Goal: Task Accomplishment & Management: Use online tool/utility

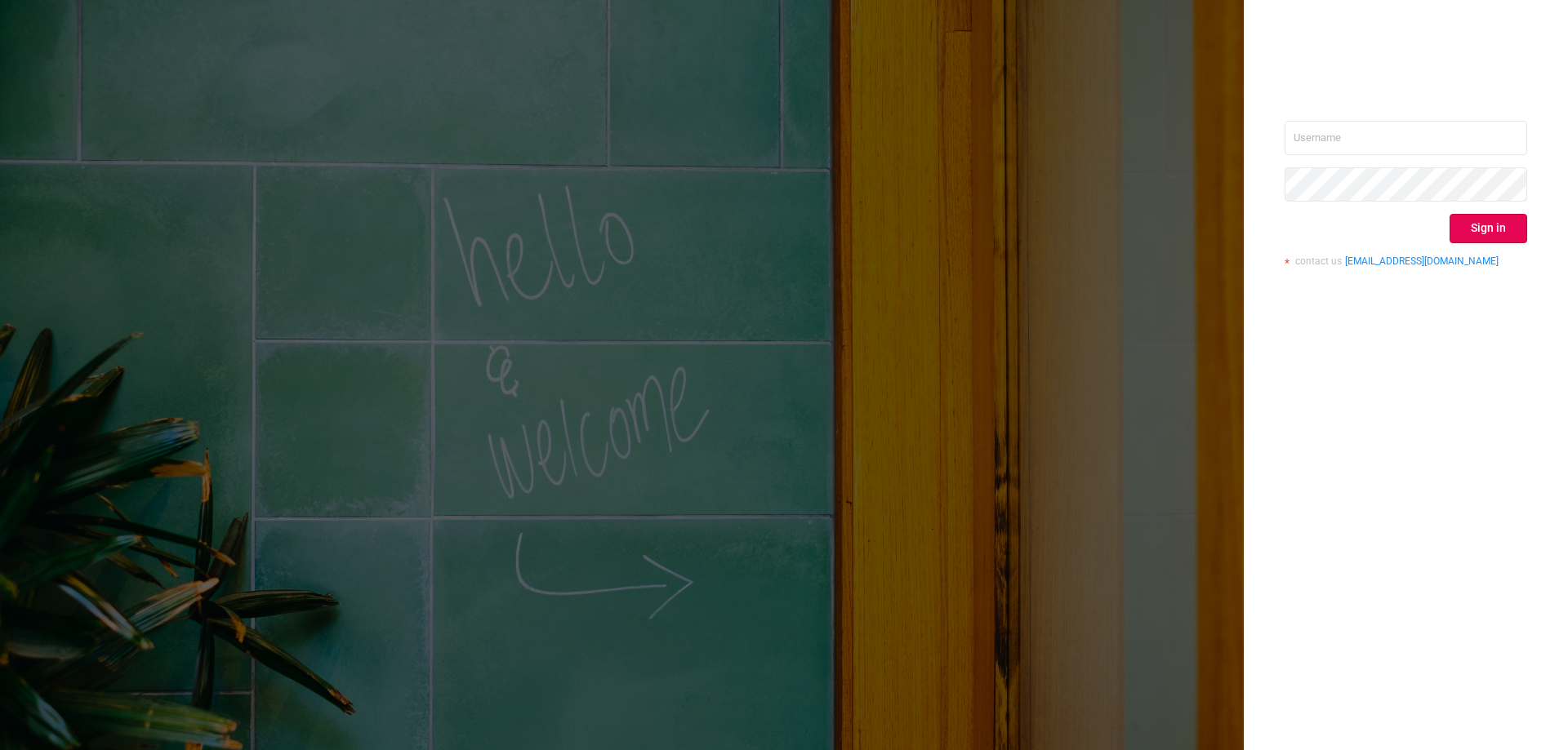
click at [1324, 140] on input "text" at bounding box center [1406, 137] width 243 height 35
click at [1322, 140] on input "text" at bounding box center [1406, 137] width 243 height 35
click at [1471, 232] on button "Sign in" at bounding box center [1488, 228] width 78 height 29
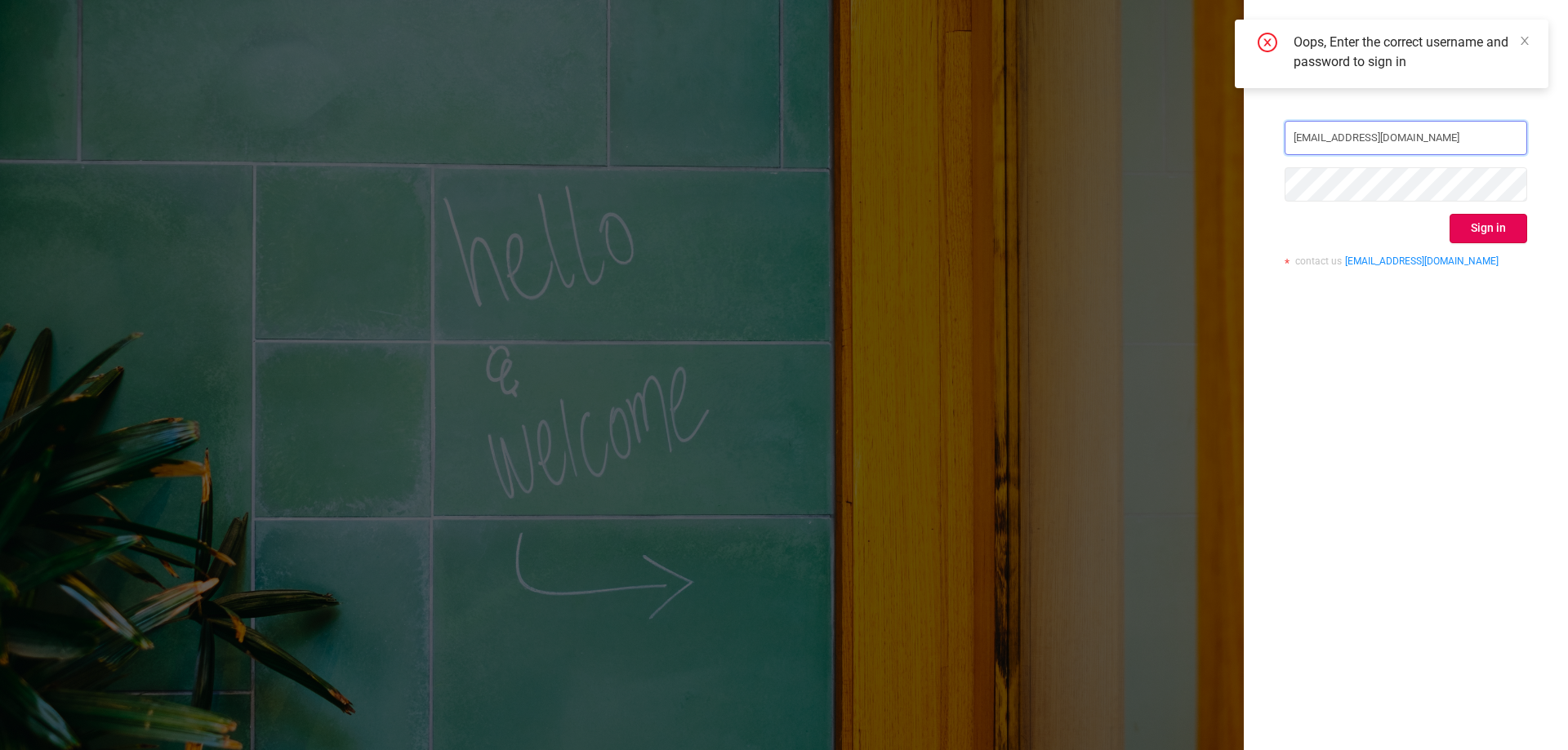
click at [1396, 128] on input "[EMAIL_ADDRESS][DOMAIN_NAME]" at bounding box center [1406, 137] width 243 height 35
type input "[EMAIL_ADDRESS][DOMAIN_NAME]"
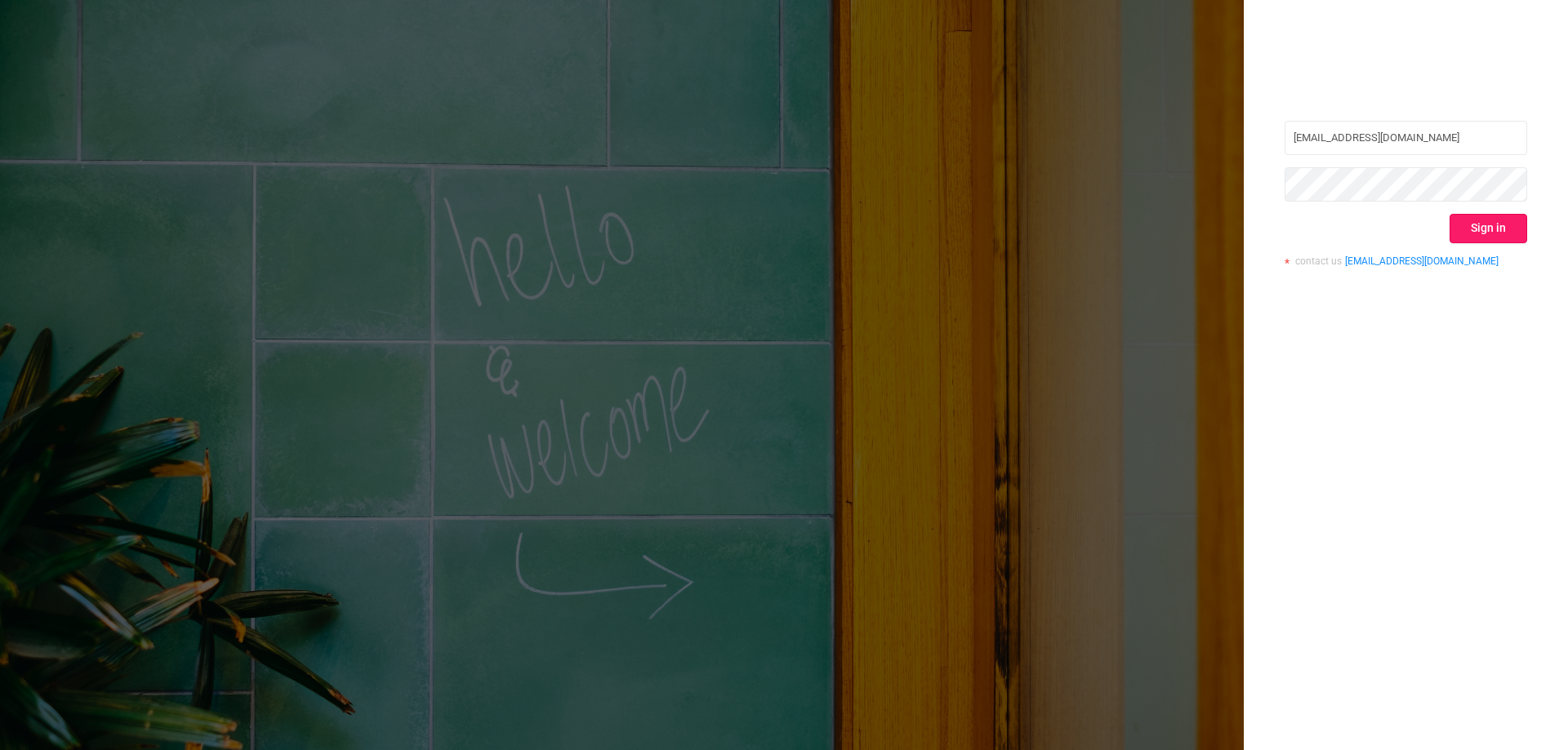
click at [1507, 214] on button "Sign in" at bounding box center [1488, 228] width 78 height 29
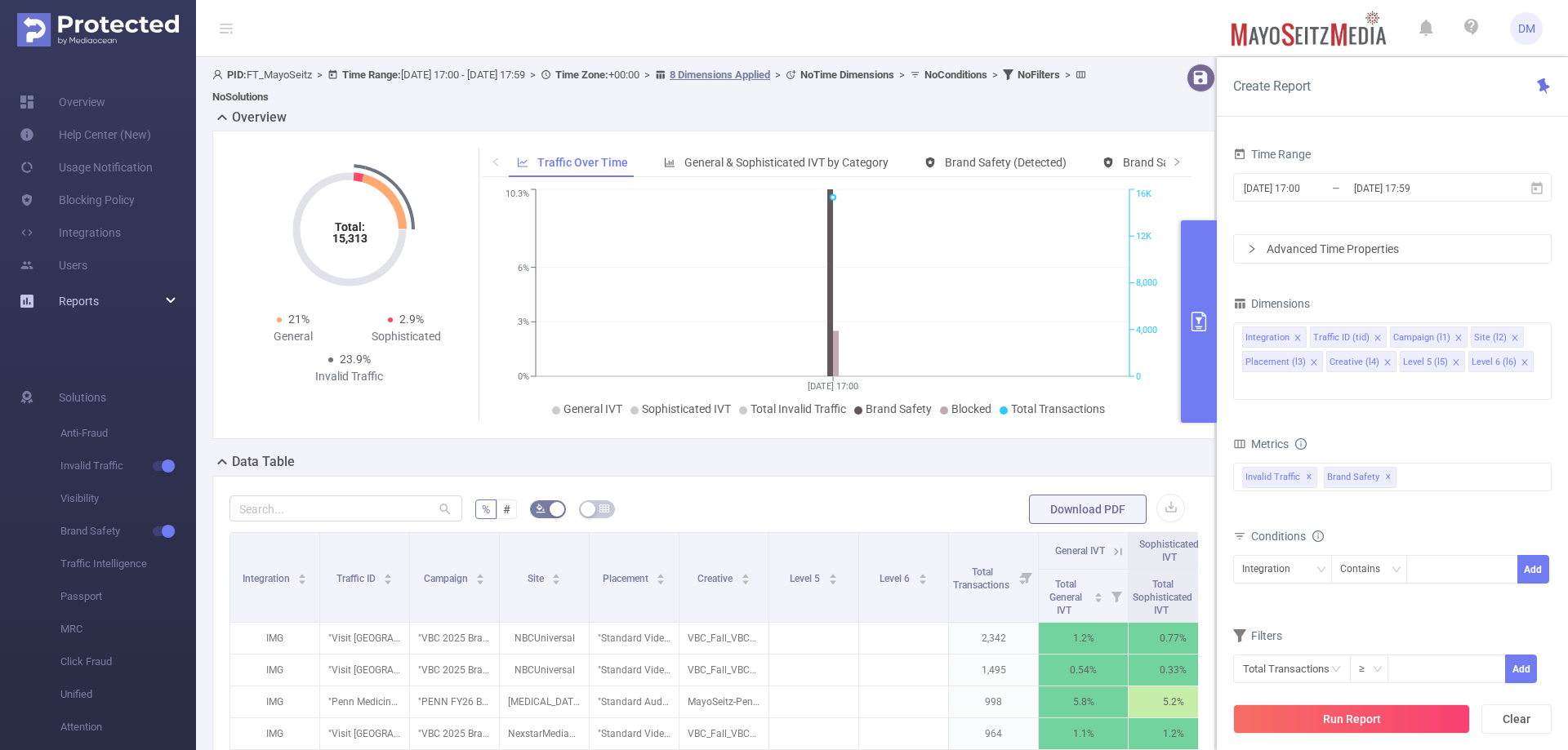
click at [103, 297] on div "Reports" at bounding box center [98, 301] width 196 height 33
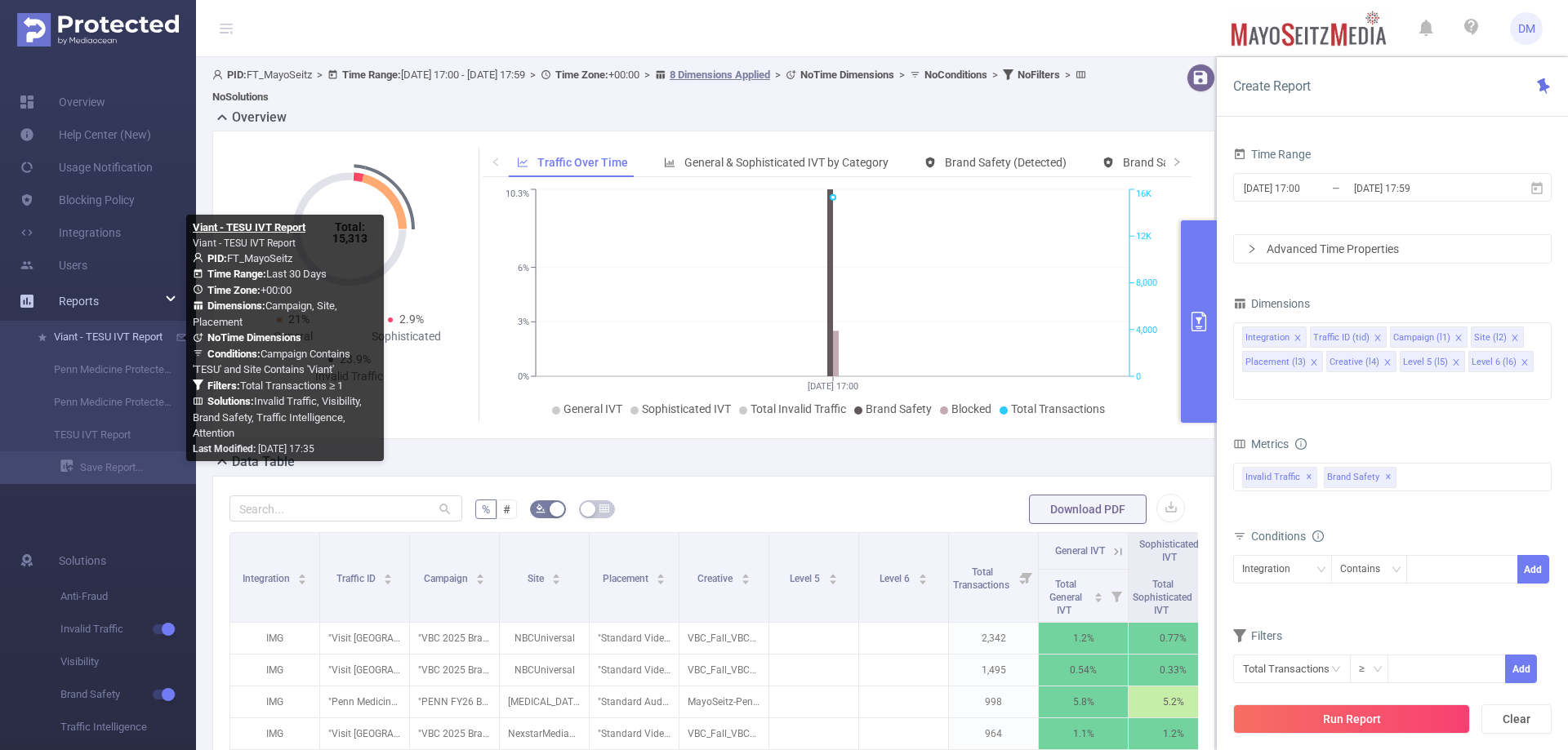
click at [117, 334] on link "Viant - TESU IVT Report" at bounding box center [105, 337] width 143 height 33
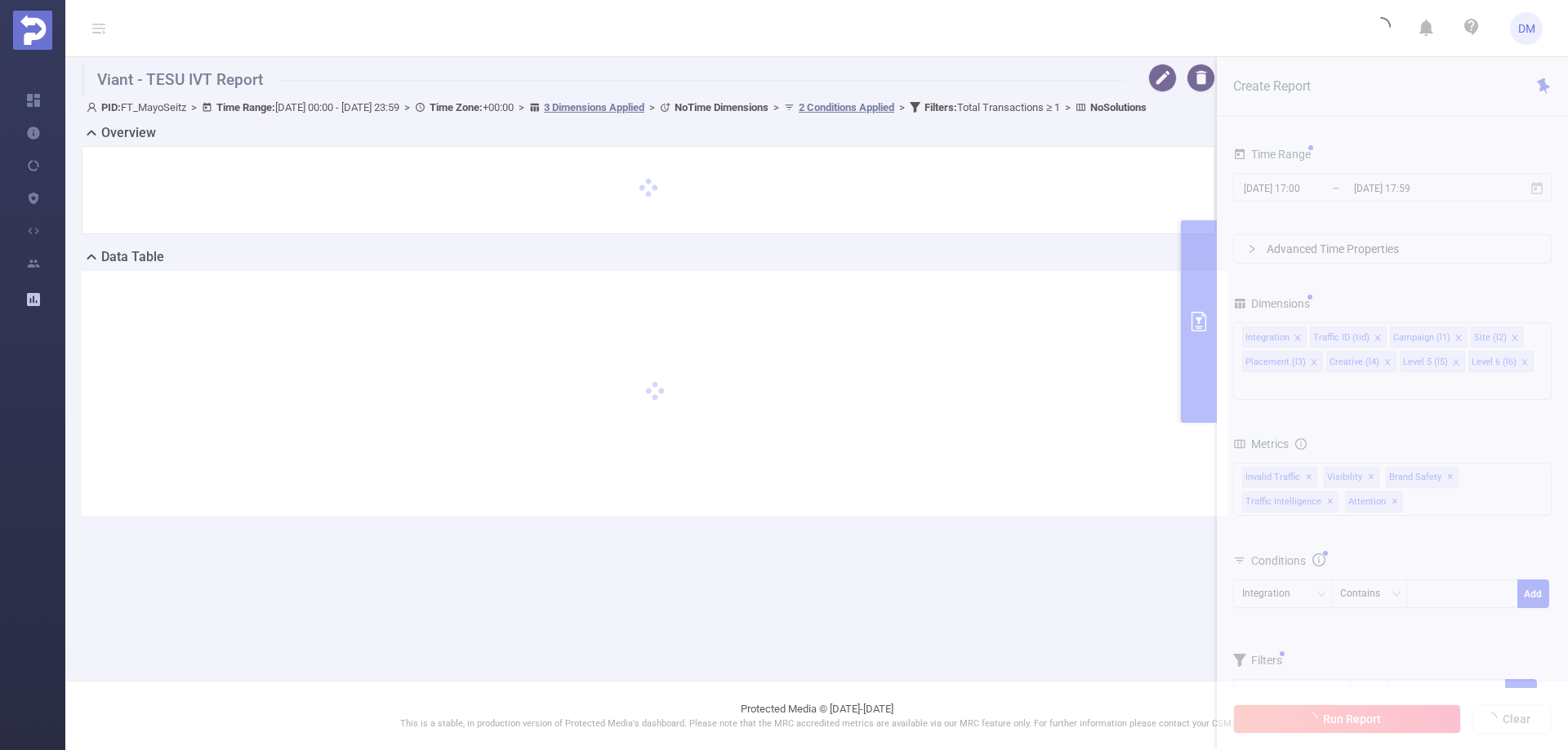
type input "[DATE] 00:00"
type input "[DATE] 23:59"
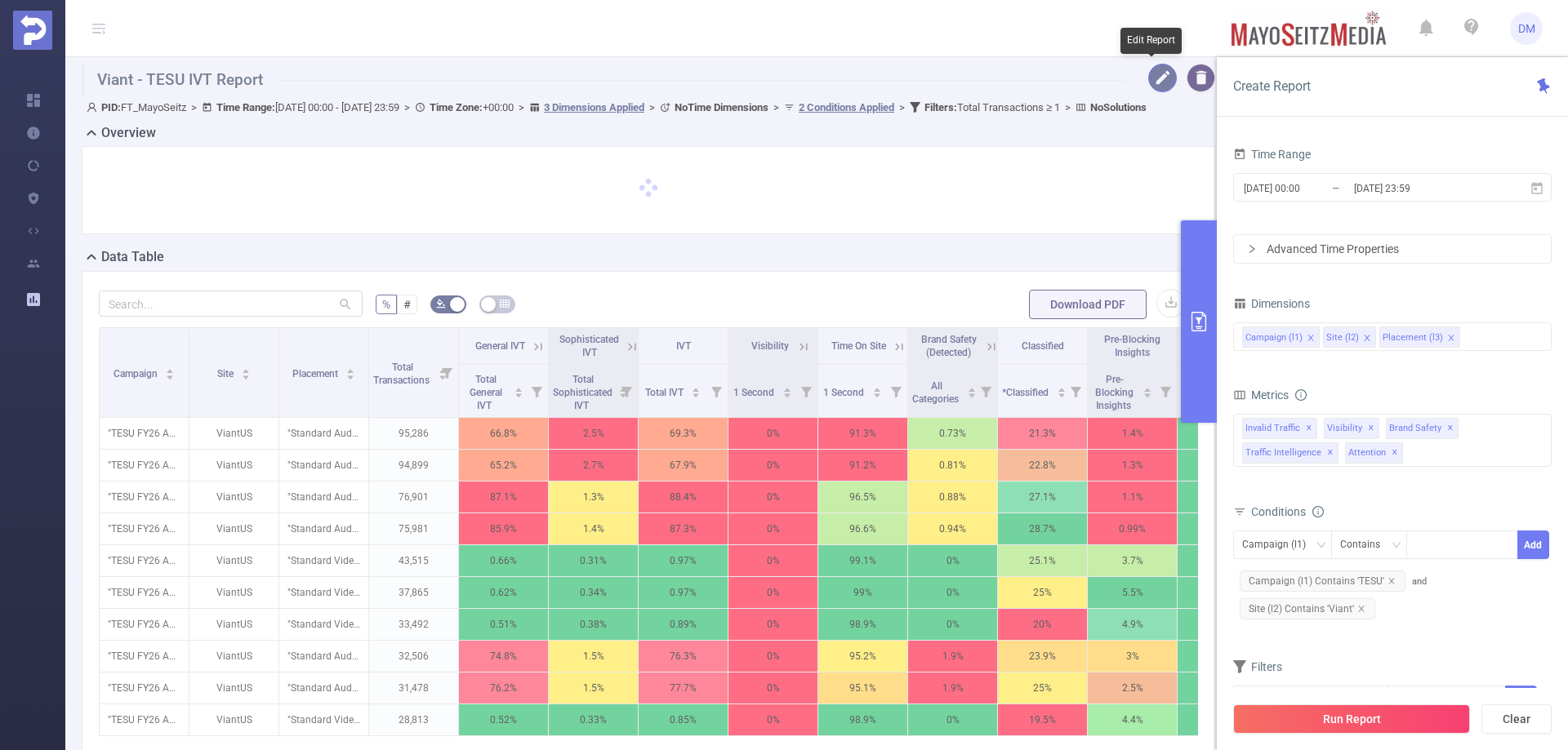
click at [1148, 83] on button "button" at bounding box center [1163, 78] width 29 height 29
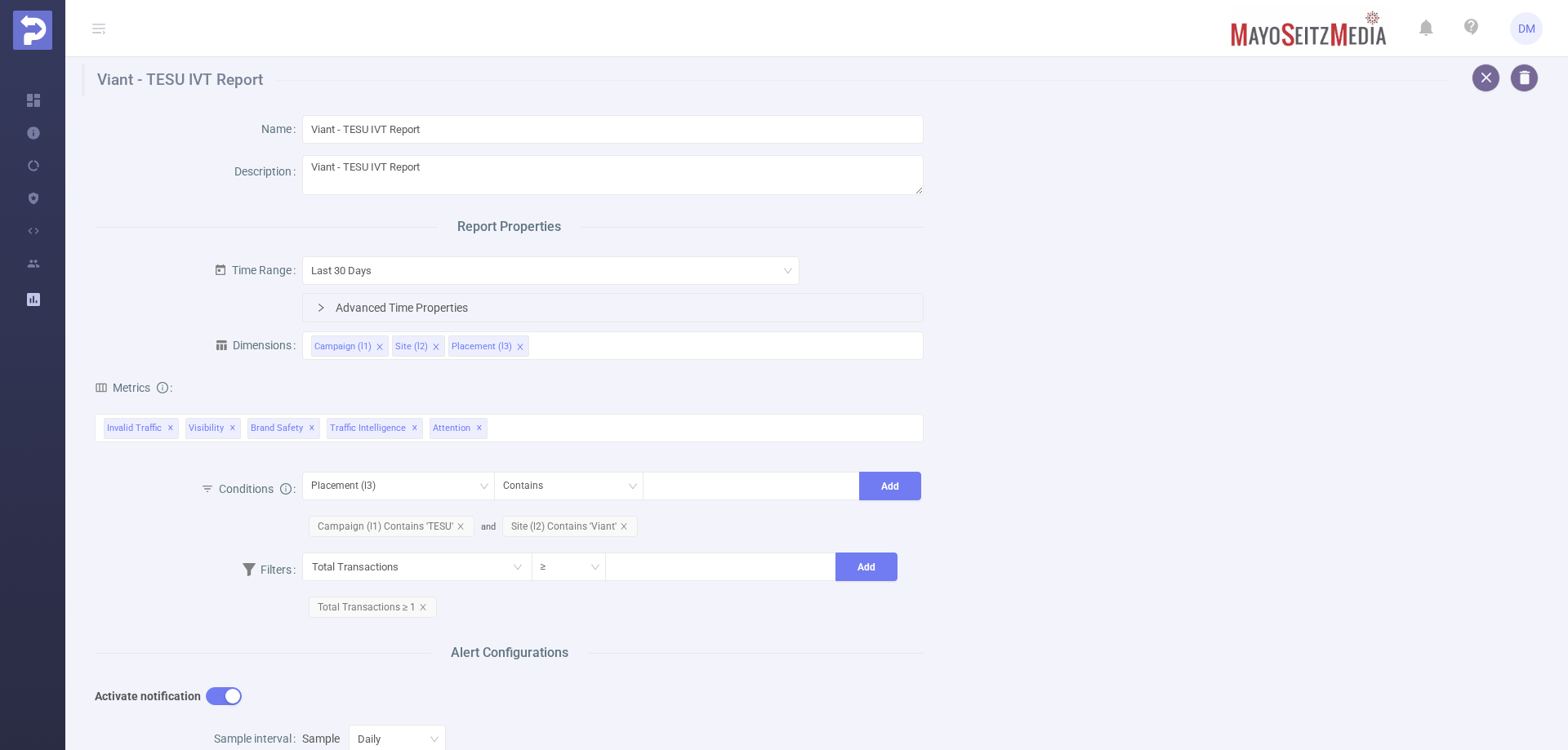
drag, startPoint x: 1050, startPoint y: 327, endPoint x: 1063, endPoint y: 324, distance: 13.3
click at [1059, 324] on div "Name Viant - TESU IVT Report Description Viant - TESU IVT Report Report Propert…" at bounding box center [810, 625] width 1470 height 1059
click at [1066, 428] on div "Name Viant - TESU IVT Report Description Viant - TESU IVT Report Report Propert…" at bounding box center [810, 625] width 1470 height 1059
click at [744, 611] on div "Total Transactions ≥ Add Total Transactions ≥ 1" at bounding box center [612, 589] width 621 height 71
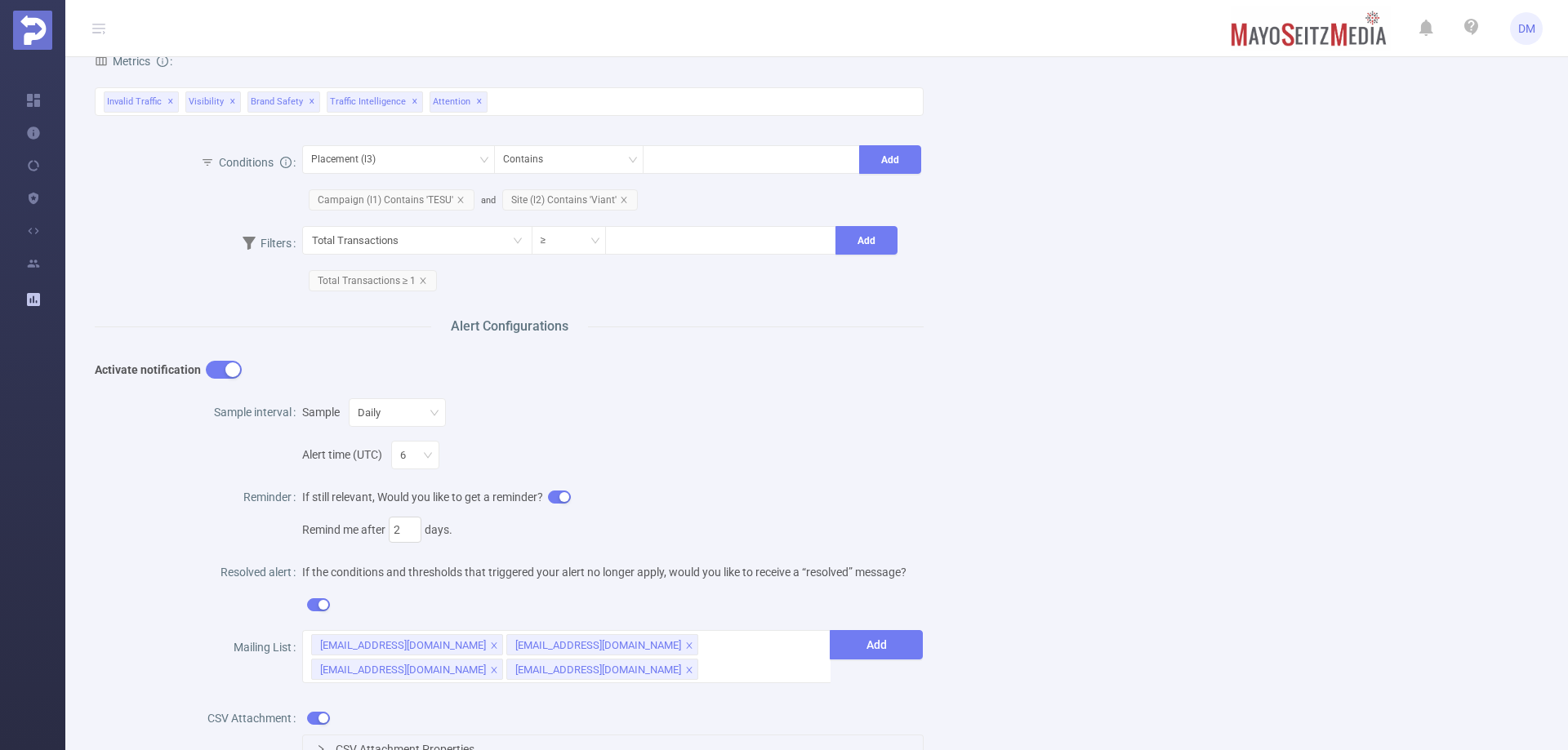
scroll to position [490, 0]
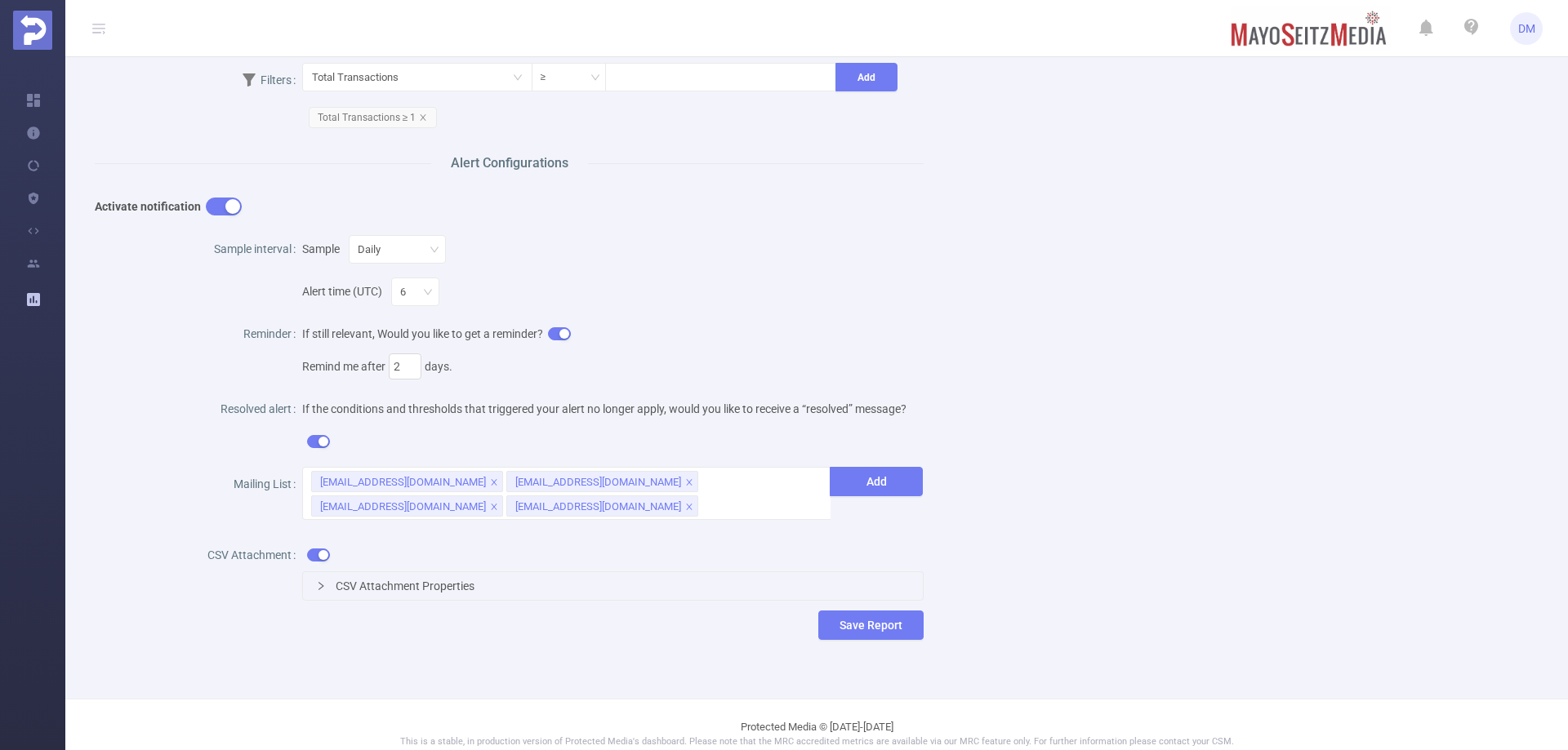
click at [332, 583] on div "CSV Attachment Properties" at bounding box center [612, 586] width 620 height 28
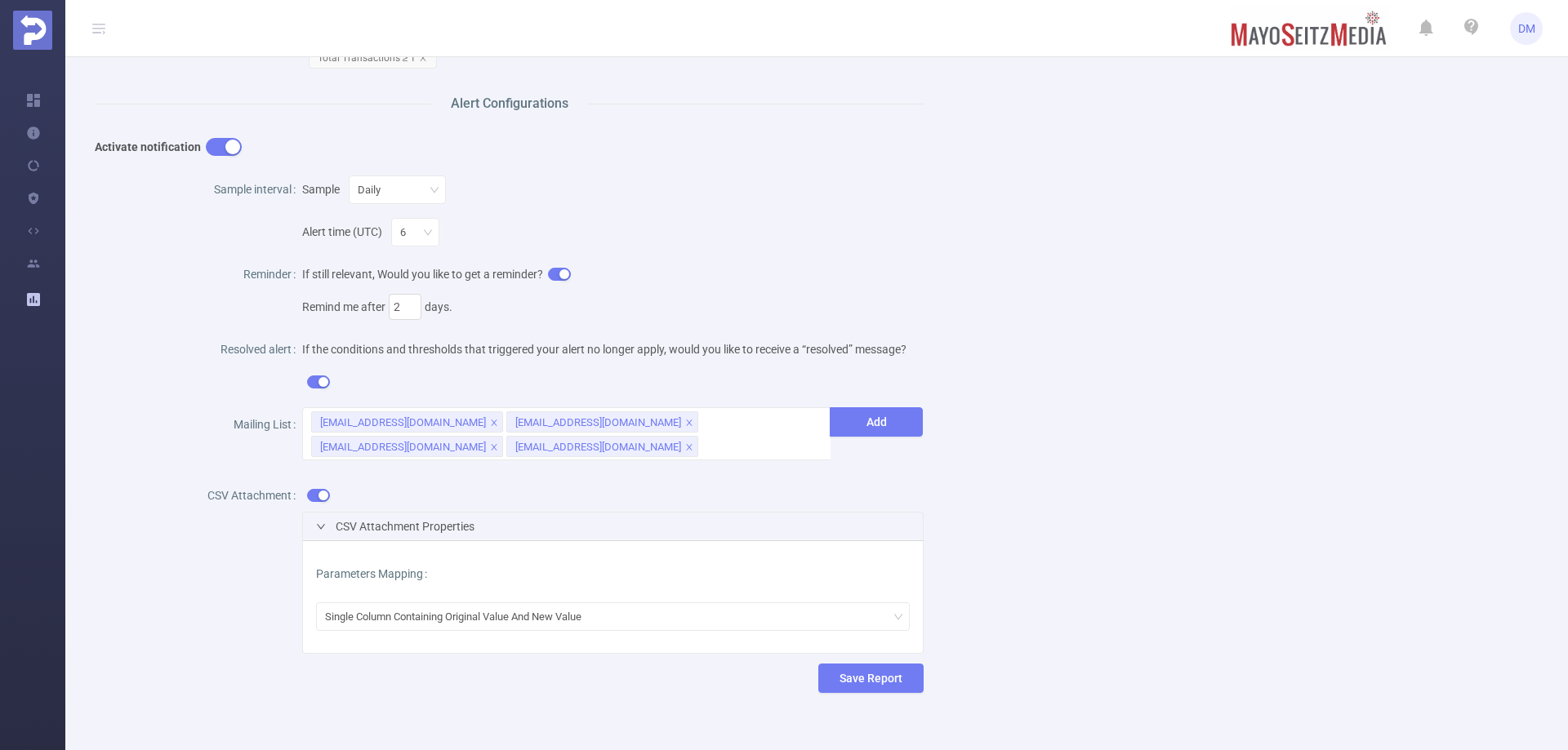
scroll to position [619, 0]
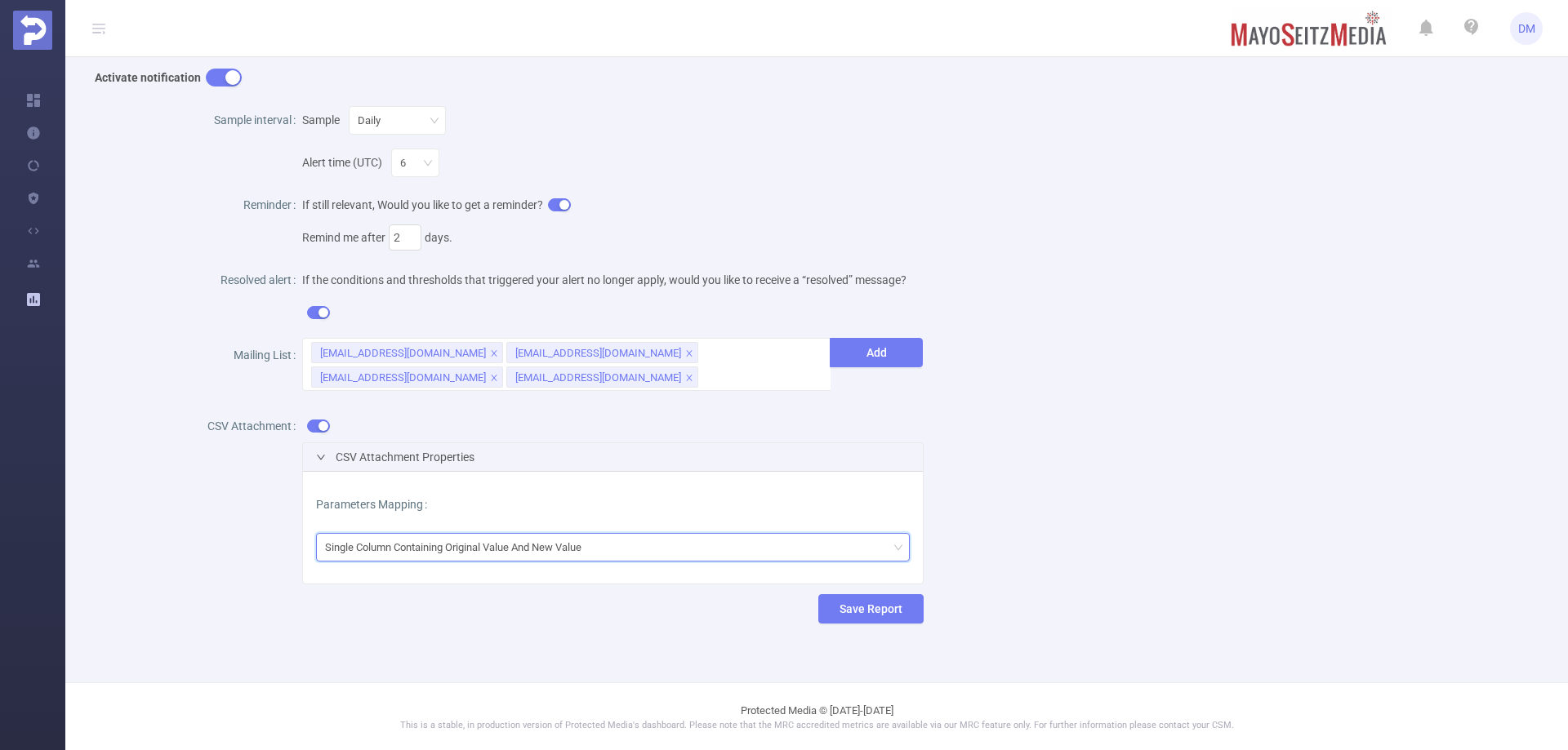
click at [375, 535] on div "Single Column Containing Original Value And New Value" at bounding box center [459, 548] width 268 height 27
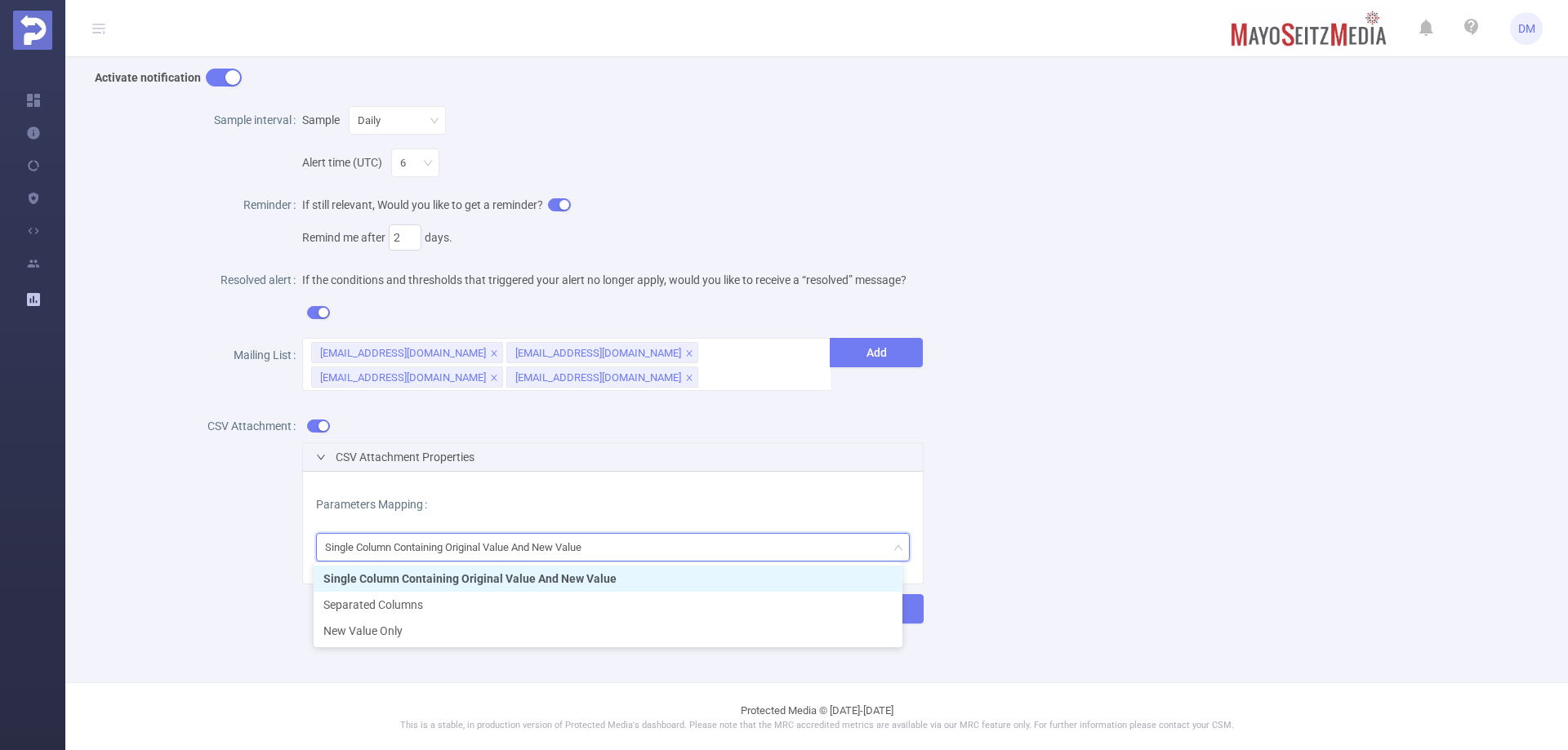
click at [378, 536] on div "Single Column Containing Original Value And New Value" at bounding box center [459, 548] width 268 height 27
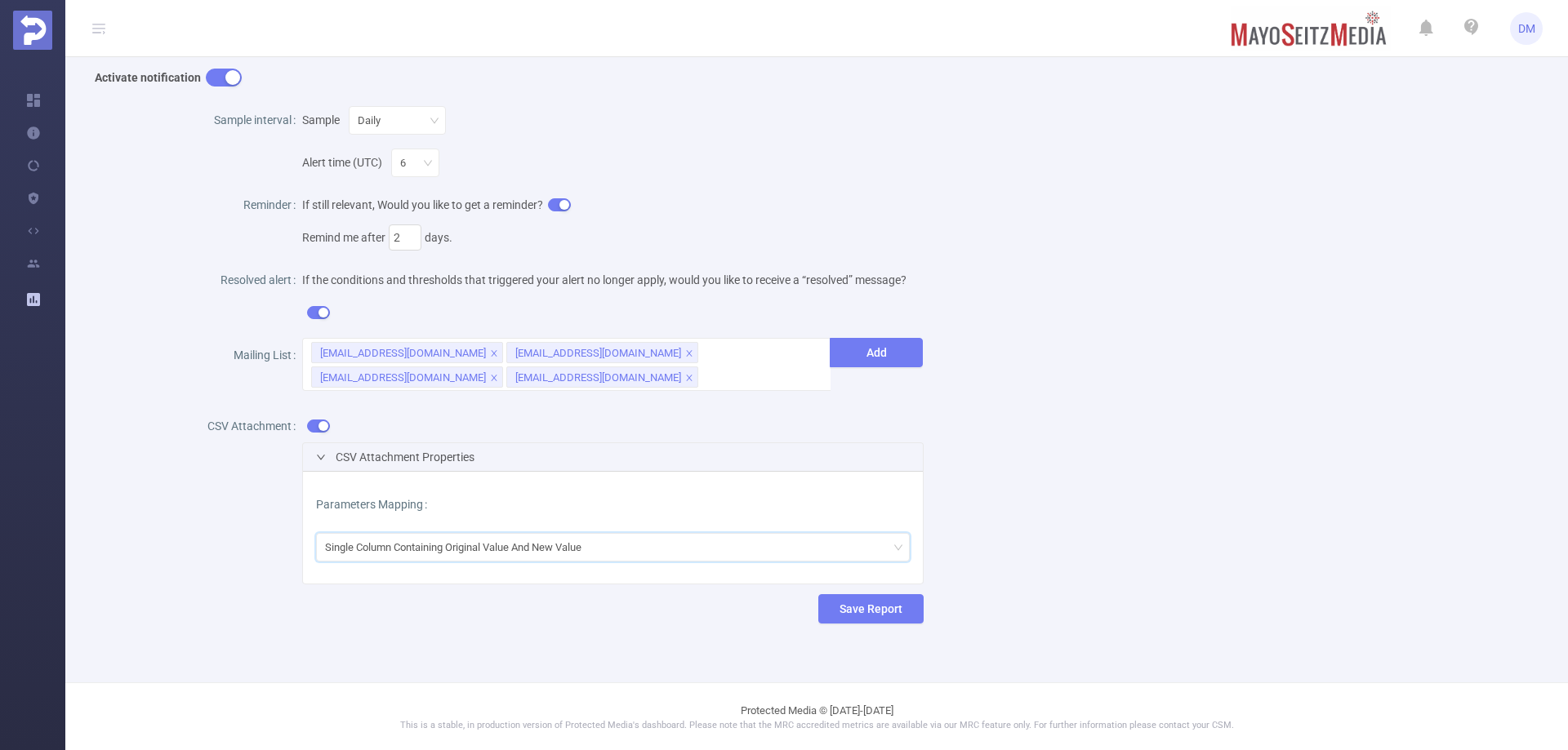
click at [339, 460] on span "CSV Attachment Properties" at bounding box center [405, 457] width 139 height 13
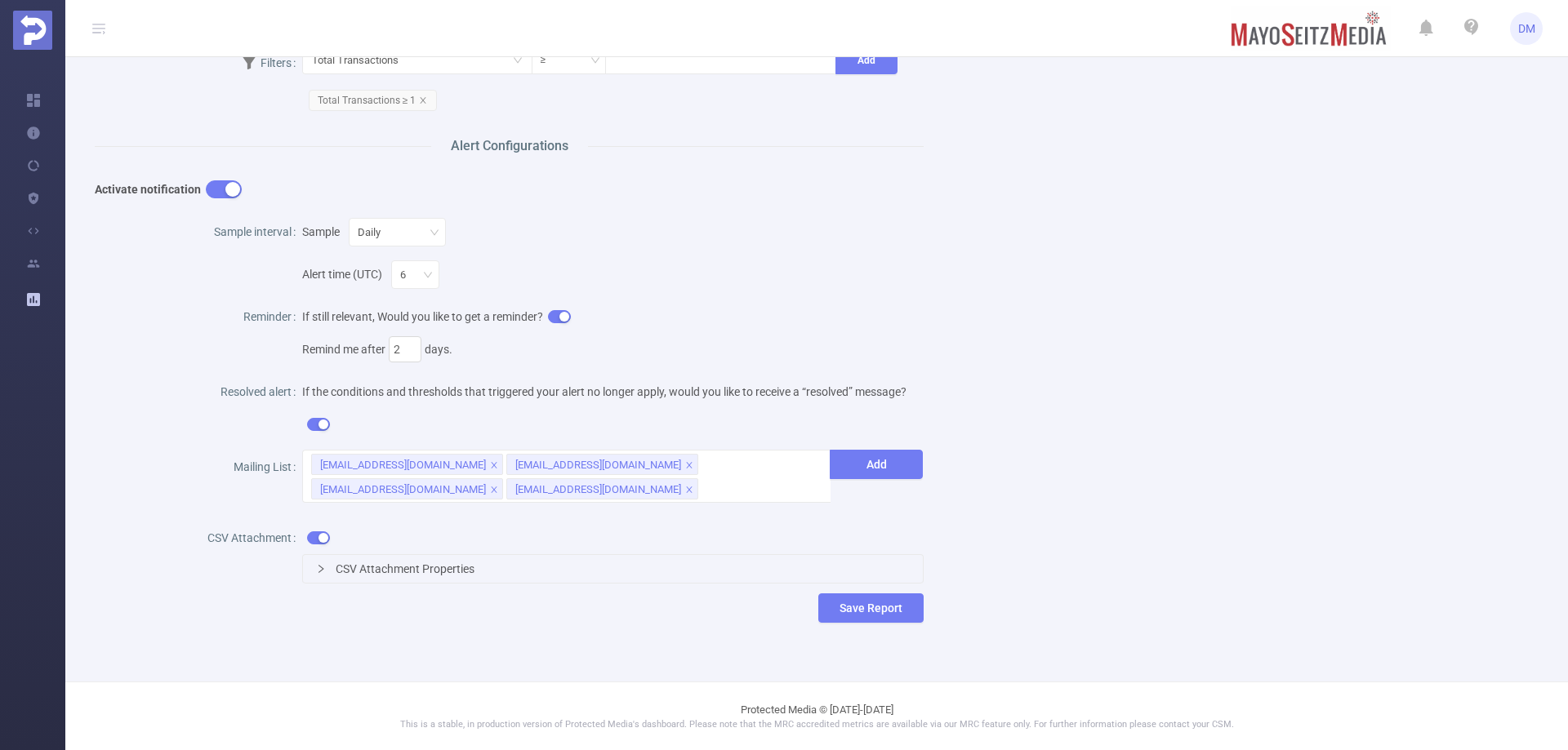
scroll to position [506, 0]
click at [437, 569] on span "CSV Attachment Properties" at bounding box center [405, 569] width 139 height 13
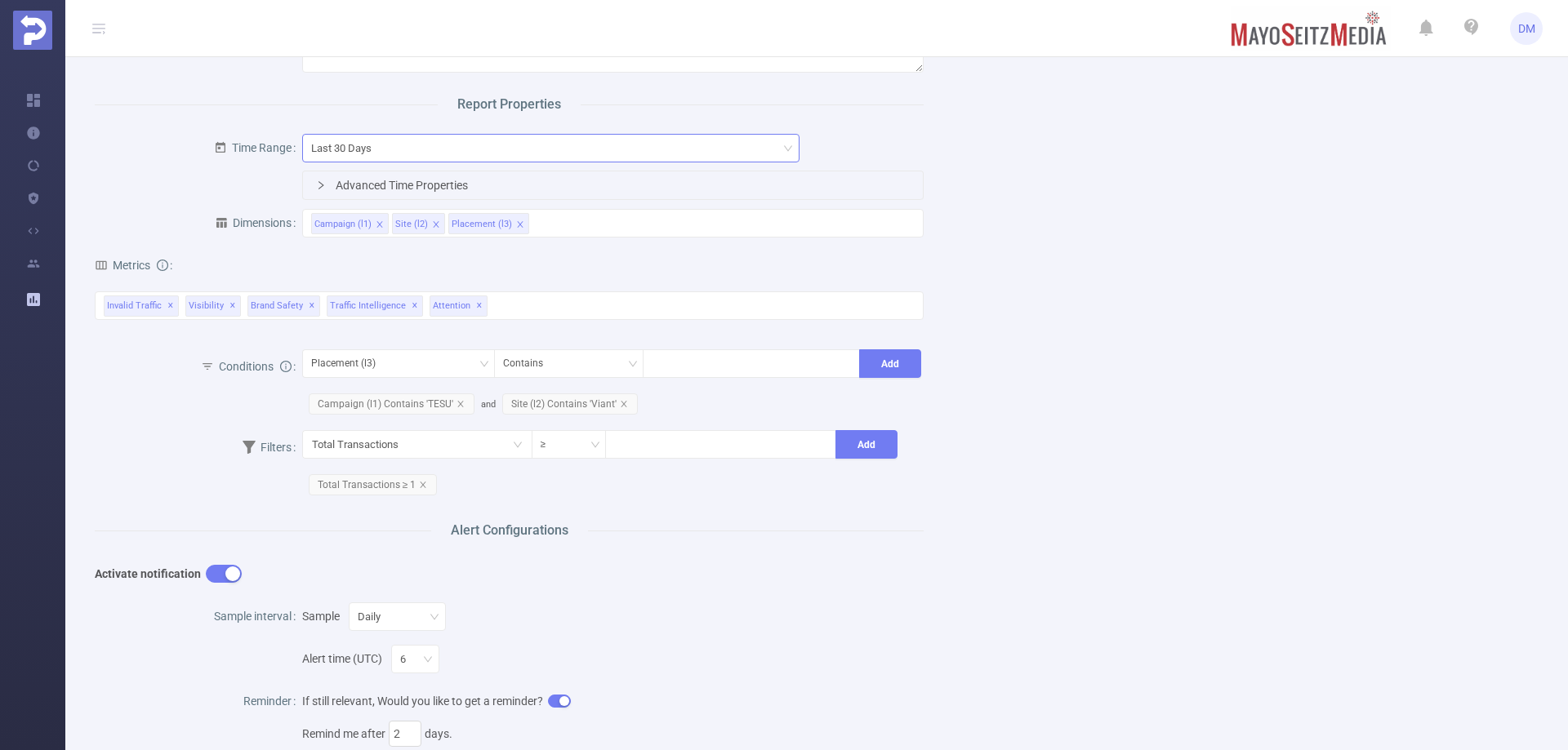
scroll to position [0, 0]
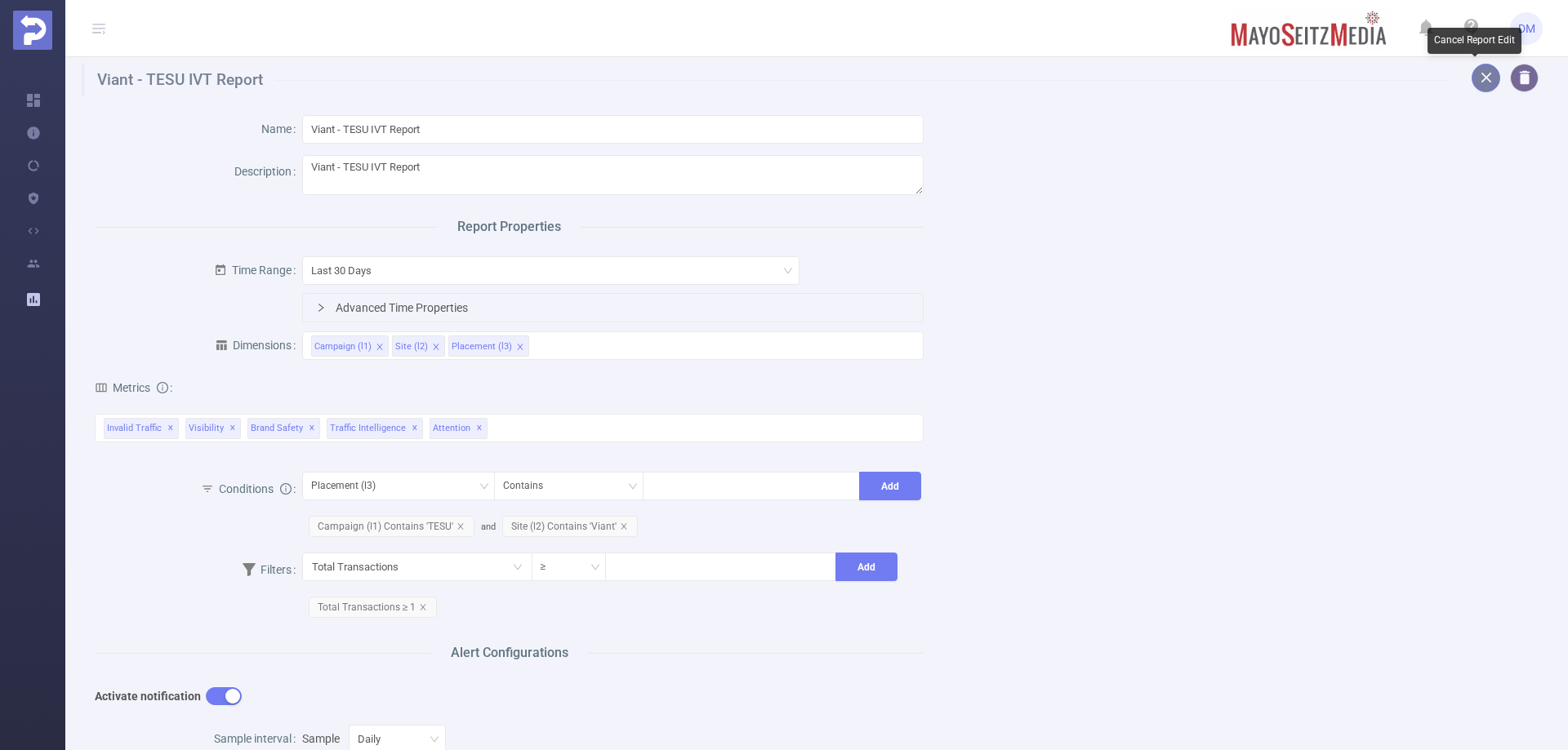
click at [1474, 83] on button "button" at bounding box center [1486, 78] width 29 height 29
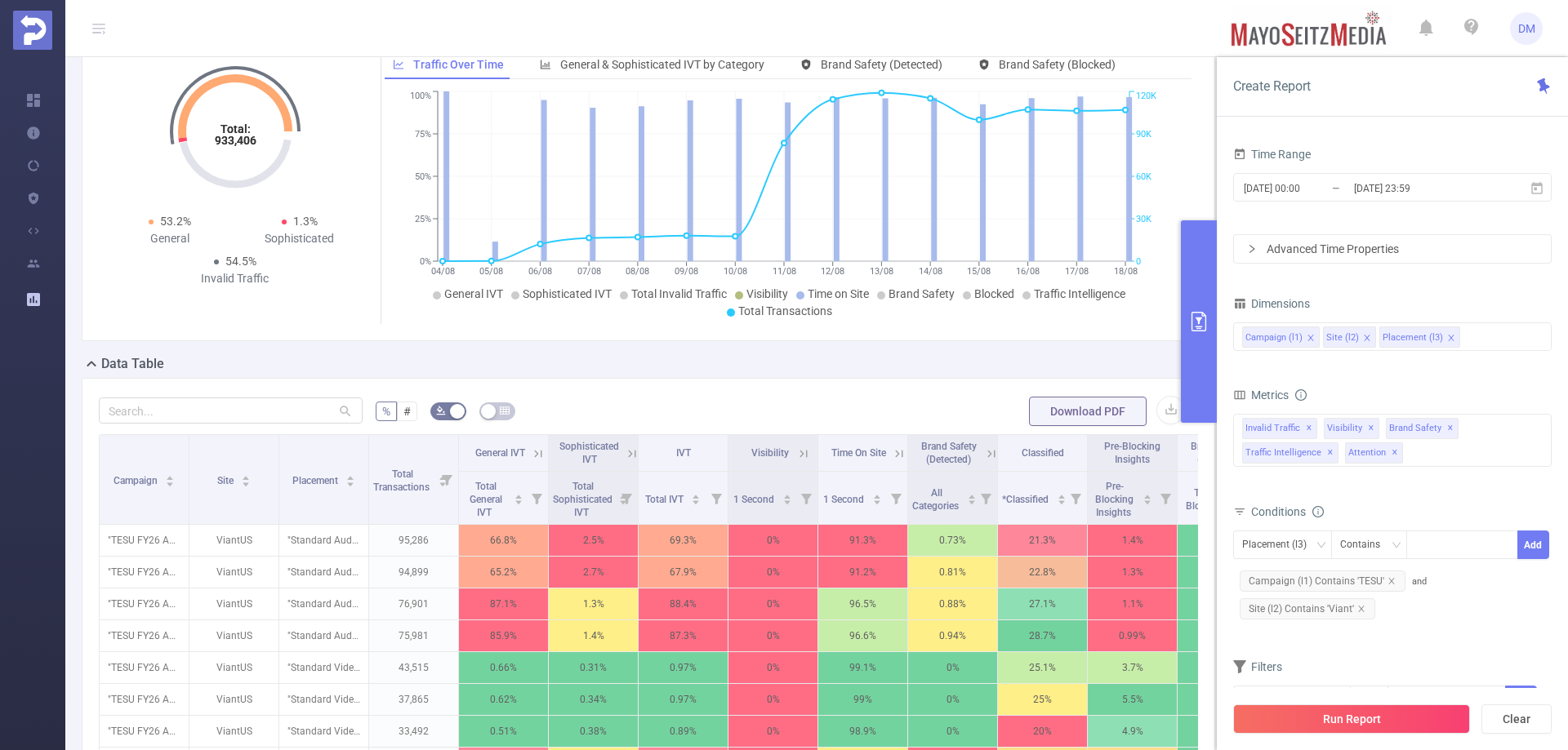
scroll to position [163, 0]
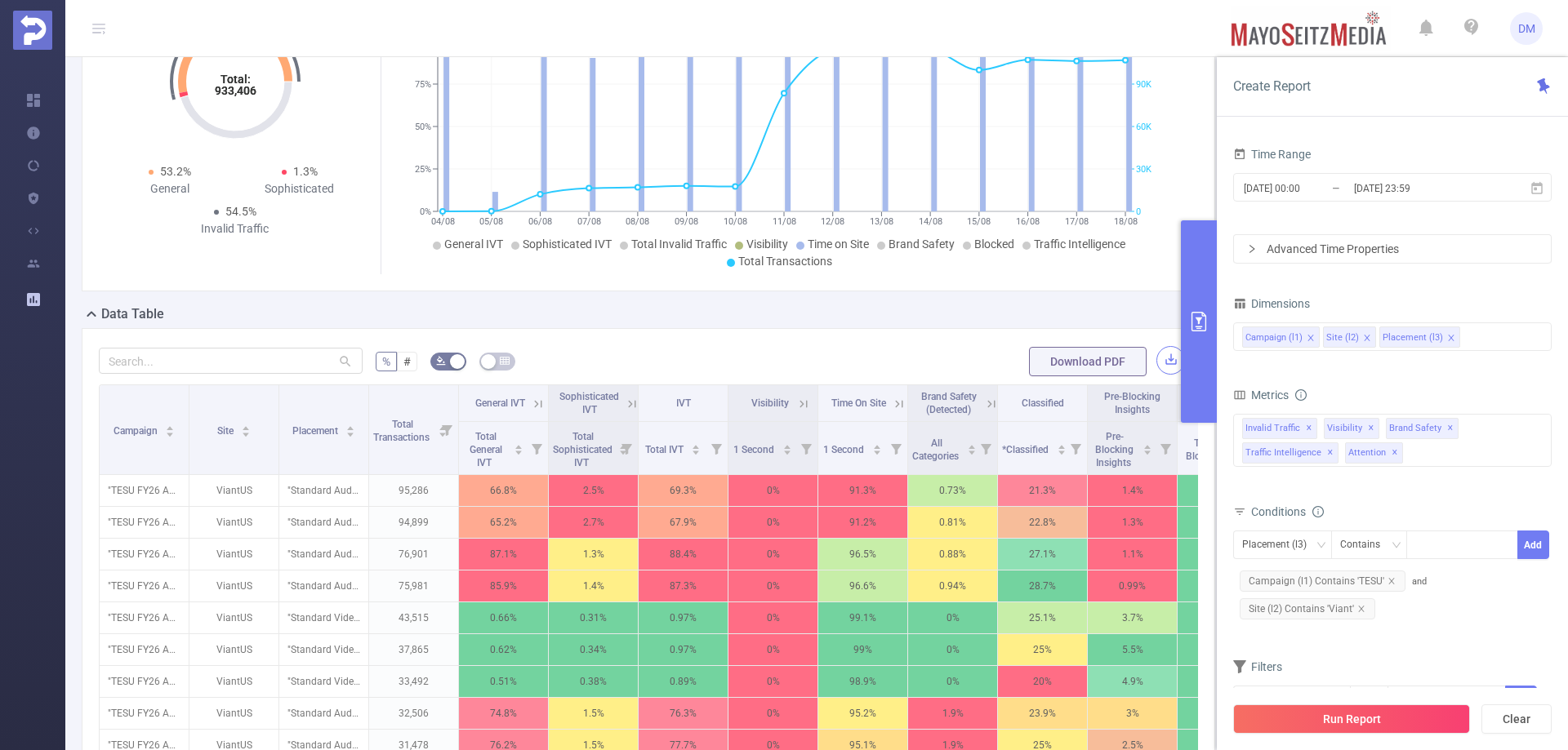
click at [1163, 375] on button "button" at bounding box center [1171, 361] width 29 height 29
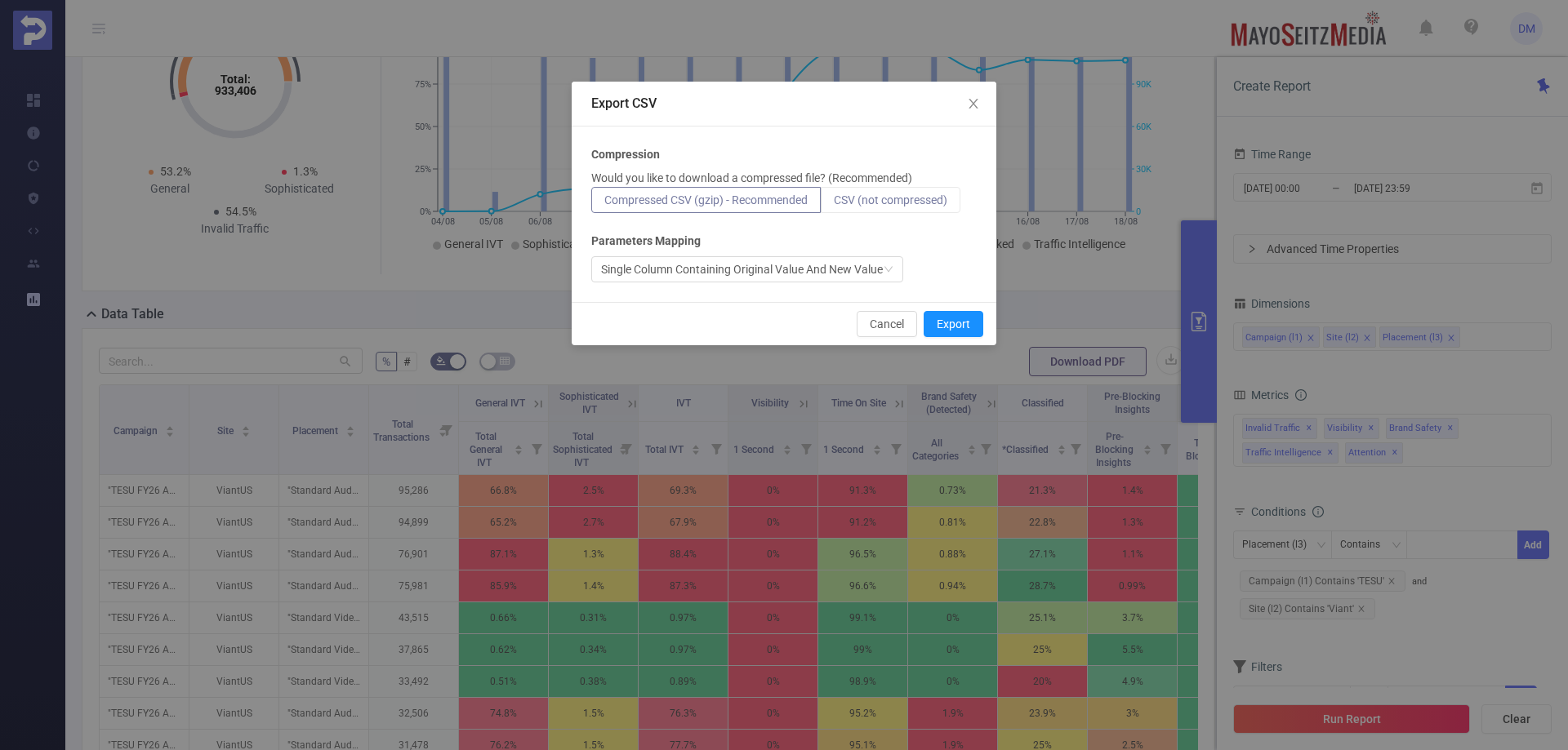
click at [905, 202] on span "CSV (not compressed)" at bounding box center [890, 200] width 114 height 13
click at [834, 204] on input "CSV (not compressed)" at bounding box center [834, 204] width 0 height 0
click at [883, 274] on div "Single Column Containing Original Value And New Value" at bounding box center [742, 269] width 282 height 24
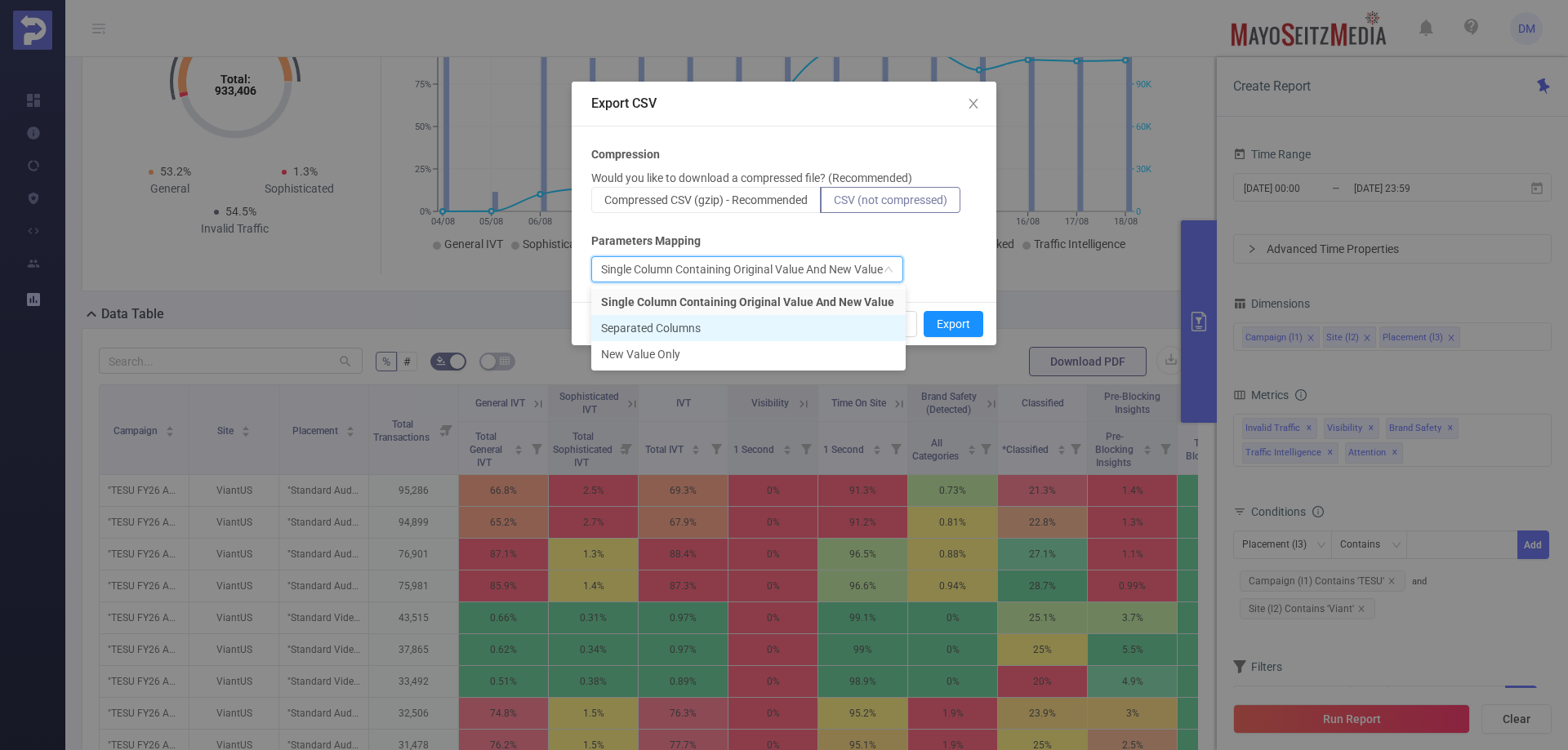
click at [823, 332] on li "Separated Columns" at bounding box center [748, 328] width 314 height 26
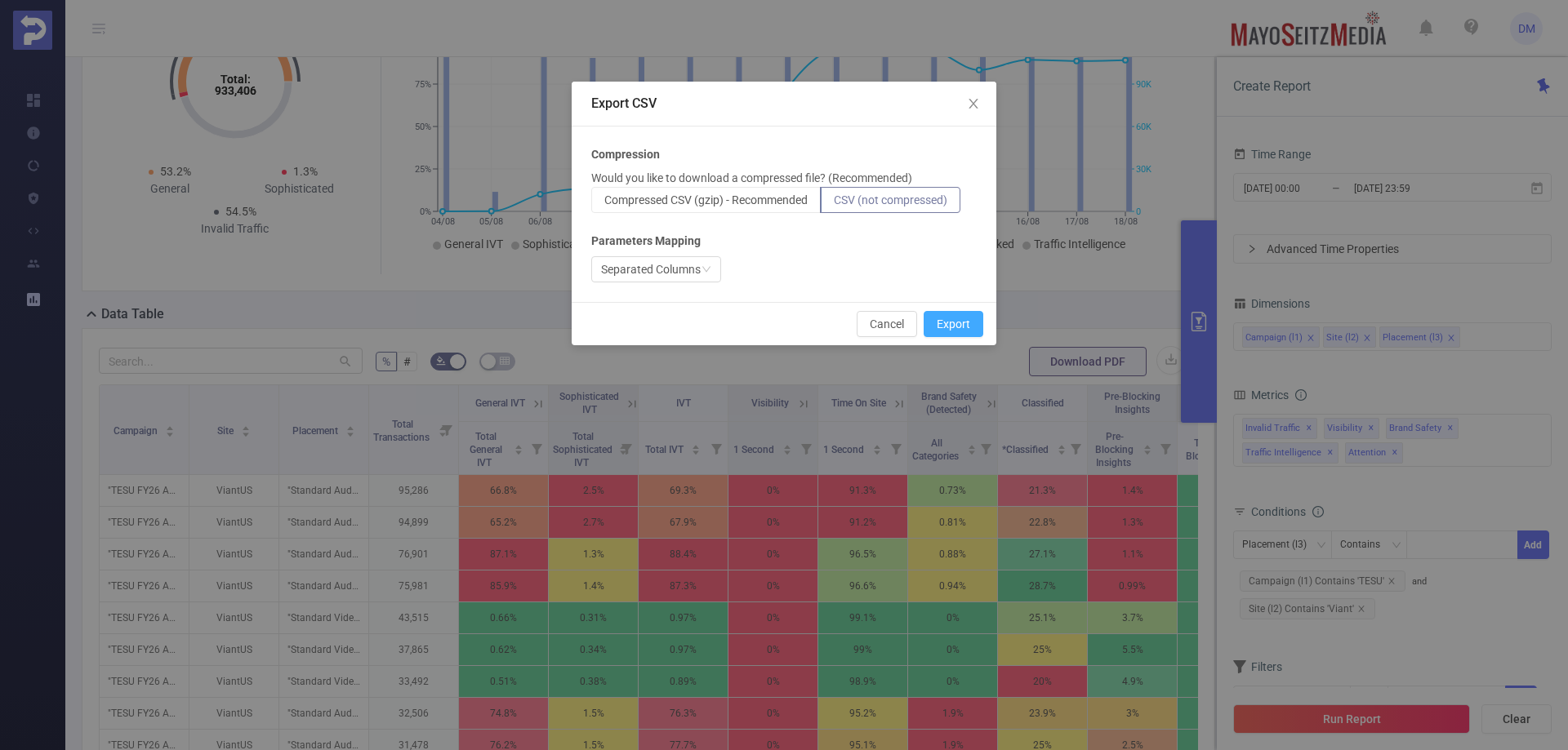
click at [940, 327] on button "Export" at bounding box center [953, 324] width 60 height 26
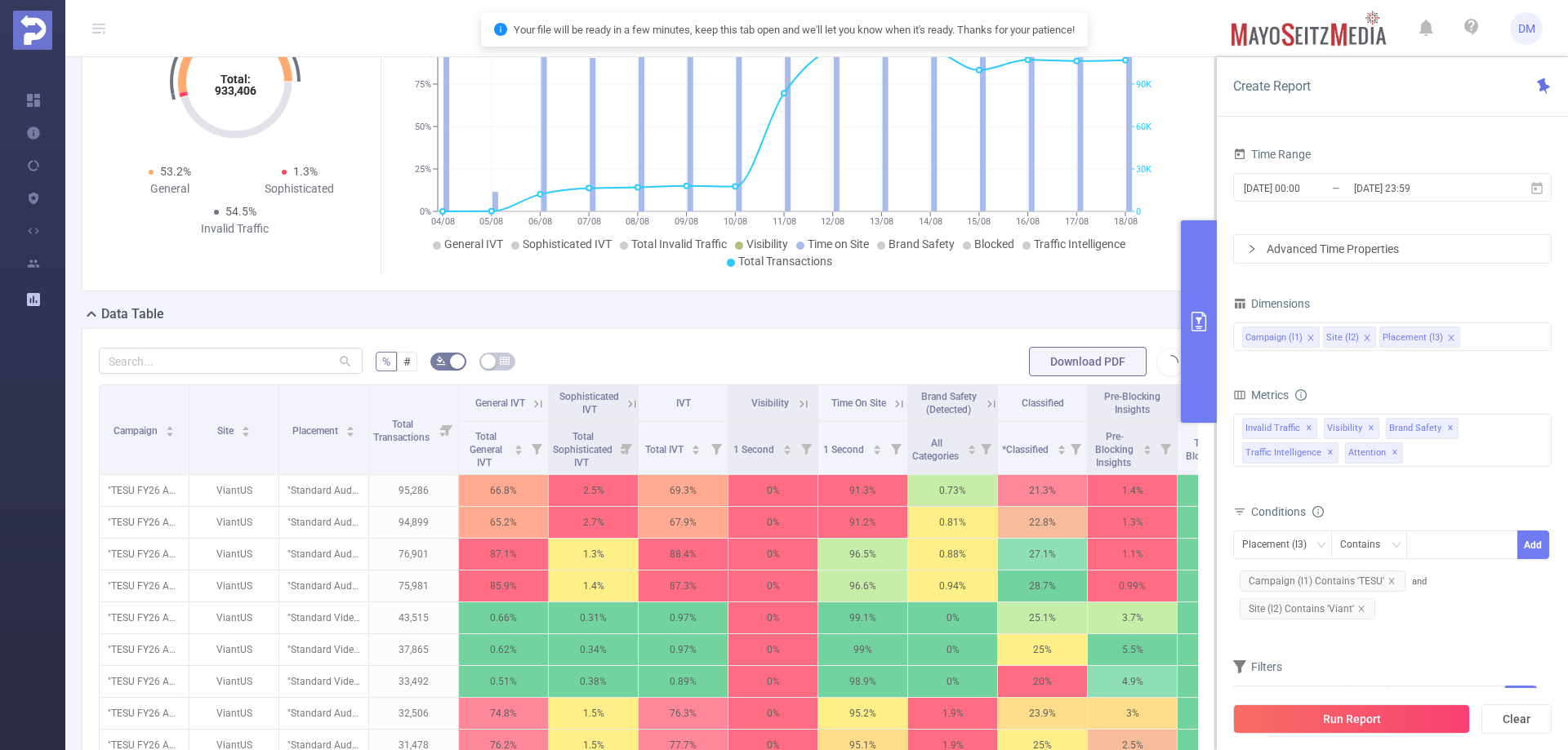
click at [754, 367] on form "% # Download PDF" at bounding box center [648, 362] width 1099 height 33
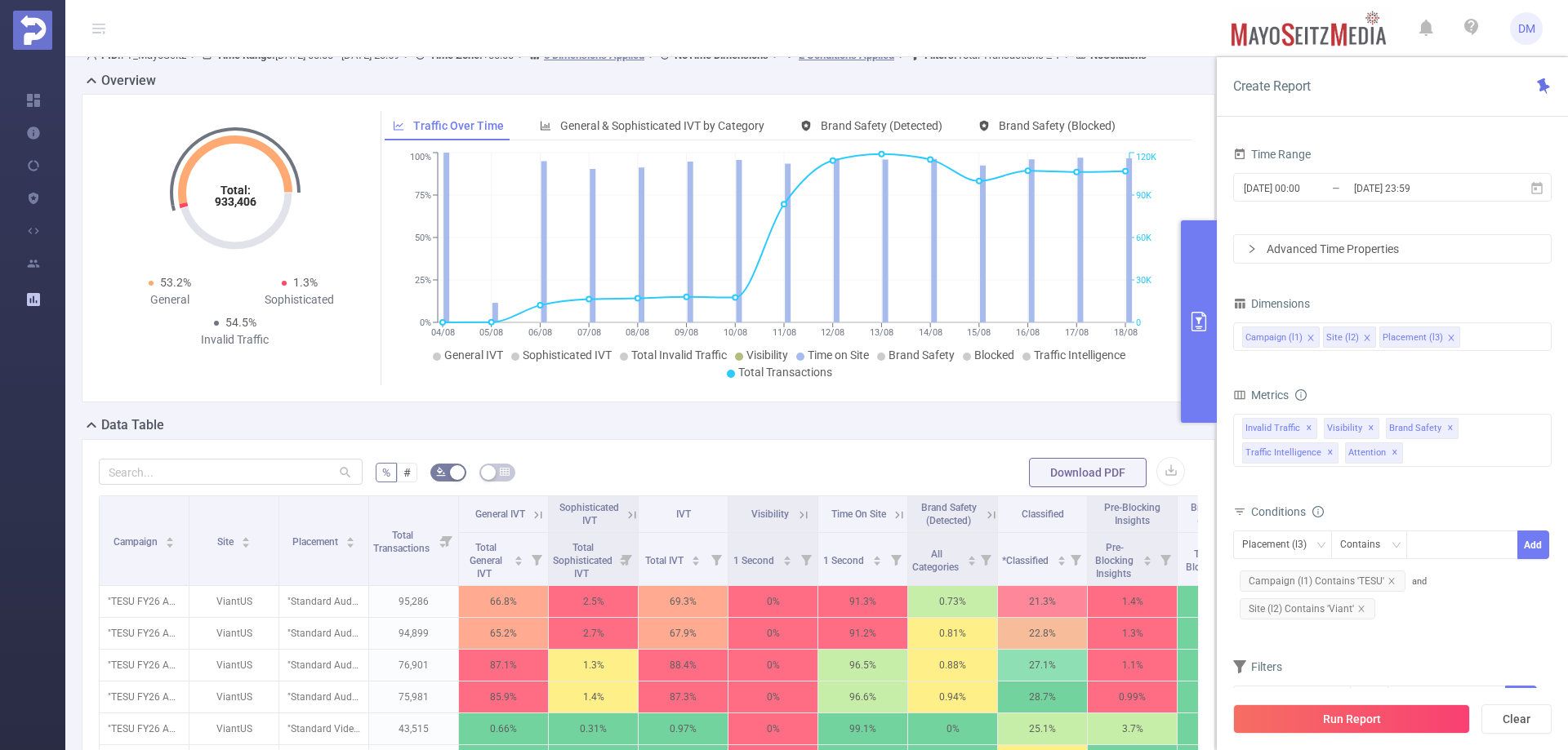
scroll to position [82, 0]
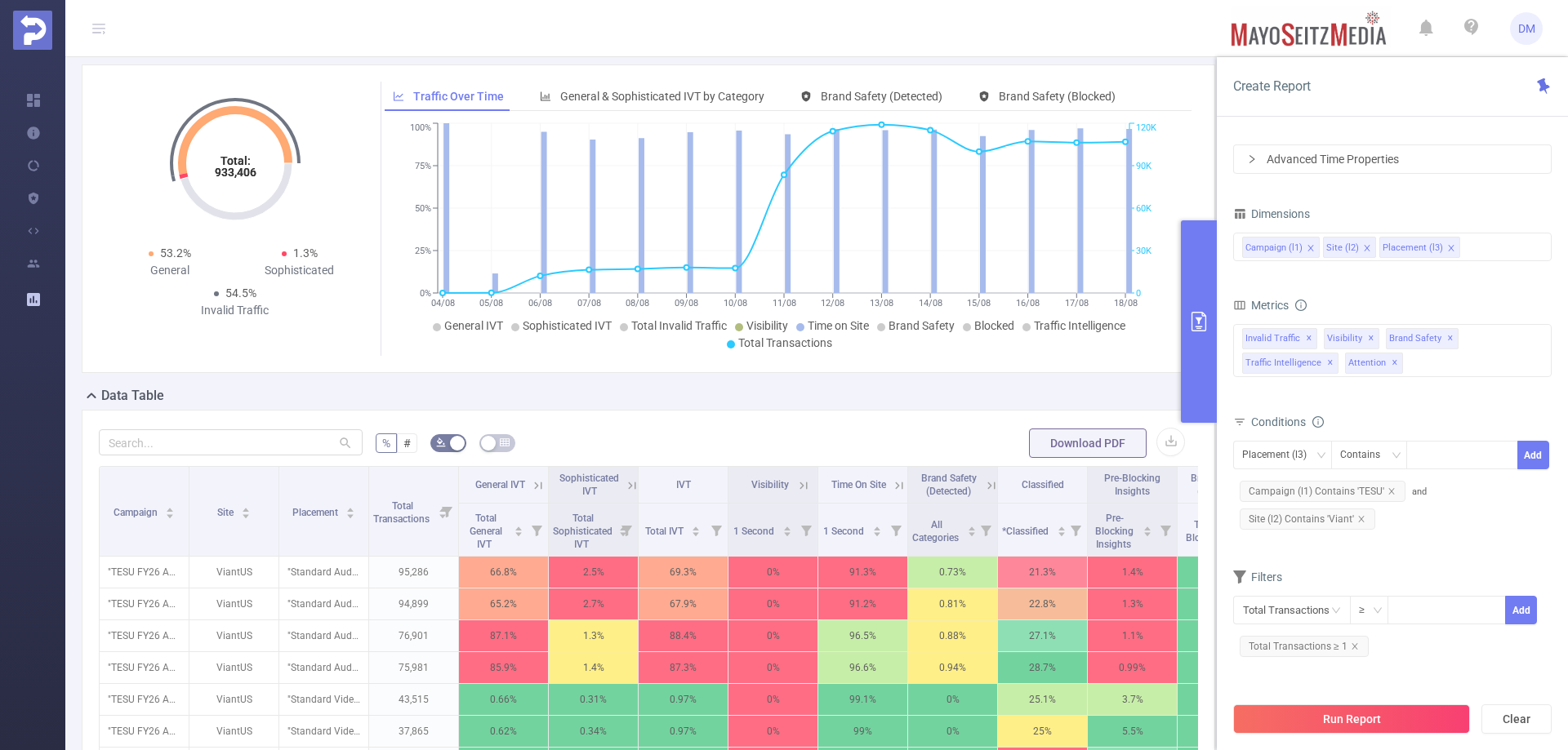
click at [1196, 65] on div "Overview" at bounding box center [655, 52] width 1146 height 23
click at [1213, 115] on div "Overview Total: 933,406 Total: 933,406 53.2% General 1.3% Sophisticated 54.5% I…" at bounding box center [655, 213] width 1146 height 345
click at [1238, 163] on div "Advanced Time Properties" at bounding box center [1393, 158] width 317 height 28
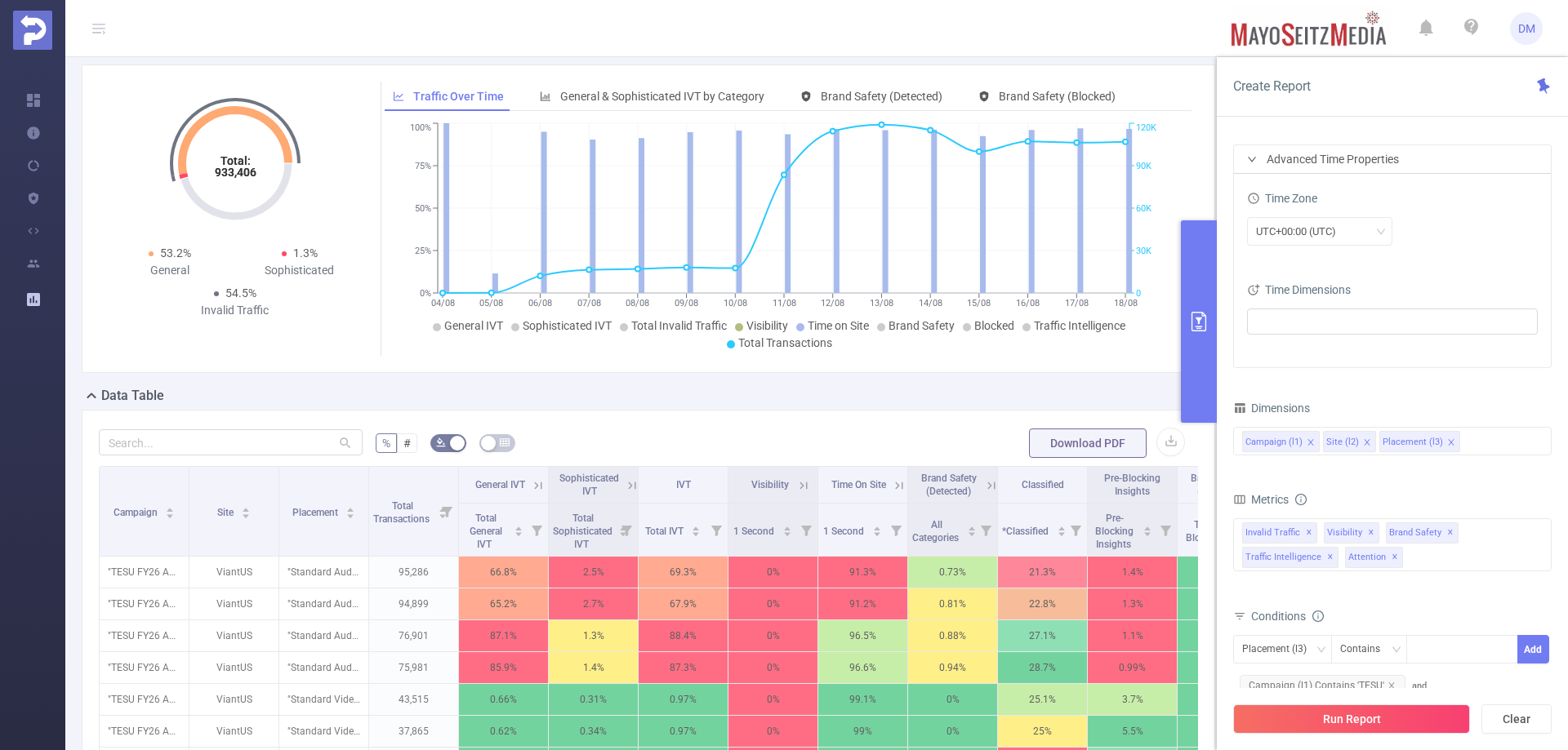
click at [1238, 163] on div "Advanced Time Properties" at bounding box center [1393, 158] width 317 height 28
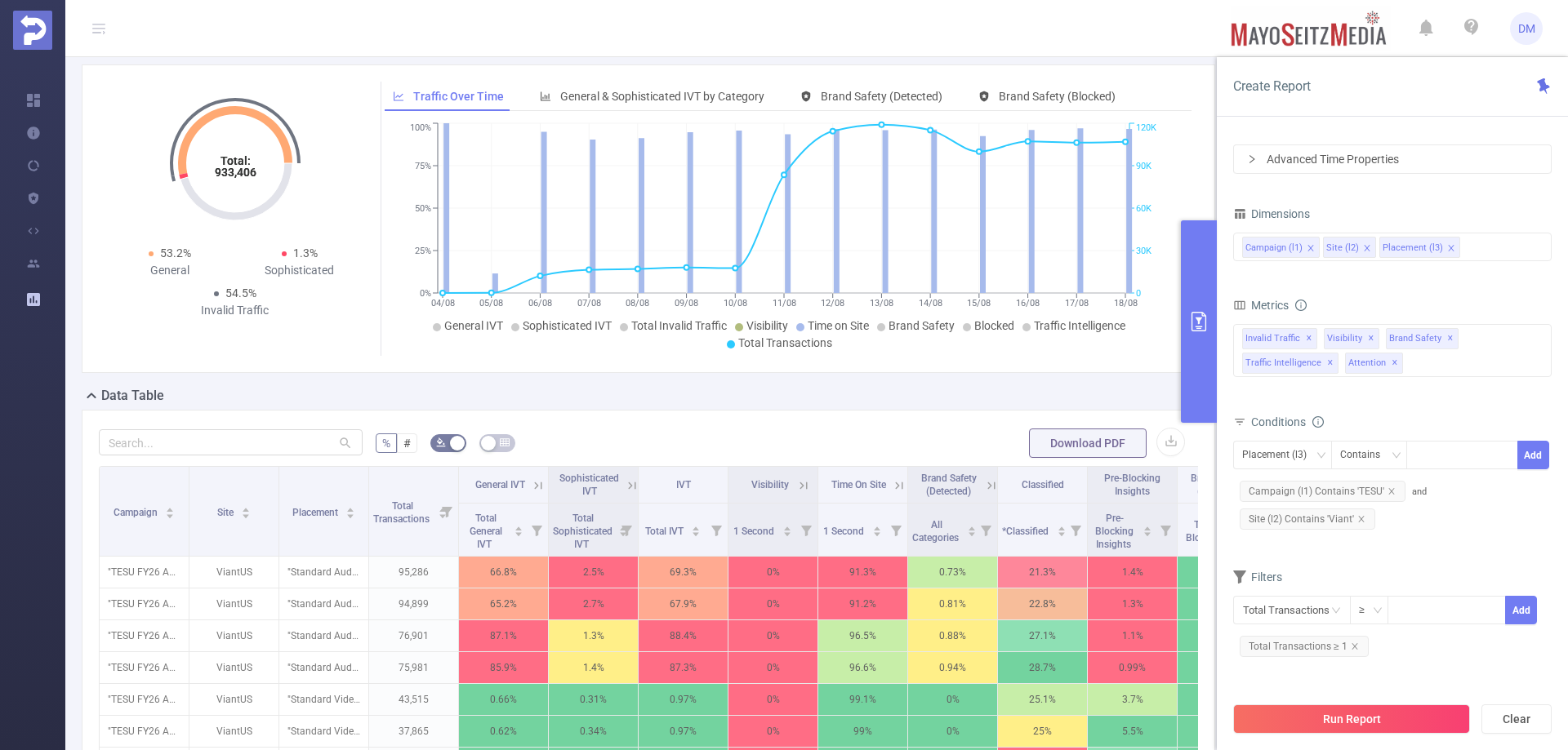
click at [1204, 252] on button "primary" at bounding box center [1199, 322] width 36 height 202
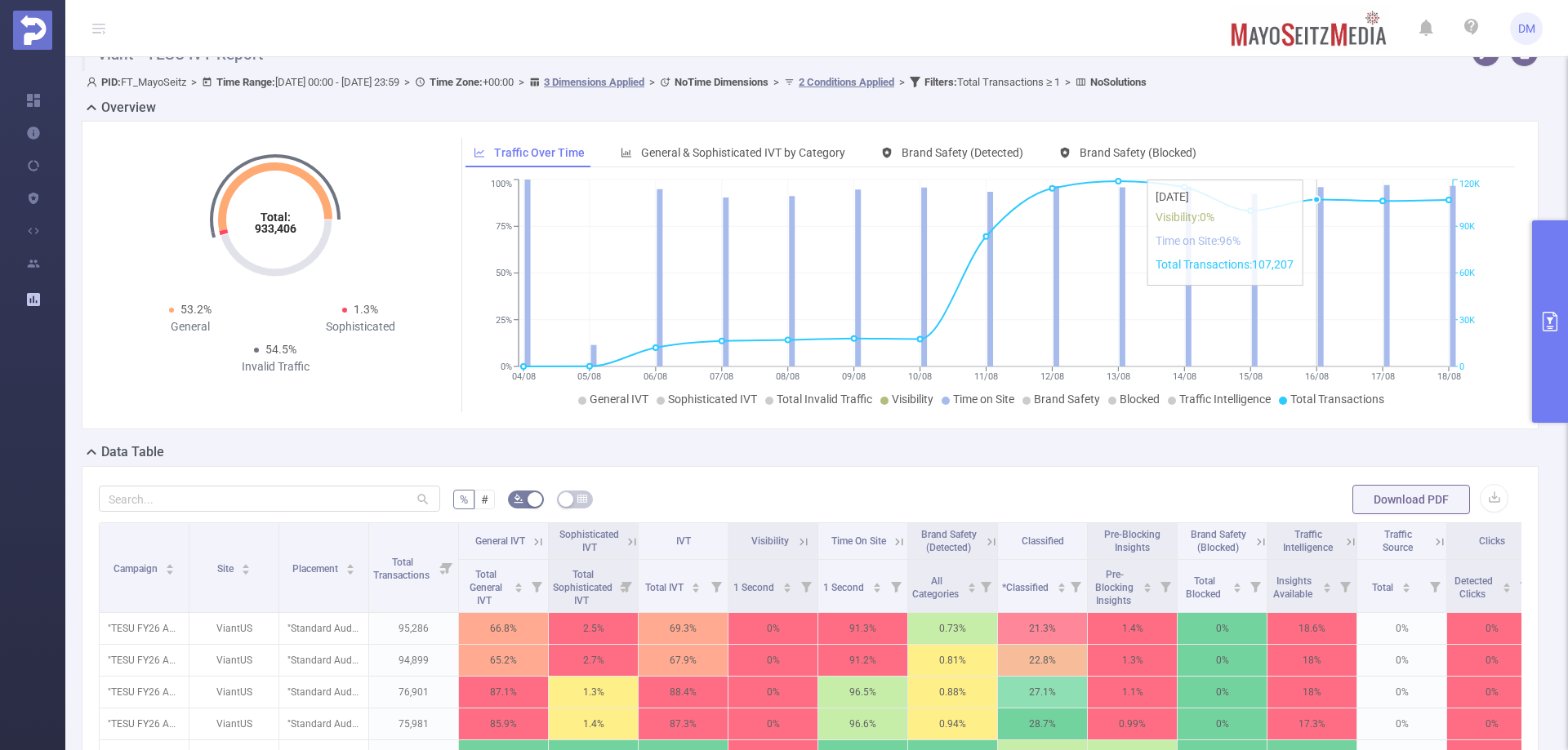
scroll to position [0, 0]
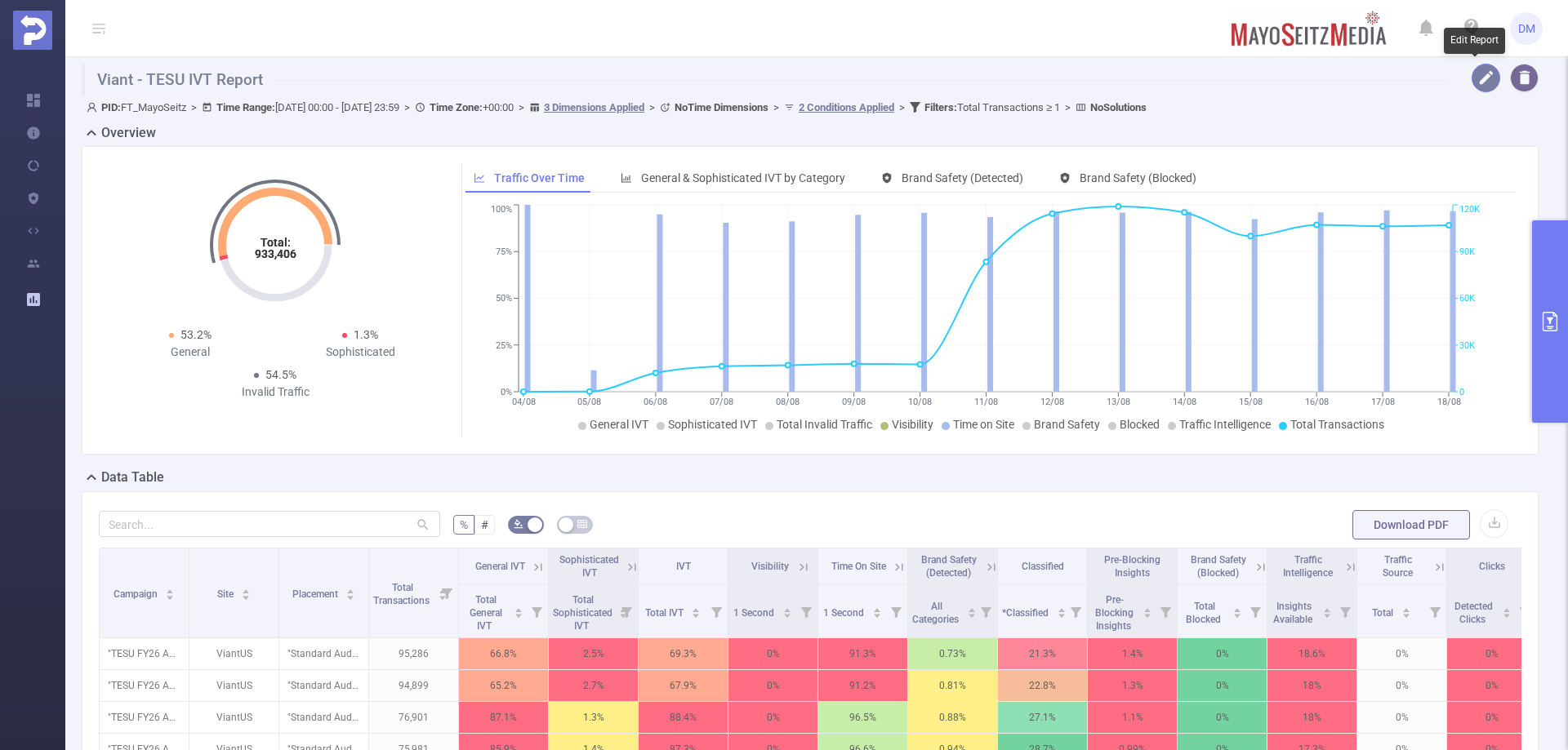
click at [1474, 74] on button "button" at bounding box center [1486, 78] width 29 height 29
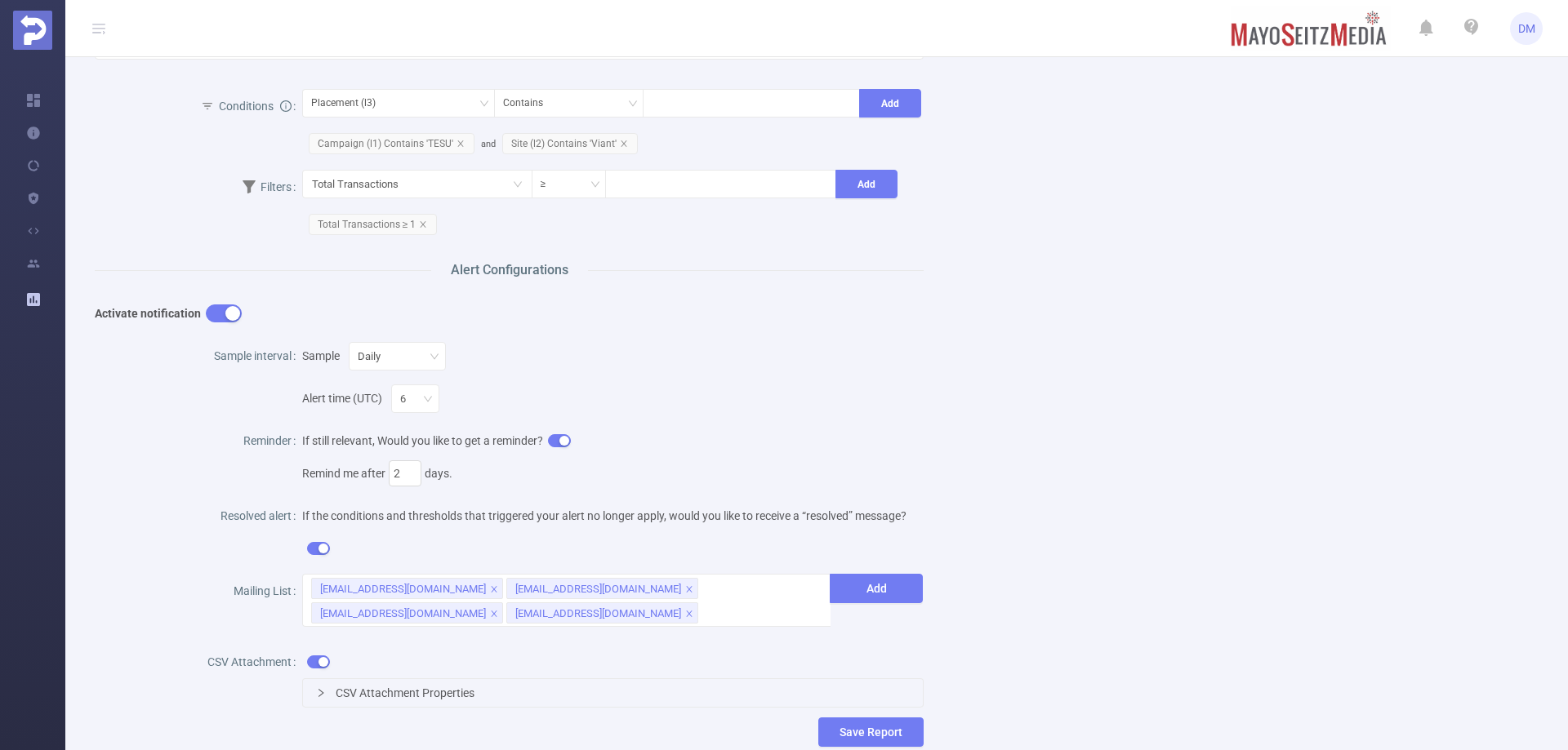
scroll to position [506, 0]
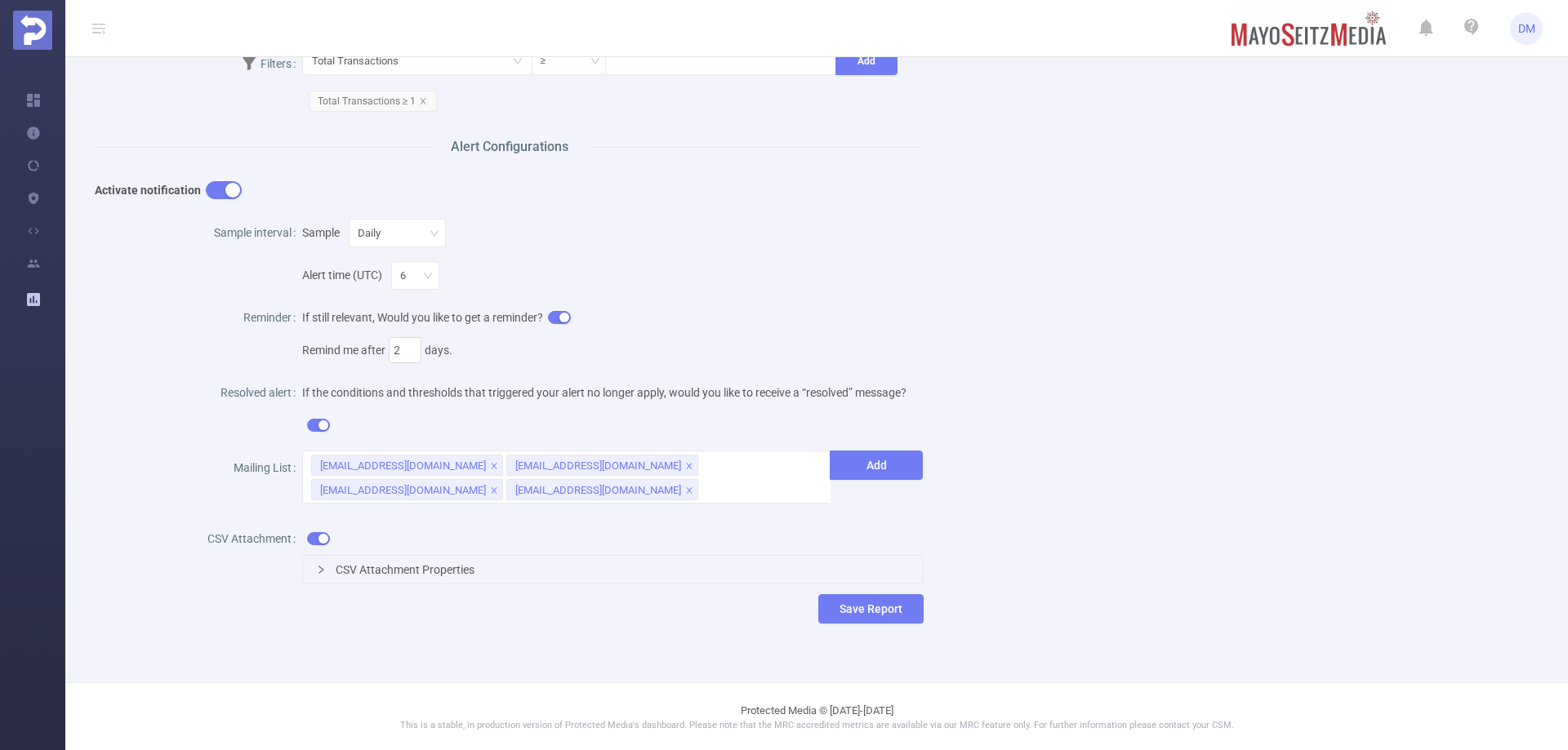
click at [326, 537] on button "button" at bounding box center [318, 538] width 23 height 13
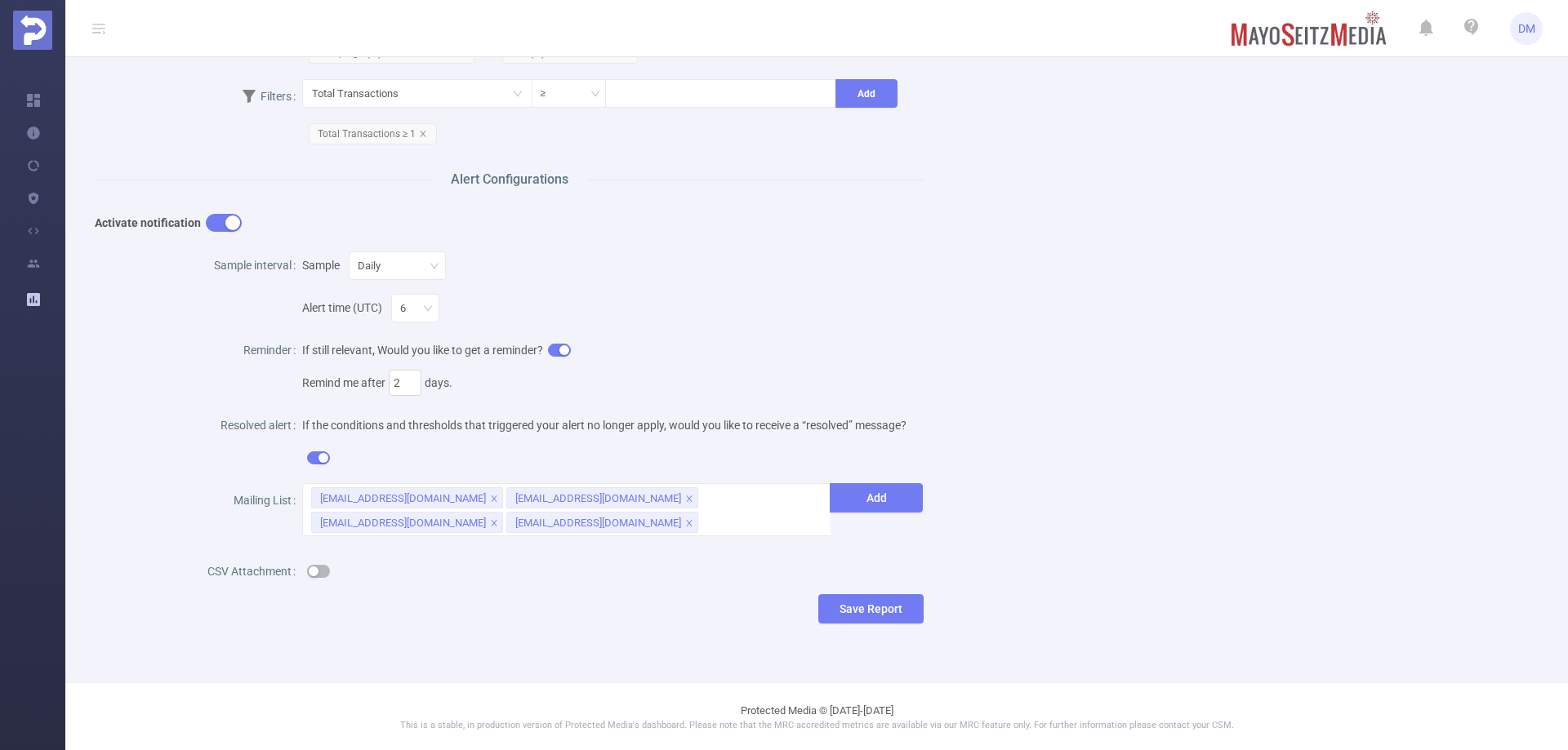
click at [412, 576] on div at bounding box center [612, 571] width 621 height 33
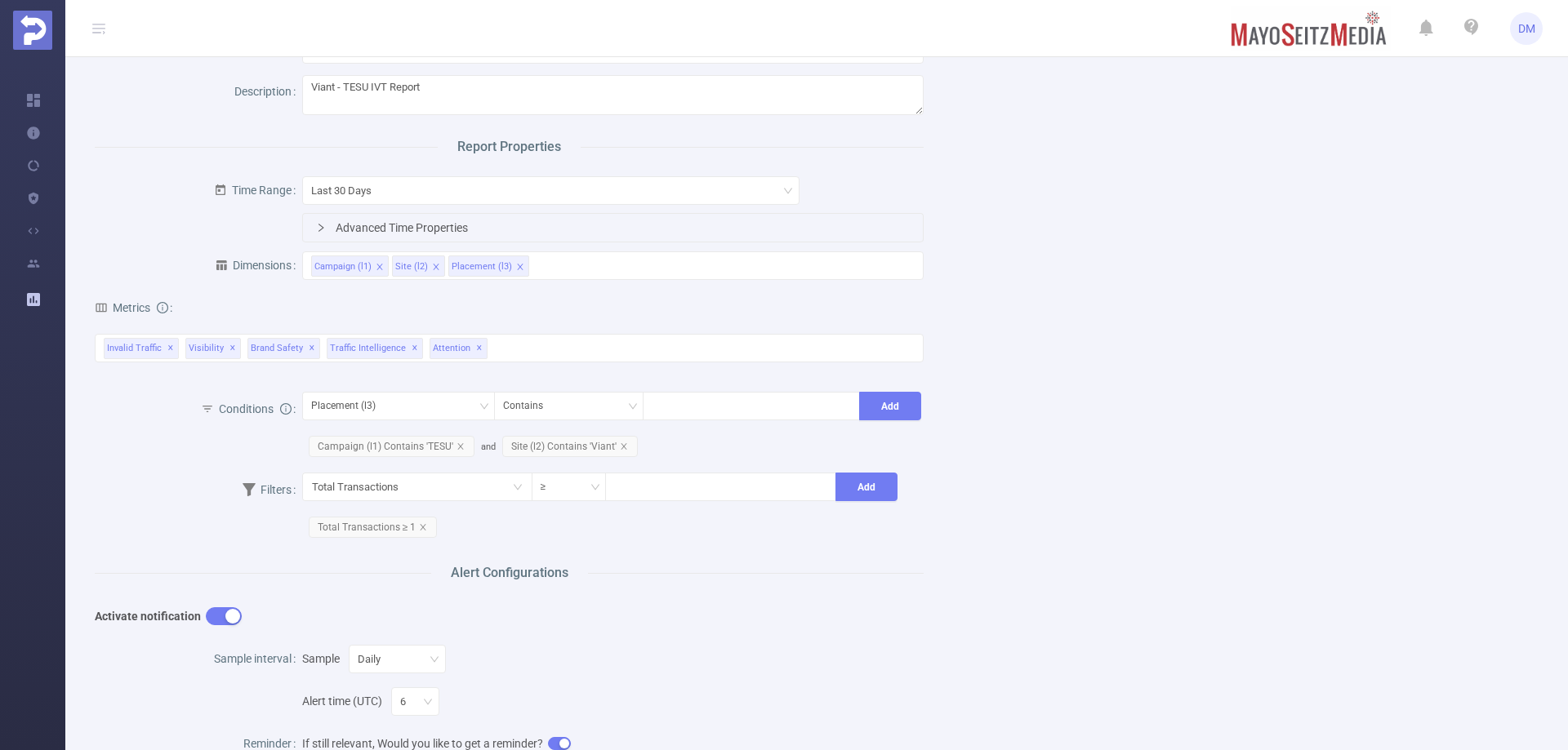
scroll to position [65, 0]
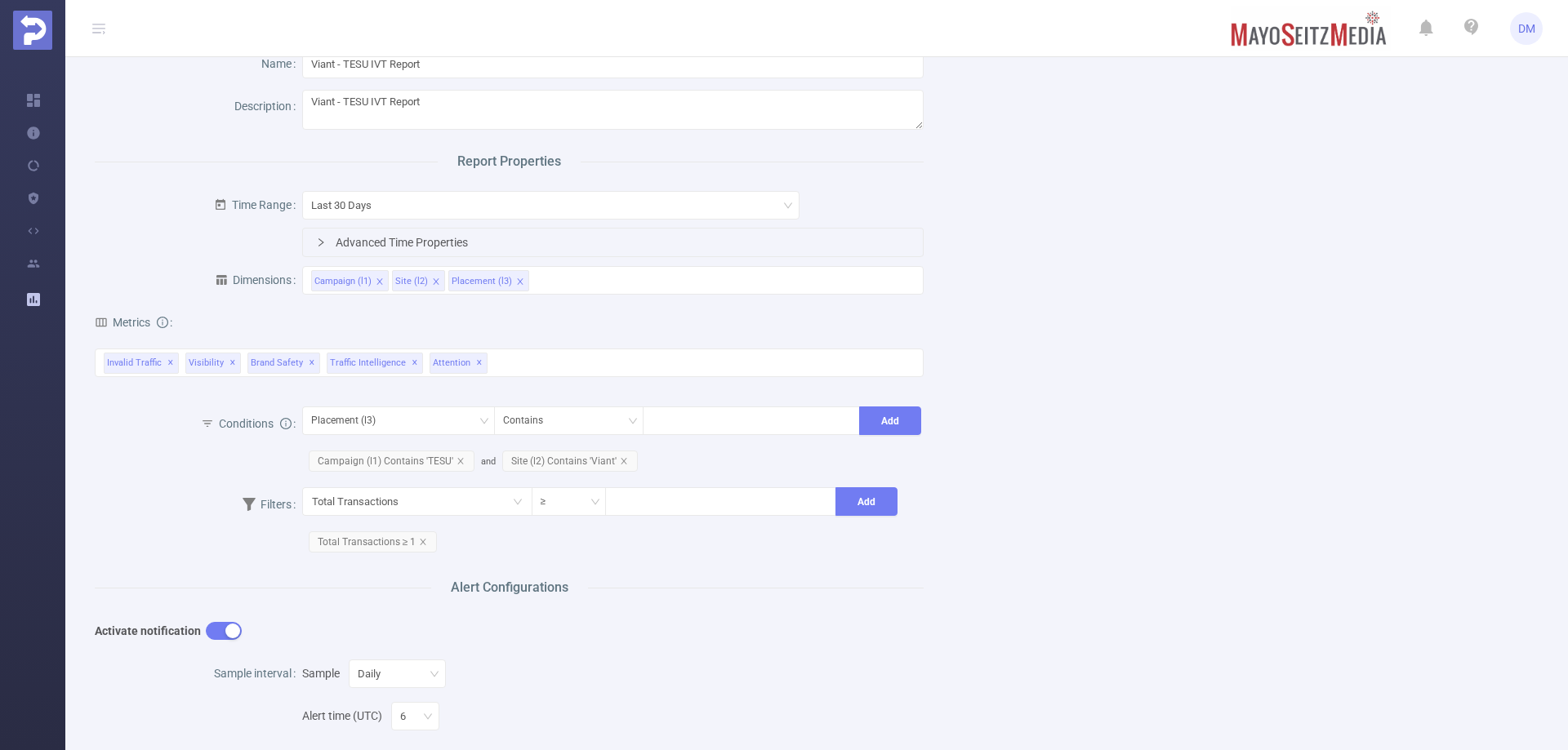
click at [1467, 33] on icon at bounding box center [1471, 26] width 19 height 19
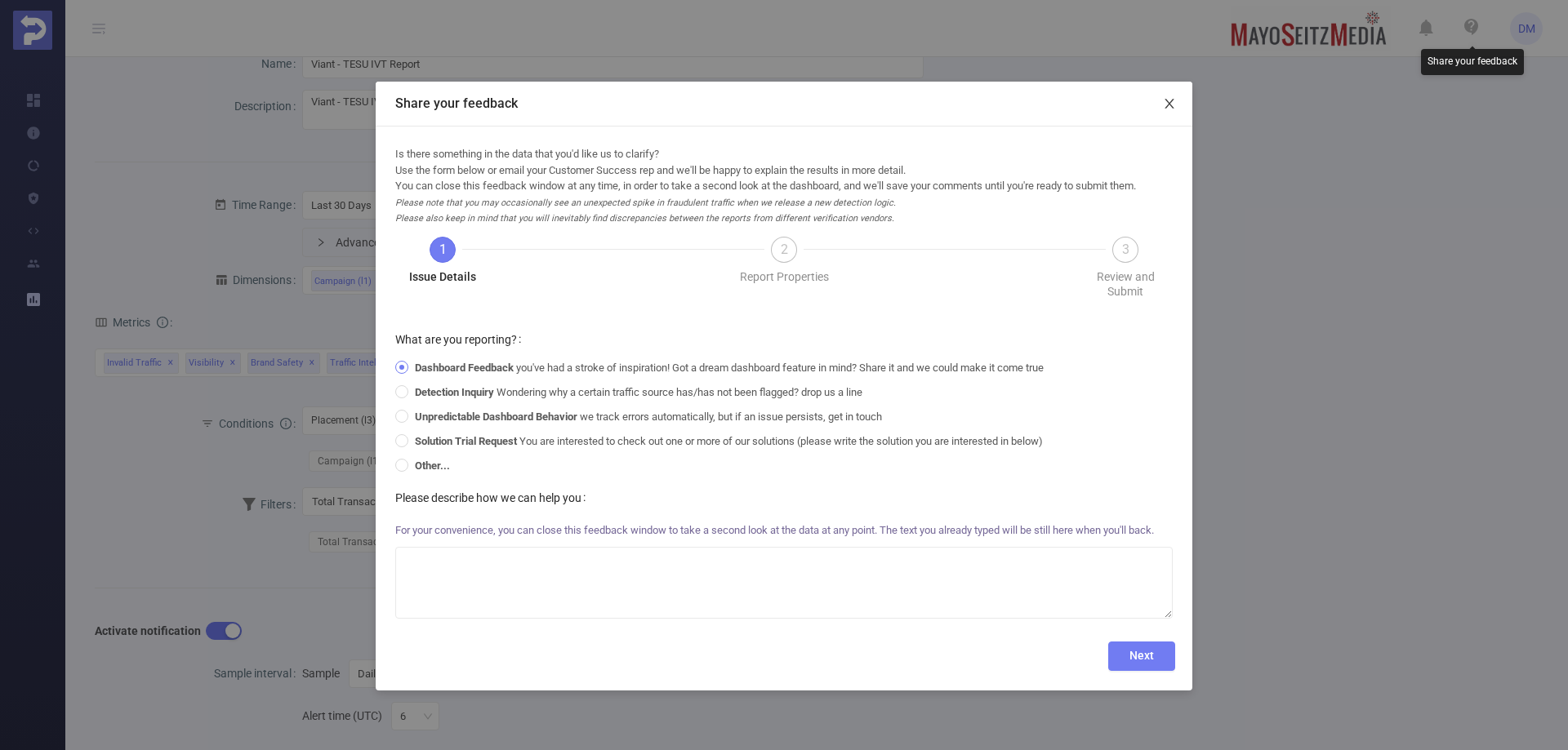
click at [1157, 115] on span "Close" at bounding box center [1169, 104] width 46 height 46
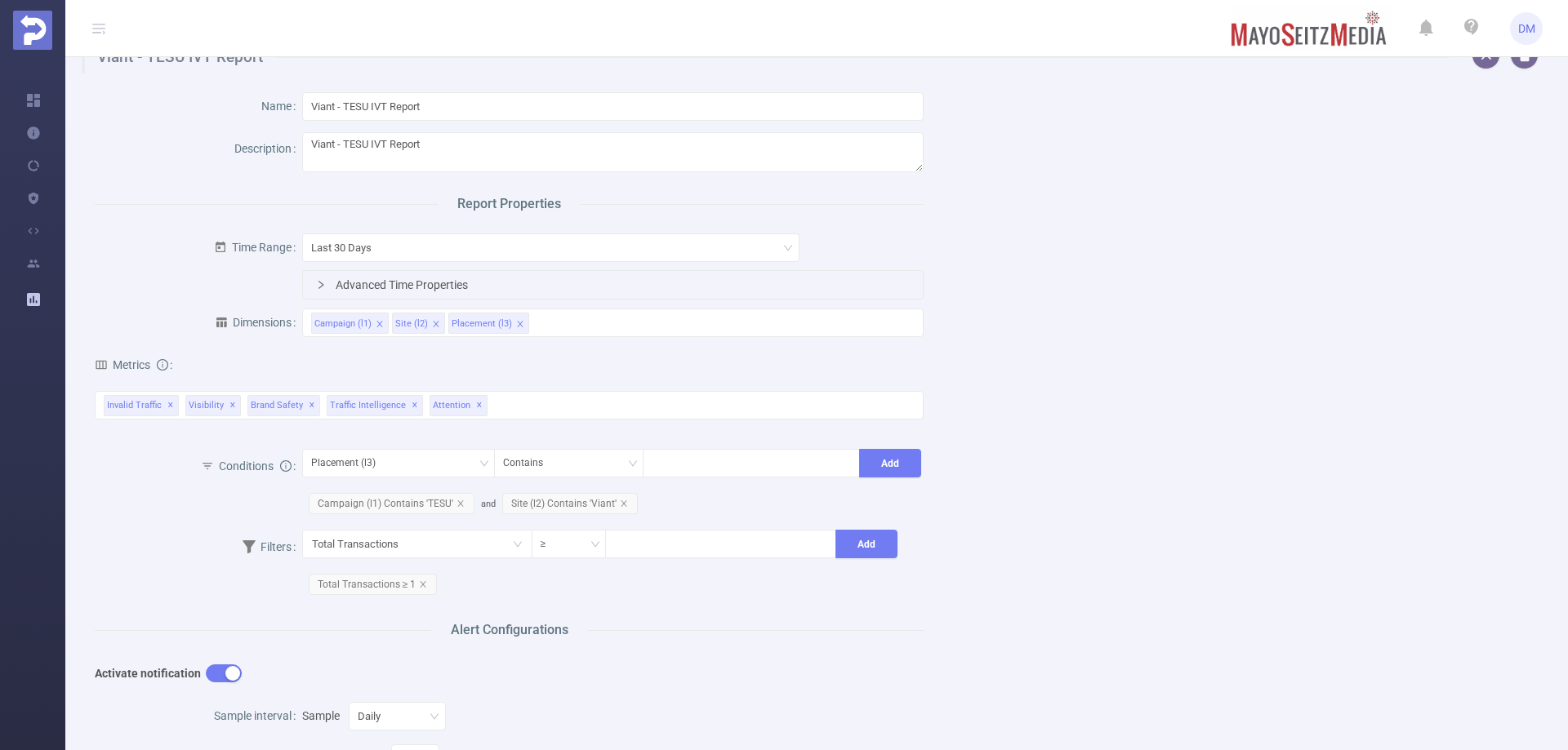
scroll to position [0, 0]
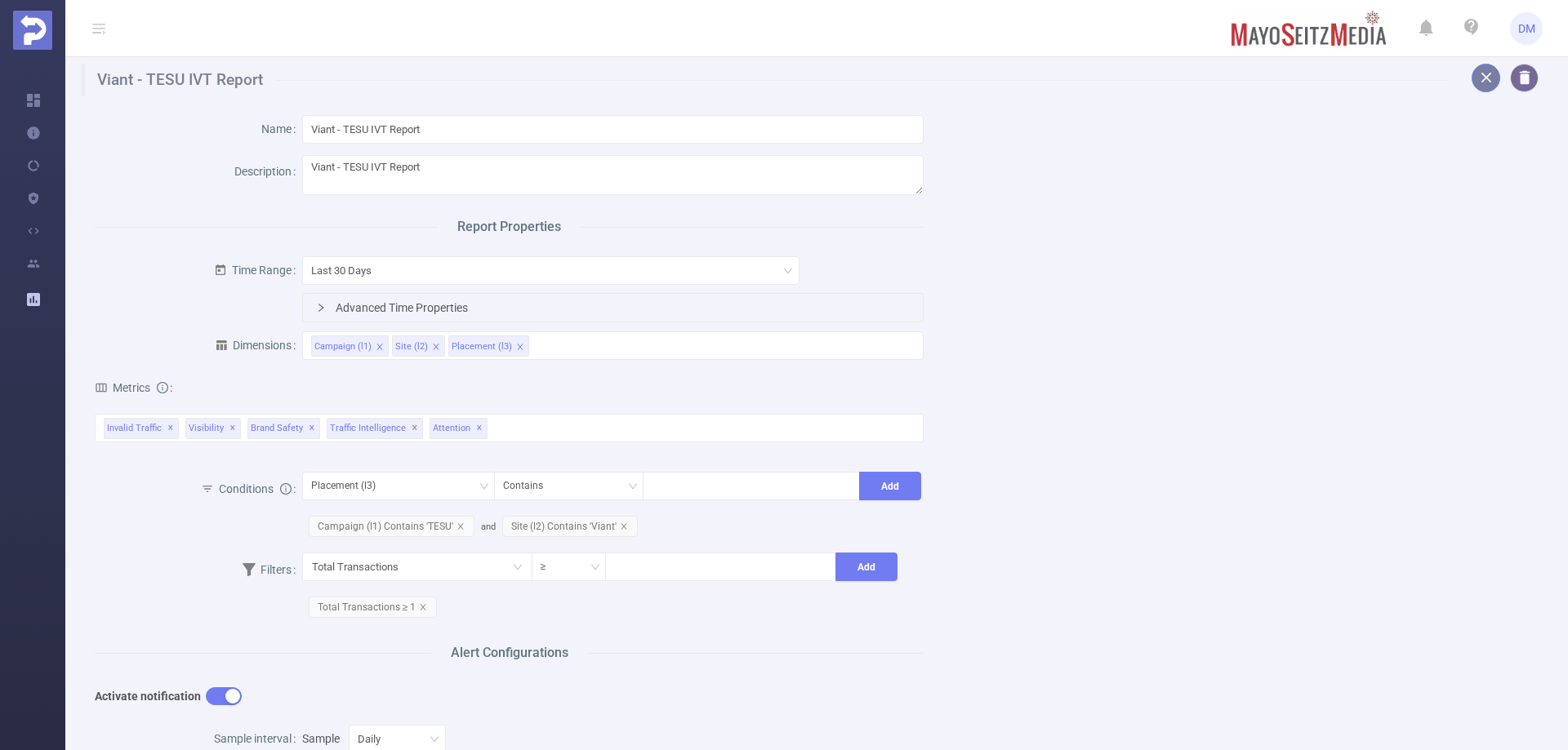
click at [1472, 78] on button "button" at bounding box center [1486, 78] width 29 height 29
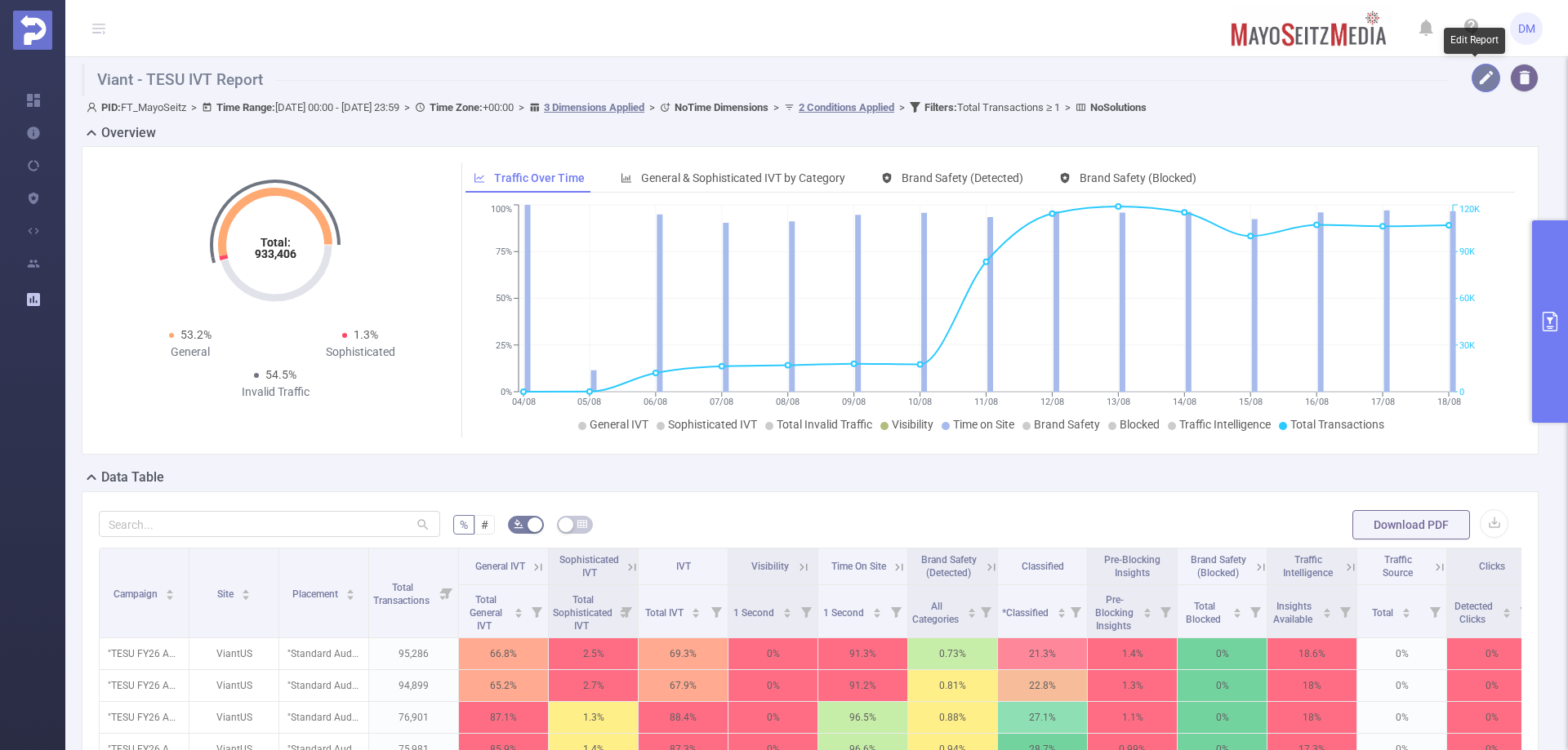
click at [1474, 85] on button "button" at bounding box center [1486, 78] width 29 height 29
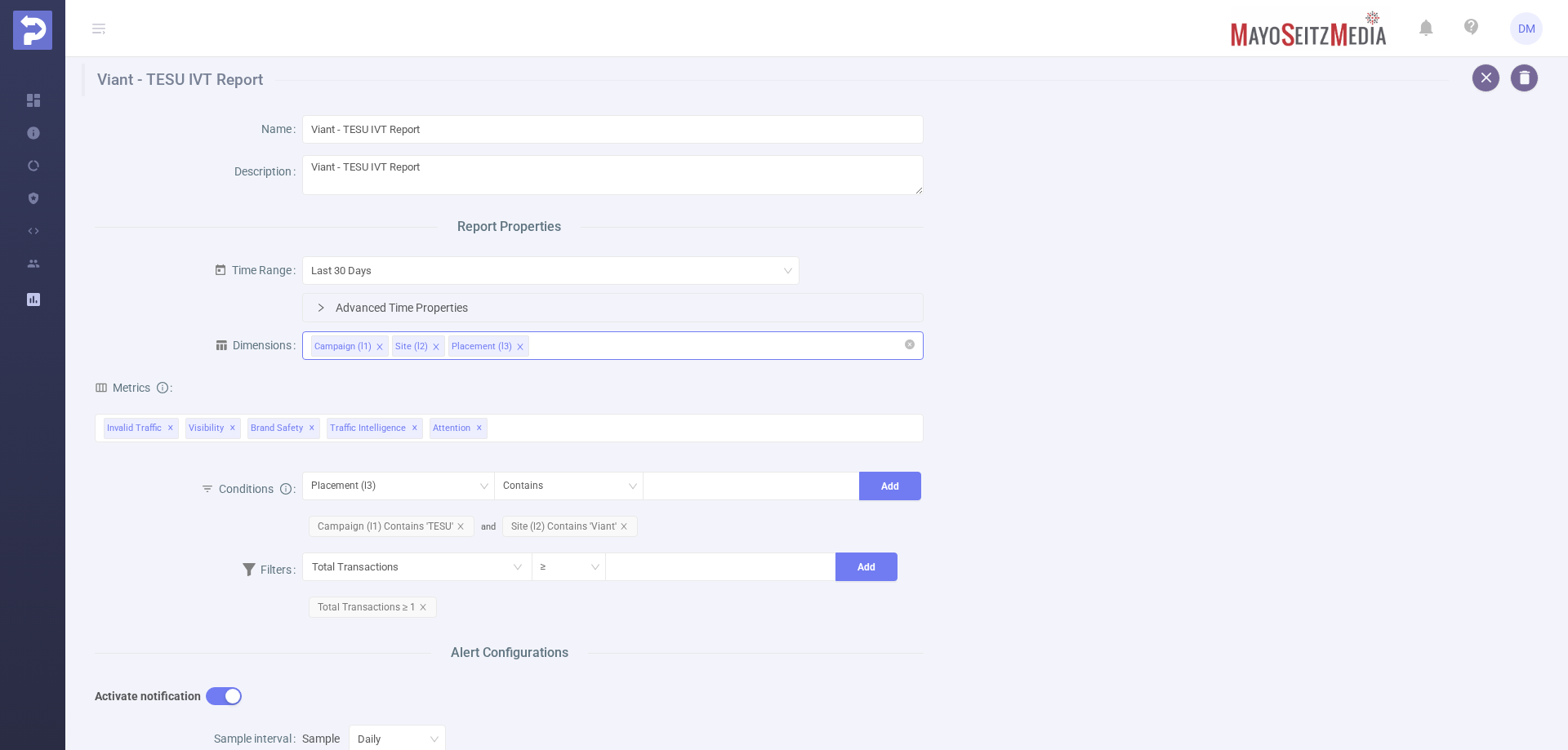
click at [605, 349] on div "Campaign (l1) Site (l2) Placement (l3)" at bounding box center [613, 346] width 604 height 27
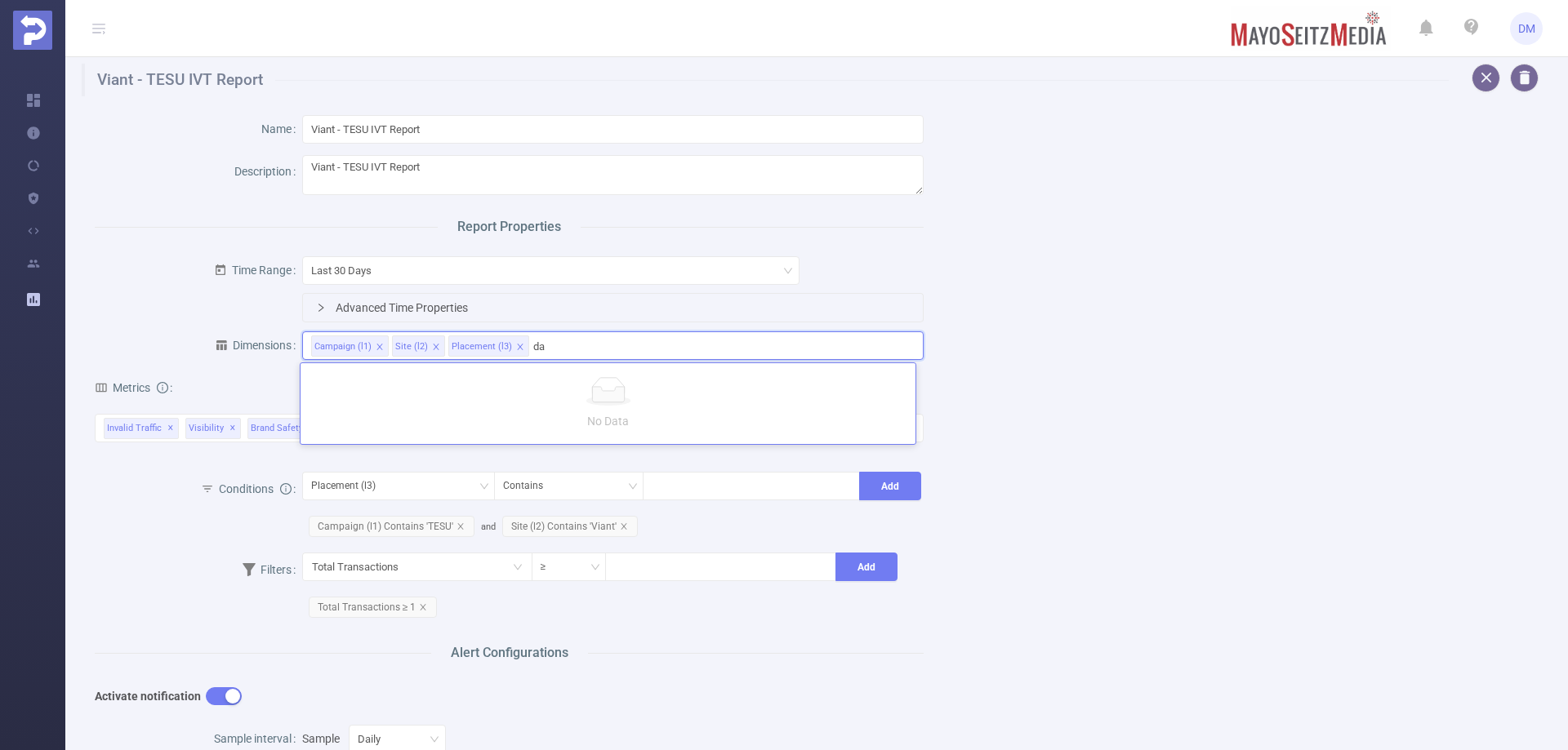
type input "d"
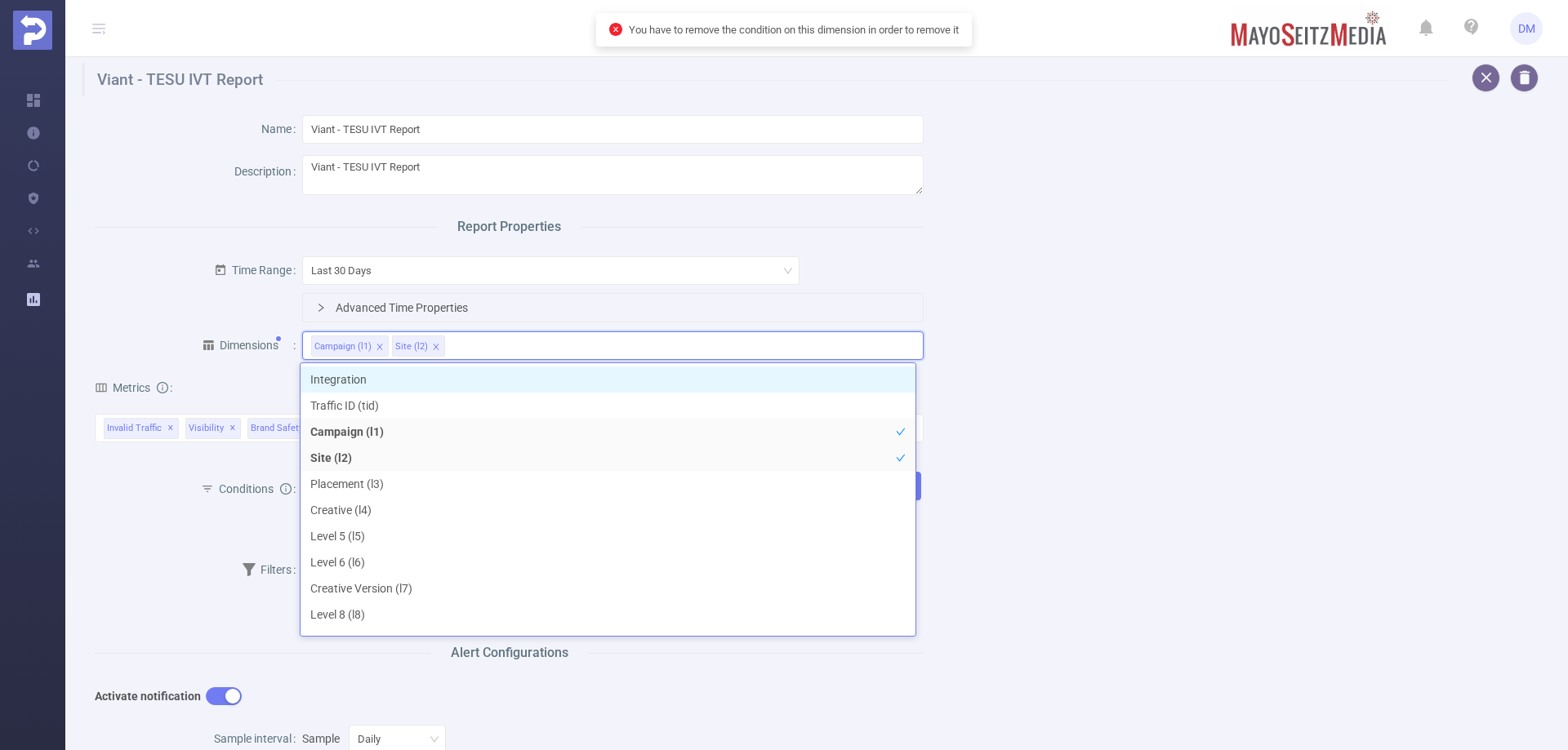
click at [1041, 442] on div "Name Viant - TESU IVT Report Description Viant - TESU IVT Report Report Propert…" at bounding box center [810, 625] width 1470 height 1059
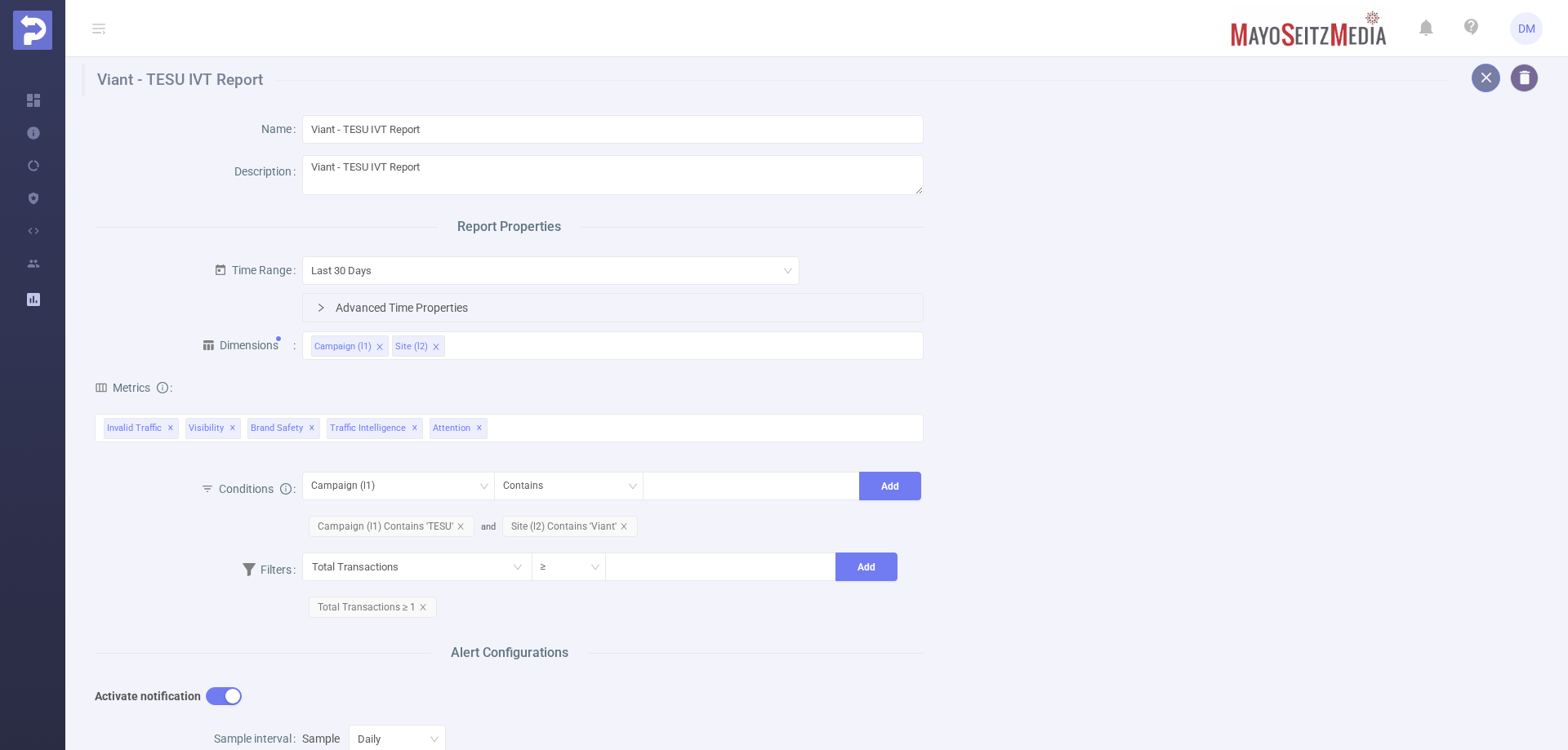
click at [1472, 74] on button "button" at bounding box center [1486, 78] width 29 height 29
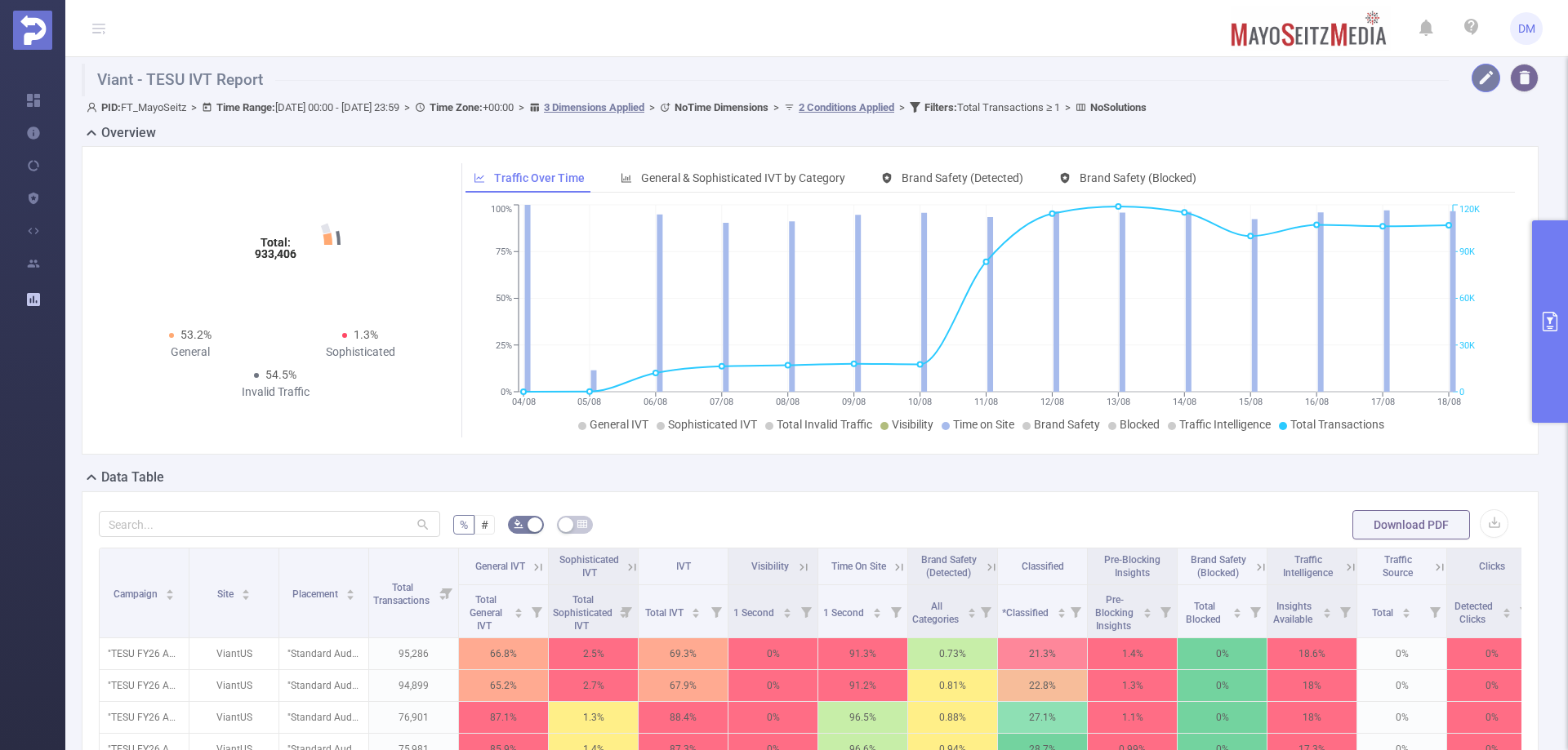
click at [1472, 82] on button "button" at bounding box center [1486, 78] width 29 height 29
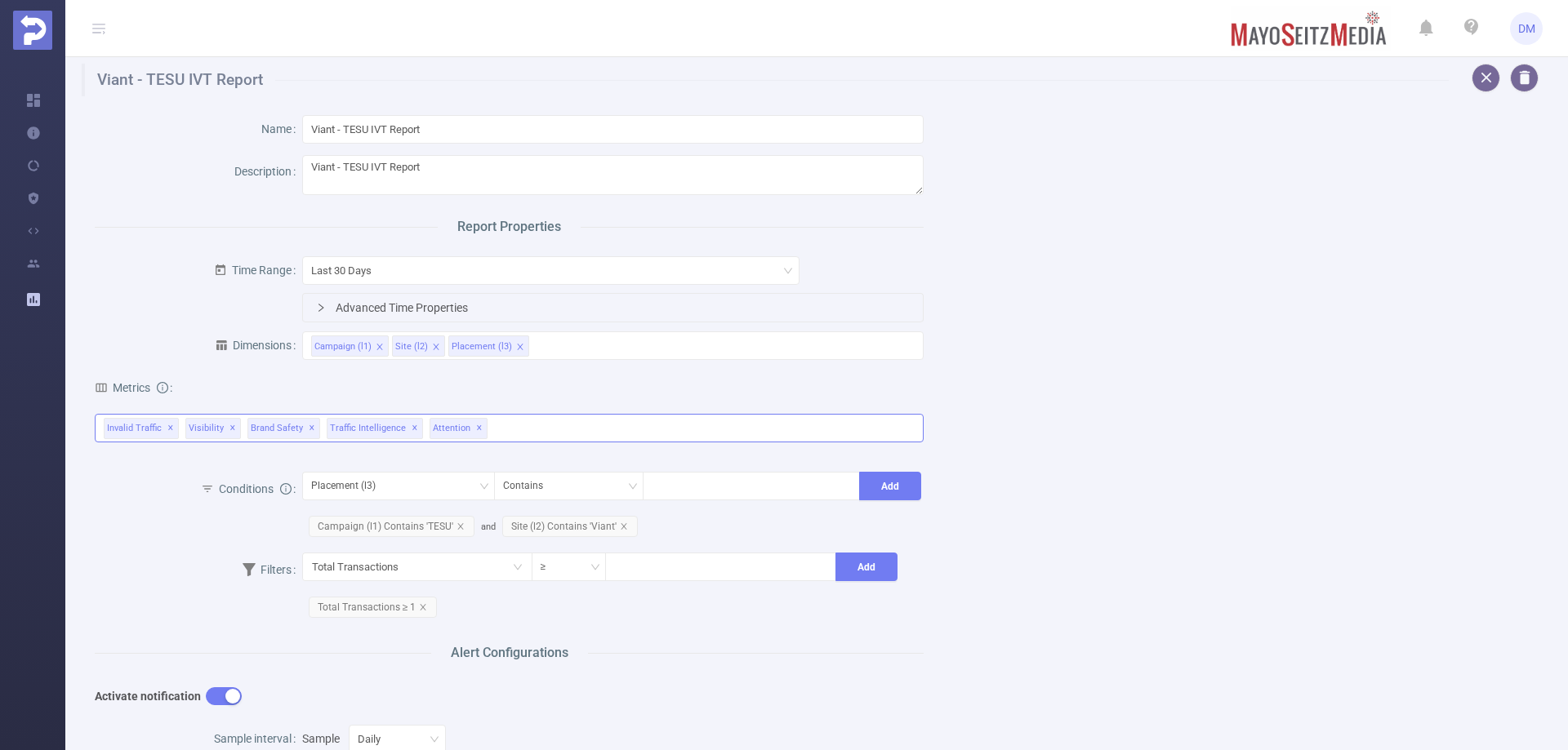
click at [564, 430] on div "Invalid Traffic ✕ Visibility ✕ Brand Safety ✕ Traffic Intelligence ✕ Attention ✕" at bounding box center [508, 428] width 829 height 29
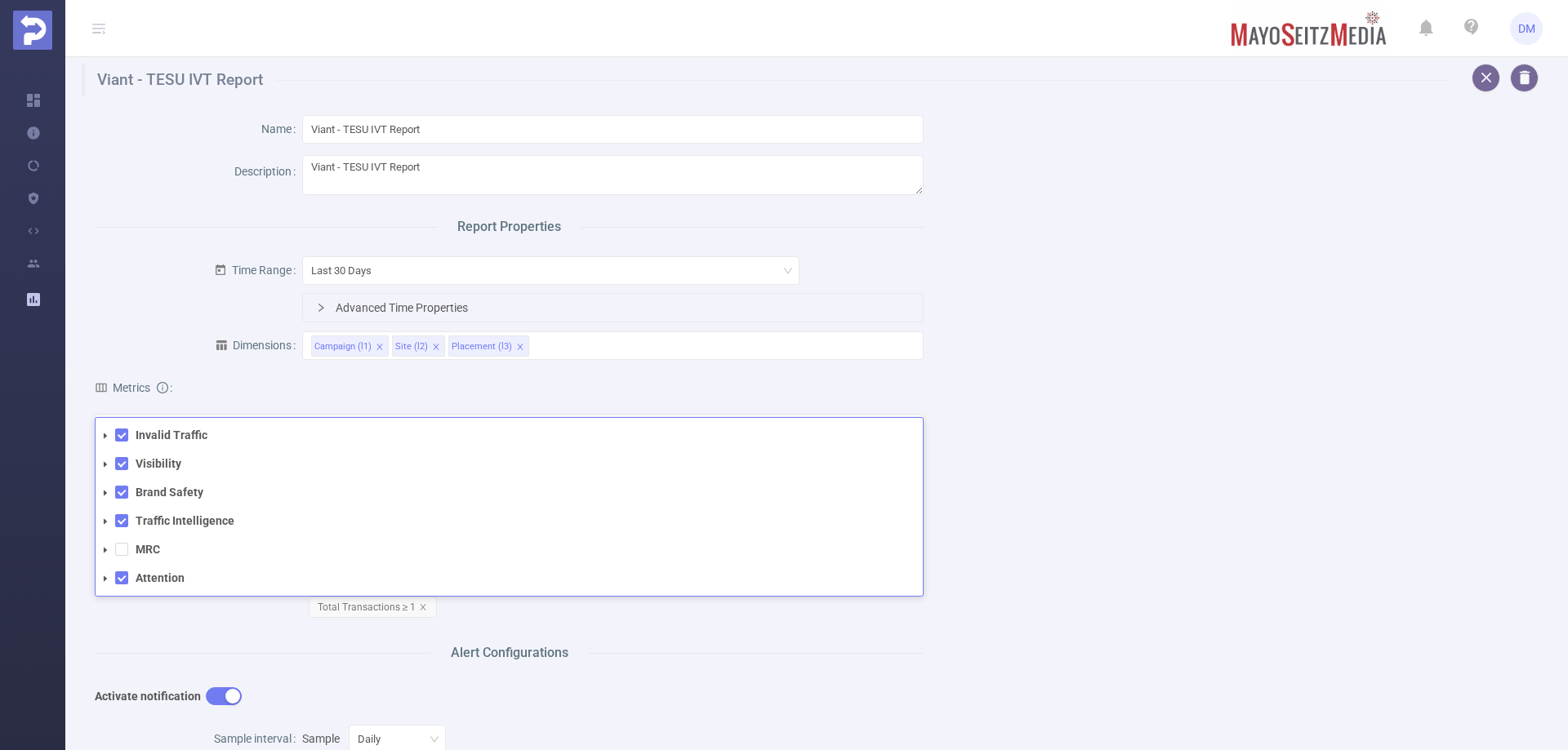
drag, startPoint x: 959, startPoint y: 447, endPoint x: 948, endPoint y: 447, distance: 11.0
click at [959, 447] on div "Name Viant - TESU IVT Report Description Viant - TESU IVT Report Report Propert…" at bounding box center [810, 625] width 1470 height 1059
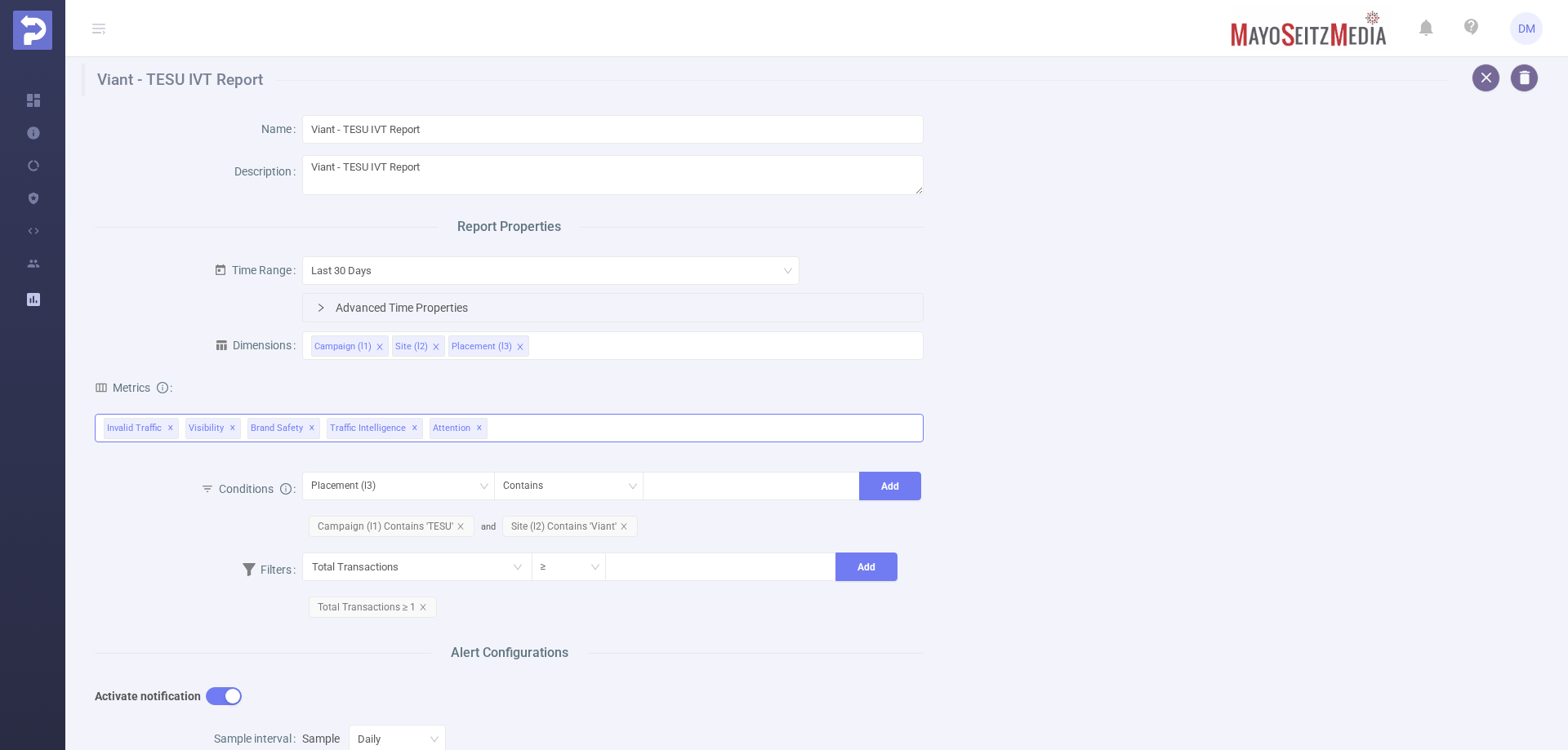
click at [641, 437] on div "Invalid Traffic ✕ Visibility ✕ Brand Safety ✕ Traffic Intelligence ✕ Attention …" at bounding box center [508, 428] width 829 height 29
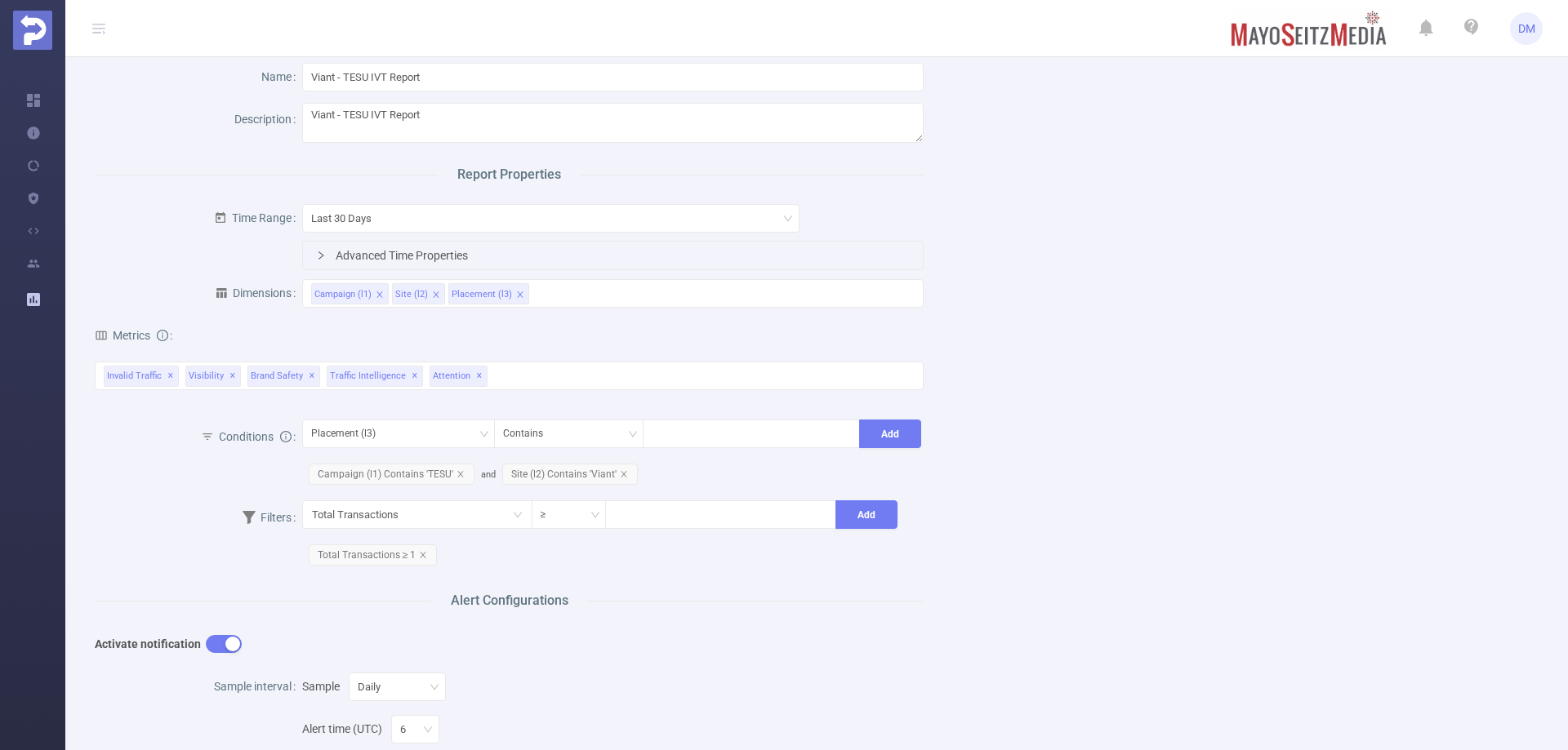
click at [1059, 503] on div "Name Viant - TESU IVT Report Description Viant - TESU IVT Report Report Propert…" at bounding box center [810, 573] width 1470 height 1059
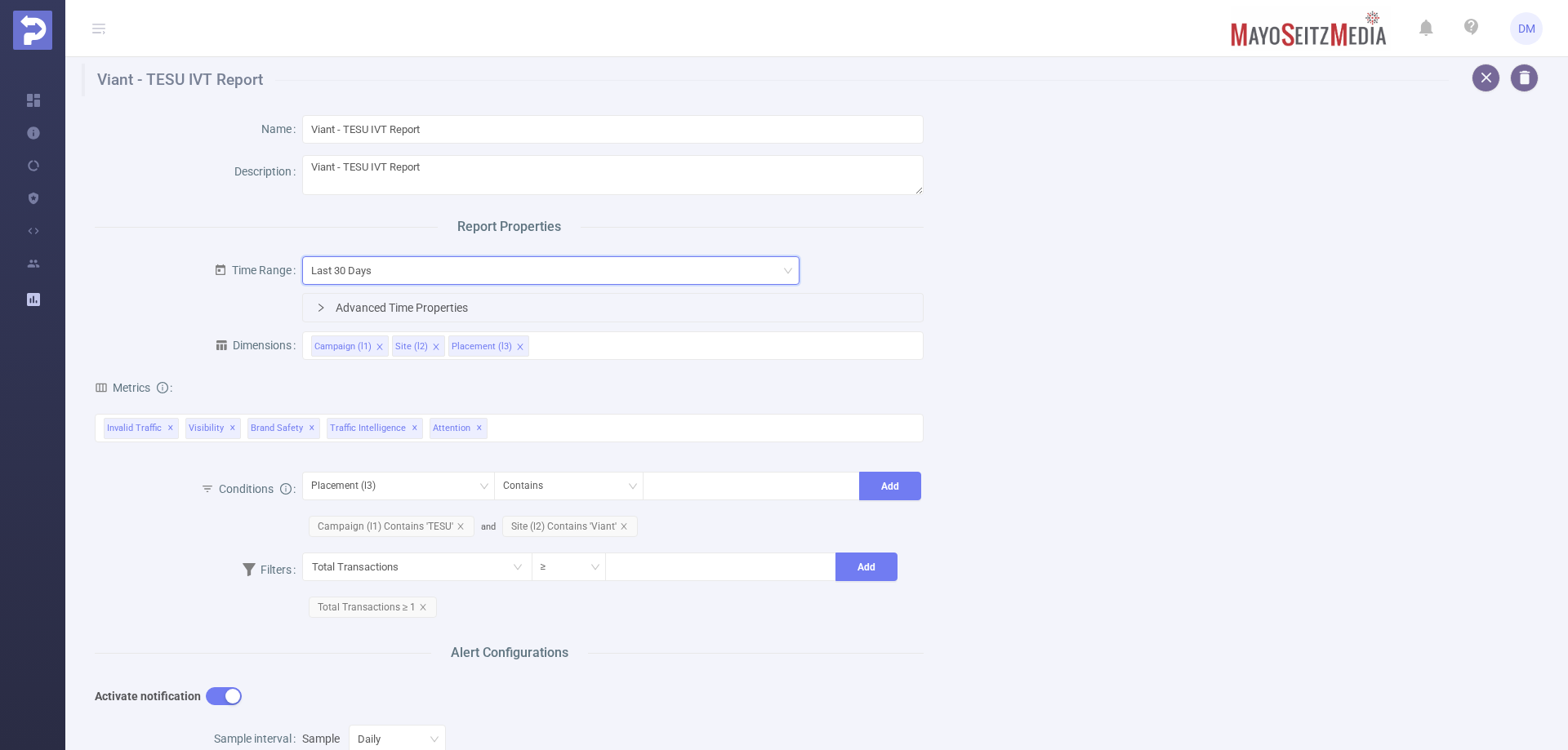
click at [521, 267] on div "Last 30 Days" at bounding box center [550, 271] width 480 height 27
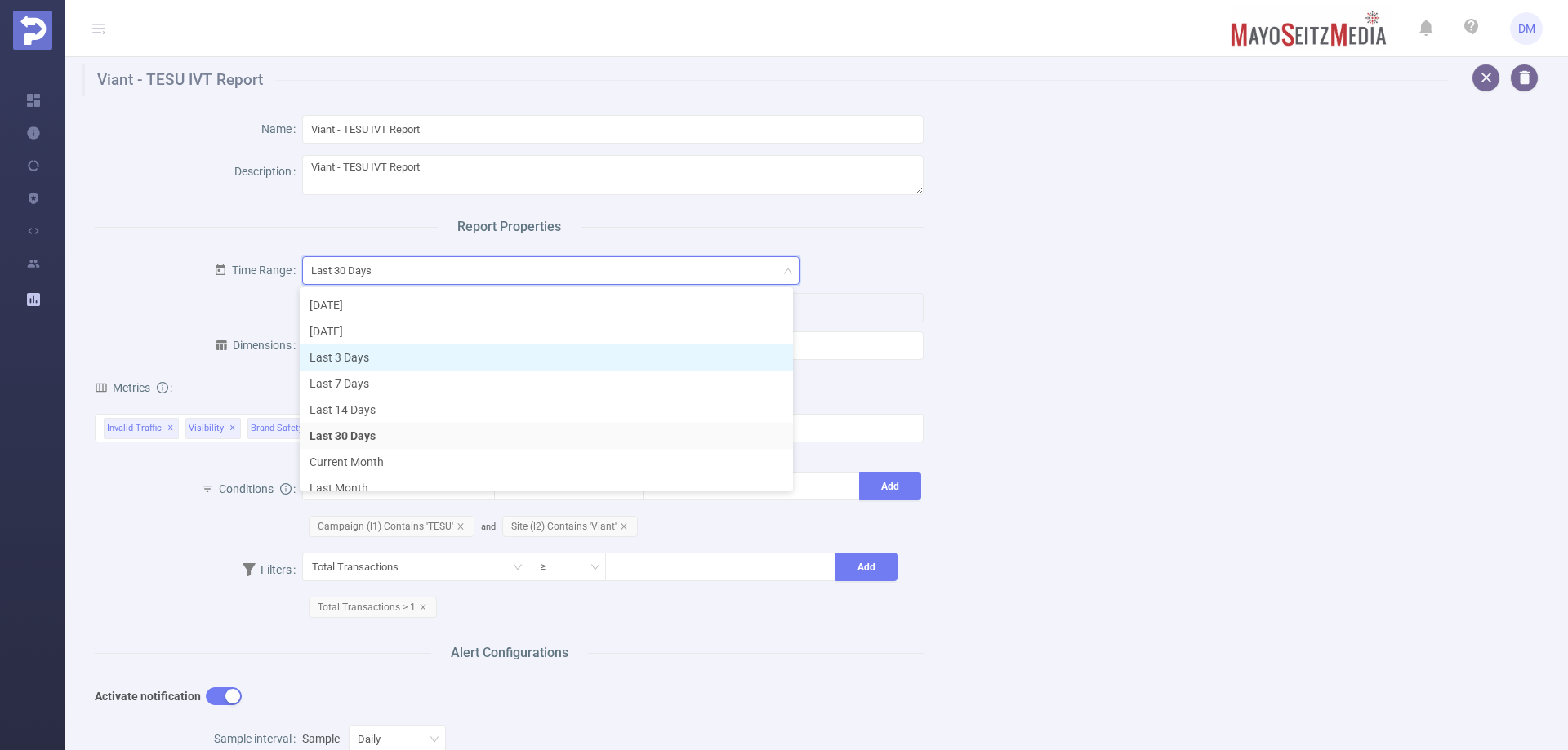
scroll to position [38, 0]
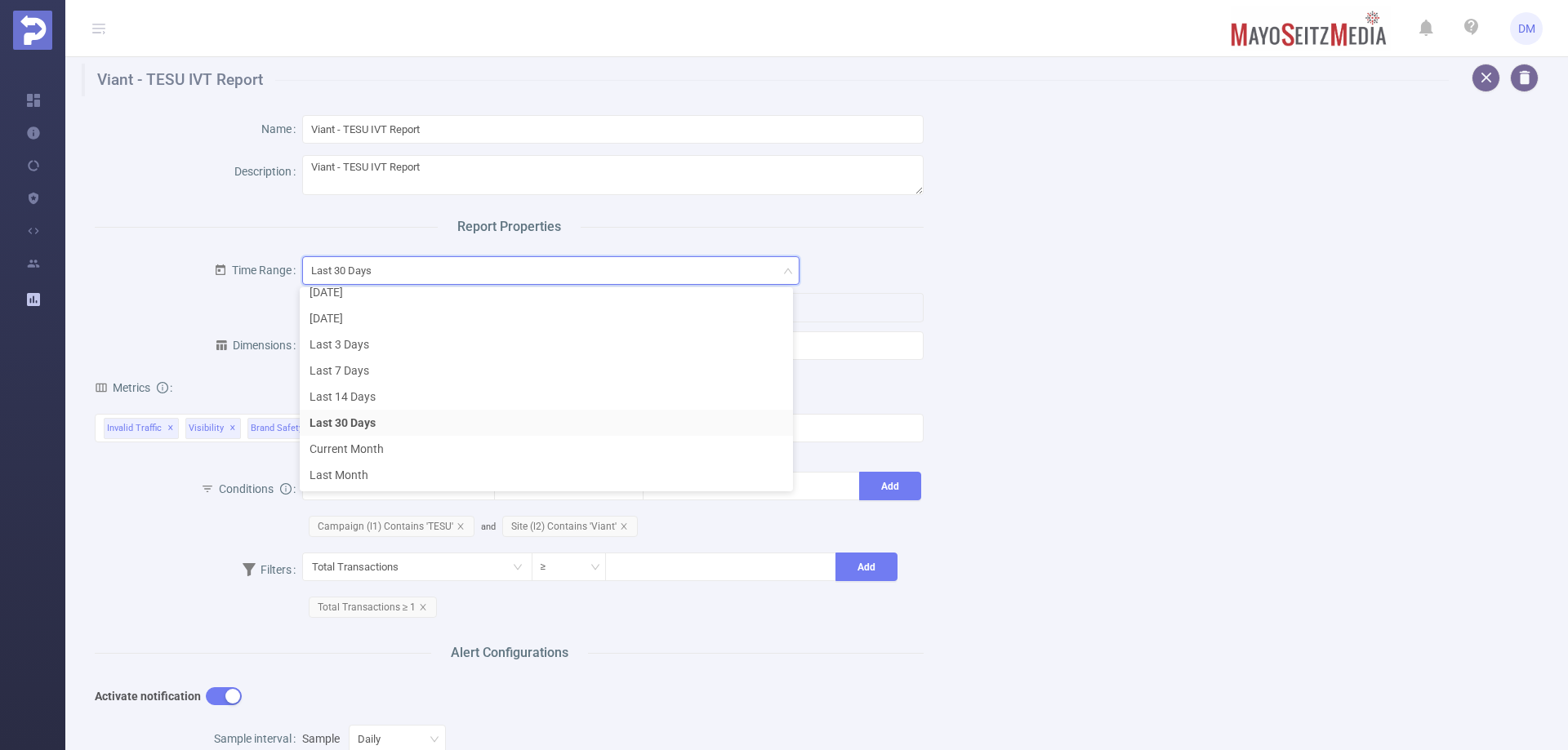
click at [1167, 384] on div "Name Viant - TESU IVT Report Description Viant - TESU IVT Report Report Propert…" at bounding box center [810, 625] width 1470 height 1059
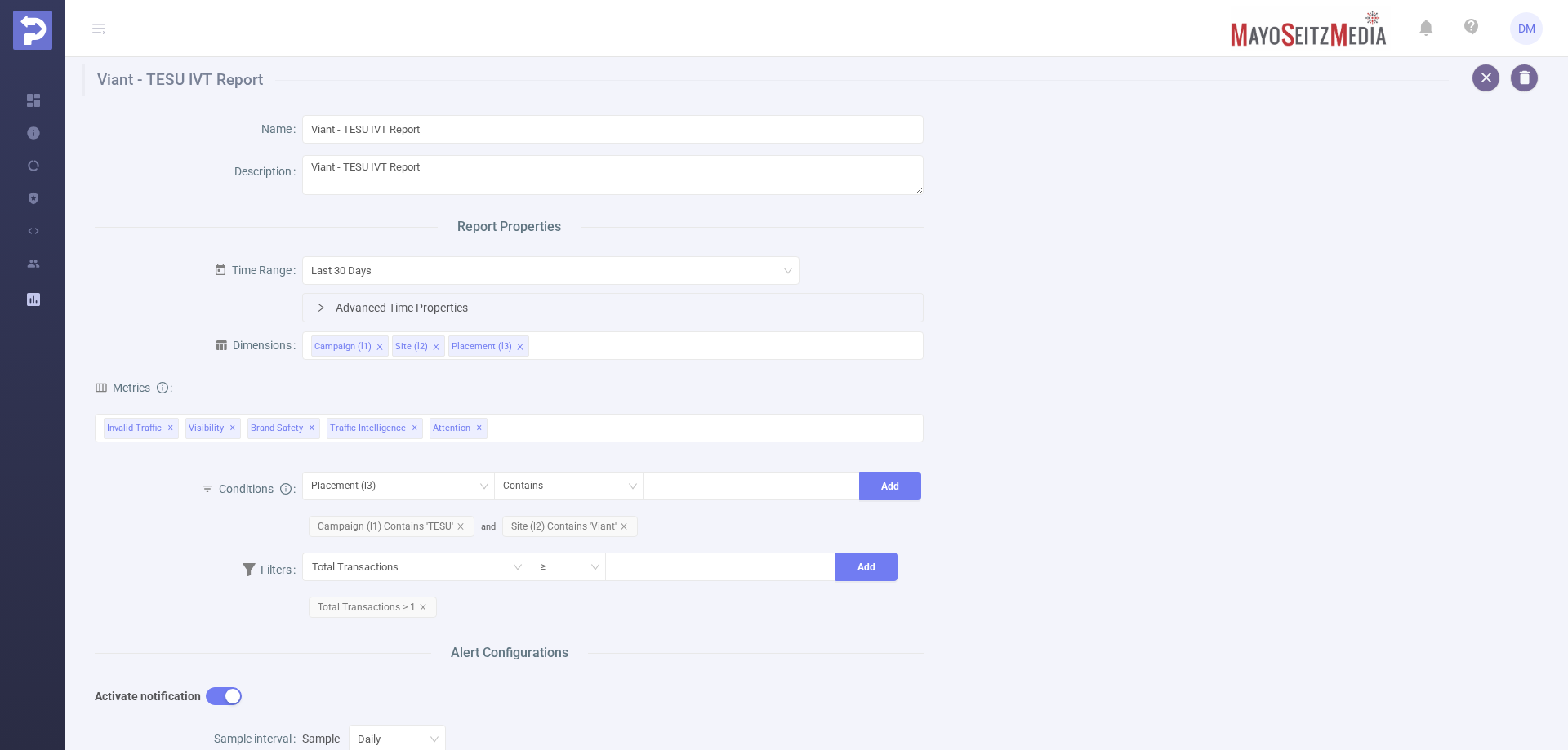
click at [325, 308] on div "Advanced Time Properties" at bounding box center [612, 308] width 620 height 28
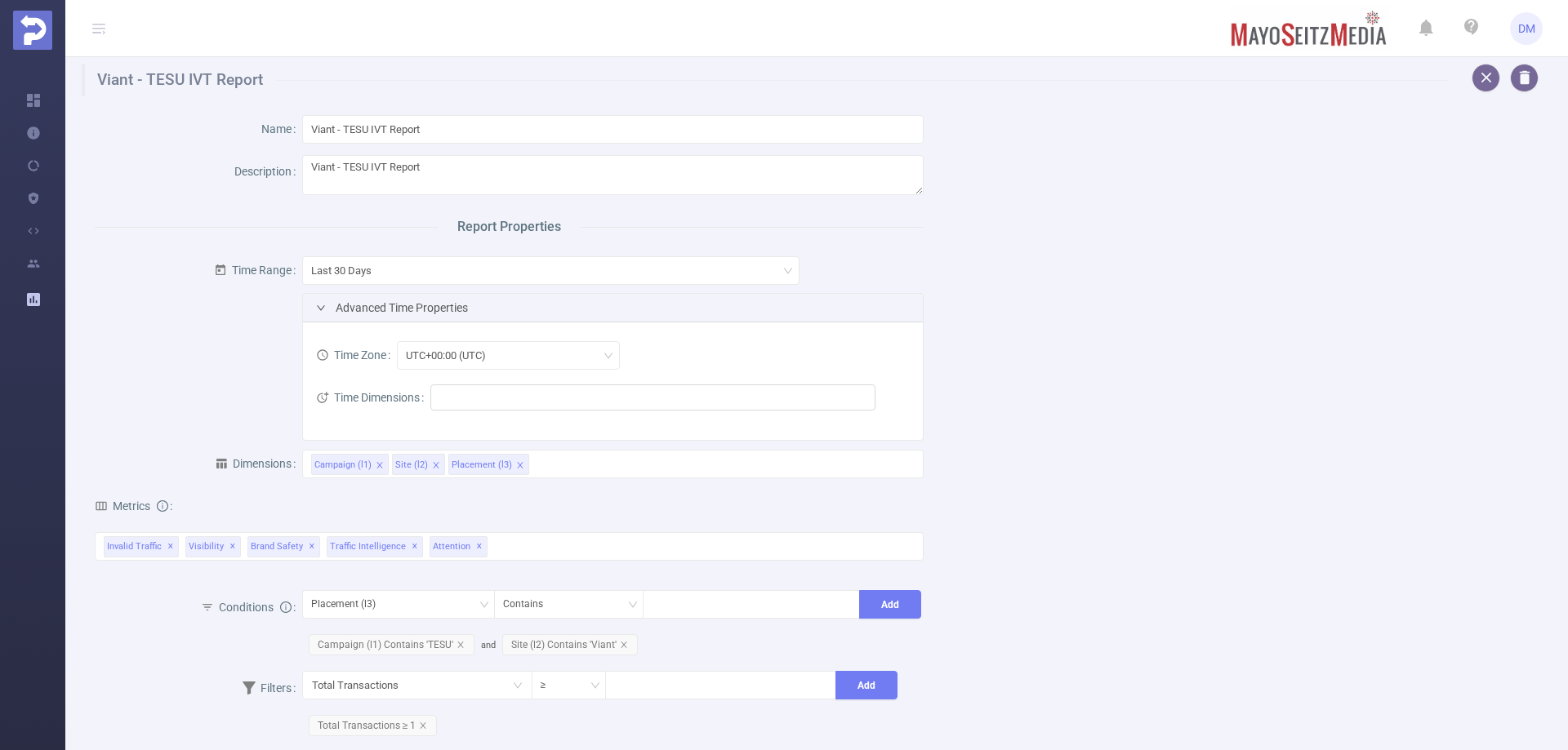
click at [322, 303] on icon "icon: right" at bounding box center [321, 308] width 10 height 10
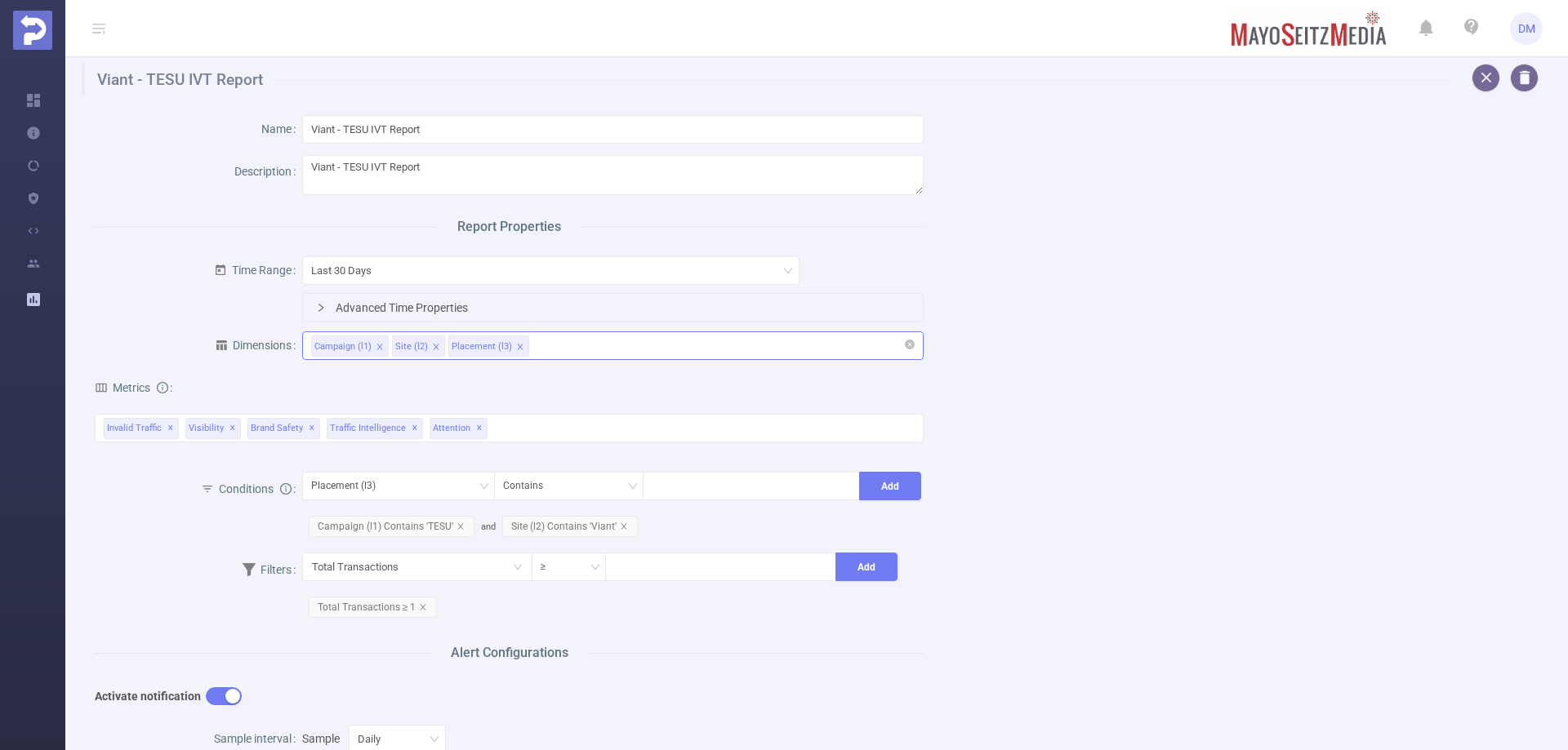
click at [572, 355] on div "Campaign (l1) Site (l2) Placement (l3)" at bounding box center [613, 346] width 604 height 27
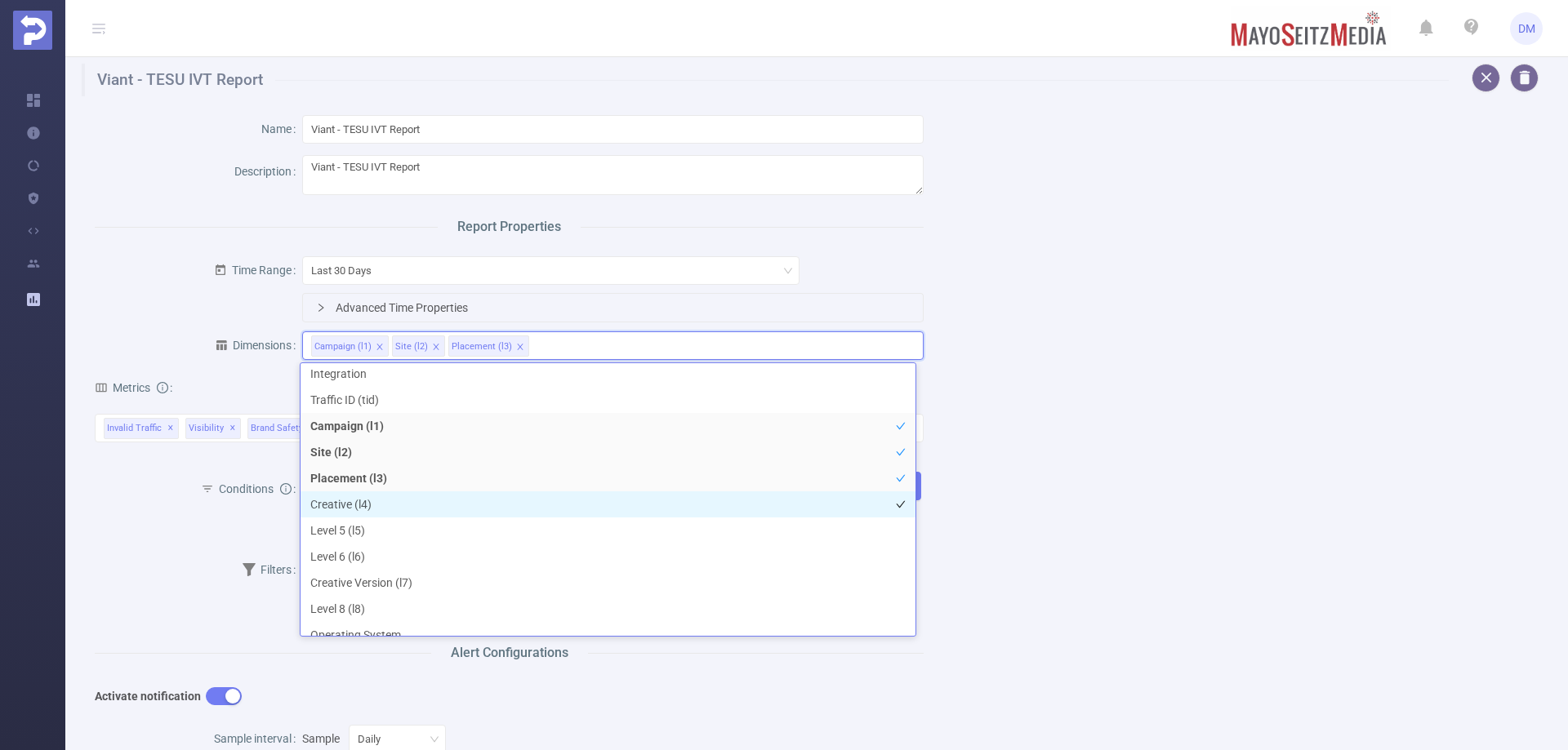
scroll to position [0, 0]
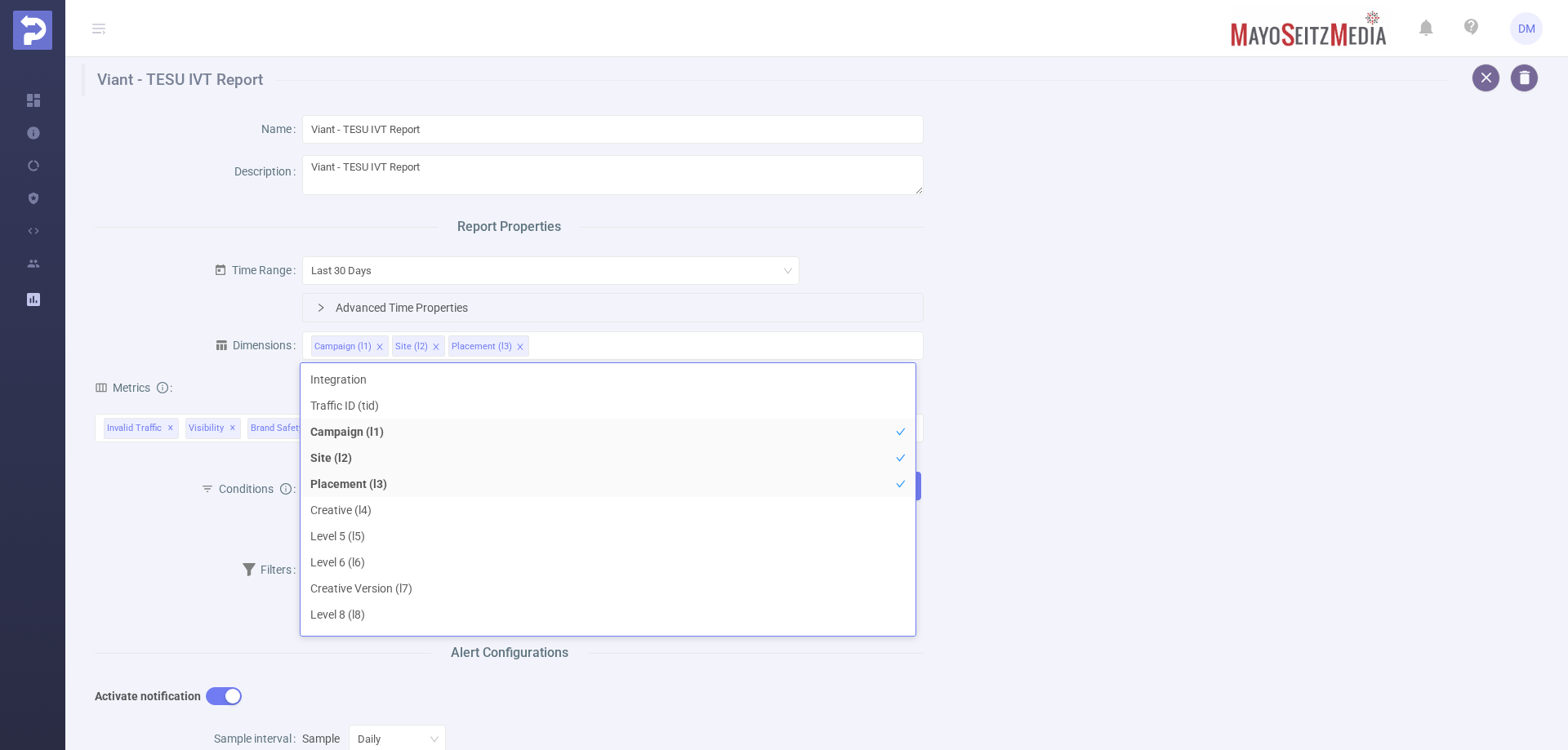
click at [986, 463] on div "Name Viant - TESU IVT Report Description Viant - TESU IVT Report Report Propert…" at bounding box center [810, 625] width 1470 height 1059
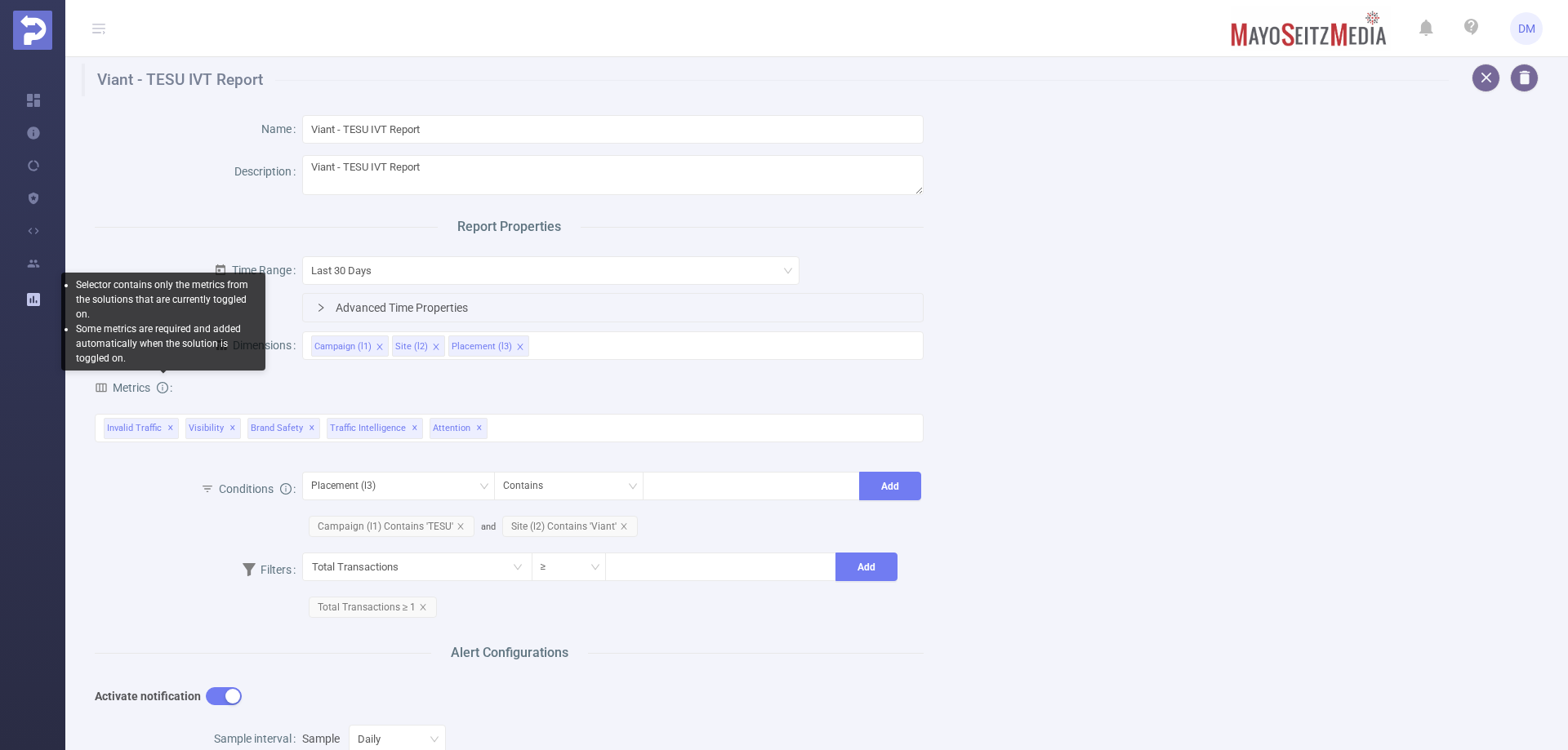
click at [164, 391] on icon "icon: info-circle" at bounding box center [163, 388] width 12 height 12
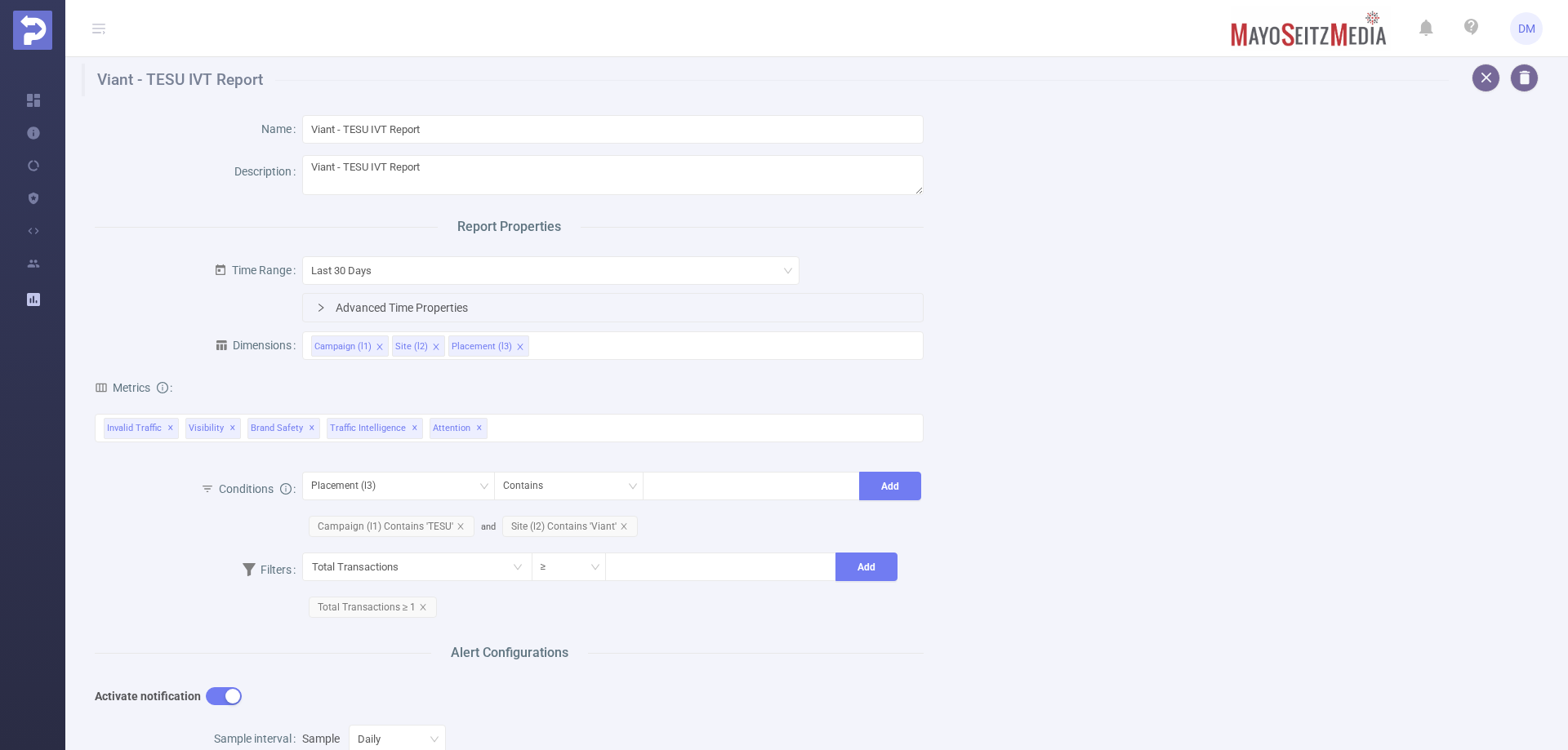
click at [195, 537] on div "Conditions Placement (l3) Contains Add Campaign (l1) Contains 'TESU' and Site (…" at bounding box center [508, 510] width 829 height 81
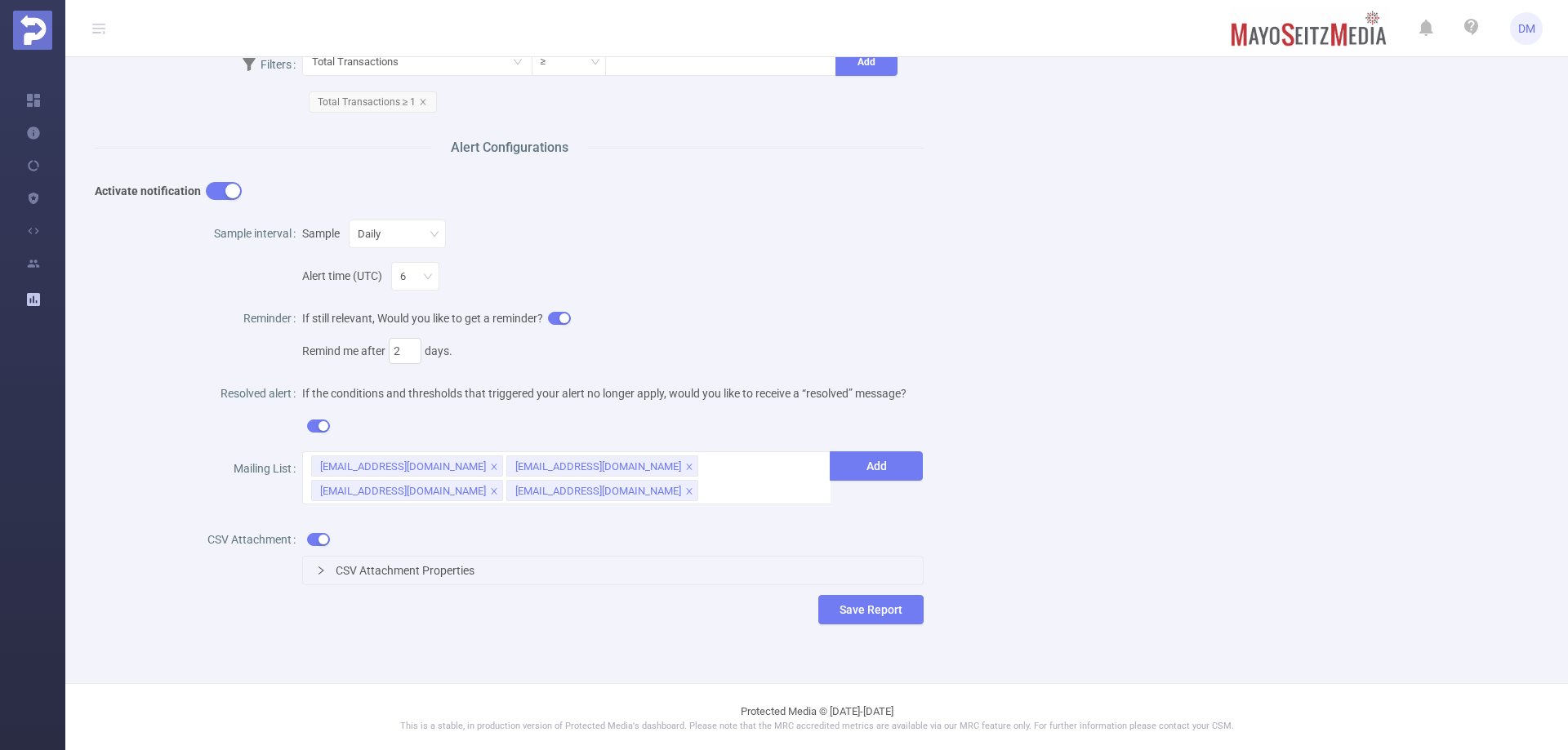
scroll to position [506, 0]
click at [379, 571] on span "CSV Attachment Properties" at bounding box center [405, 569] width 139 height 13
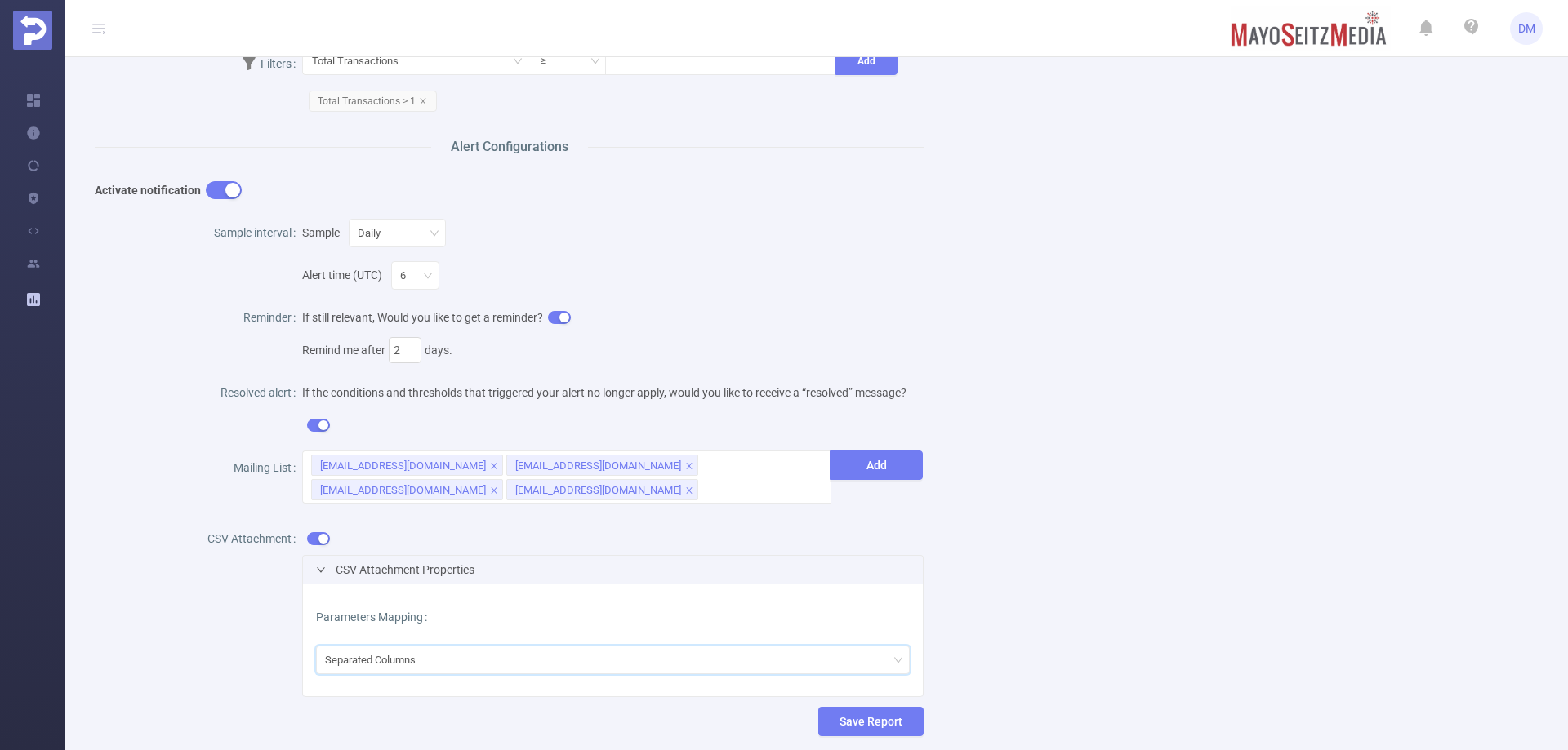
click at [481, 671] on div "Separated Columns" at bounding box center [613, 660] width 593 height 29
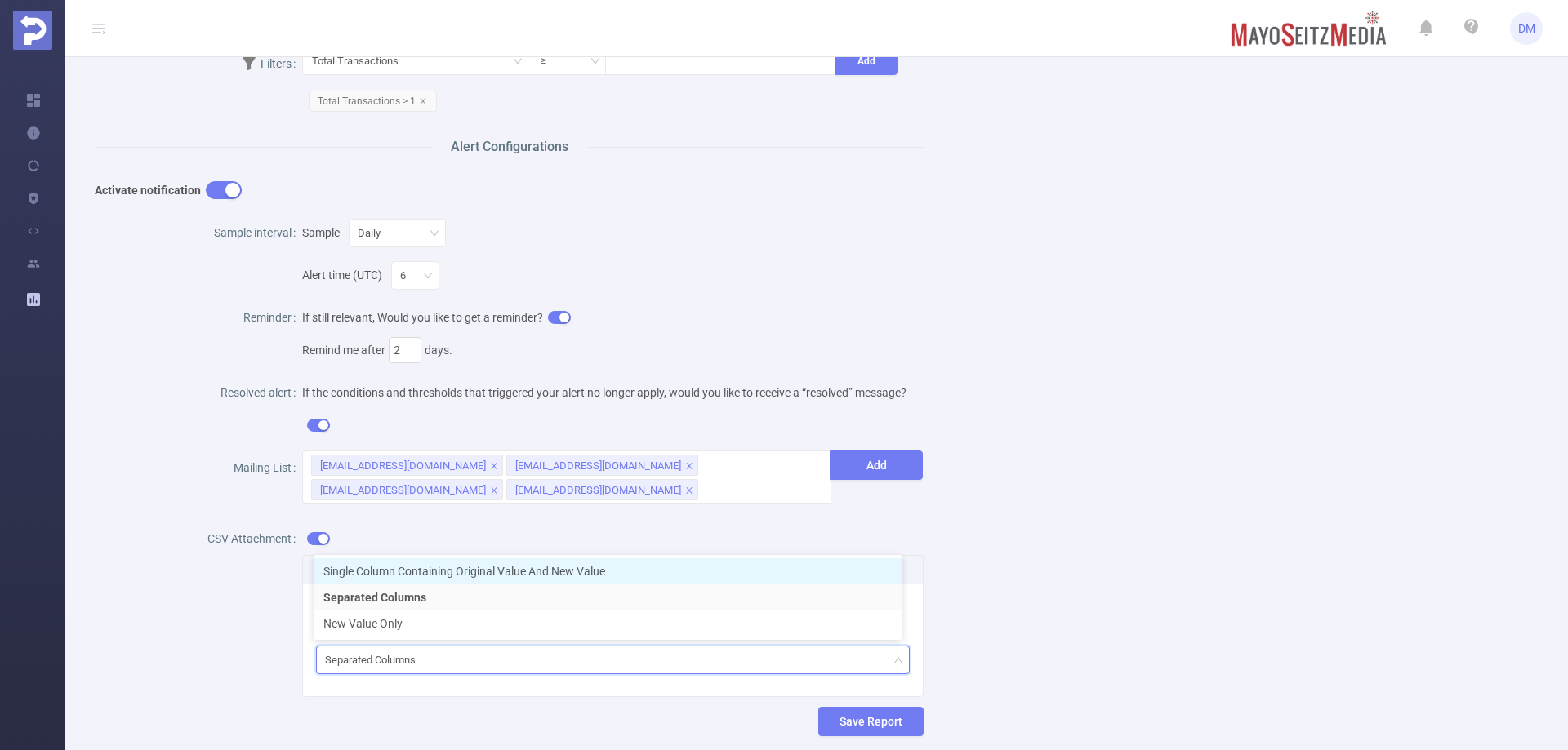
click at [427, 561] on li "Single Column Containing Original Value And New Value" at bounding box center [608, 571] width 588 height 26
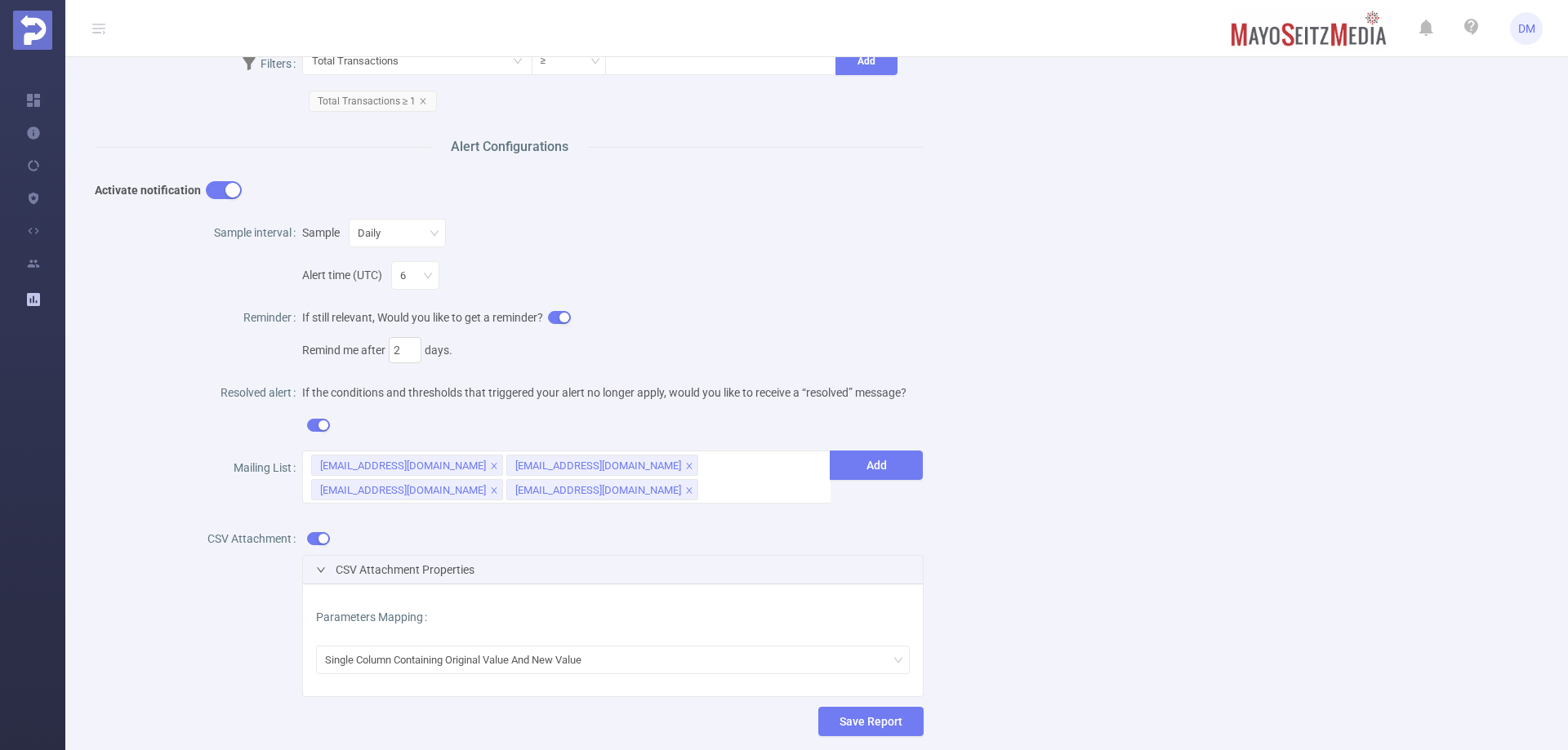
click at [262, 626] on div "CSV Attachment CSV Attachment Properties Parameters Mapping Single Column Conta…" at bounding box center [508, 613] width 829 height 188
click at [350, 669] on div "Single Column Containing Original Value And New Value" at bounding box center [459, 660] width 268 height 27
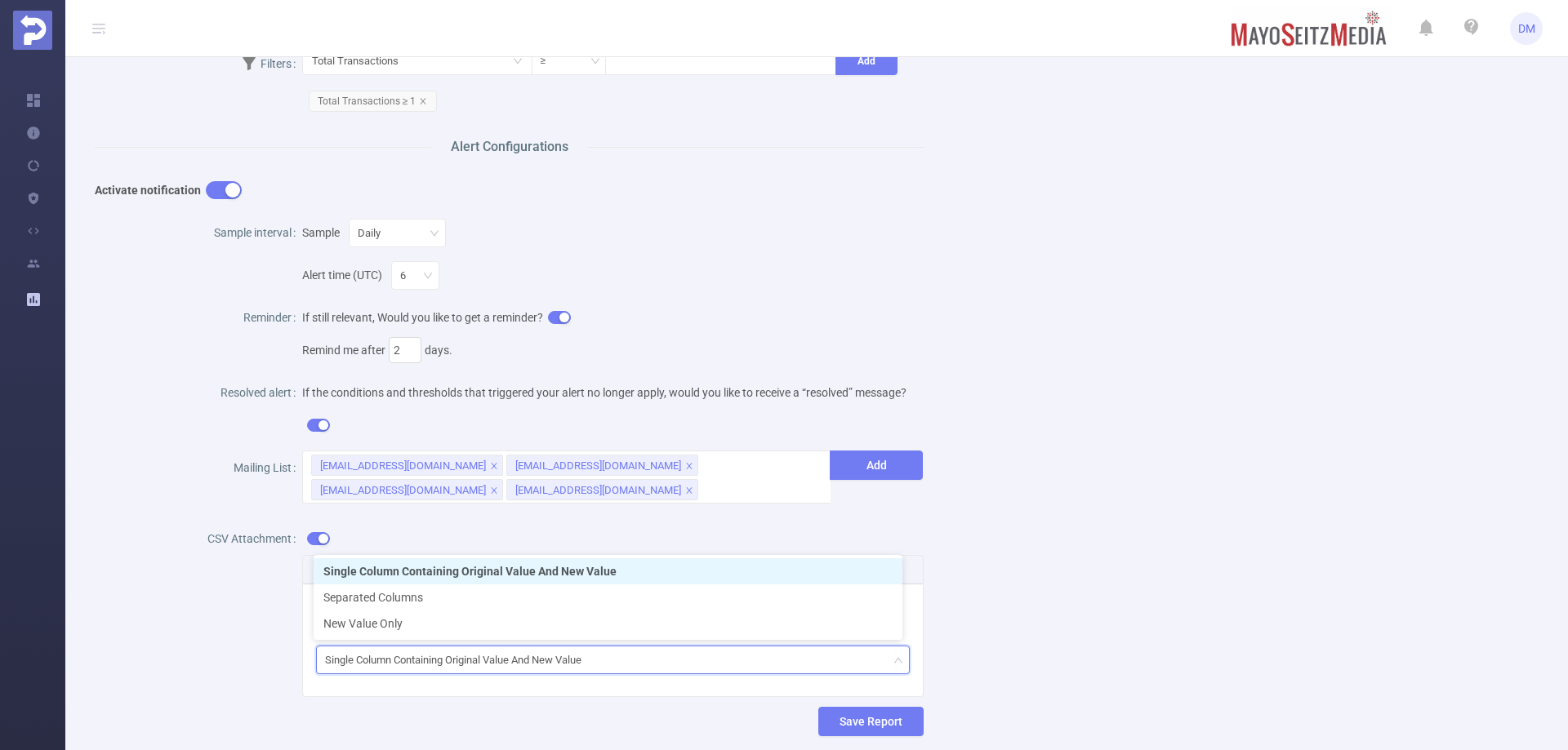
click at [509, 571] on li "Single Column Containing Original Value And New Value" at bounding box center [608, 571] width 588 height 26
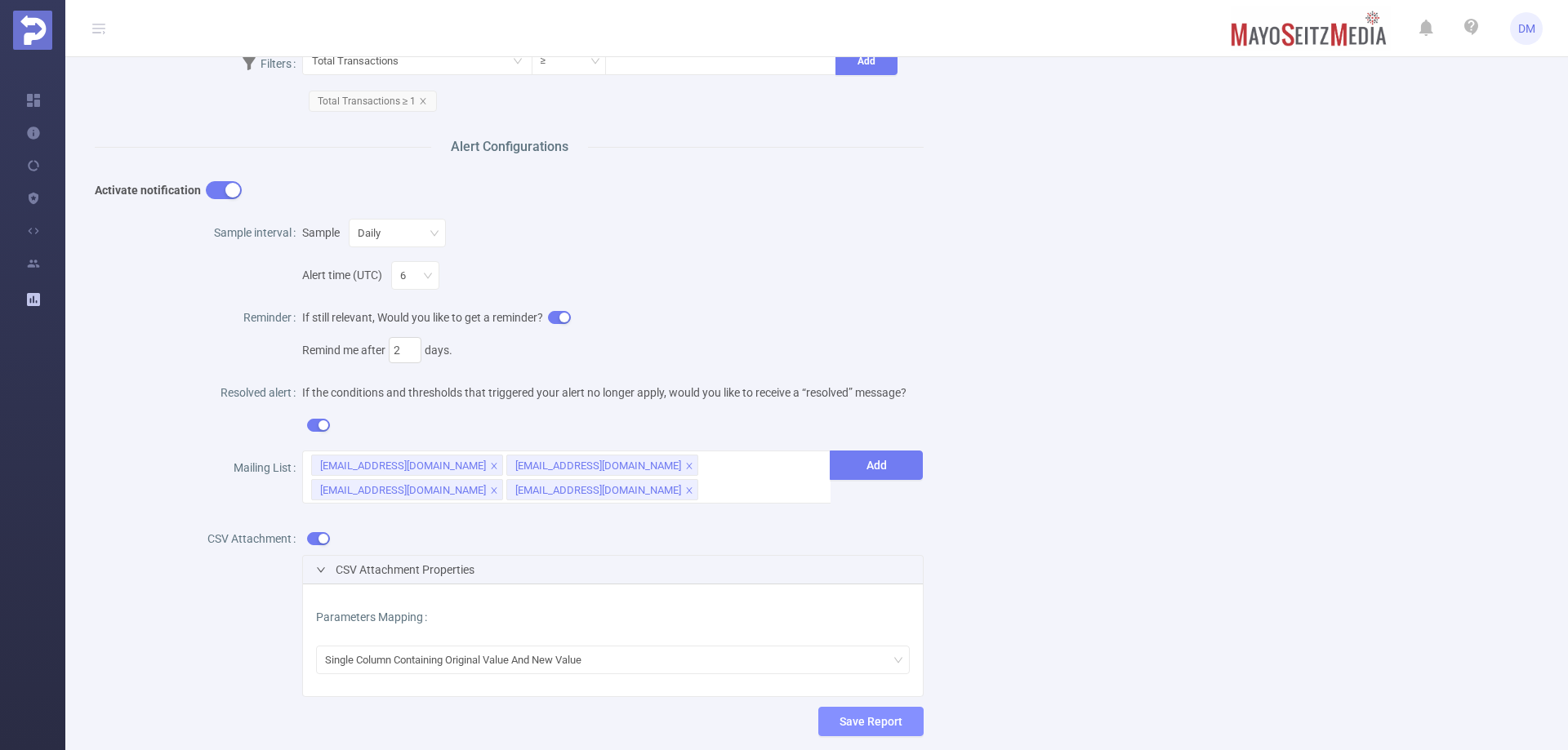
click at [893, 724] on button "Save Report" at bounding box center [871, 721] width 105 height 29
click at [714, 693] on div "Parameters Mapping Single Column Containing Original Value And New Value" at bounding box center [612, 640] width 620 height 112
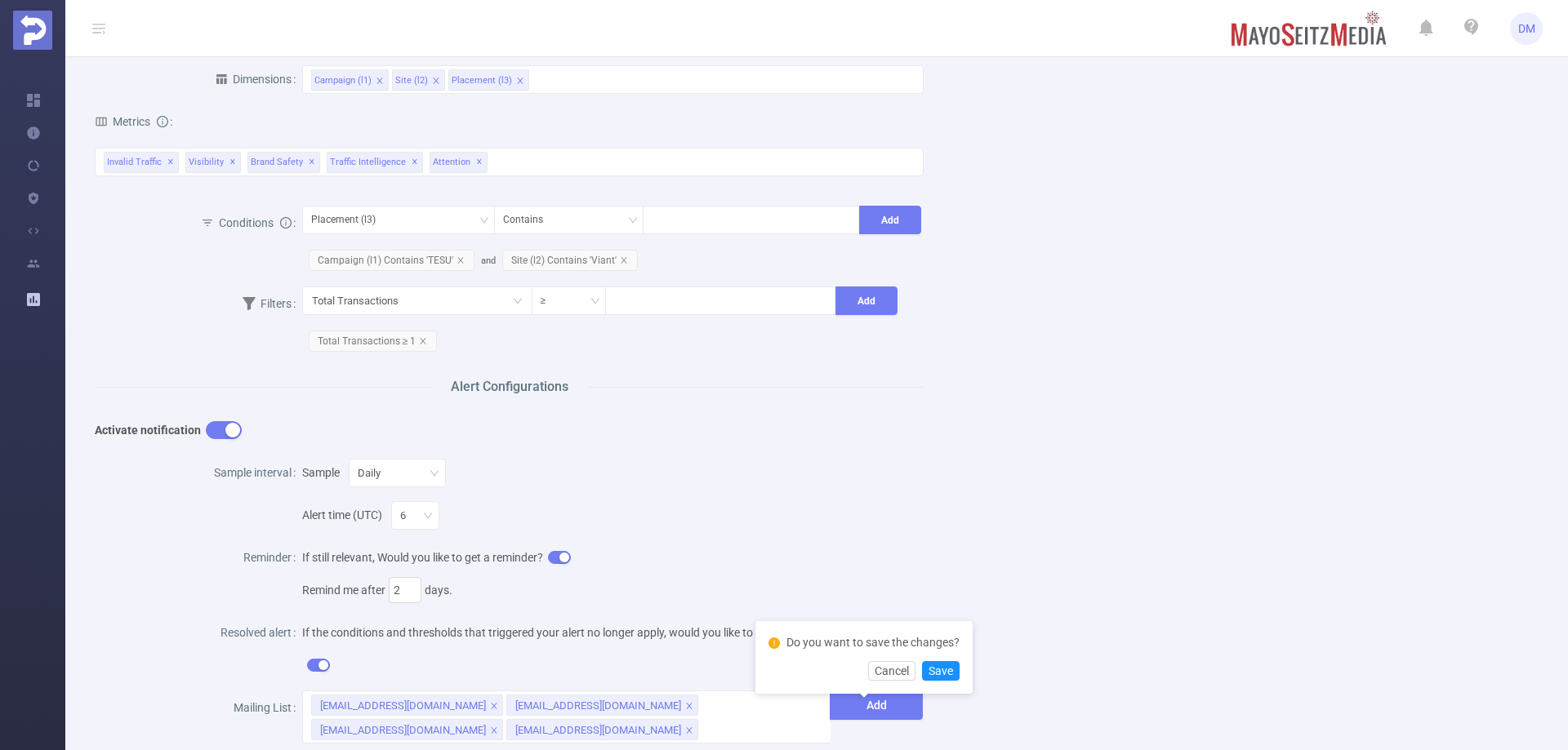
scroll to position [261, 0]
click at [1089, 557] on div "Name Viant - TESU IVT Report Description Viant - TESU IVT Report Report Propert…" at bounding box center [810, 421] width 1470 height 1172
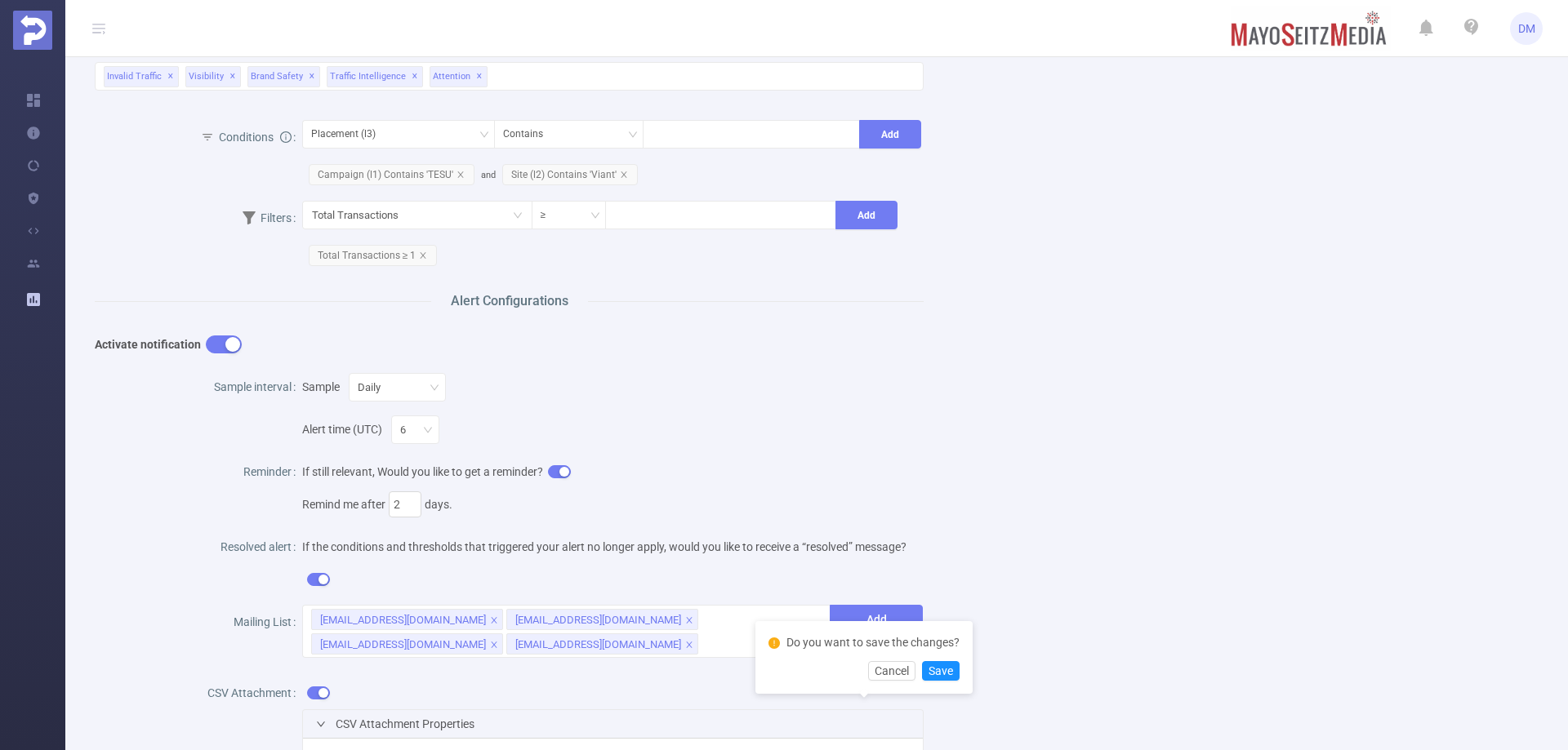
scroll to position [506, 0]
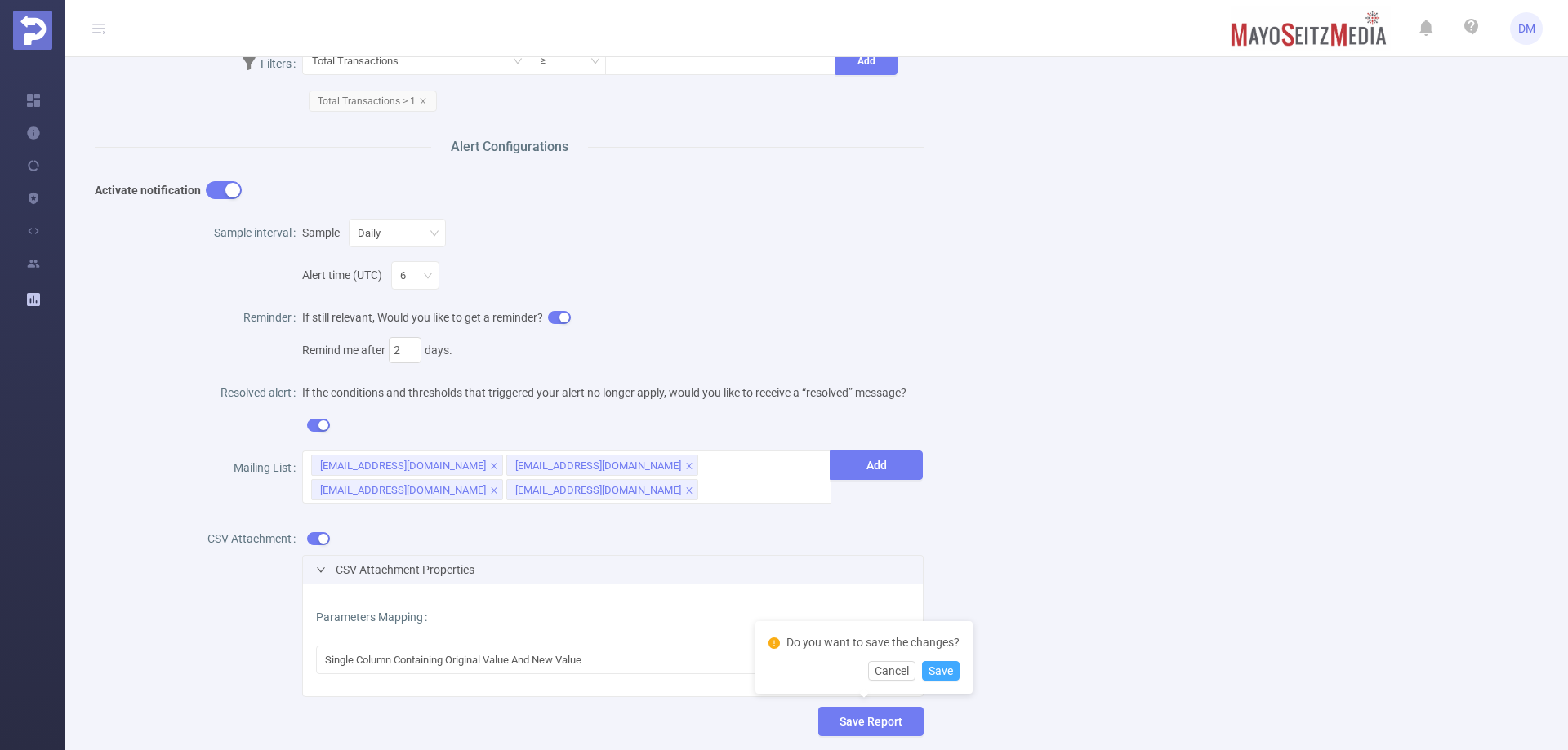
click at [951, 674] on button "Save" at bounding box center [941, 671] width 38 height 19
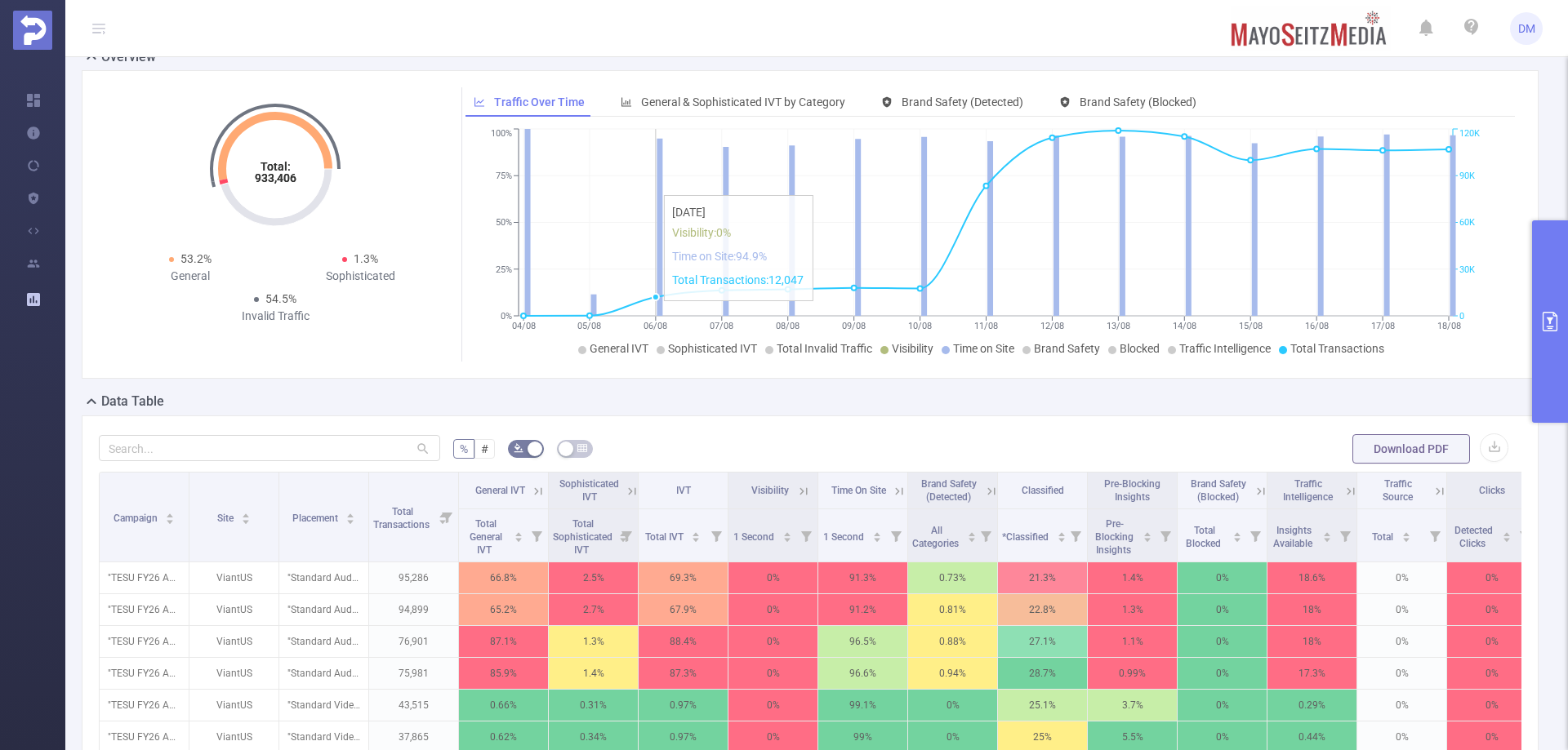
scroll to position [0, 0]
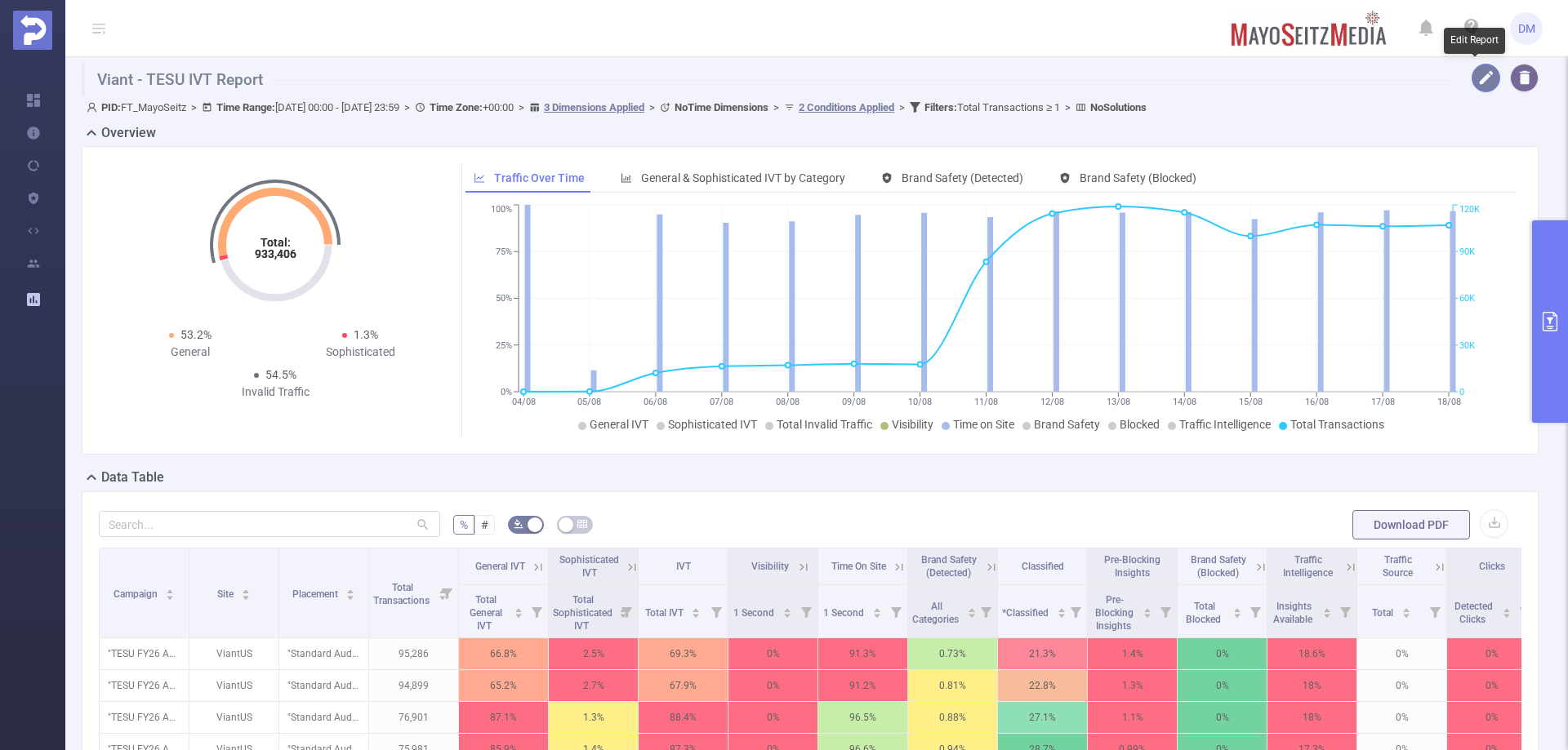
click at [1472, 78] on button "button" at bounding box center [1486, 78] width 29 height 29
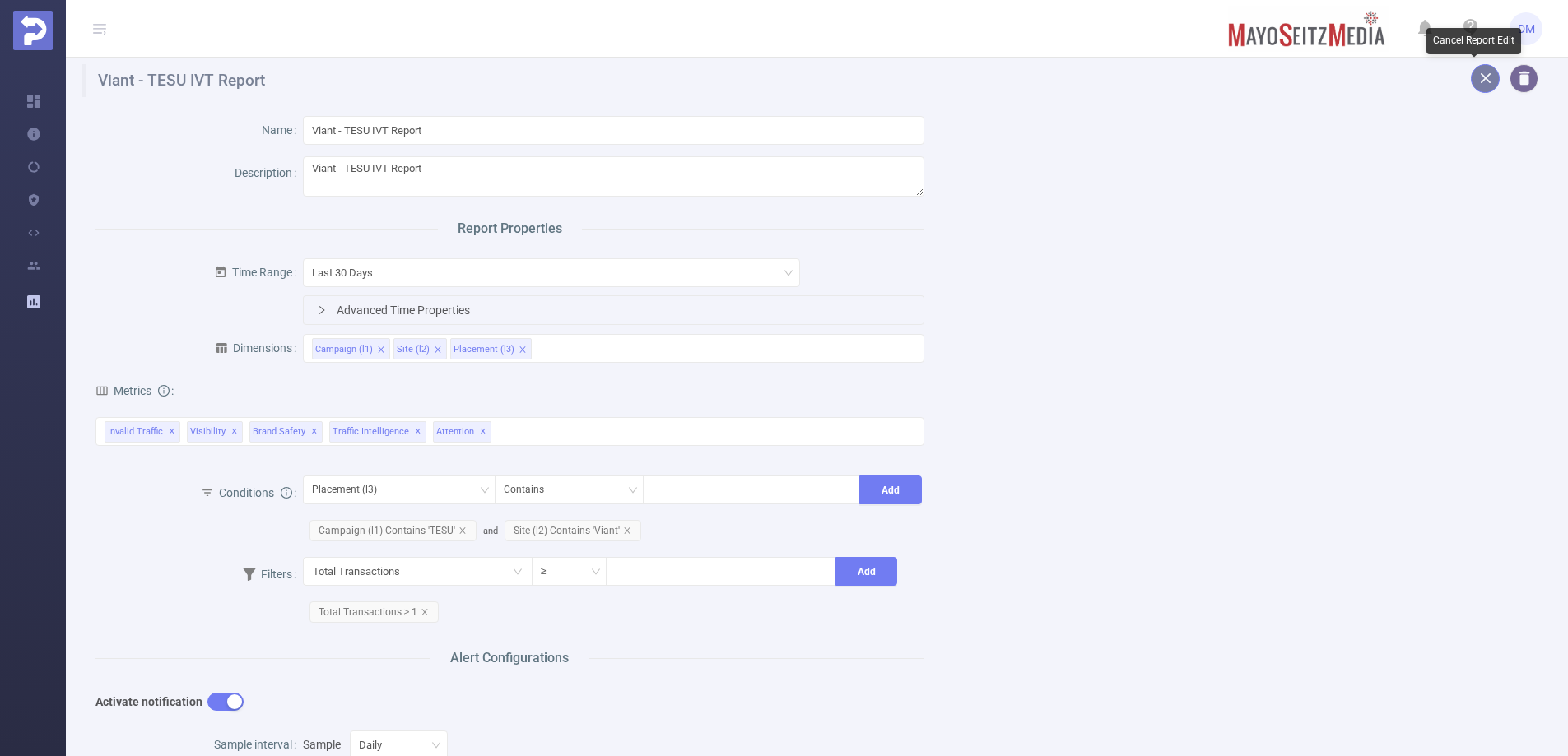
click at [1476, 83] on button "button" at bounding box center [1486, 79] width 29 height 29
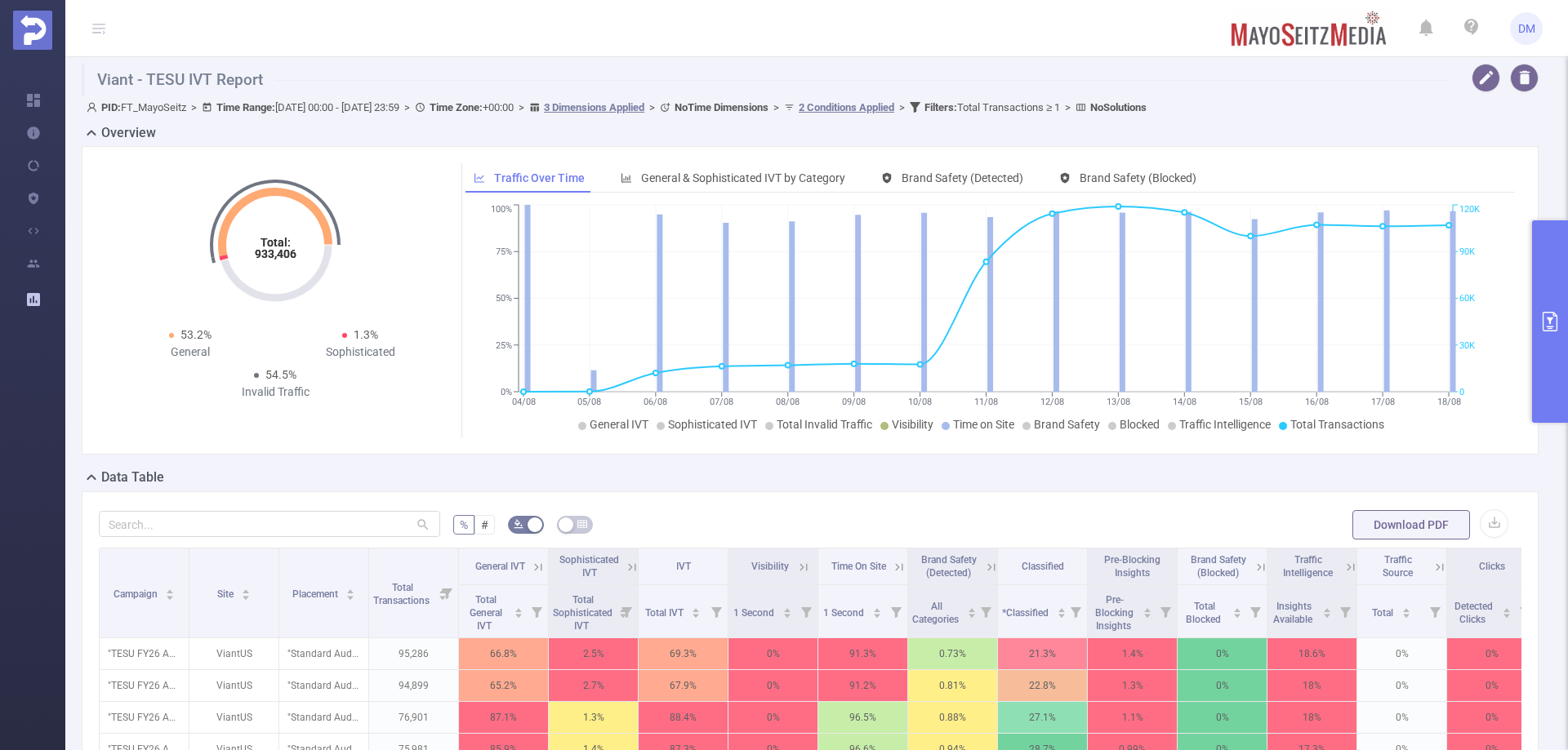
click at [1549, 379] on button "primary" at bounding box center [1549, 322] width 36 height 202
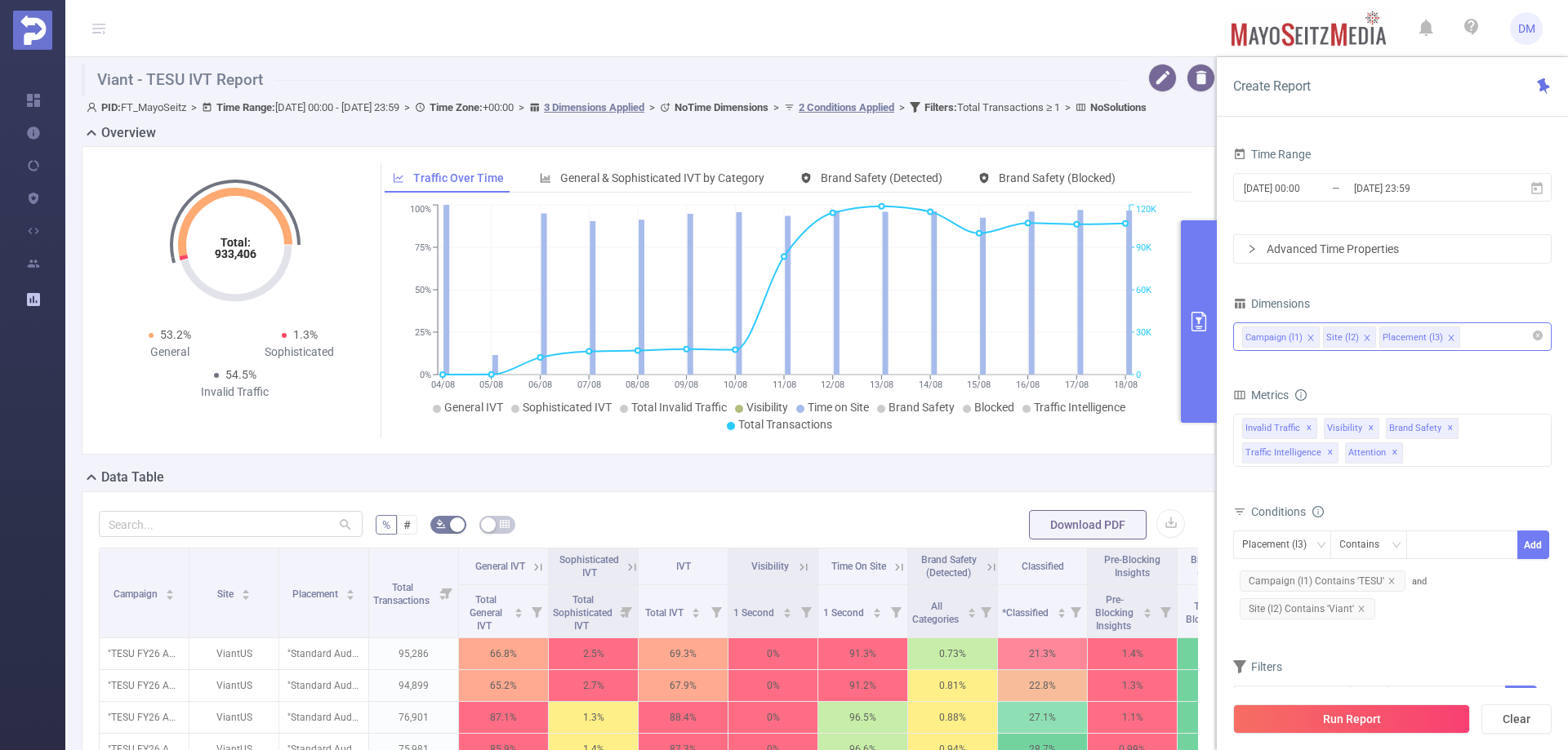
click at [1491, 338] on div "Campaign (l1) Site (l2) Placement (l3)" at bounding box center [1392, 337] width 300 height 27
type input "d"
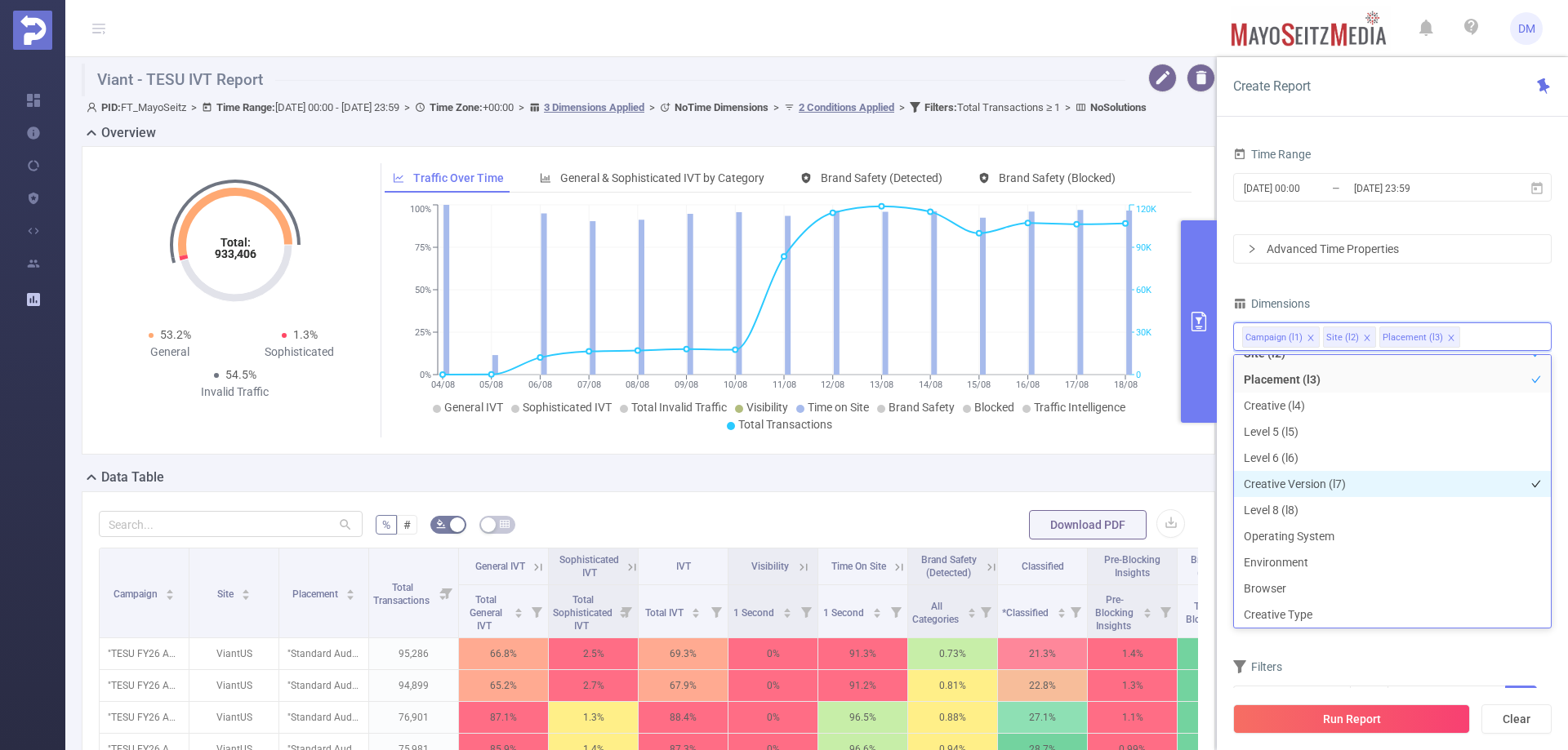
scroll to position [163, 0]
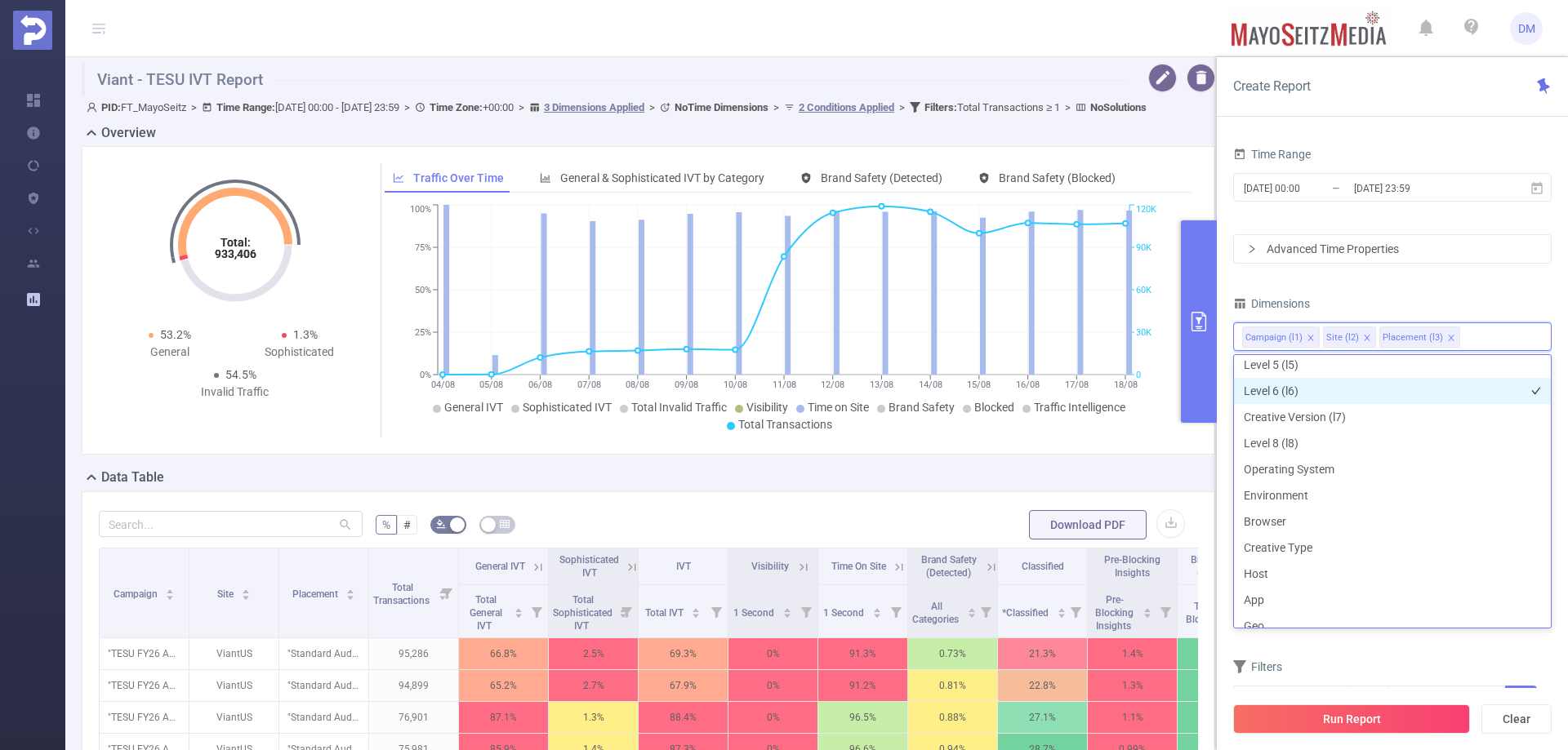
click at [1345, 391] on li "Level 6 (l6)" at bounding box center [1393, 391] width 317 height 26
click at [1516, 341] on icon "icon: close" at bounding box center [1520, 339] width 8 height 10
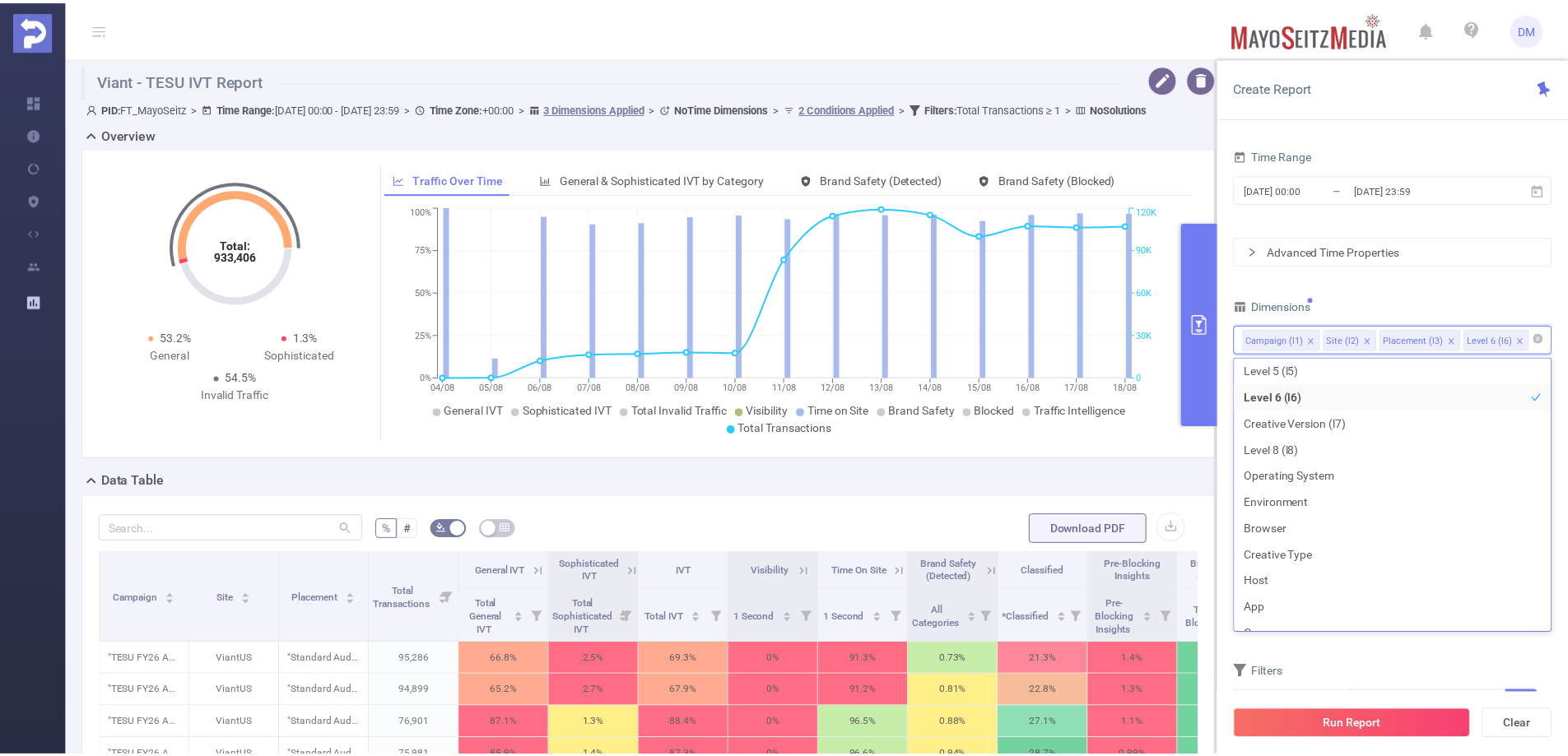
scroll to position [3, 0]
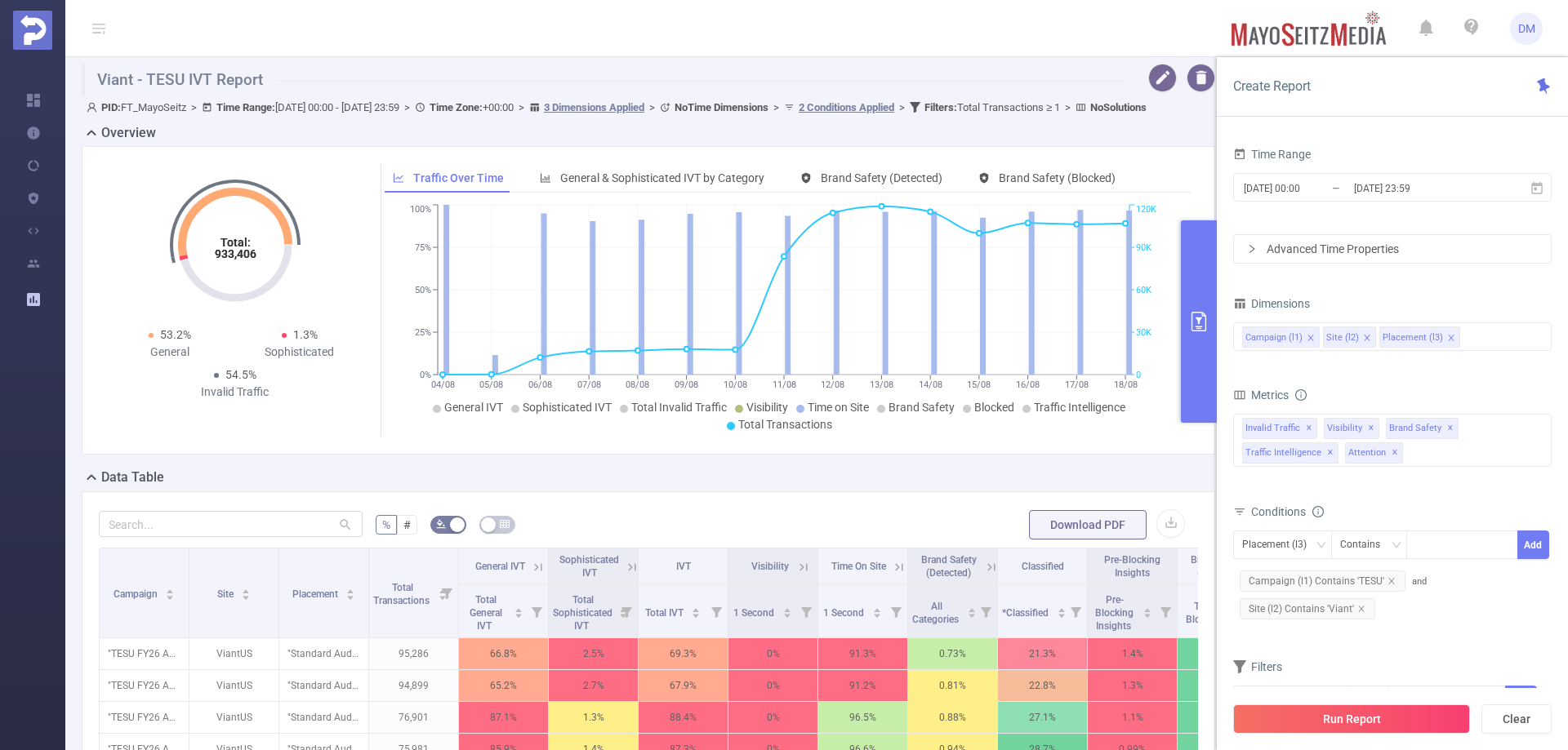
click at [1486, 293] on div "Dimensions" at bounding box center [1393, 306] width 319 height 27
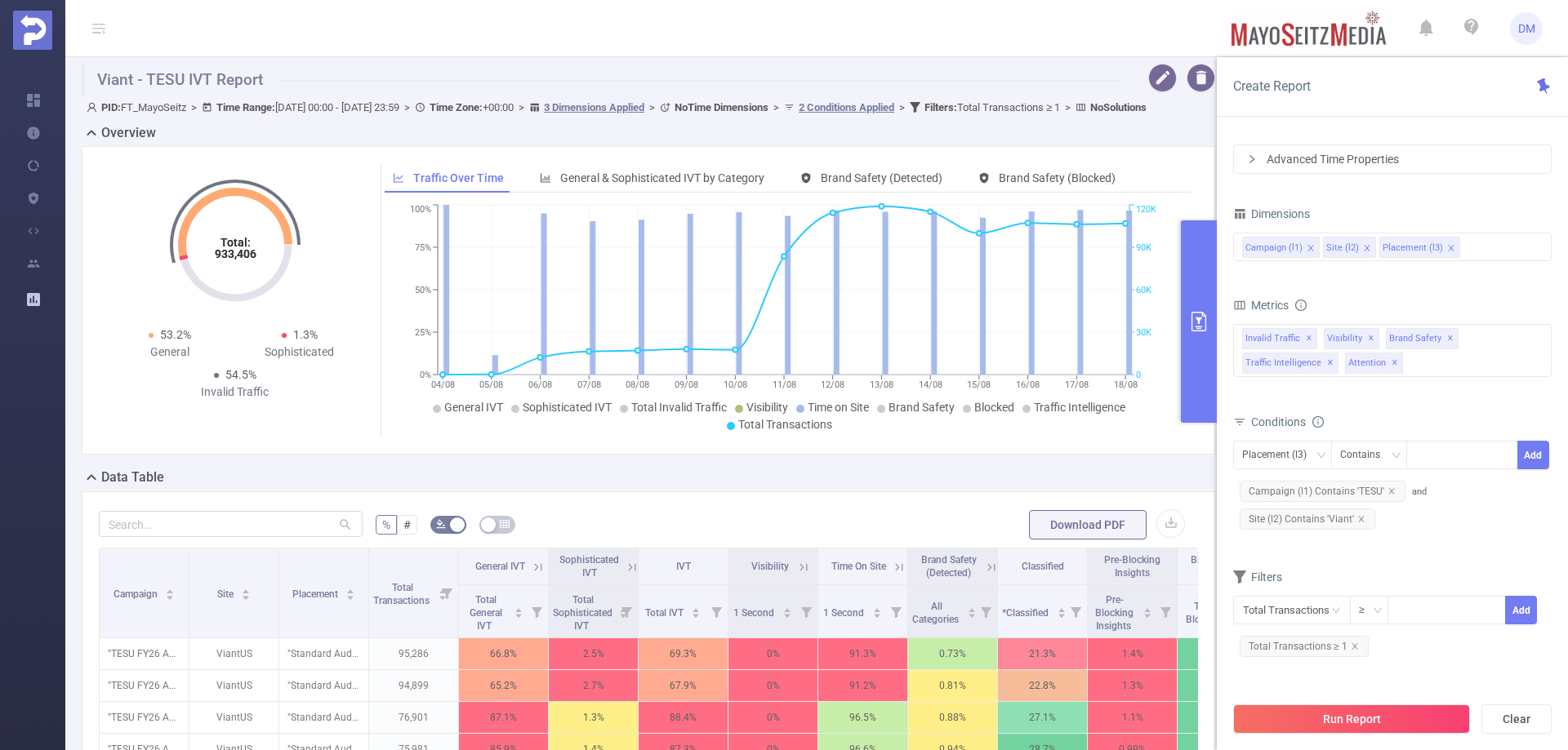
click at [1394, 726] on button "Run Report" at bounding box center [1351, 719] width 237 height 29
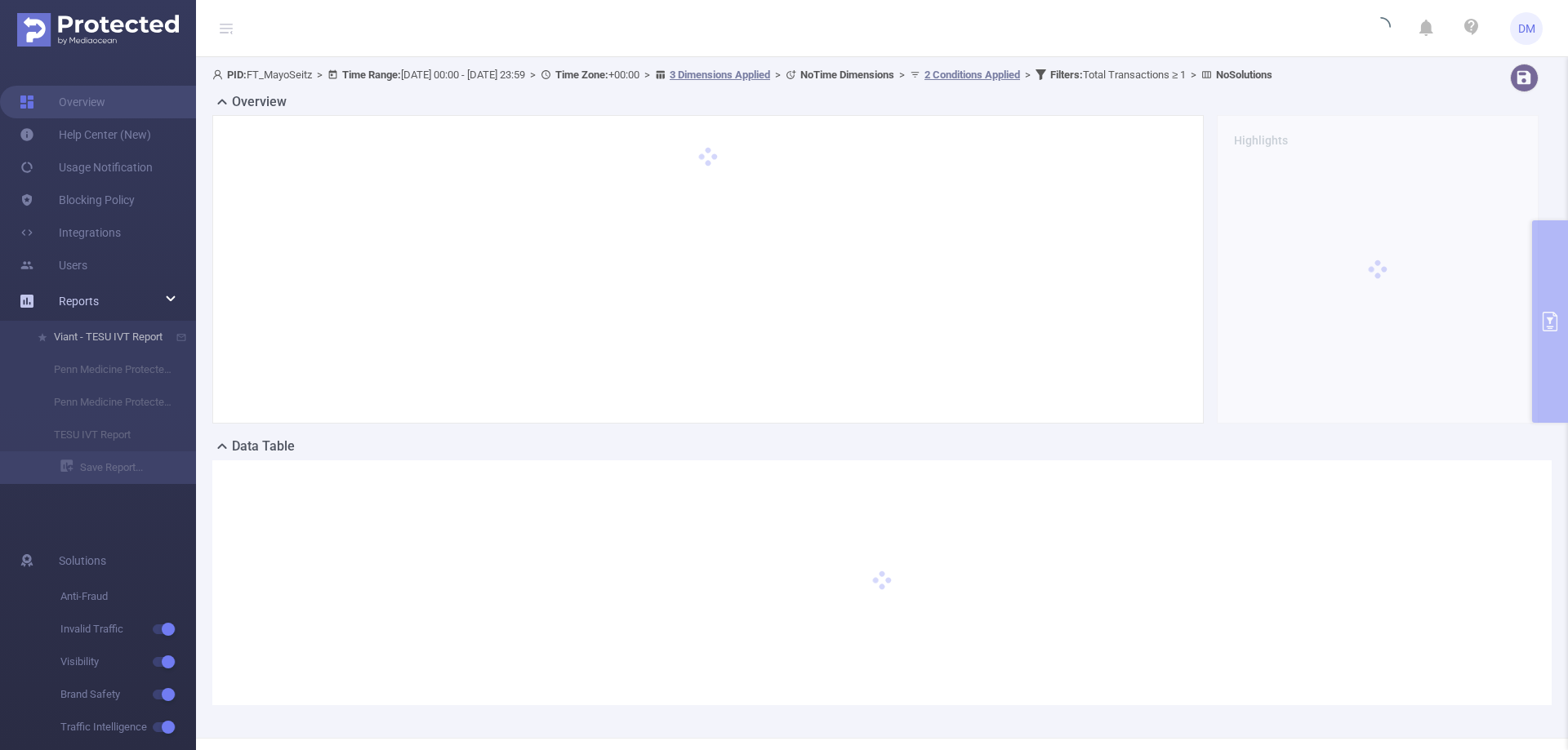
click at [122, 335] on li "Viant - TESU IVT Report" at bounding box center [98, 337] width 196 height 33
click at [77, 340] on li "Viant - TESU IVT Report" at bounding box center [98, 337] width 196 height 33
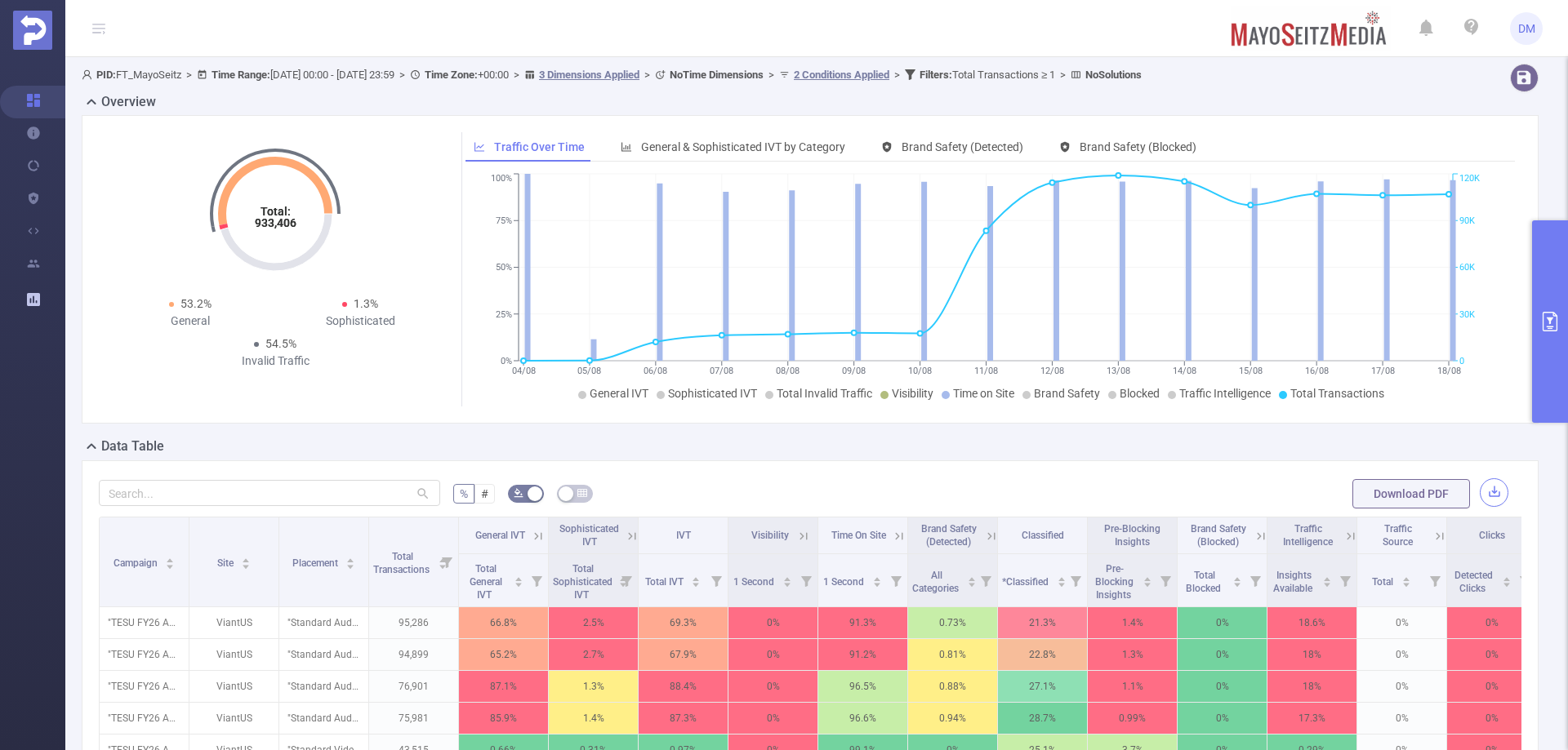
click at [1488, 484] on button "button" at bounding box center [1494, 493] width 29 height 29
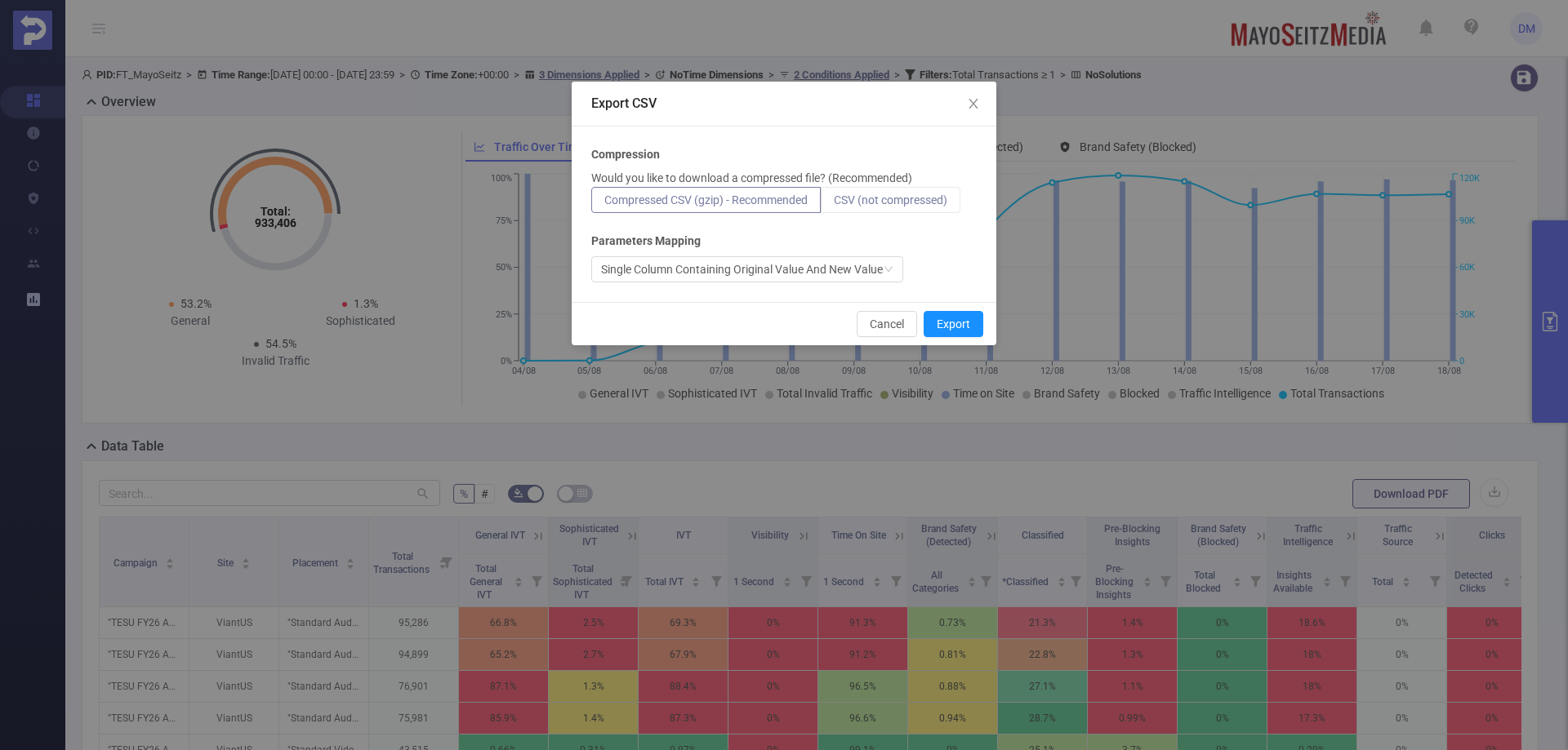
click at [869, 201] on span "CSV (not compressed)" at bounding box center [890, 200] width 114 height 13
click at [834, 204] on input "CSV (not compressed)" at bounding box center [834, 204] width 0 height 0
click at [970, 326] on button "Export" at bounding box center [953, 324] width 60 height 26
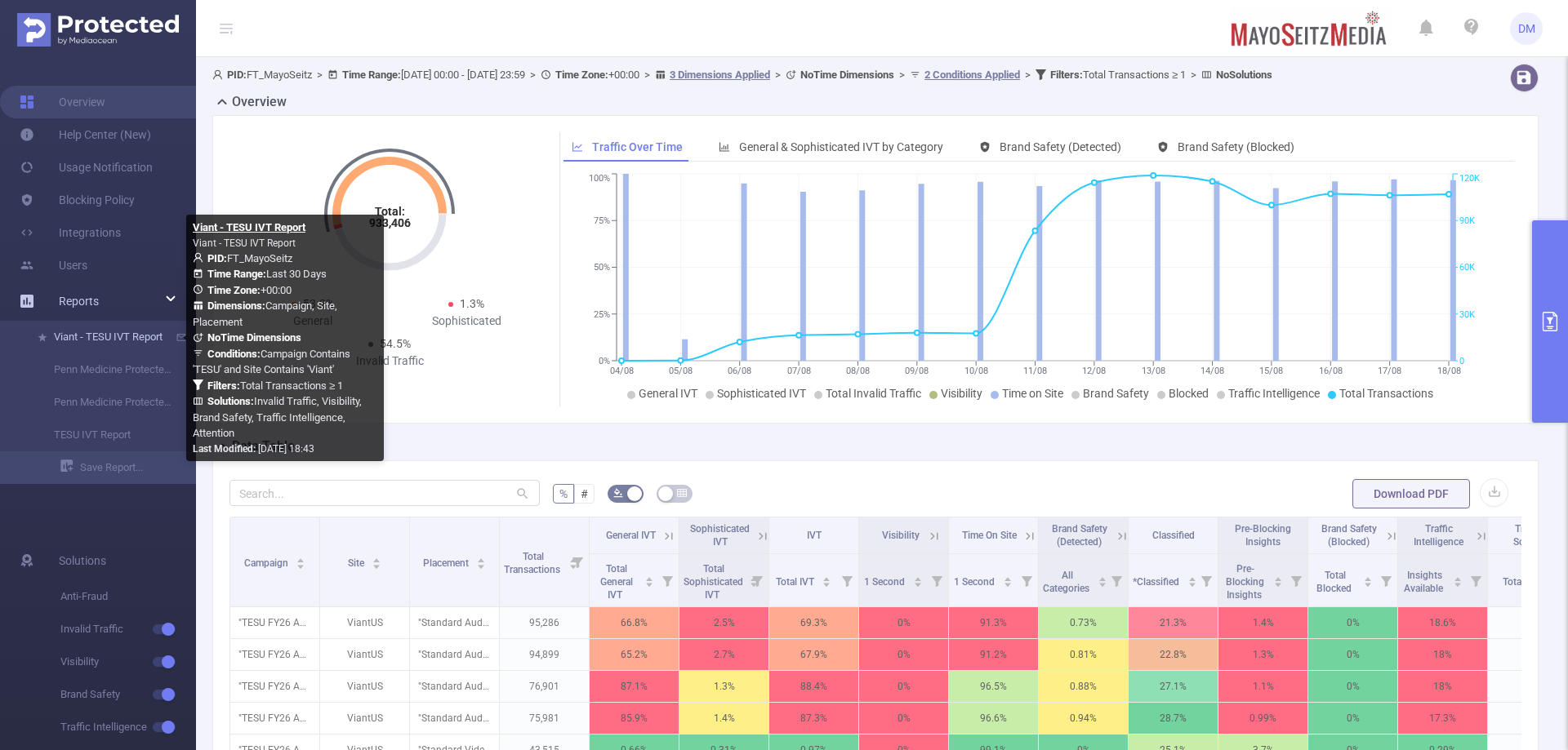
click at [90, 340] on link "Viant - TESU IVT Report" at bounding box center [105, 337] width 143 height 33
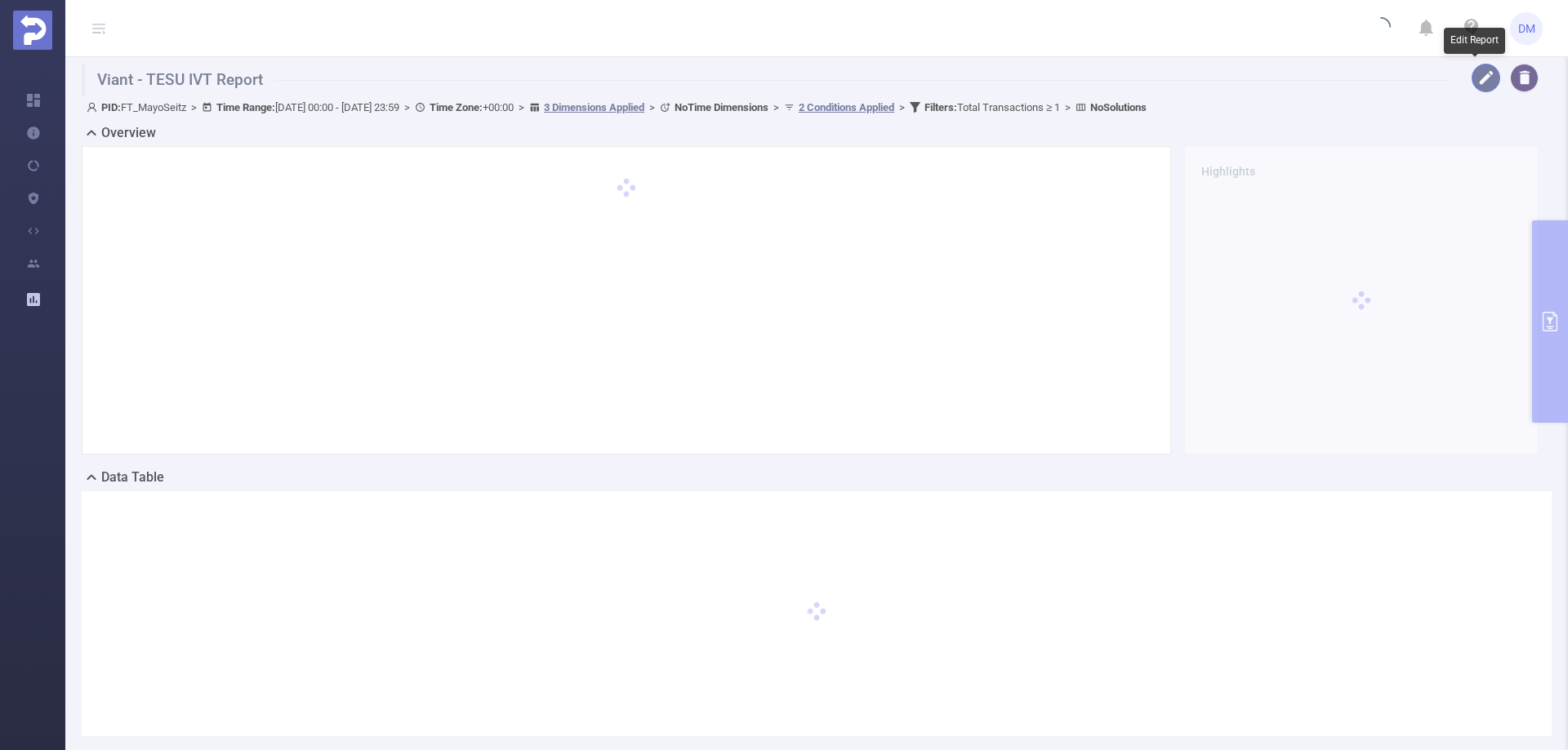
click at [1472, 79] on button "button" at bounding box center [1486, 78] width 29 height 29
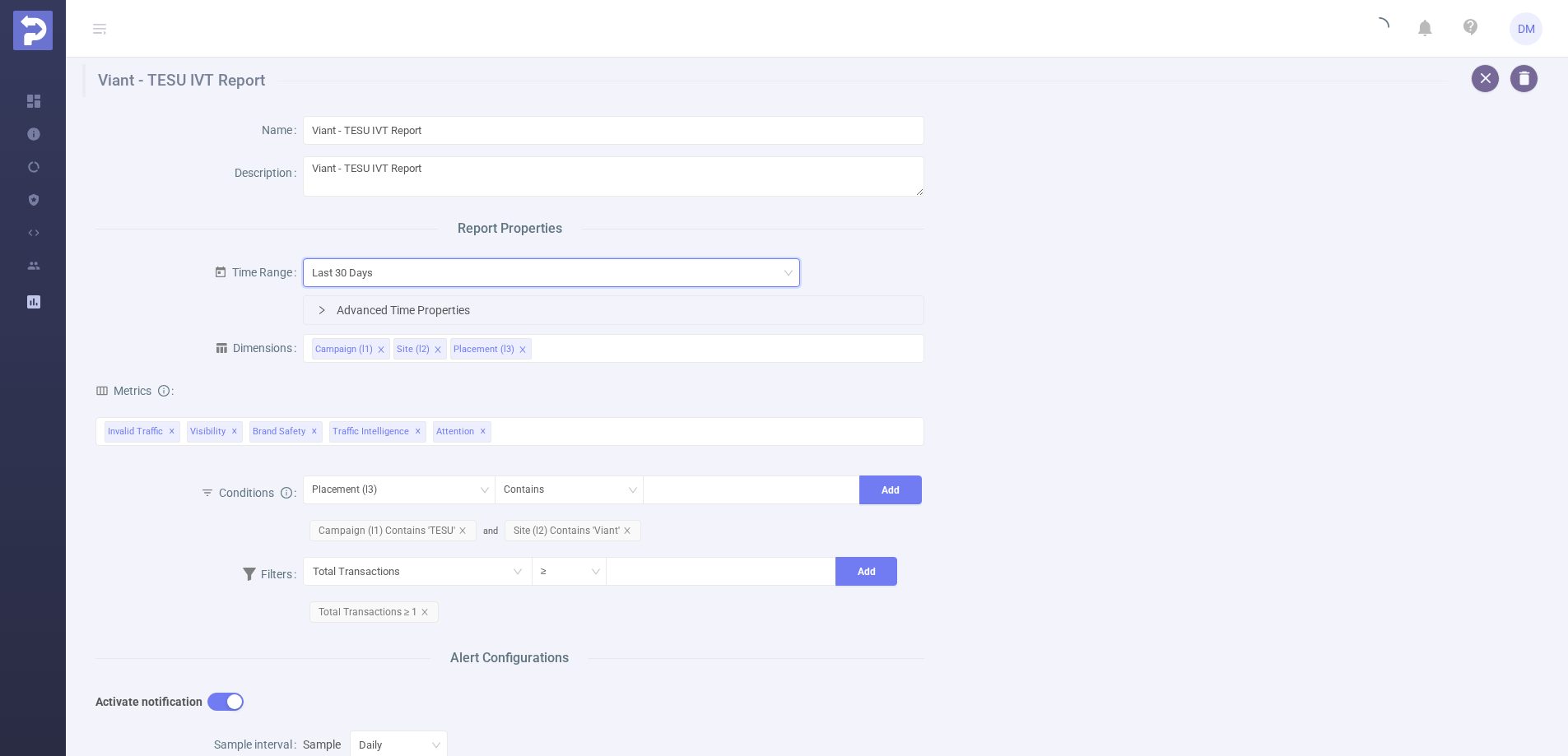
click at [746, 262] on div "Last 30 Days" at bounding box center [552, 273] width 479 height 27
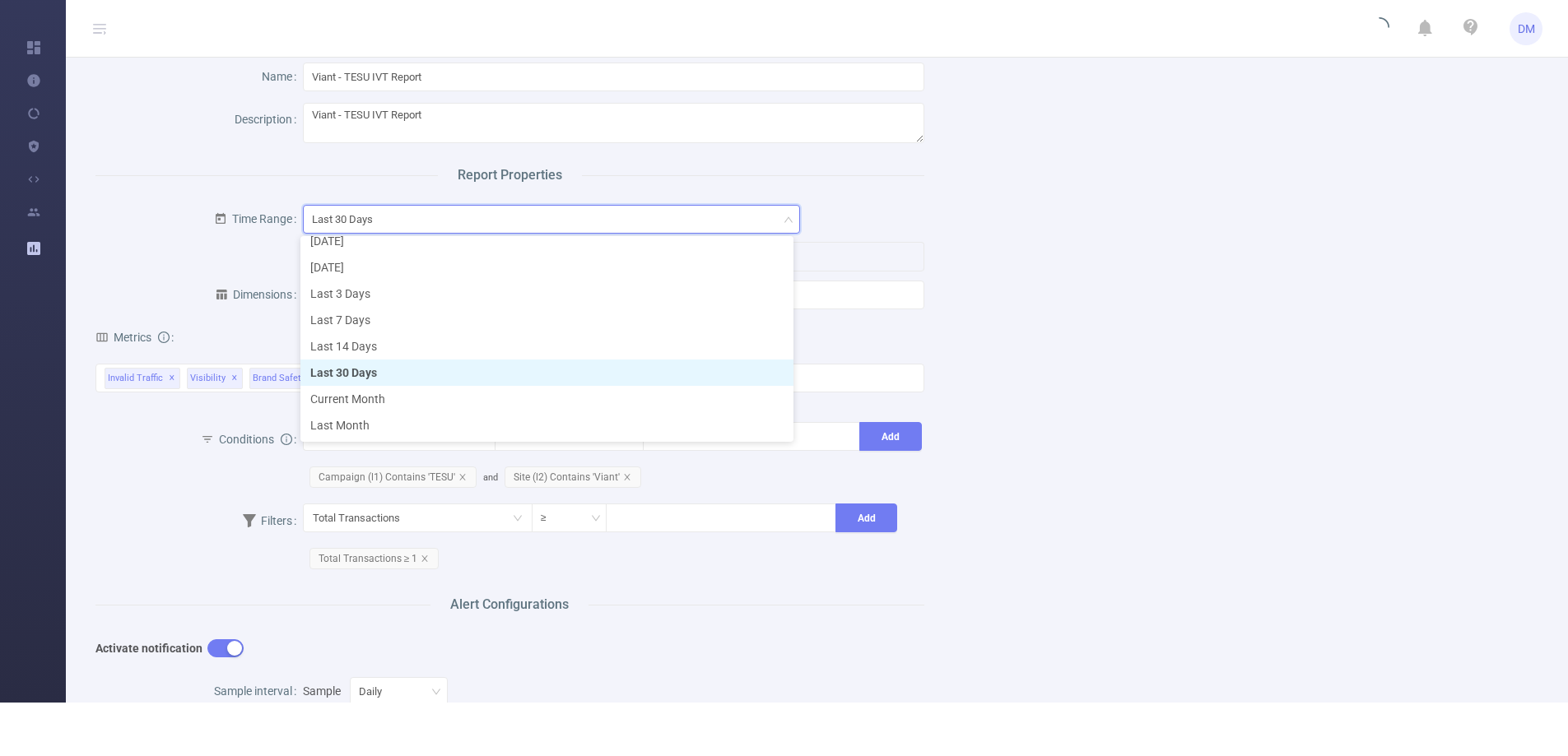
scroll to position [82, 0]
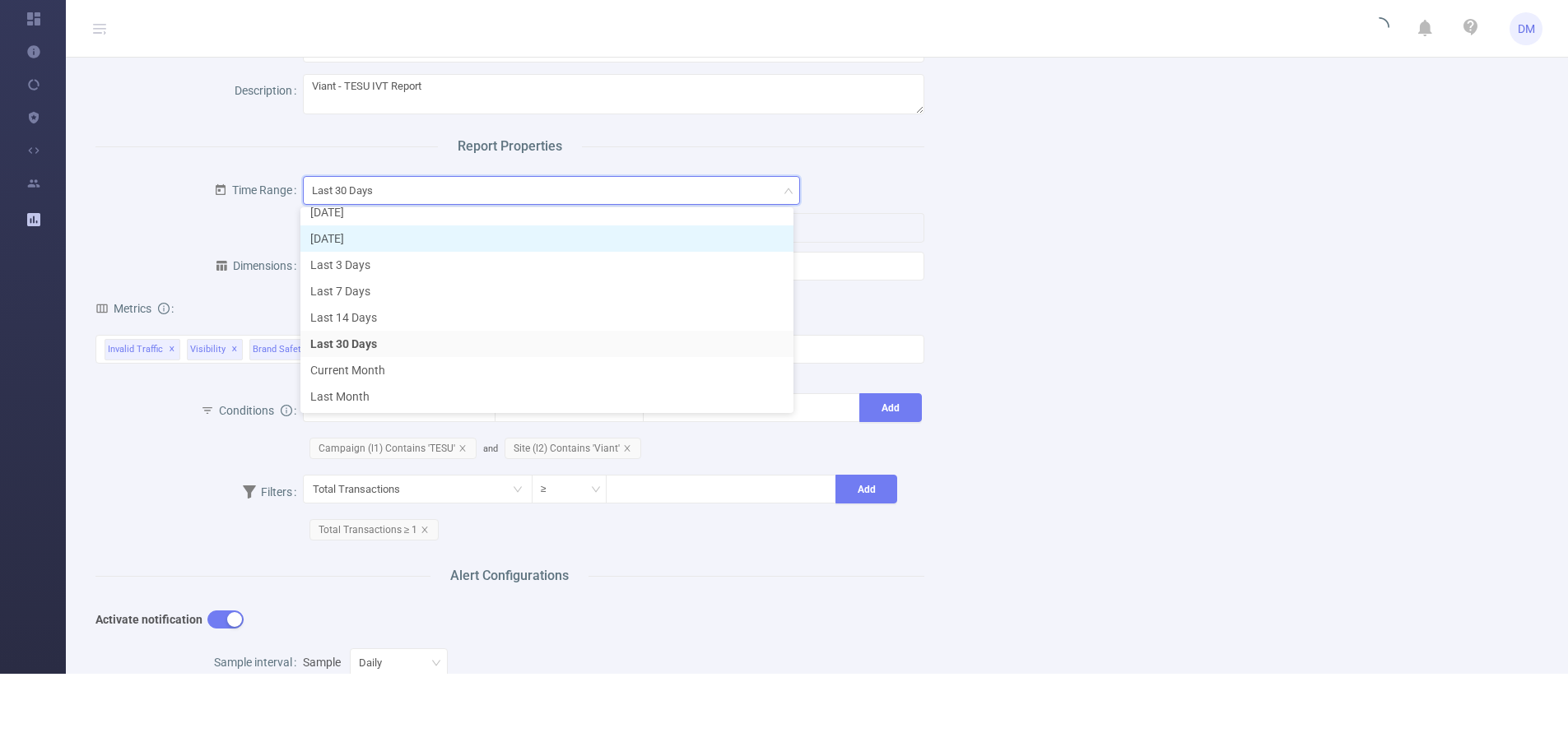
click at [488, 230] on li "[DATE]" at bounding box center [547, 238] width 493 height 26
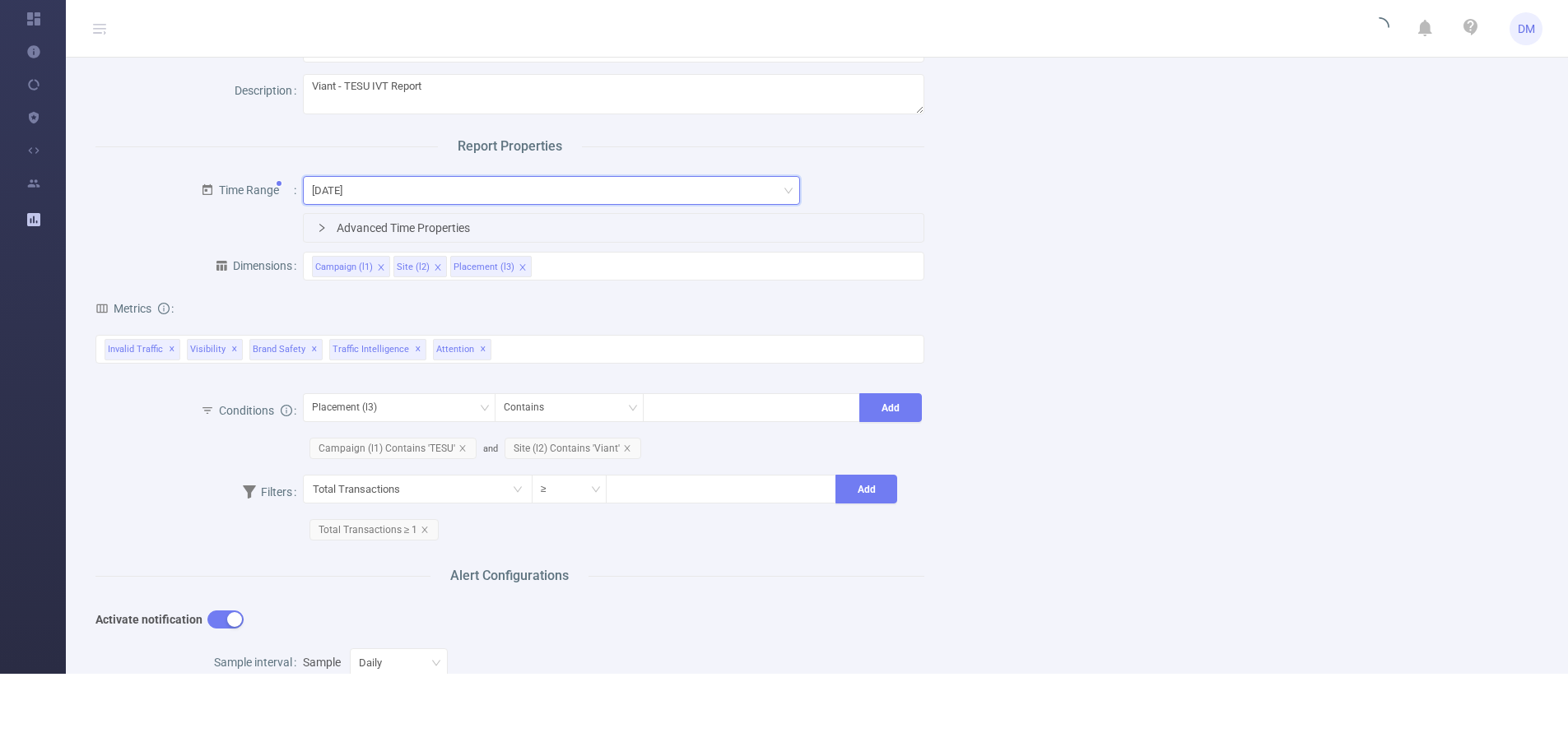
scroll to position [0, 0]
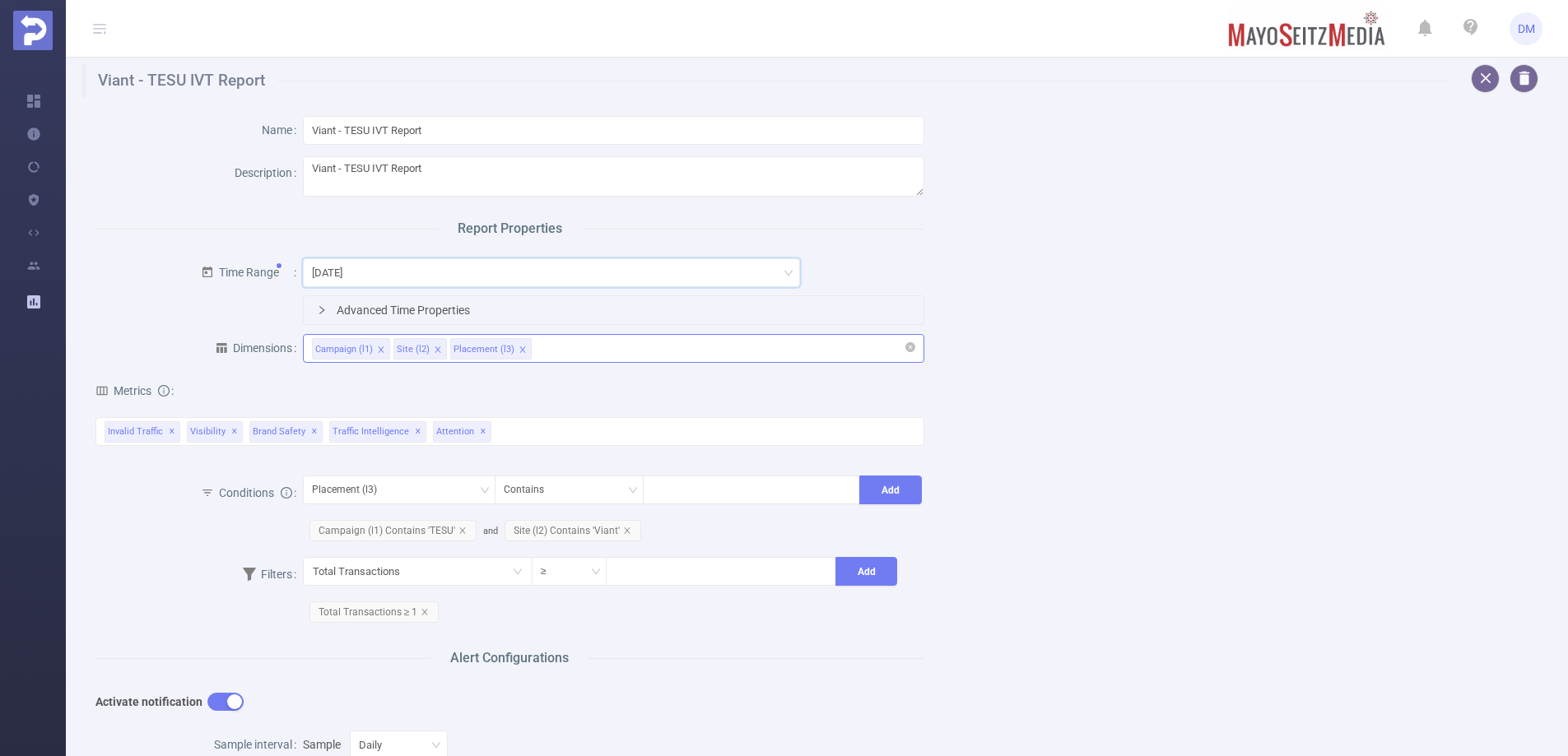
click at [572, 344] on div "Campaign (l1) Site (l2) Placement (l3)" at bounding box center [614, 348] width 603 height 27
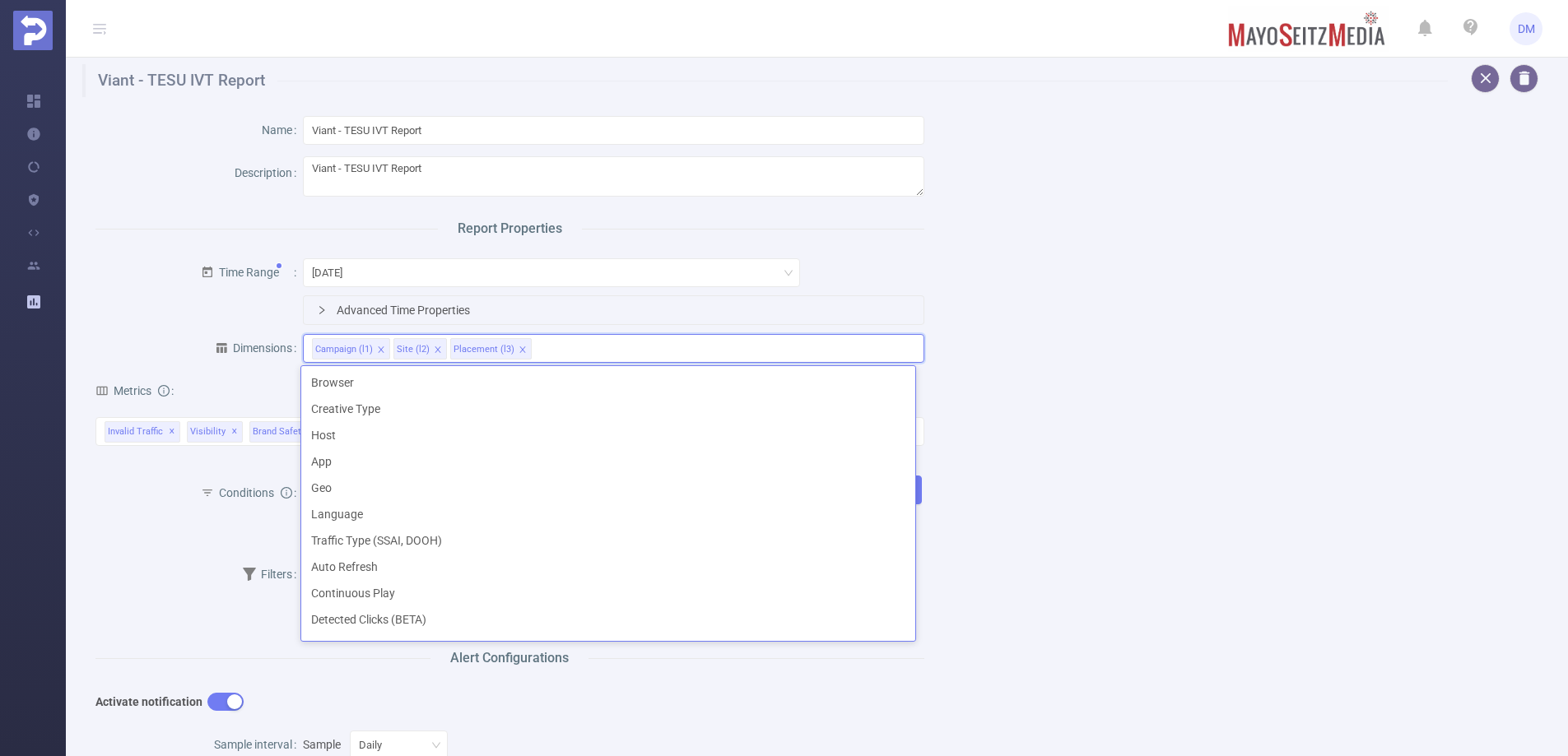
scroll to position [411, 0]
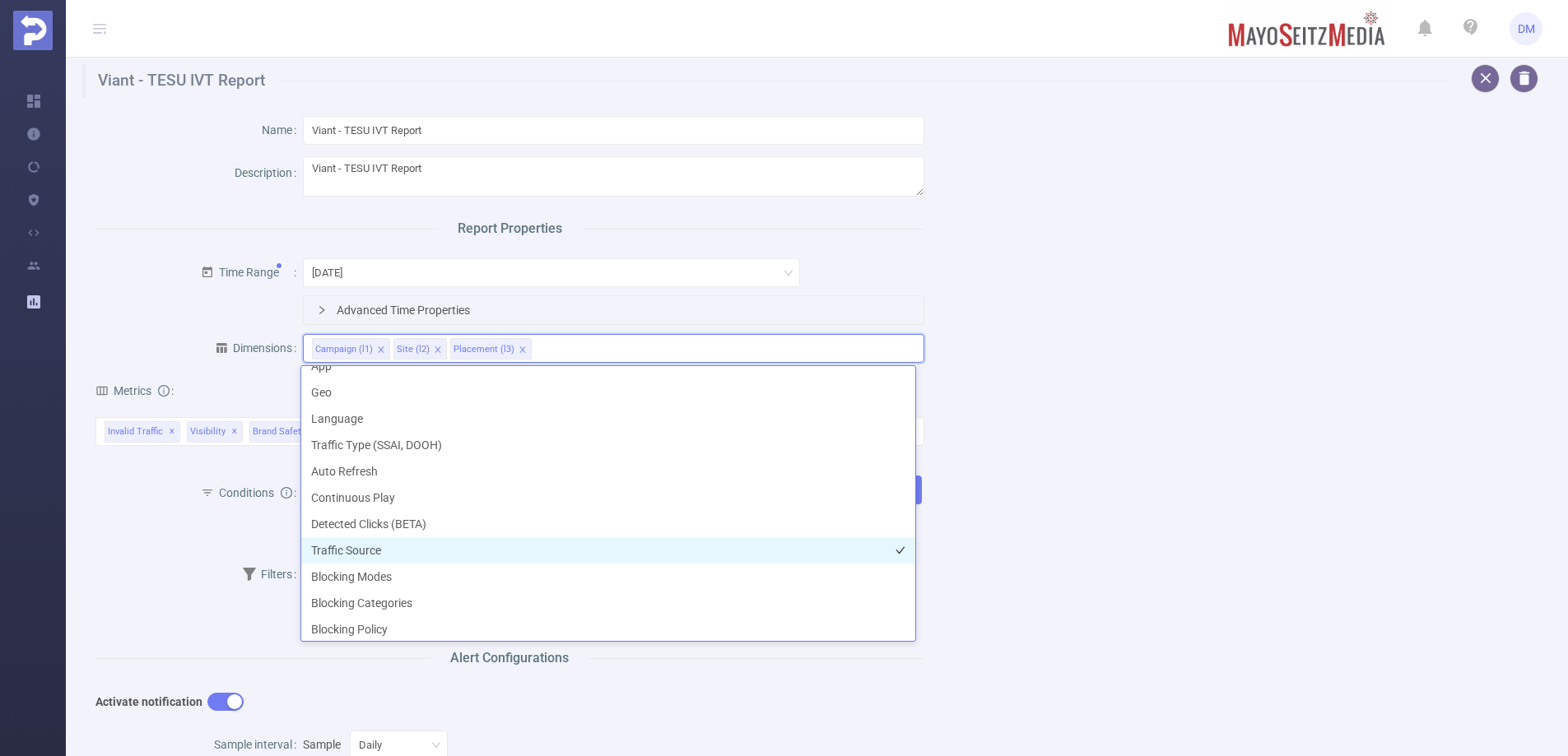
click at [402, 556] on li "Traffic Source" at bounding box center [609, 550] width 614 height 26
click at [1049, 491] on div "Name Viant - TESU IVT Report Description Viant - TESU IVT Report Report Propert…" at bounding box center [810, 630] width 1469 height 1068
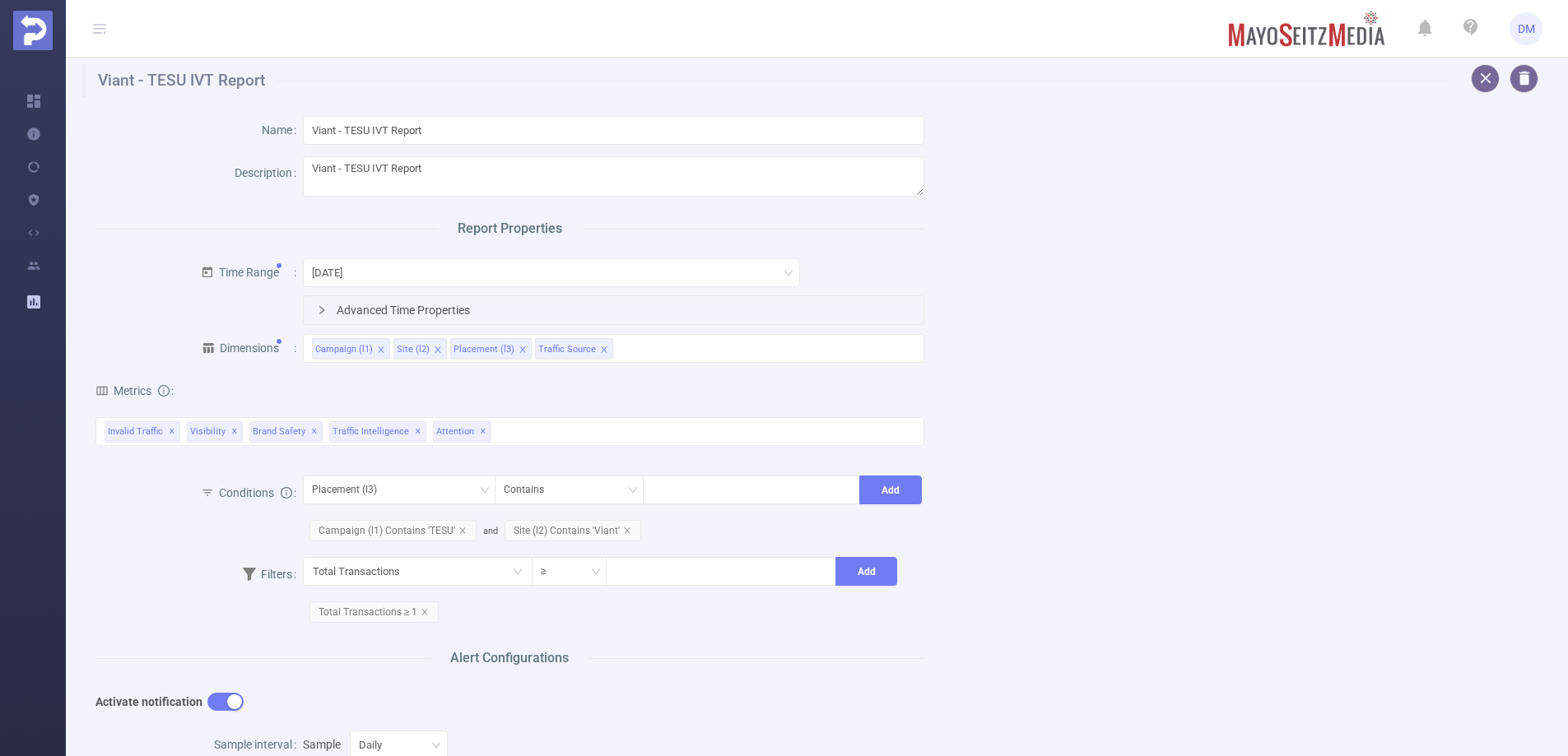
click at [1067, 502] on div "Name Viant - TESU IVT Report Description Viant - TESU IVT Report Report Propert…" at bounding box center [810, 630] width 1469 height 1068
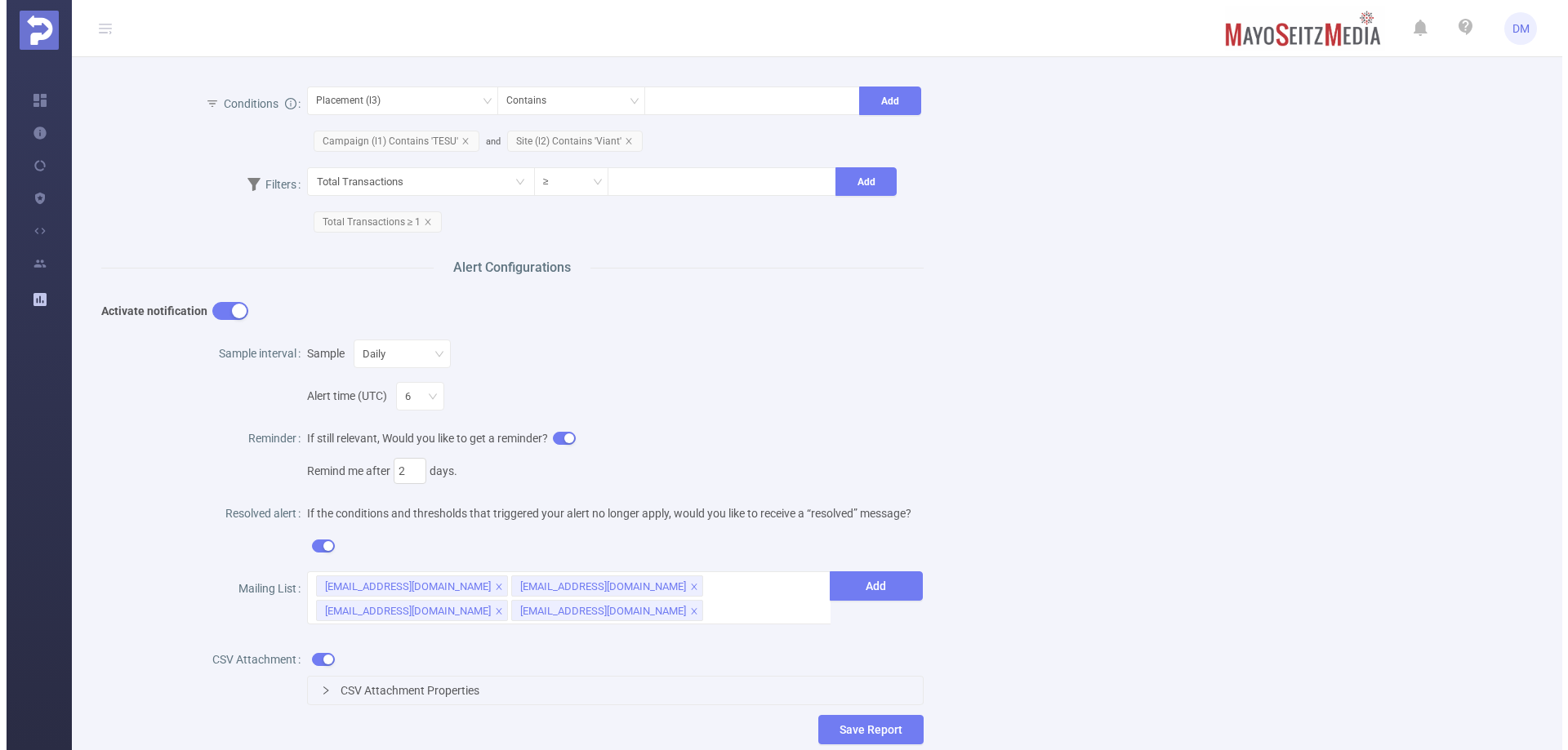
scroll to position [506, 0]
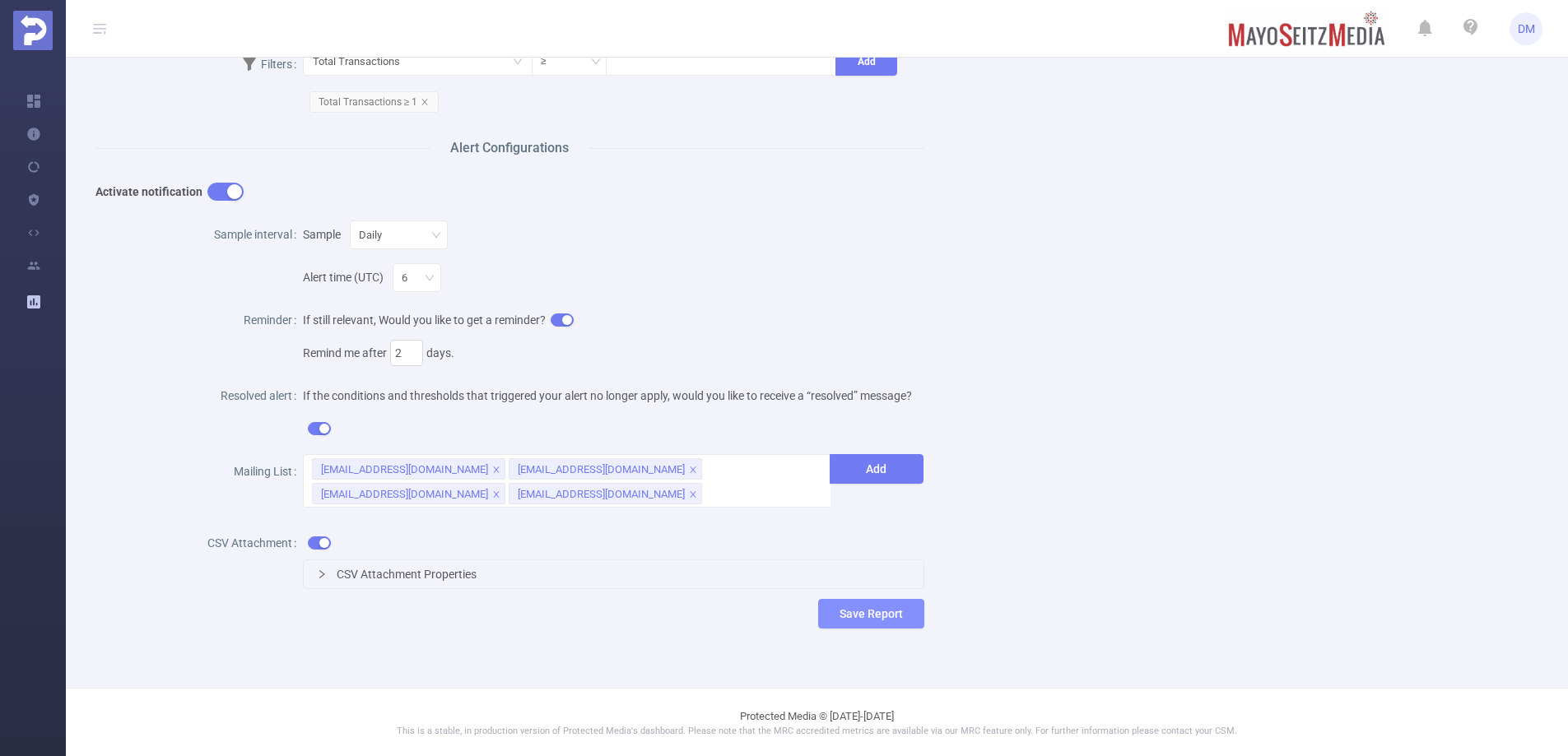
click at [901, 615] on button "Save Report" at bounding box center [871, 613] width 106 height 30
click at [944, 557] on button "Save" at bounding box center [941, 562] width 38 height 20
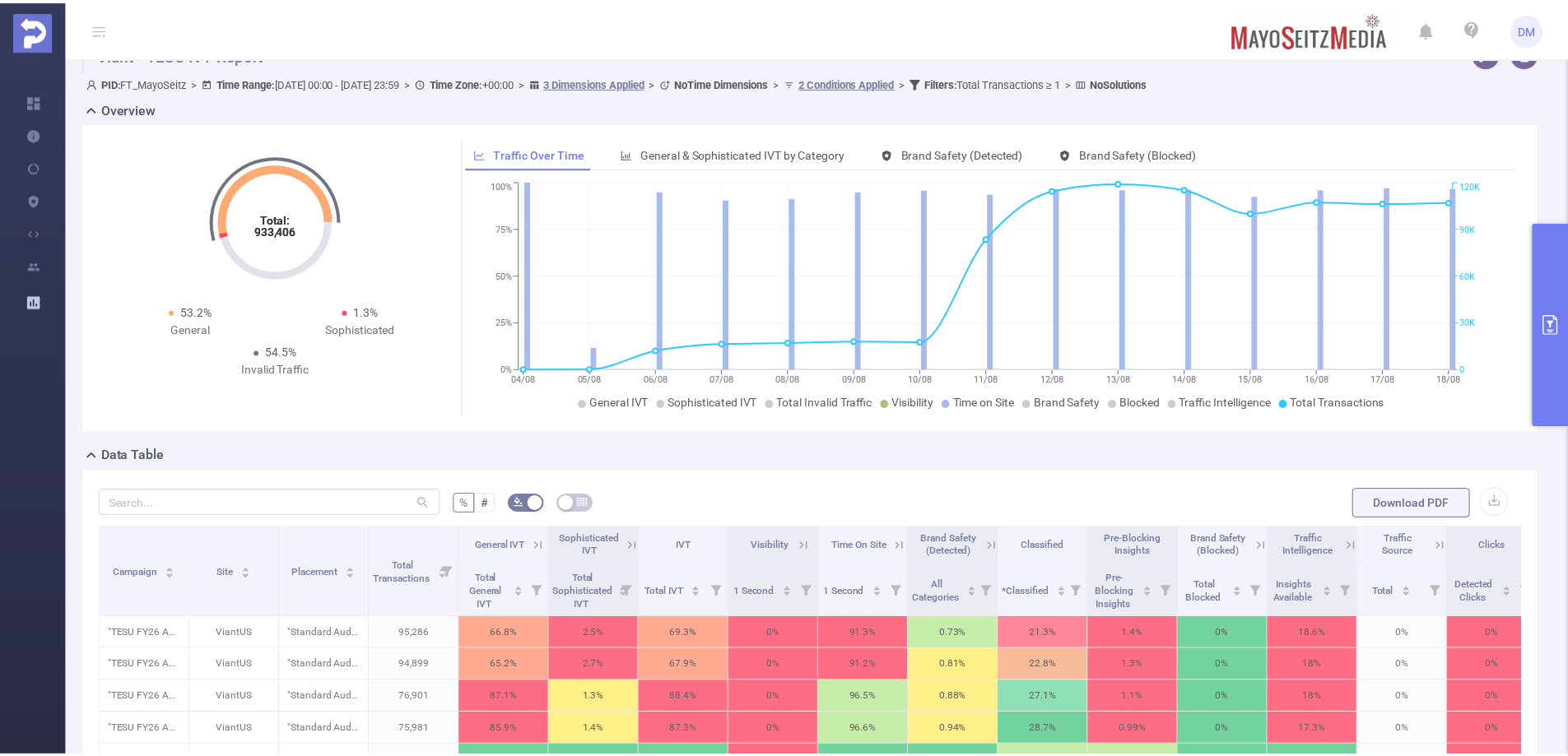
scroll to position [0, 0]
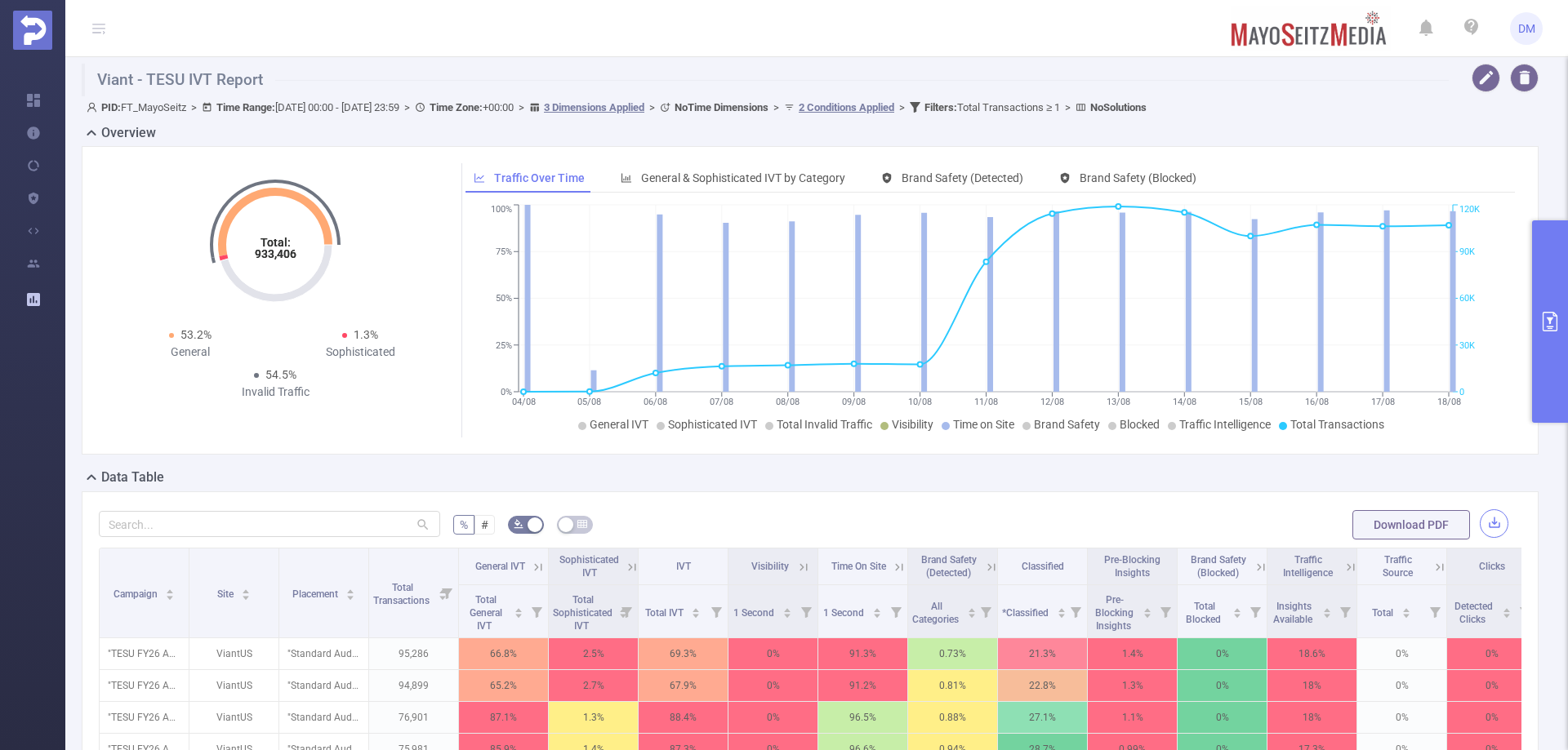
click at [1479, 525] on button "button" at bounding box center [1494, 523] width 29 height 29
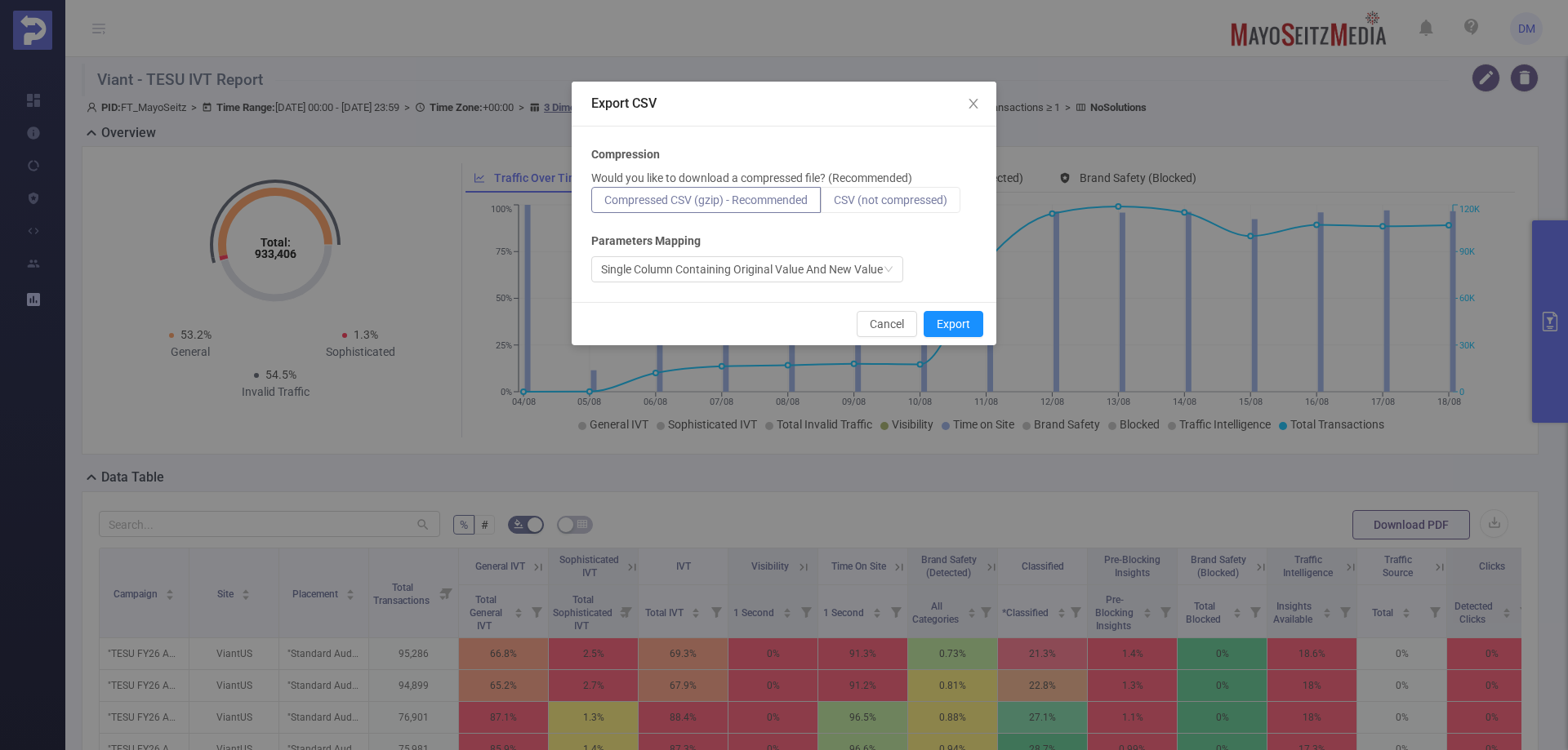
click at [884, 209] on label "CSV (not compressed)" at bounding box center [891, 200] width 140 height 26
click at [834, 204] on input "CSV (not compressed)" at bounding box center [834, 204] width 0 height 0
click at [979, 328] on button "Export" at bounding box center [953, 324] width 60 height 26
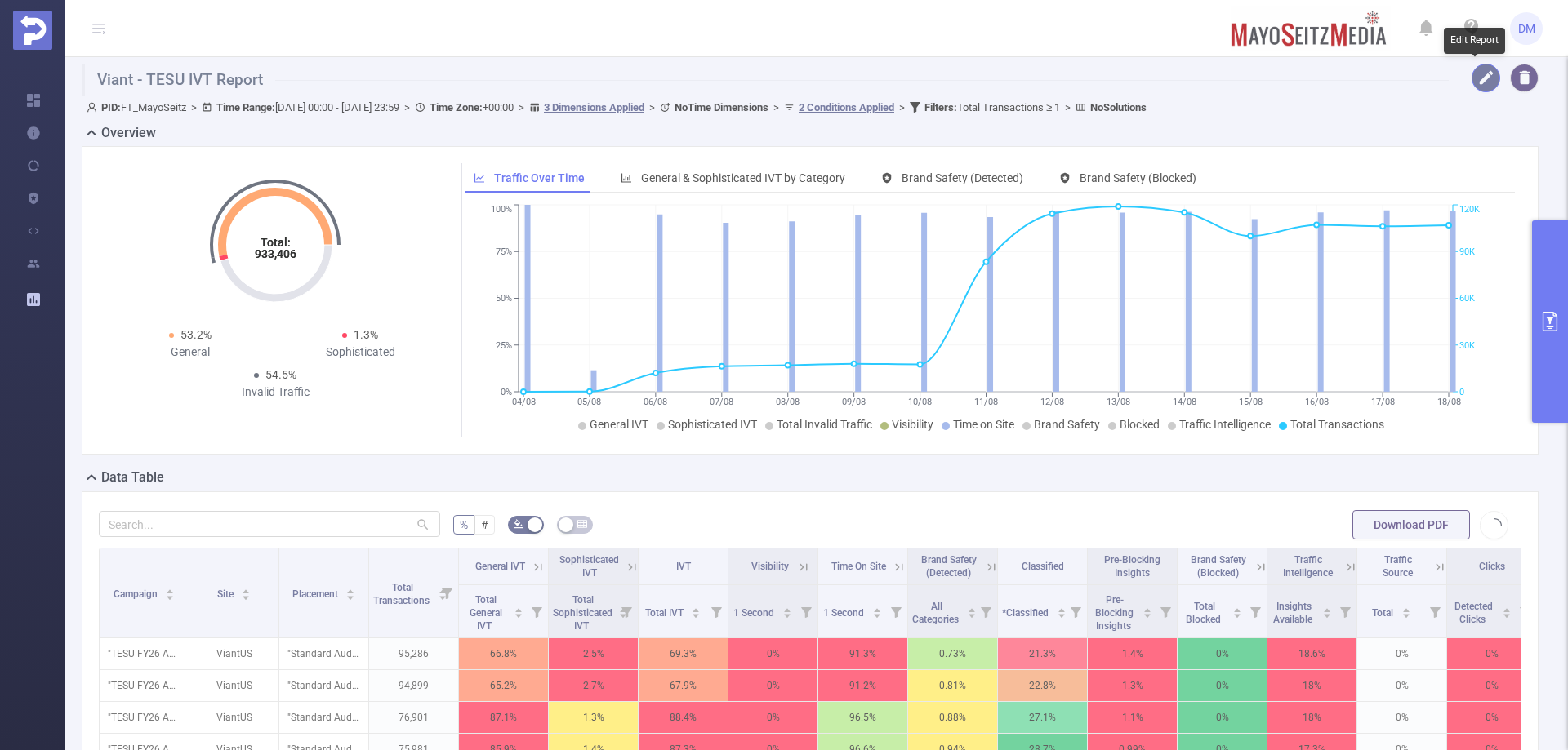
click at [1473, 80] on button "button" at bounding box center [1486, 78] width 29 height 29
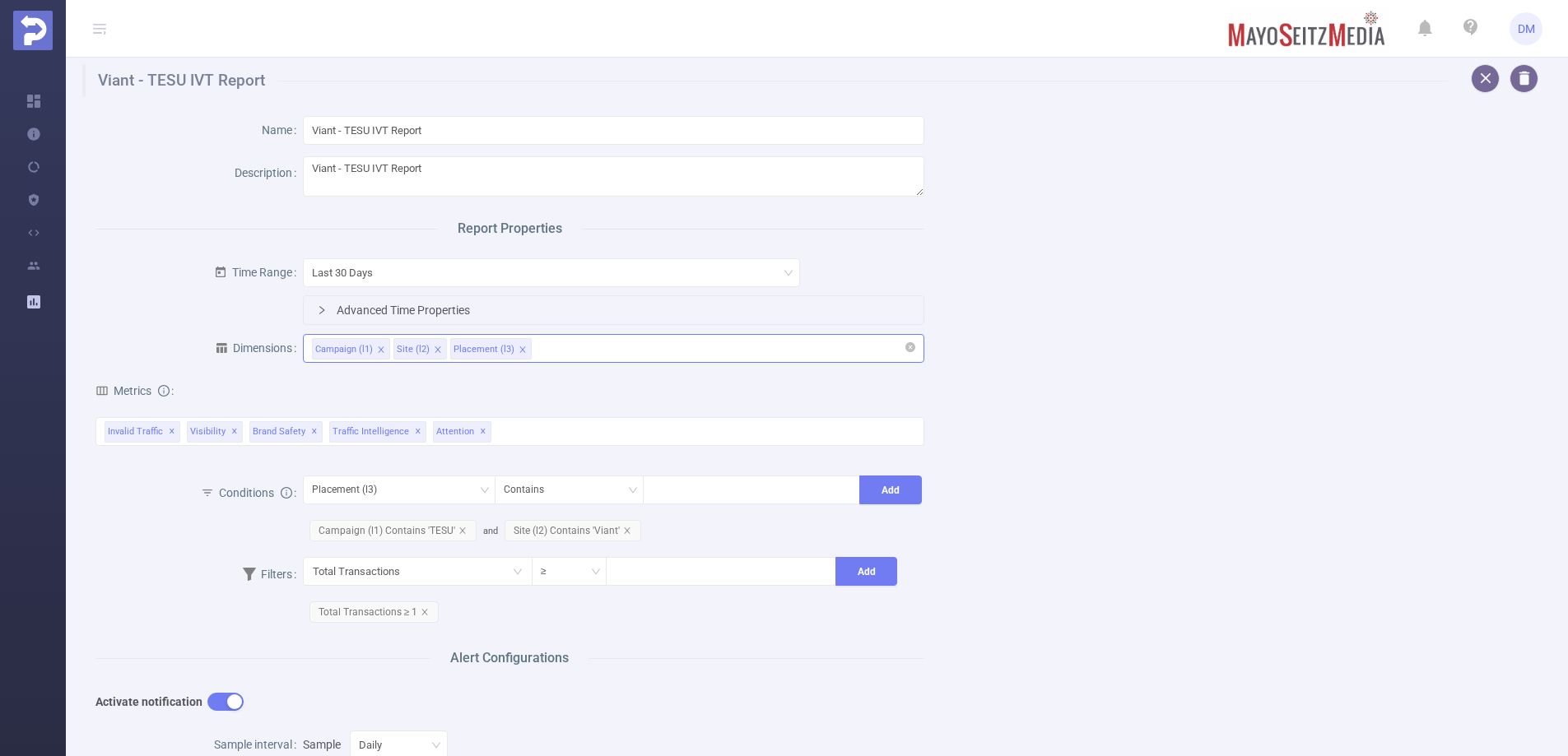
click at [563, 341] on div "Campaign (l1) Site (l2) Placement (l3)" at bounding box center [614, 348] width 603 height 27
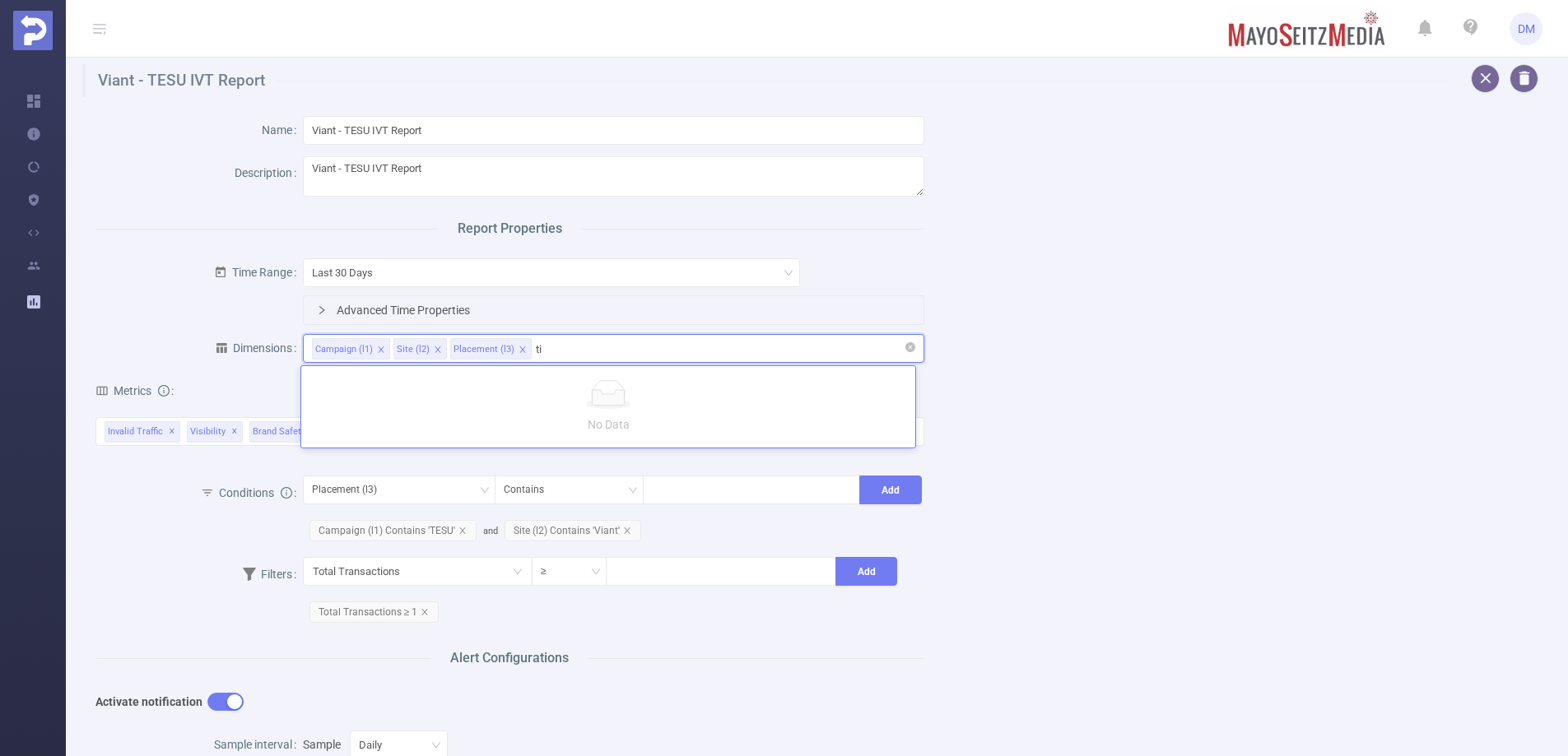
type input "t"
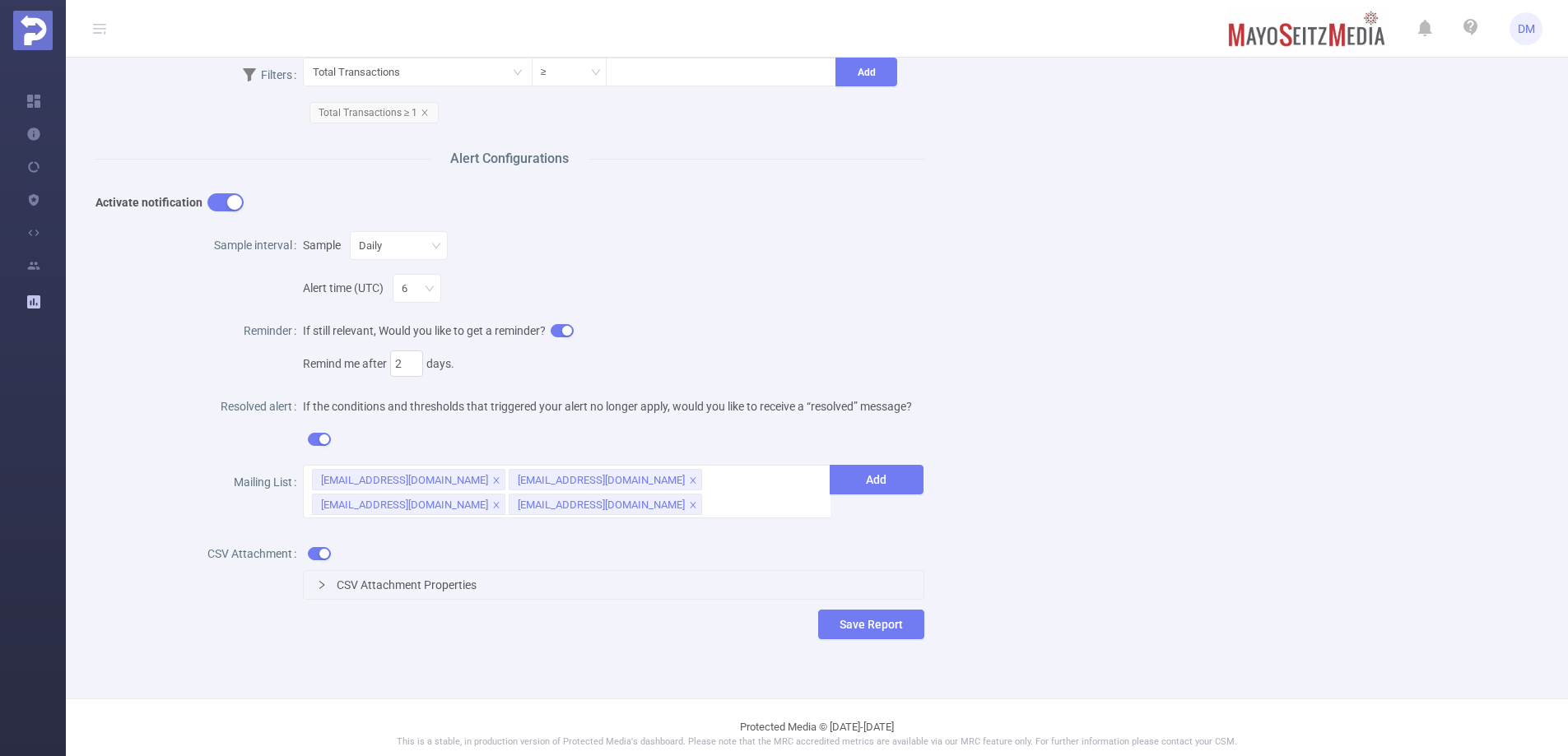
scroll to position [511, 0]
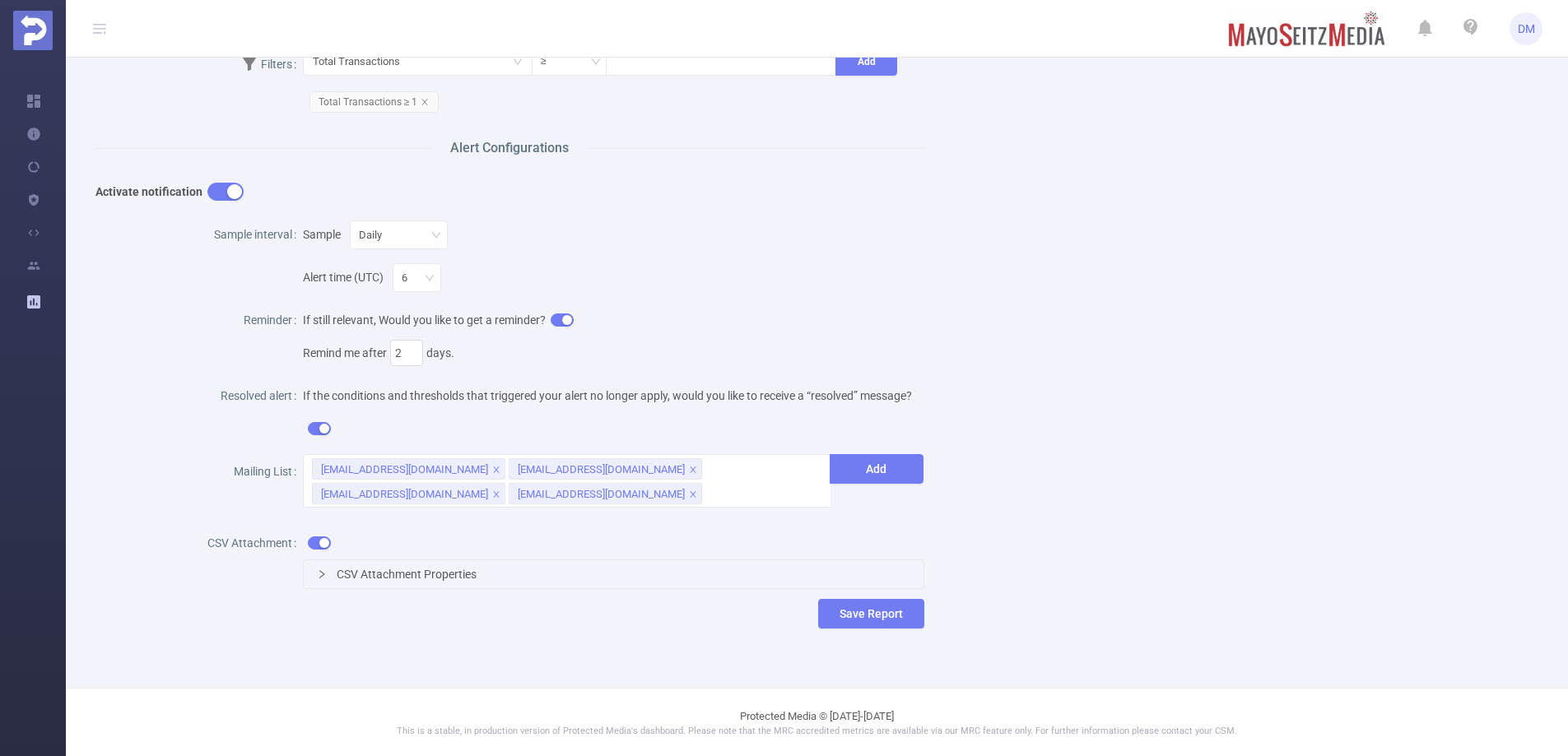
click at [314, 540] on button "button" at bounding box center [319, 543] width 23 height 13
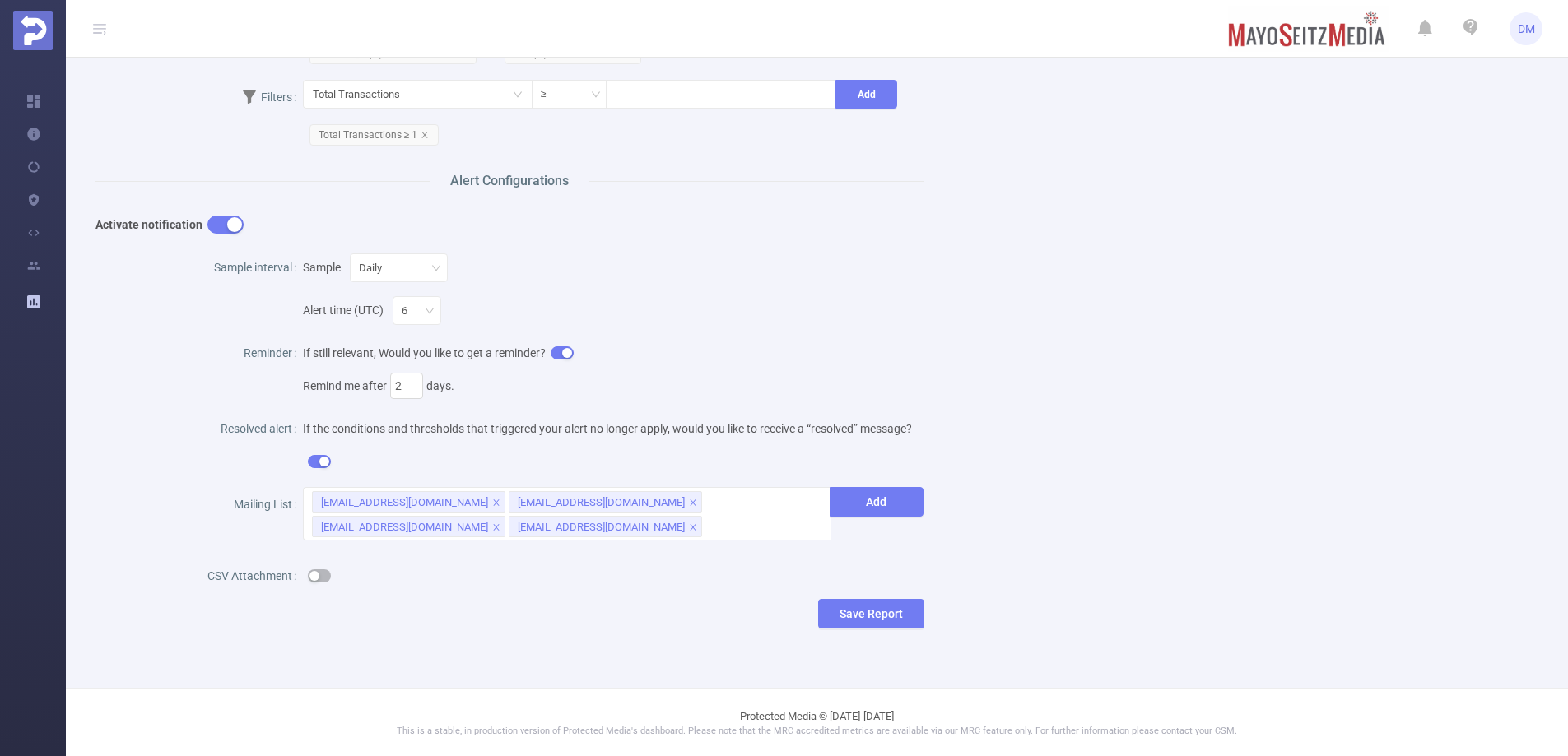
click at [320, 578] on button "button" at bounding box center [319, 575] width 23 height 13
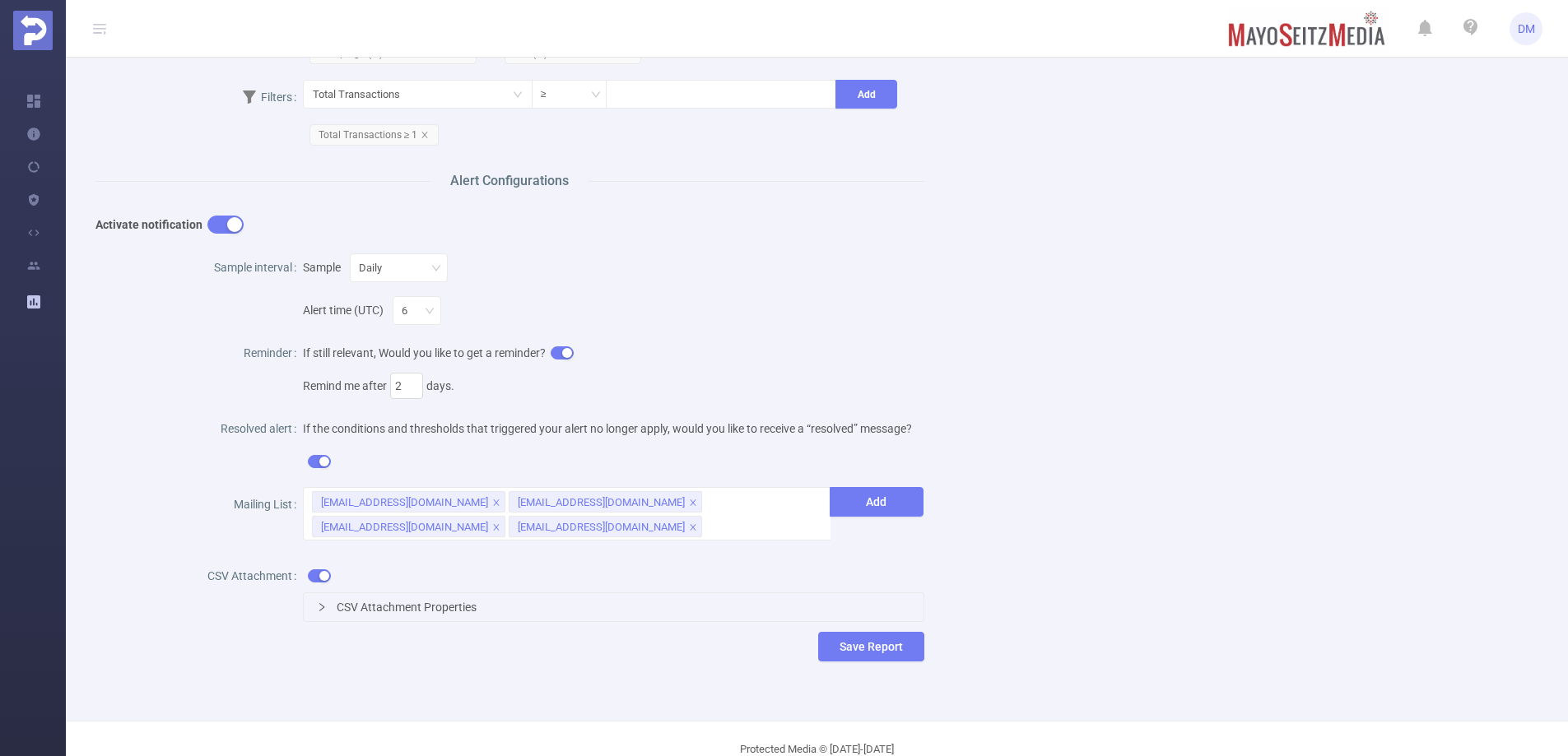
click at [319, 578] on button "button" at bounding box center [319, 575] width 23 height 13
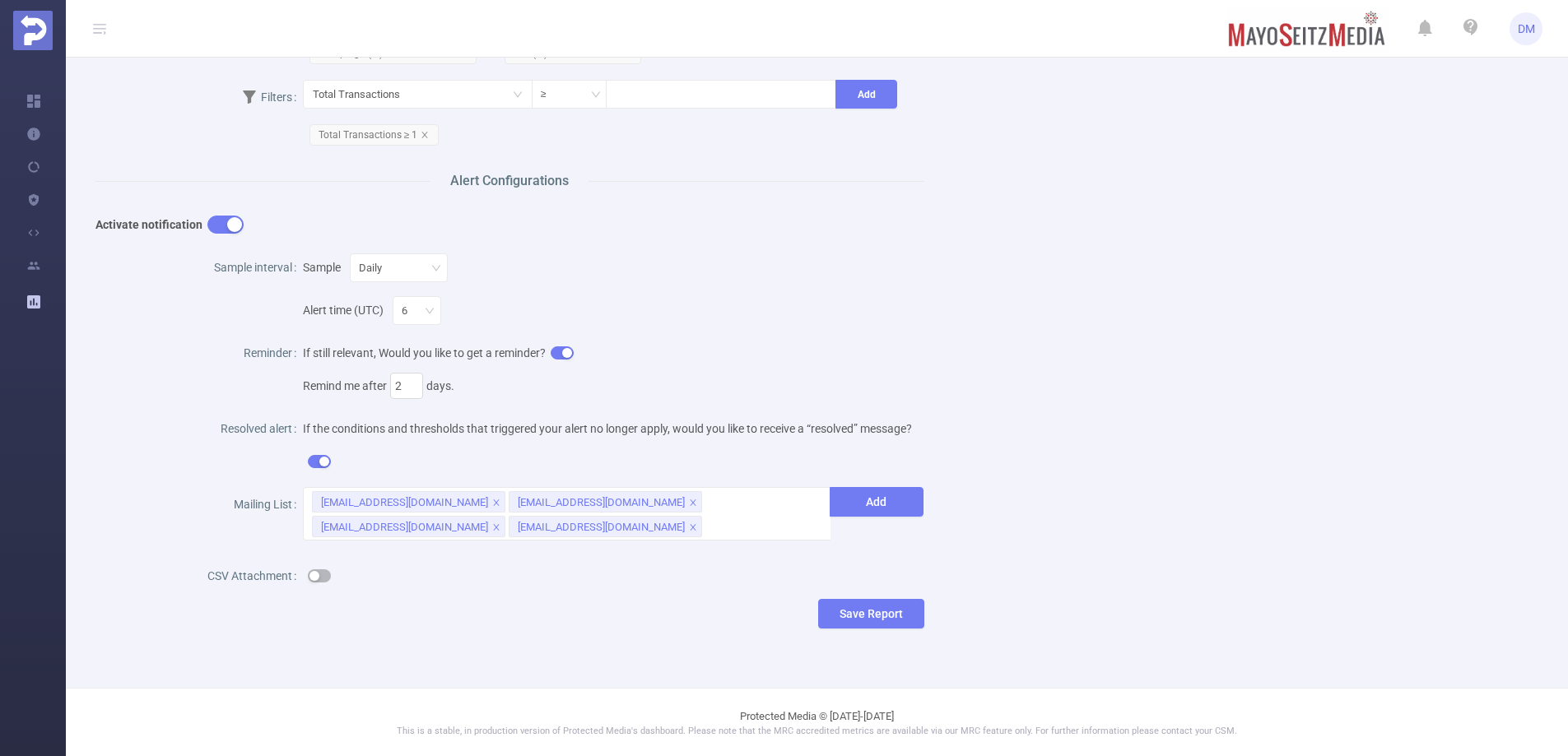
click at [318, 578] on button "button" at bounding box center [319, 575] width 23 height 13
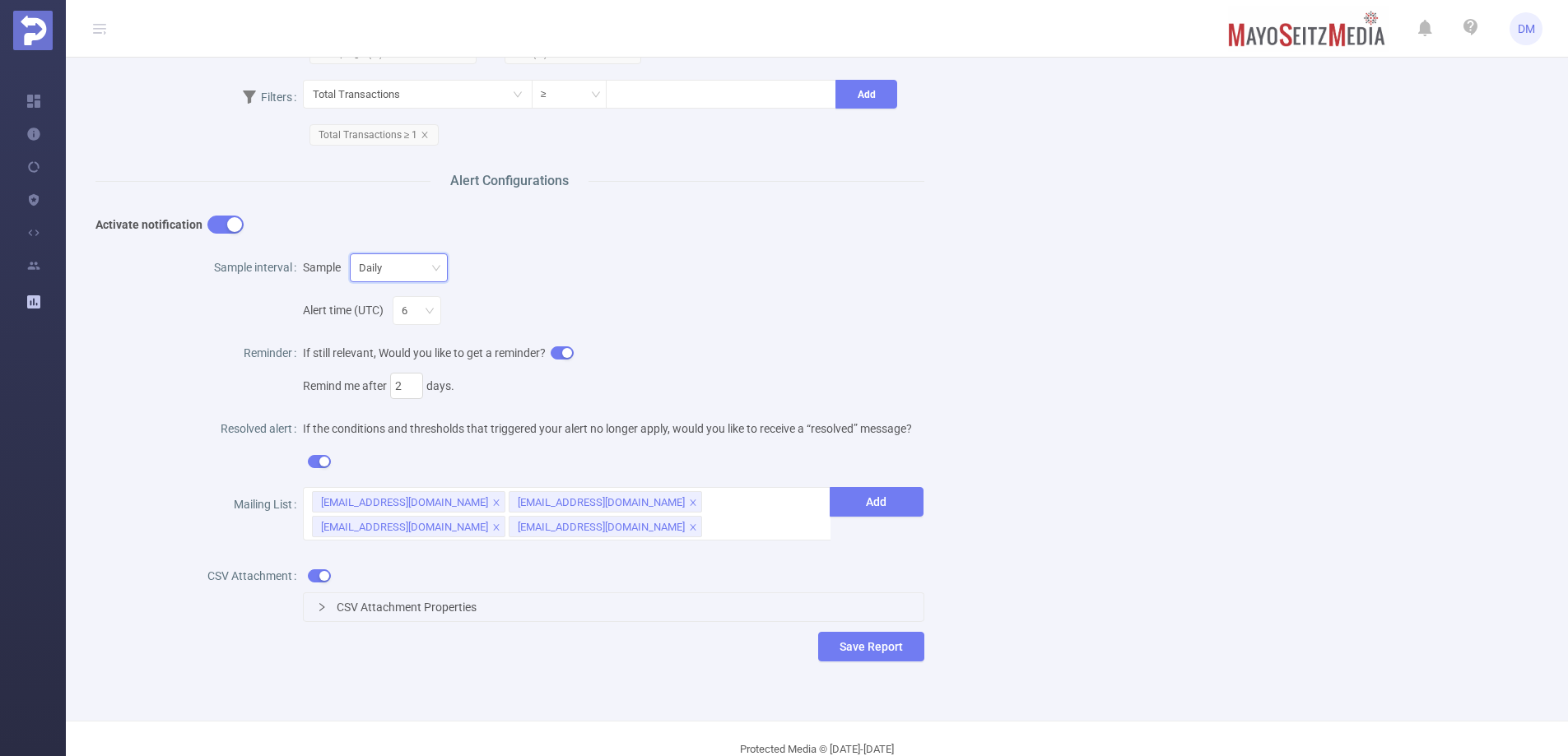
click at [407, 259] on div "Daily" at bounding box center [399, 268] width 80 height 27
click at [251, 335] on div "Reminder" at bounding box center [199, 354] width 207 height 42
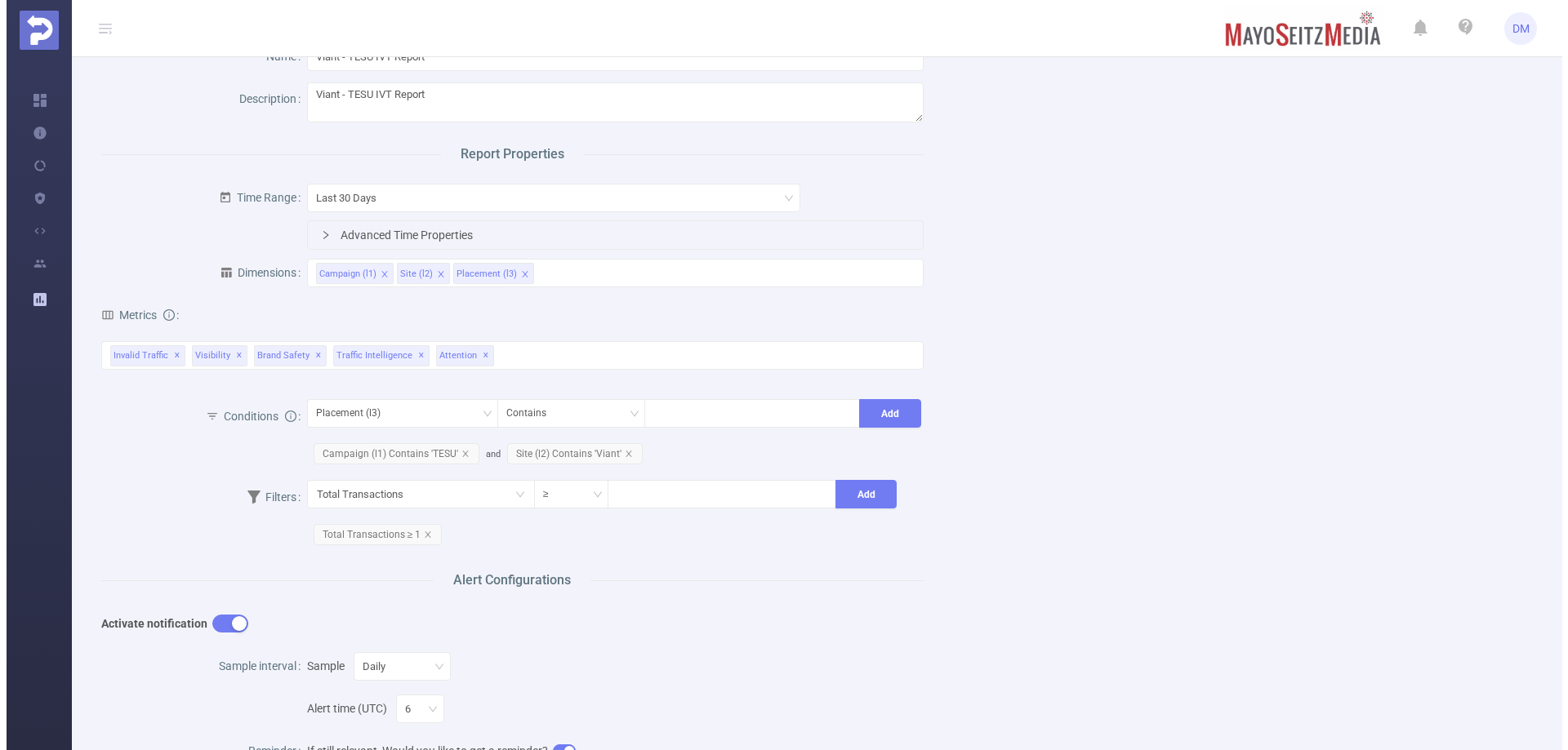
scroll to position [0, 0]
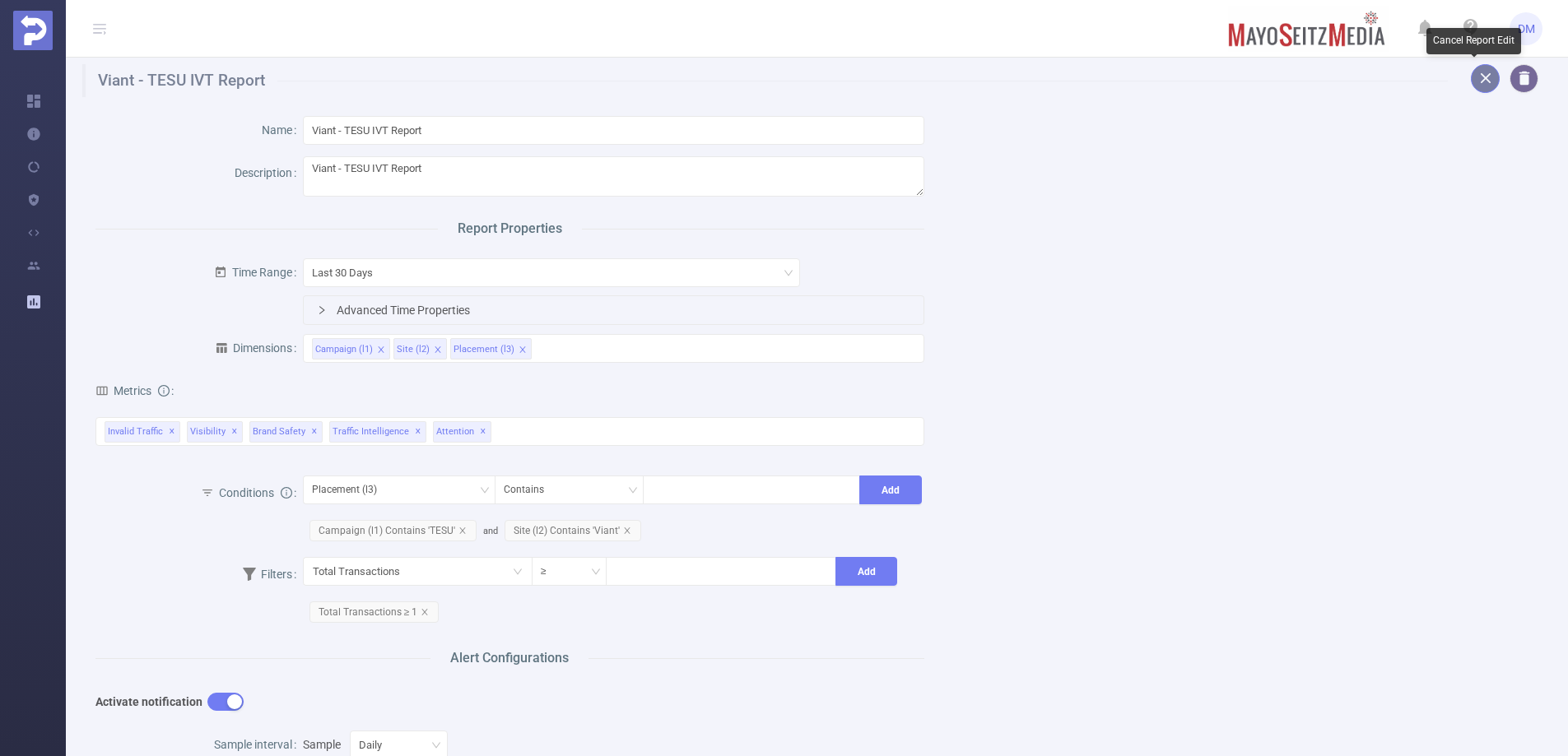
click at [1475, 83] on button "button" at bounding box center [1486, 79] width 29 height 29
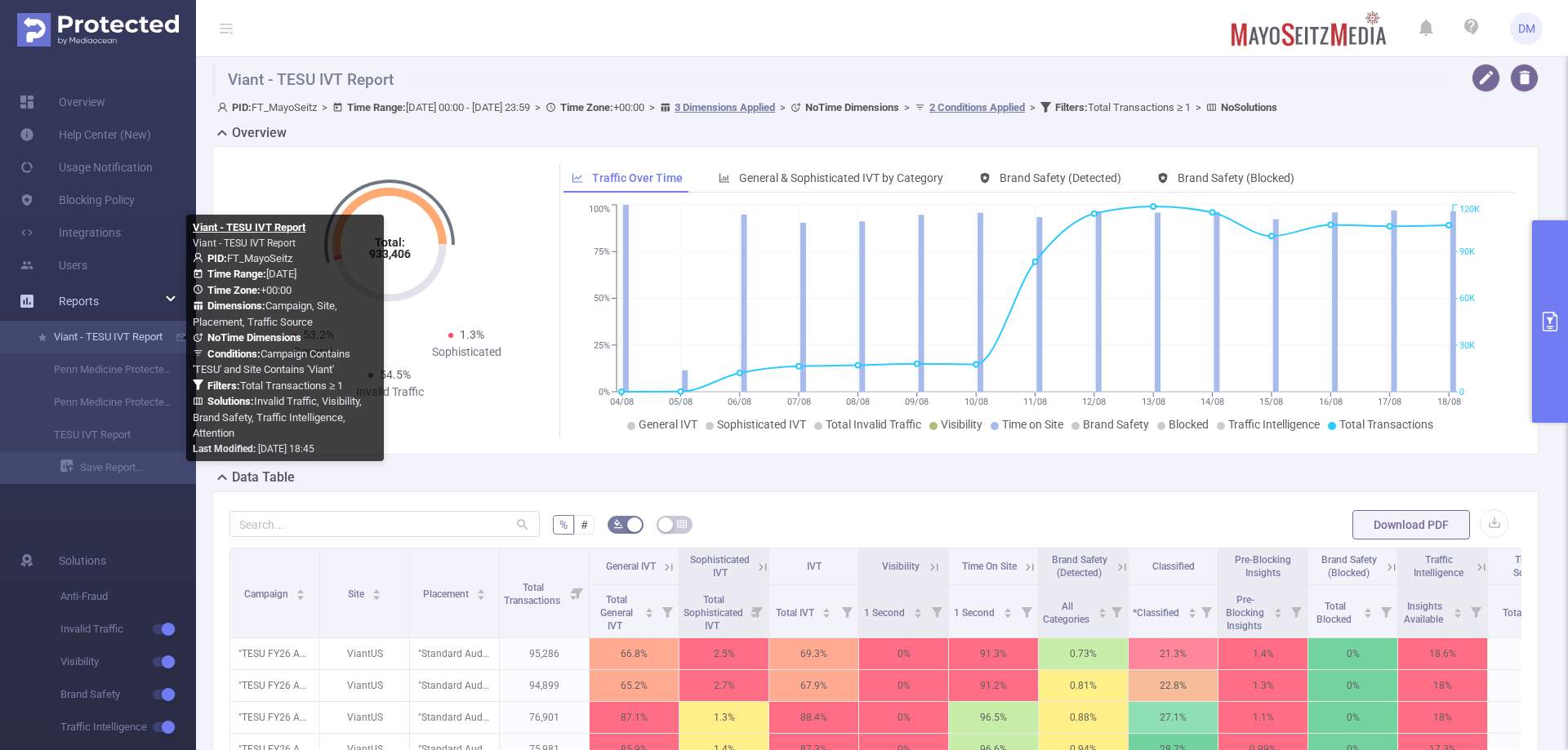
drag, startPoint x: 166, startPoint y: 336, endPoint x: 143, endPoint y: 336, distance: 23.0
click at [143, 336] on link "Viant - TESU IVT Report" at bounding box center [105, 337] width 143 height 33
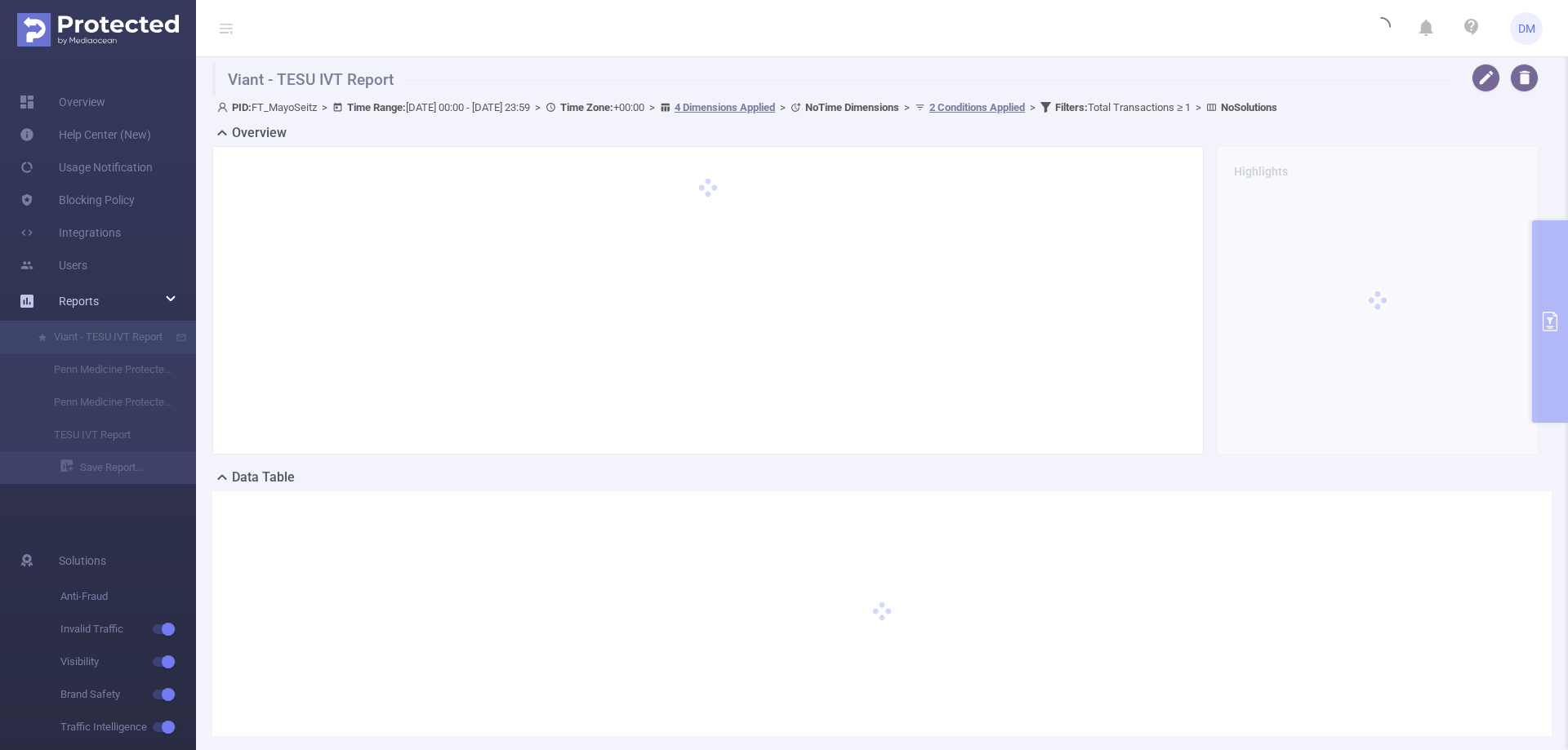
click at [117, 309] on div "Reports" at bounding box center [98, 301] width 196 height 33
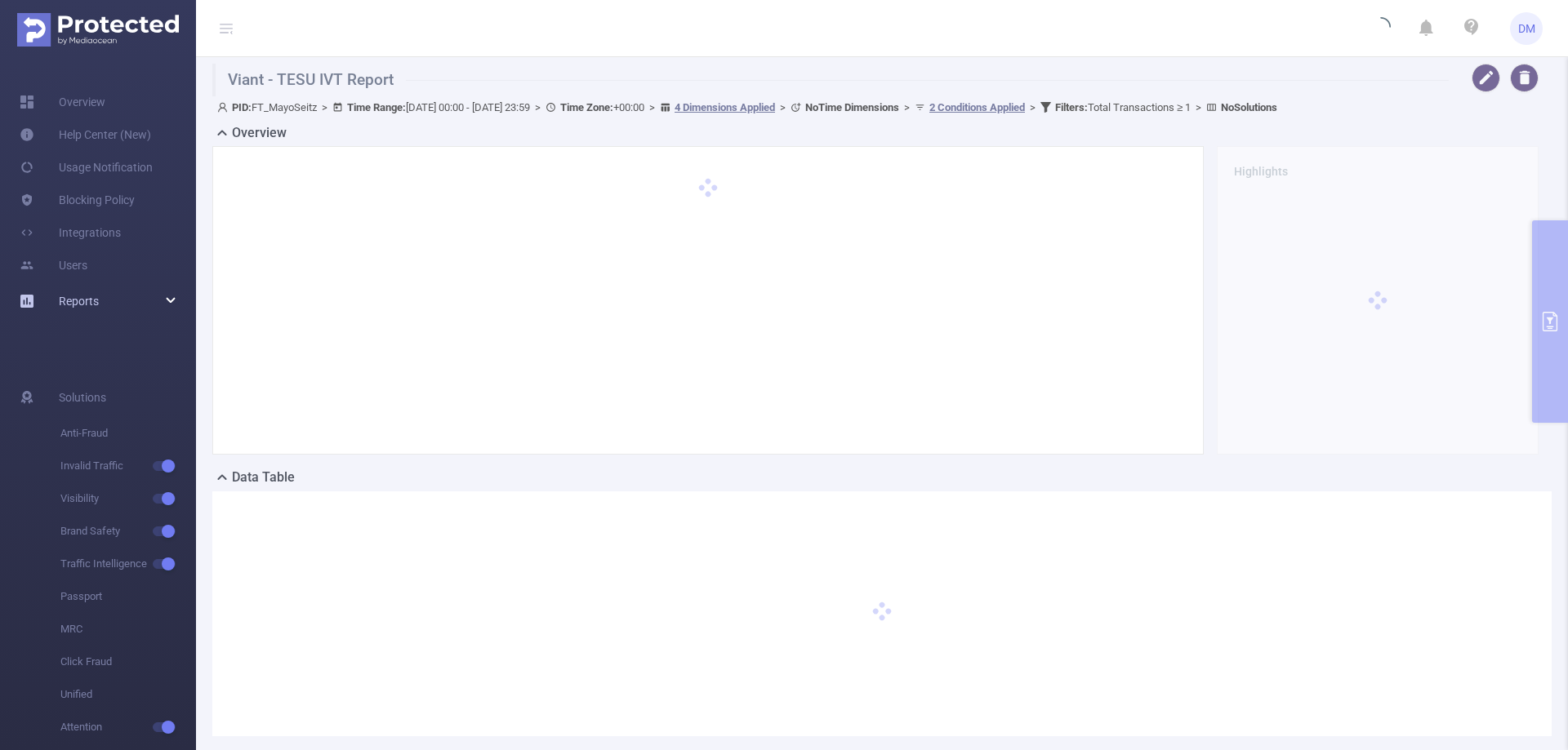
click at [113, 299] on div "Reports" at bounding box center [98, 301] width 196 height 33
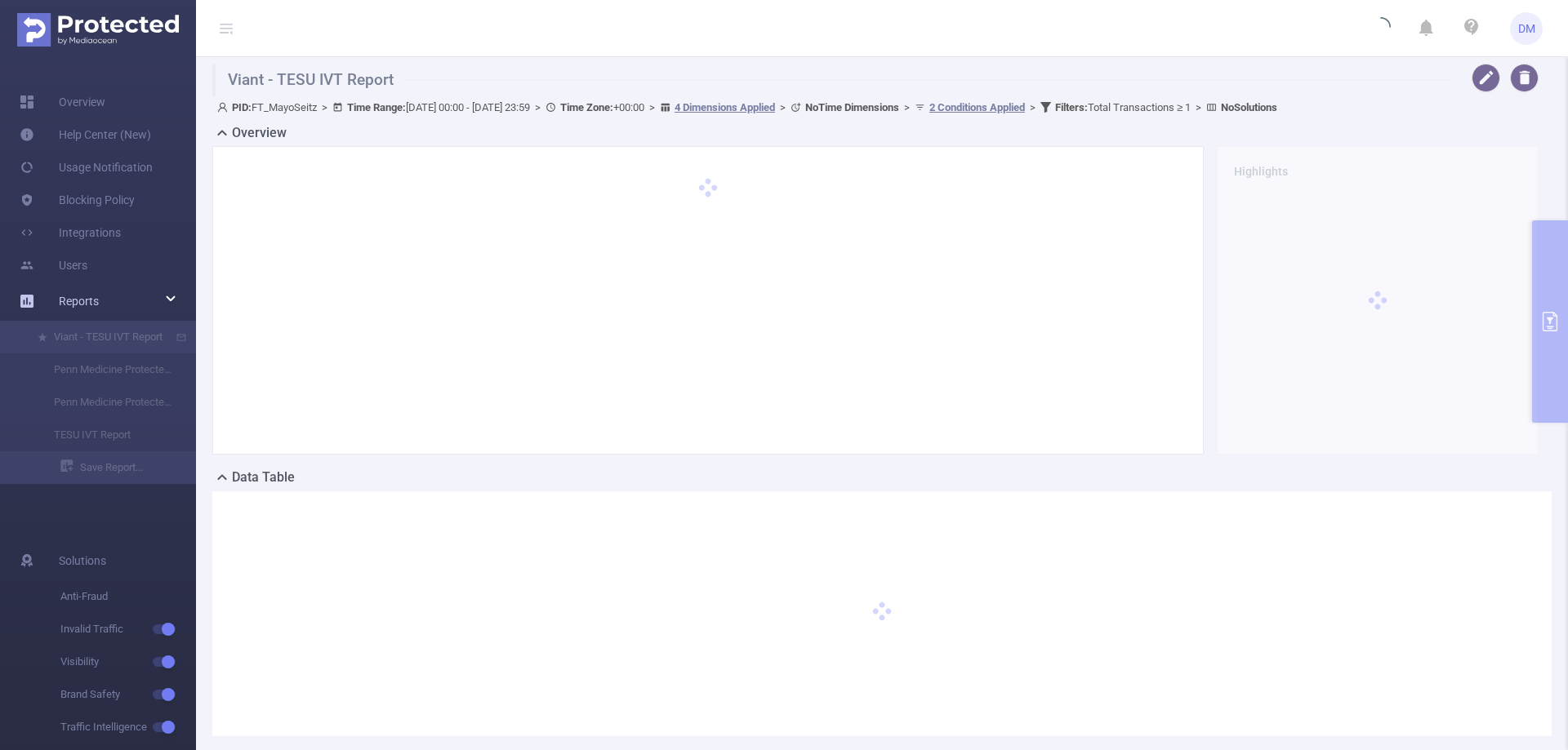
click at [78, 303] on span "Reports" at bounding box center [78, 301] width 40 height 13
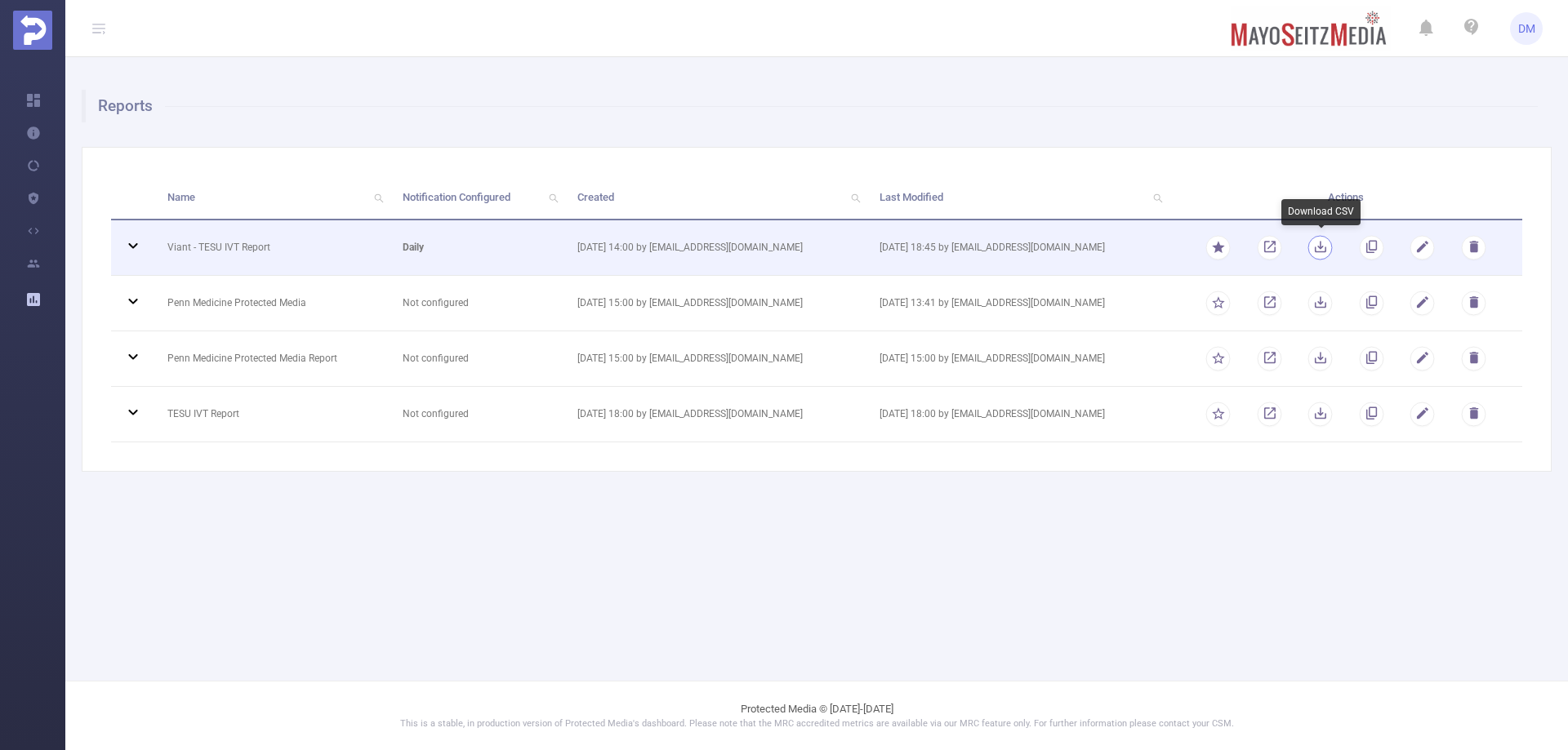
click at [1322, 247] on button "button" at bounding box center [1320, 247] width 24 height 24
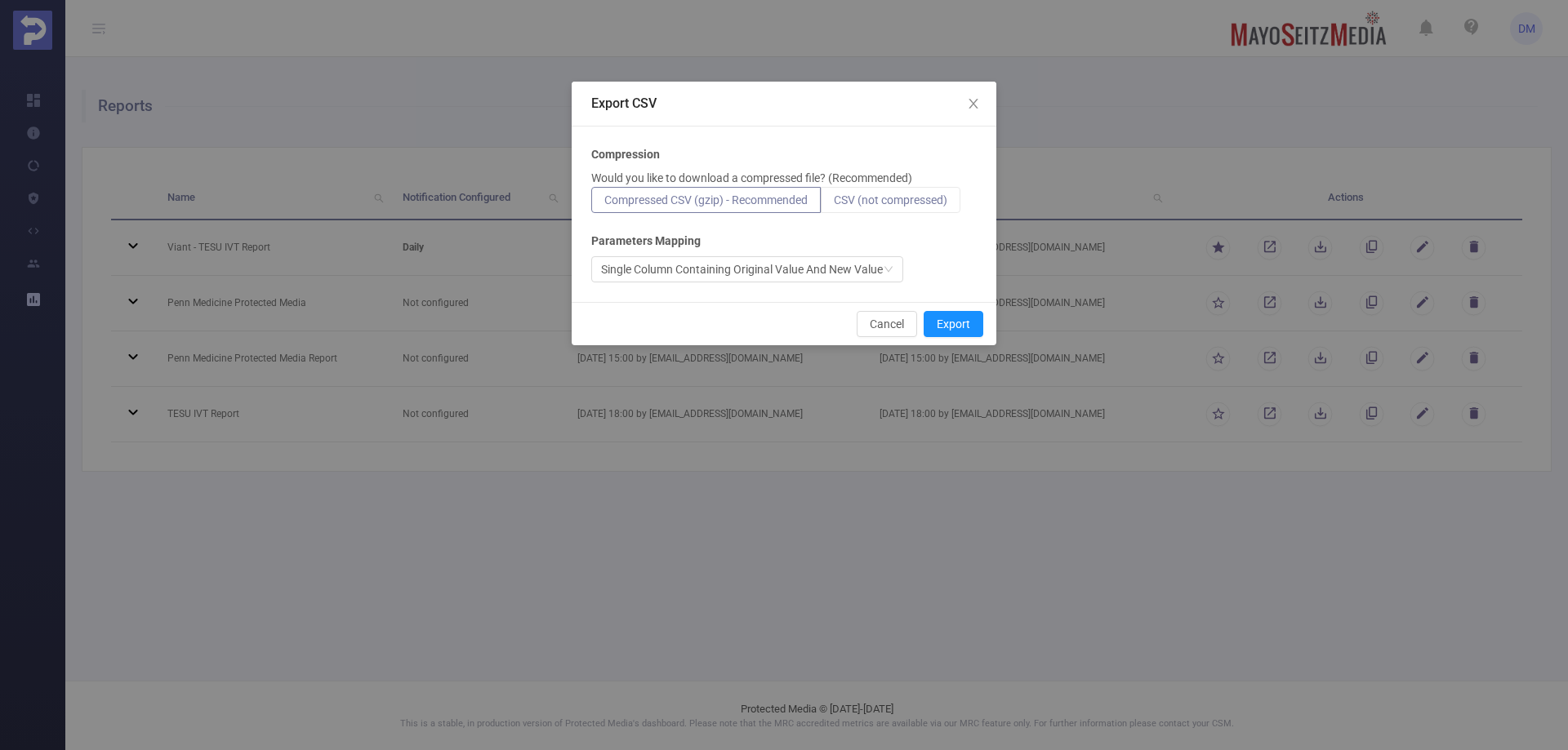
click at [899, 206] on label "CSV (not compressed)" at bounding box center [891, 200] width 140 height 26
click at [834, 204] on input "CSV (not compressed)" at bounding box center [834, 204] width 0 height 0
click at [885, 326] on button "Cancel" at bounding box center [887, 324] width 61 height 26
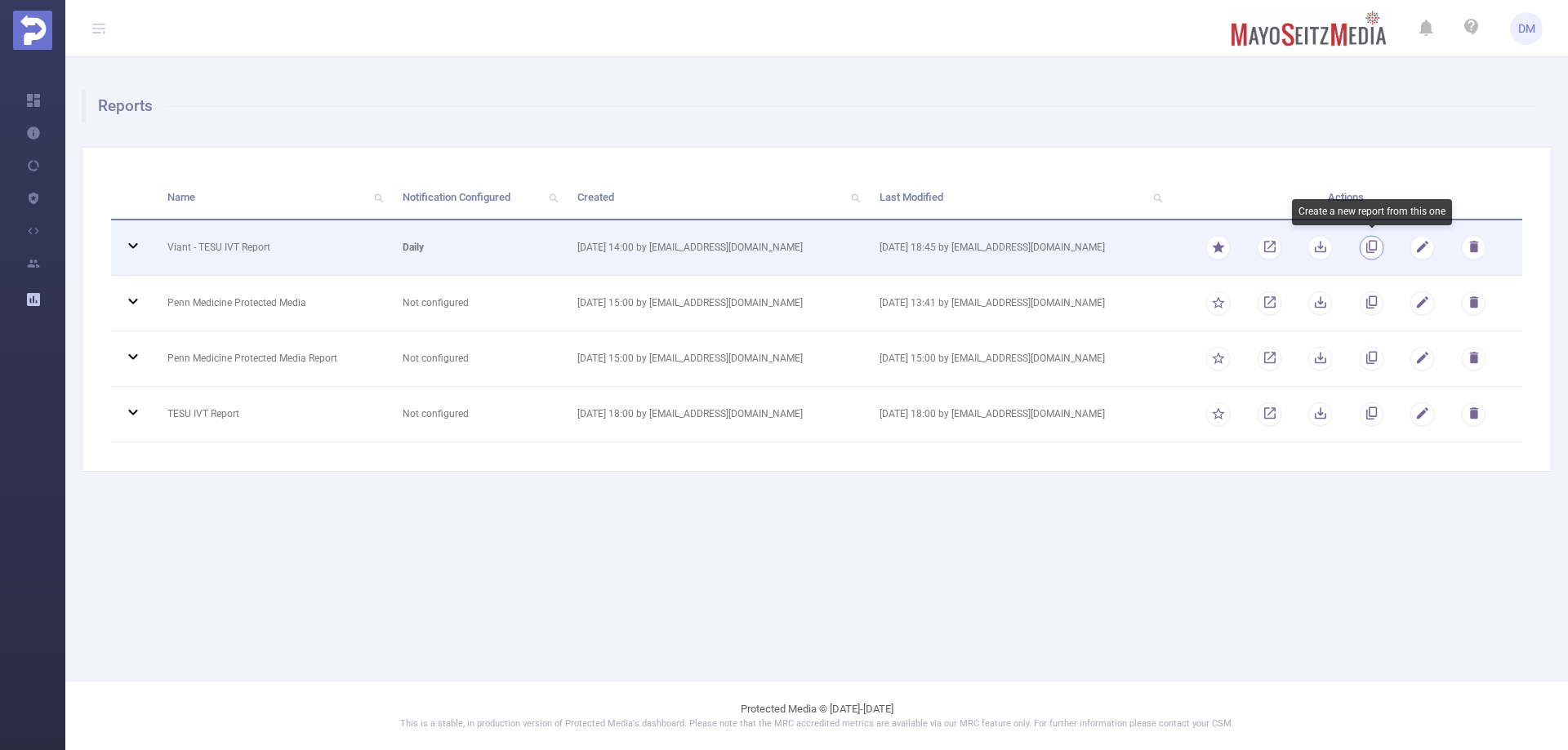
click at [1372, 244] on button "button" at bounding box center [1371, 247] width 24 height 24
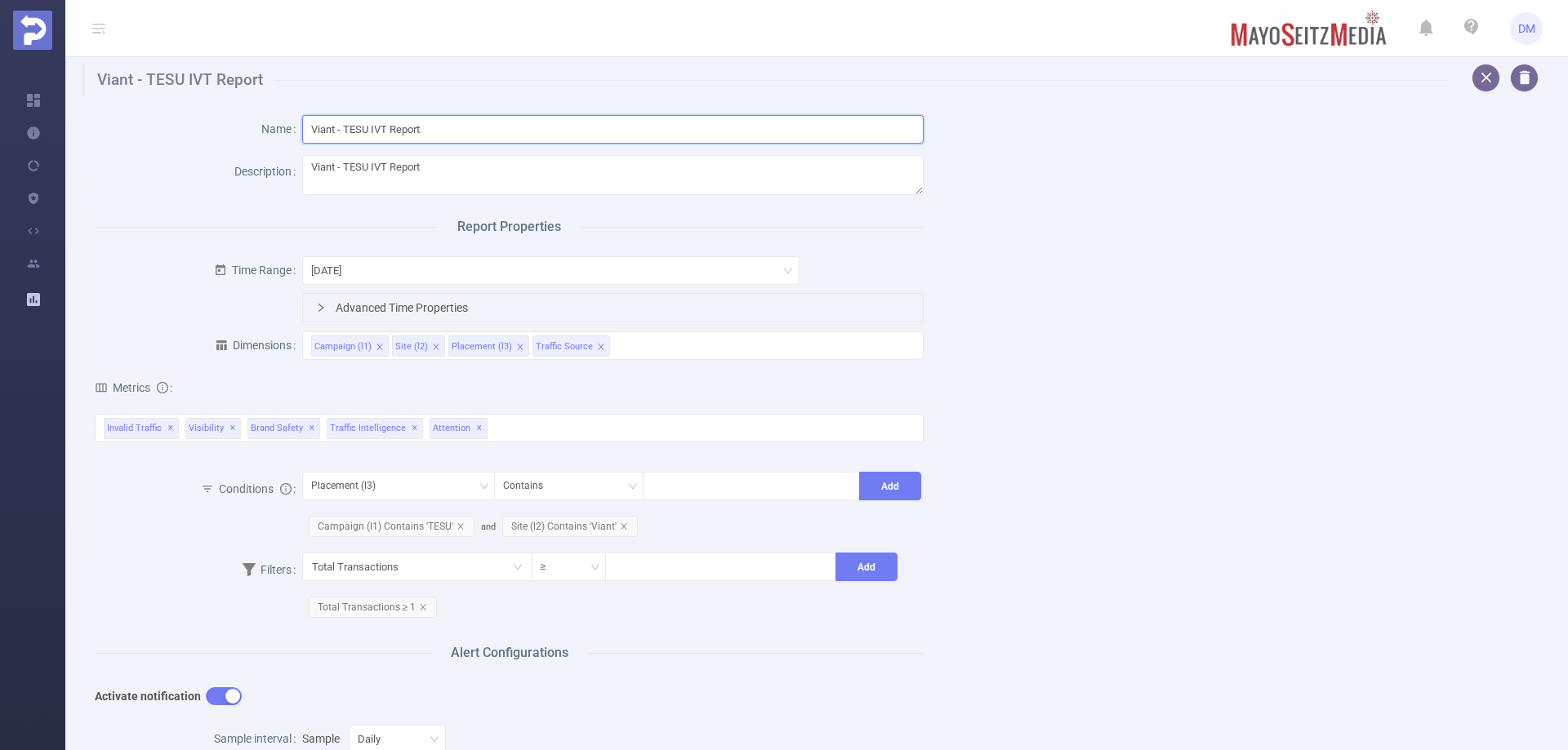
click at [530, 142] on input "Viant - TESU IVT Report" at bounding box center [612, 130] width 621 height 29
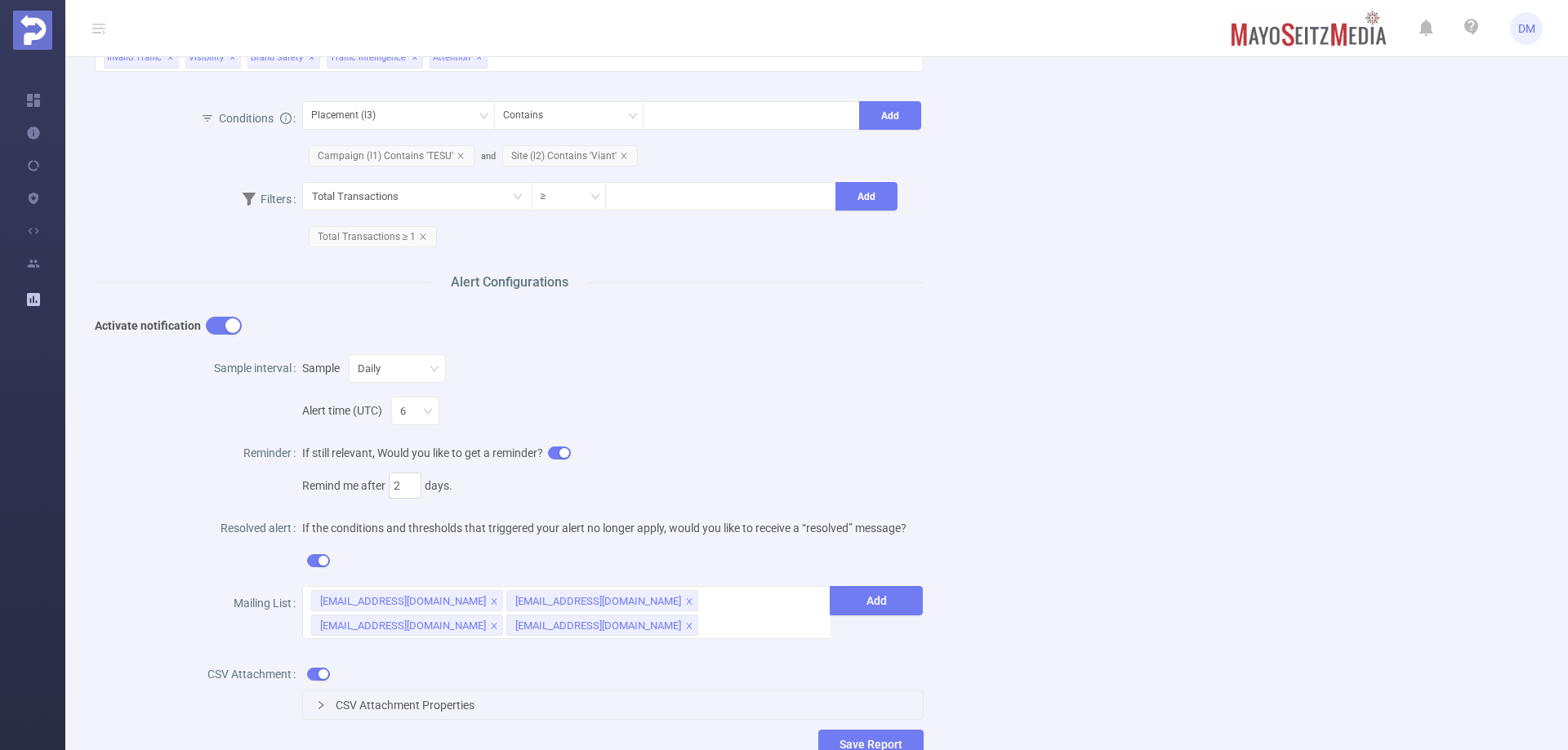
scroll to position [490, 0]
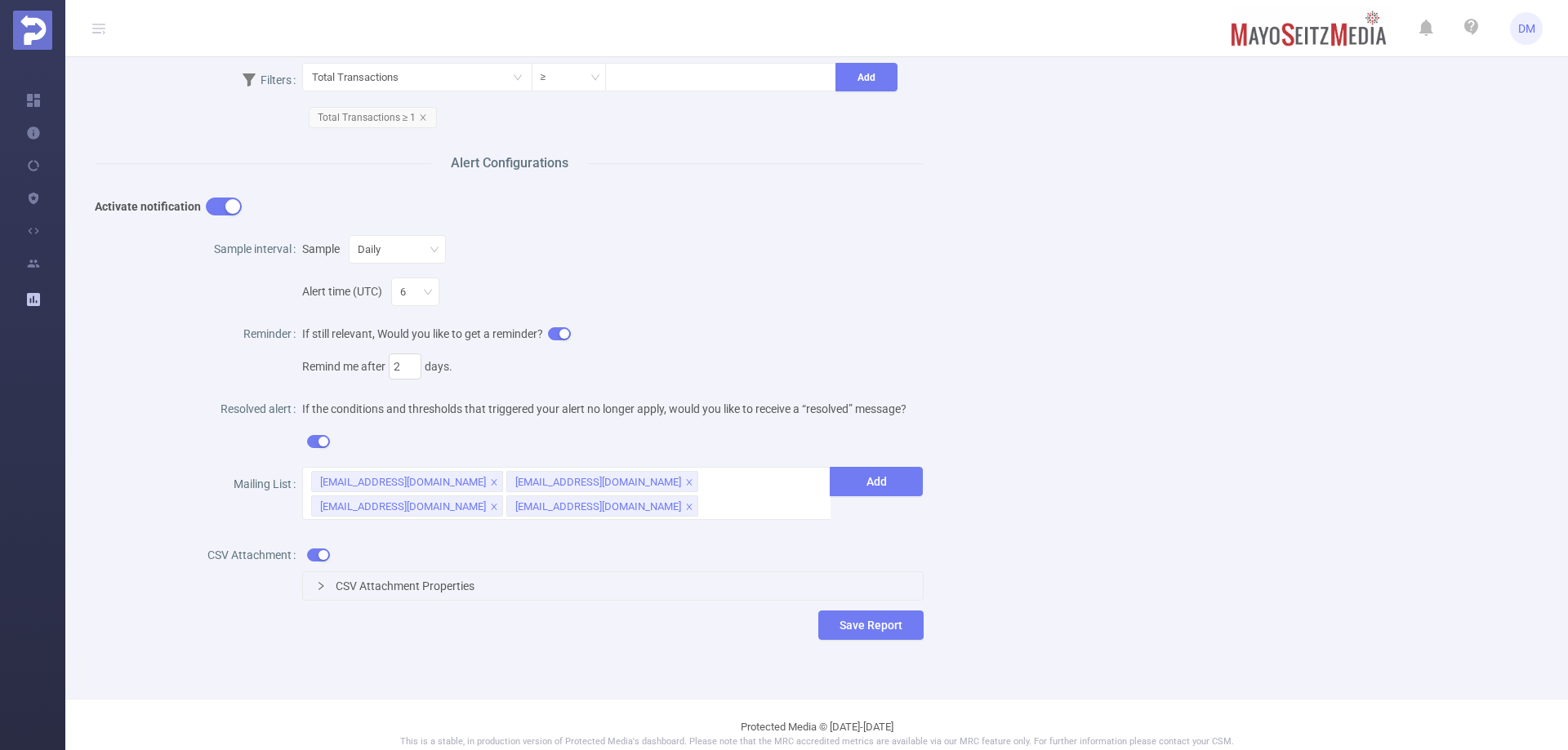
type input "Viant - TESU IVT Report (test)"
click at [320, 549] on button "button" at bounding box center [318, 554] width 23 height 13
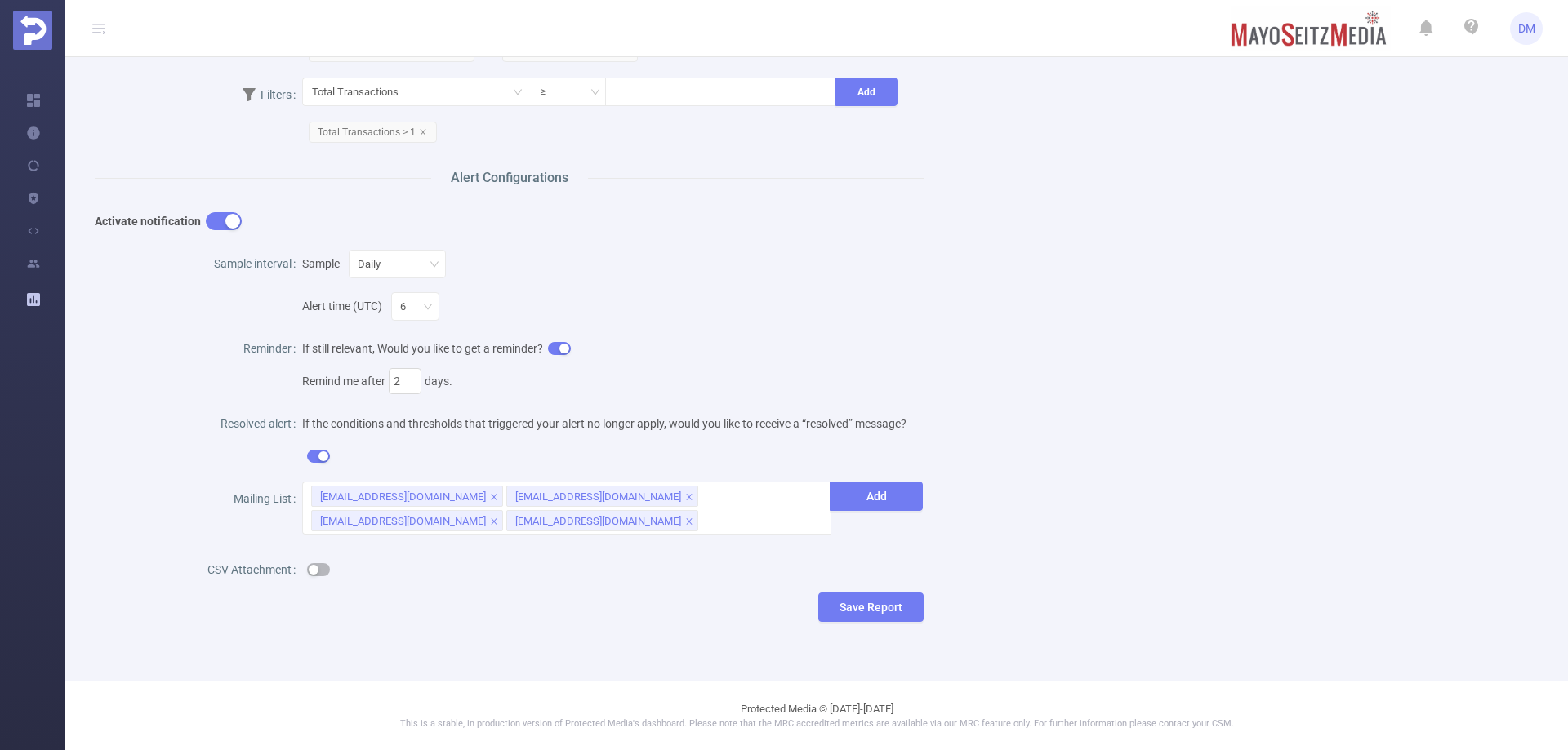
scroll to position [474, 0]
click at [685, 526] on icon "icon: close" at bounding box center [690, 524] width 8 height 10
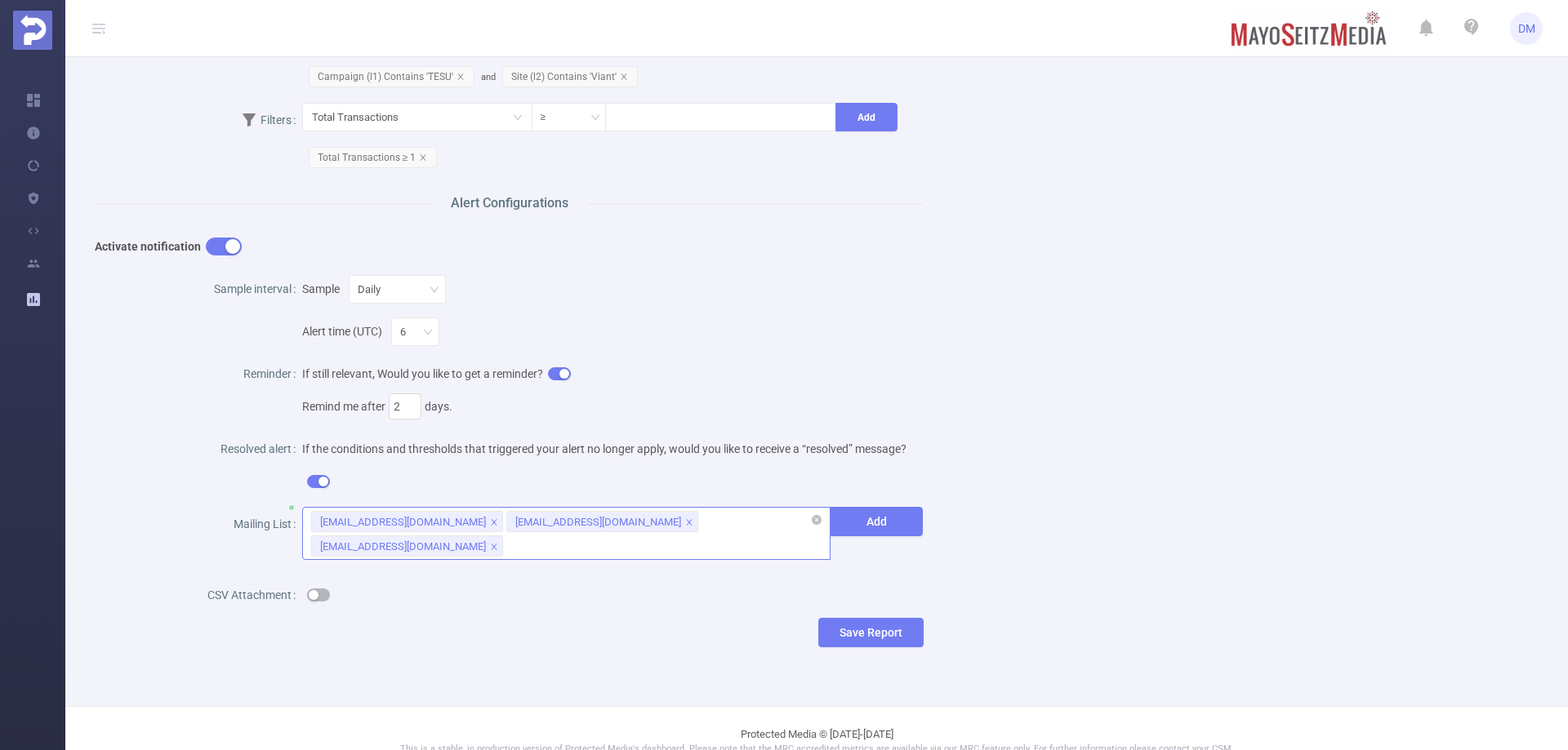
click at [685, 521] on icon "icon: close" at bounding box center [690, 522] width 8 height 8
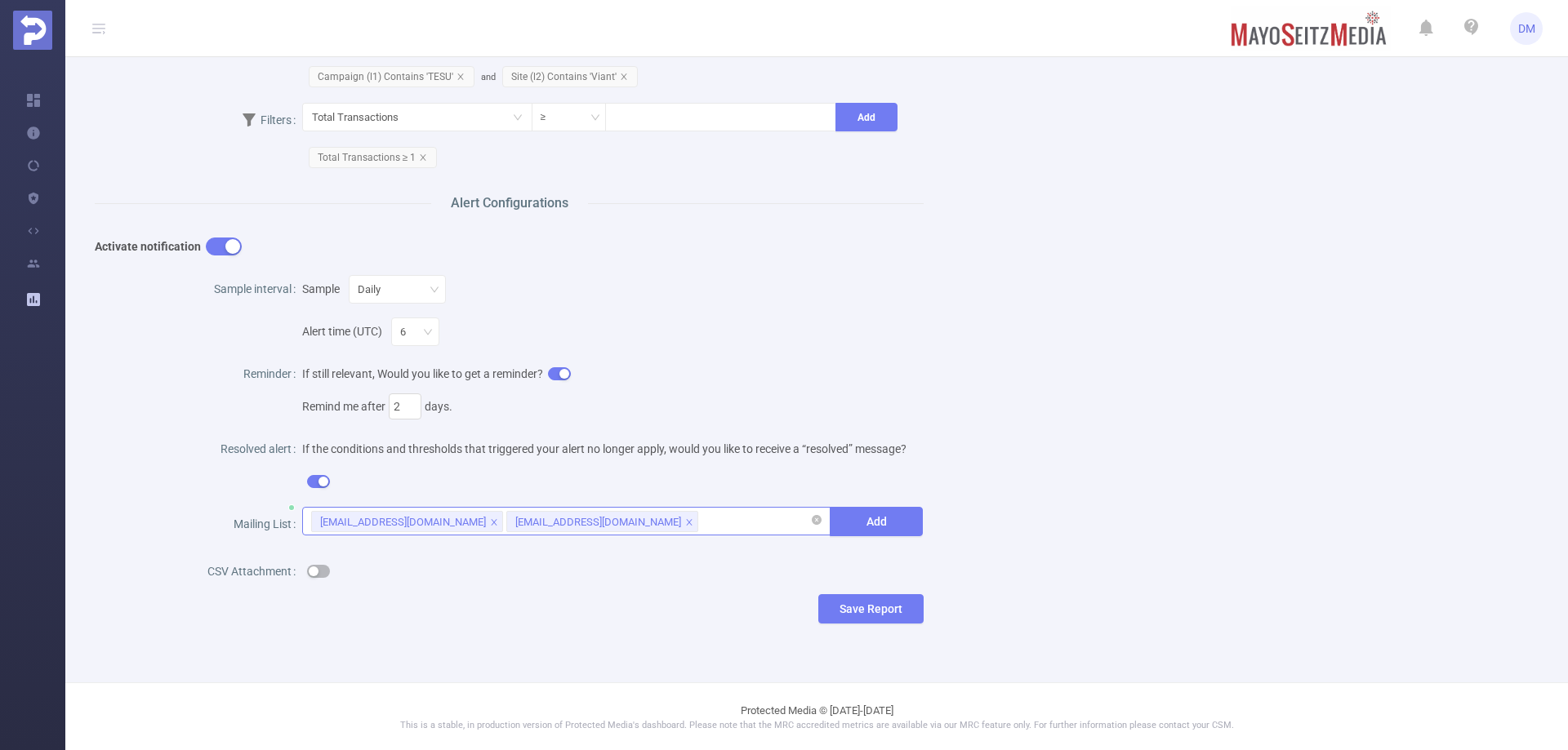
click at [620, 519] on li "[EMAIL_ADDRESS][DOMAIN_NAME]" at bounding box center [603, 521] width 192 height 21
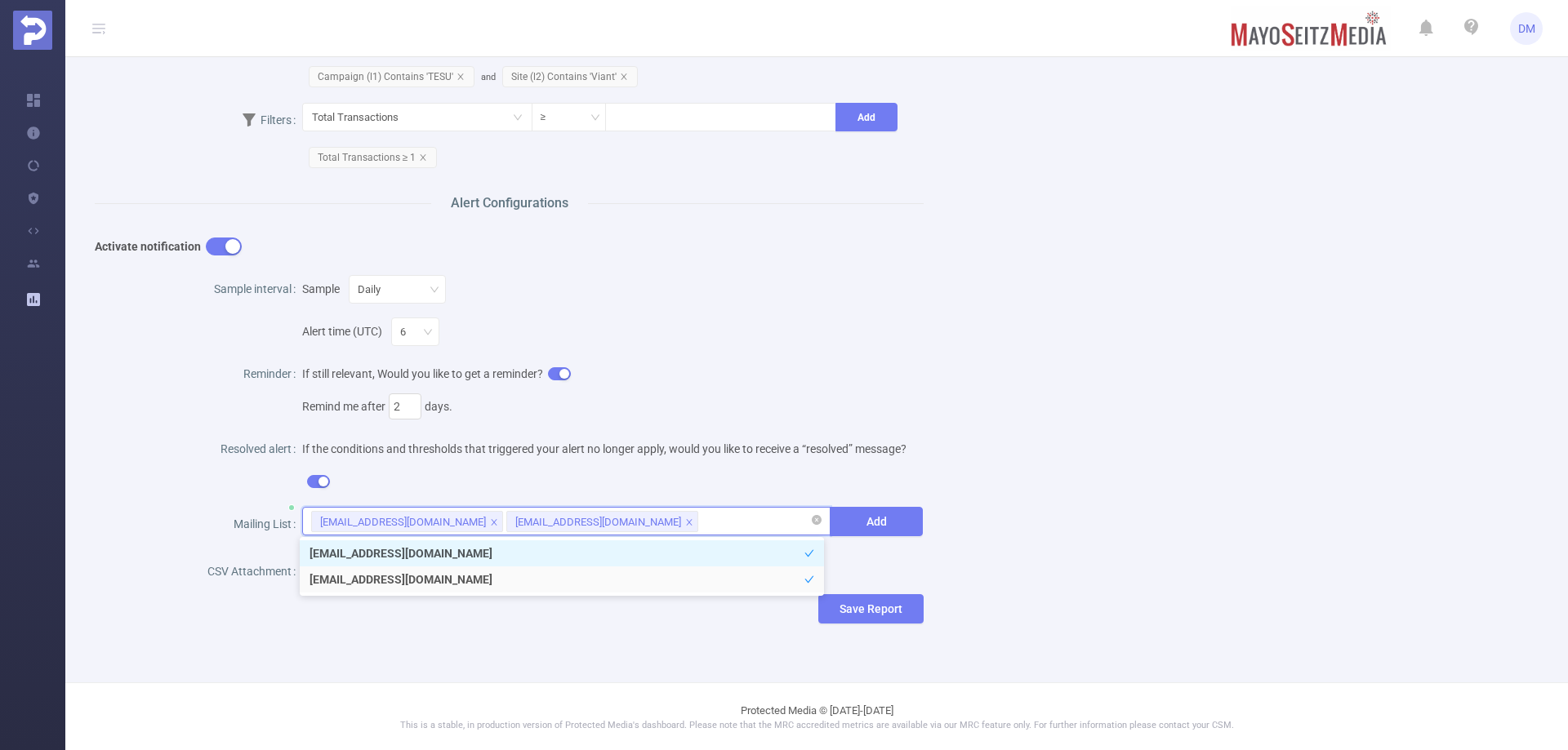
click at [686, 519] on icon "icon: close" at bounding box center [689, 522] width 6 height 6
click at [1100, 538] on div "Name Viant - TESU IVT Report (test) Description Viant - TESU IVT Report Report …" at bounding box center [810, 148] width 1470 height 1004
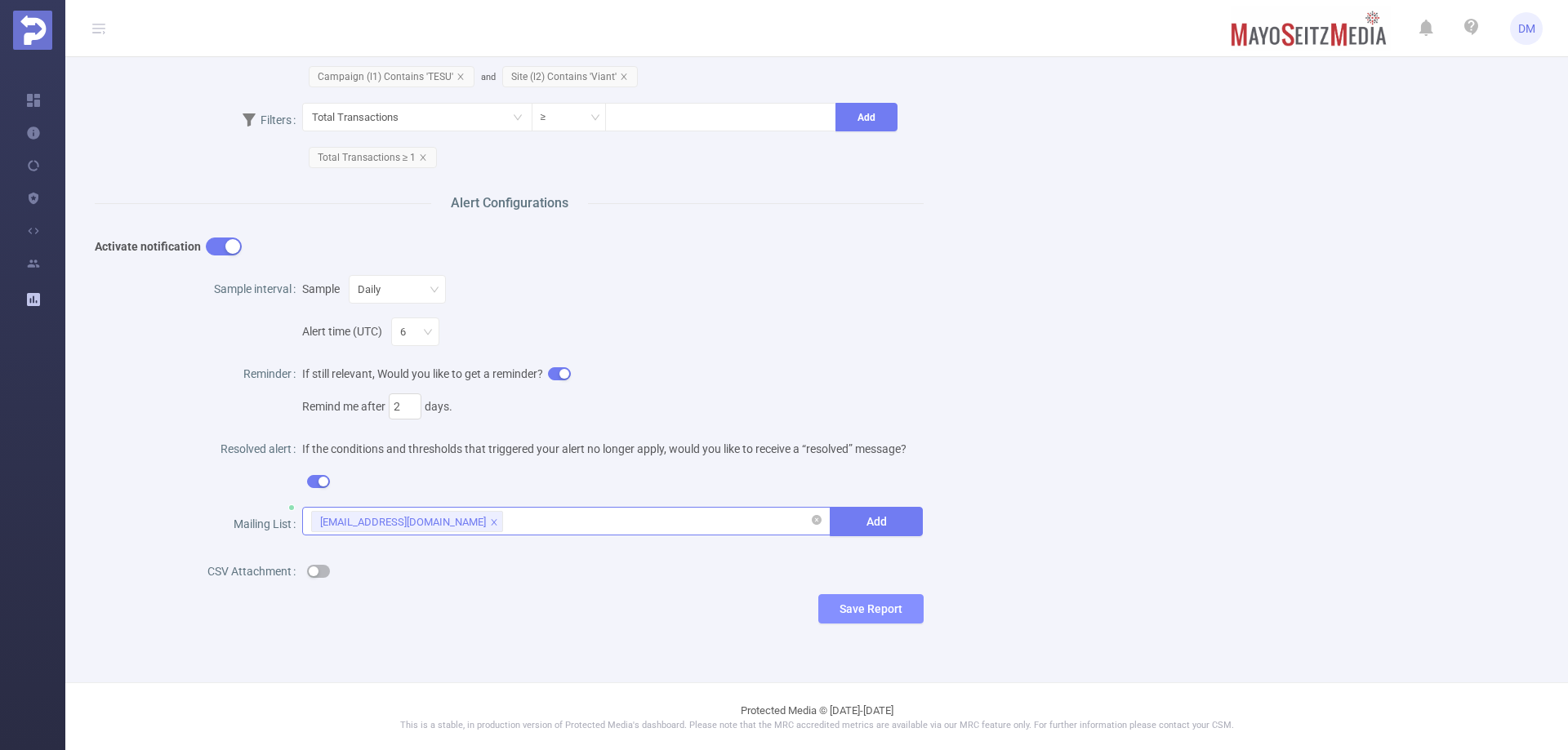
click at [889, 603] on button "Save Report" at bounding box center [871, 608] width 105 height 29
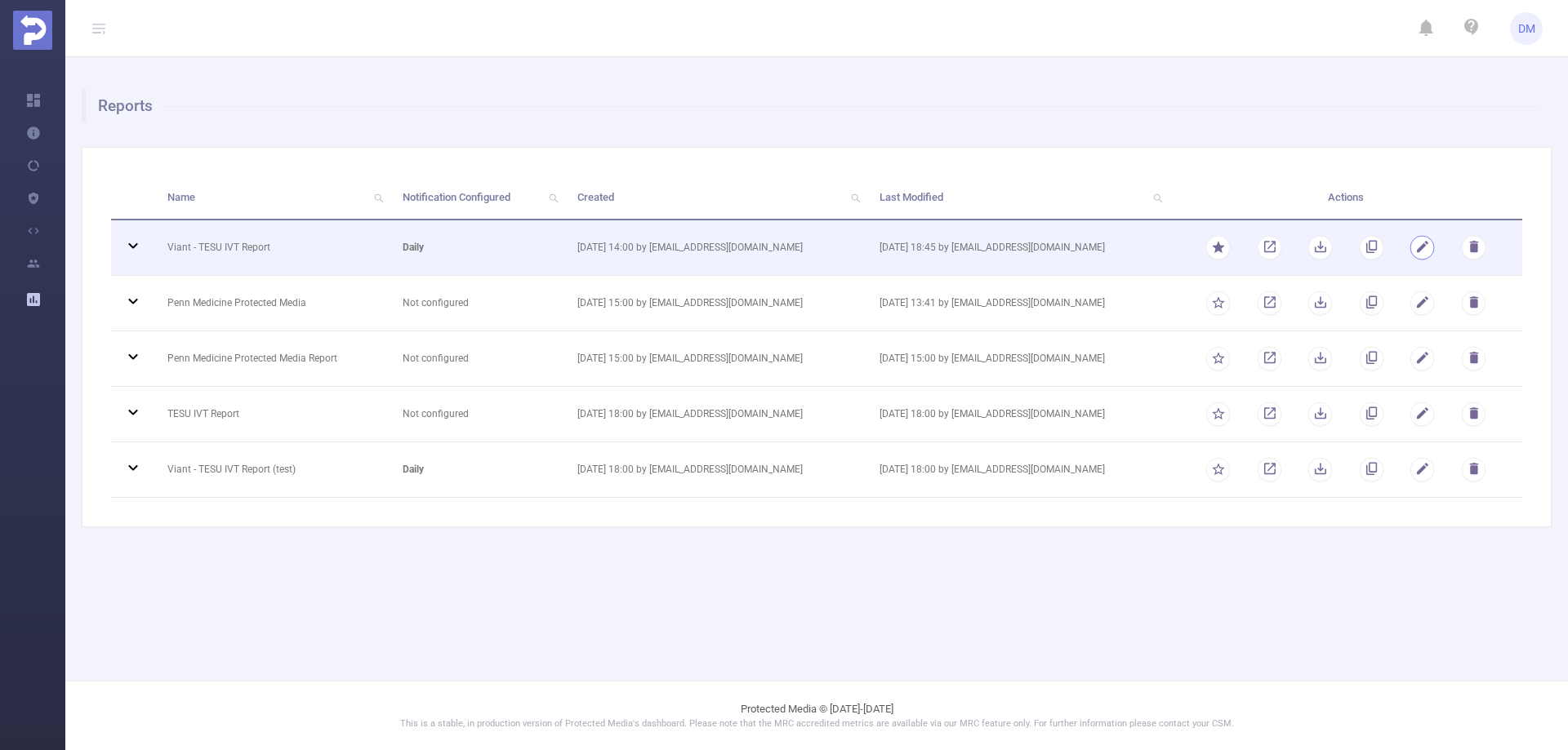
click at [1411, 248] on button "button" at bounding box center [1422, 247] width 24 height 24
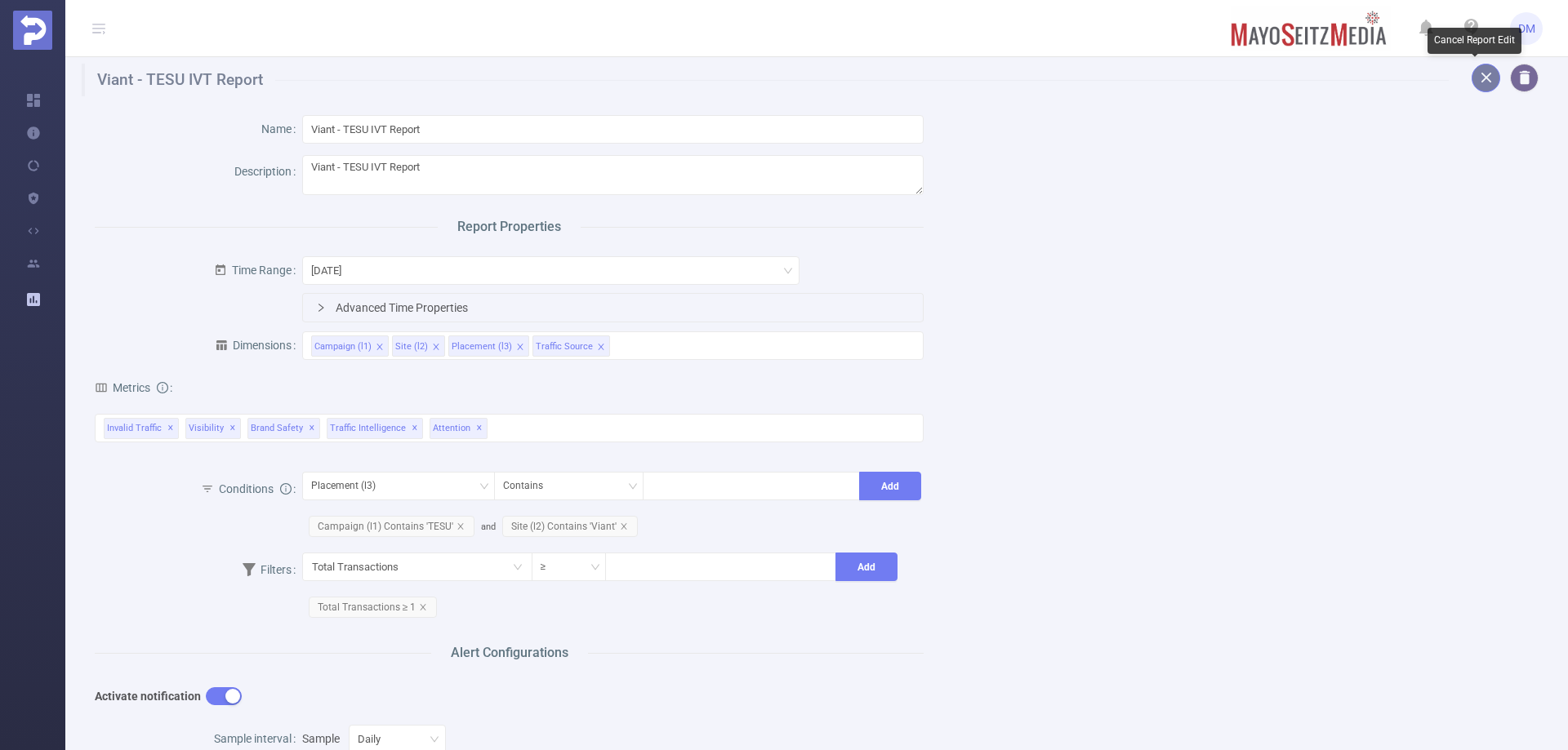
click at [1475, 74] on button "button" at bounding box center [1486, 78] width 29 height 29
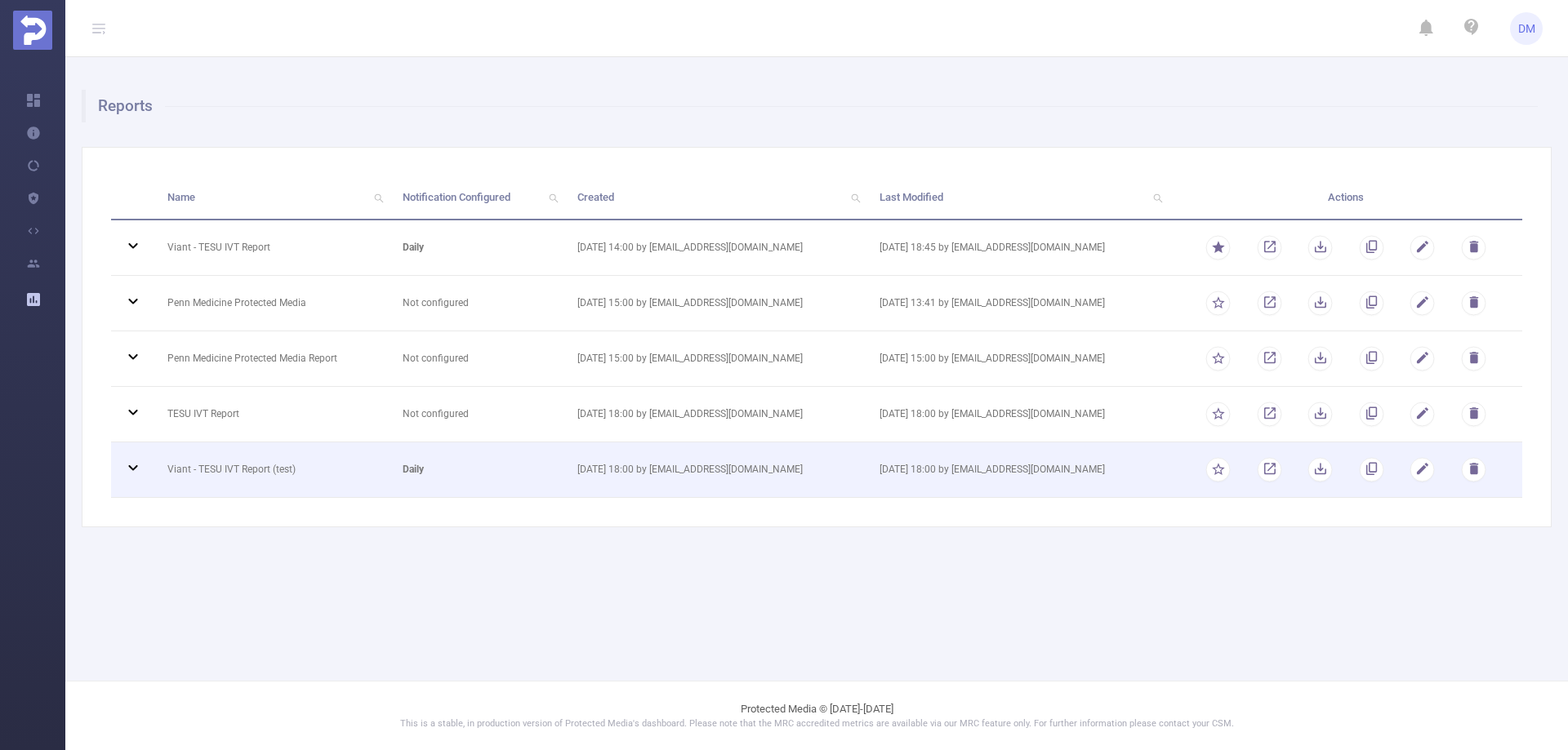
click at [507, 470] on td "daily" at bounding box center [477, 470] width 175 height 56
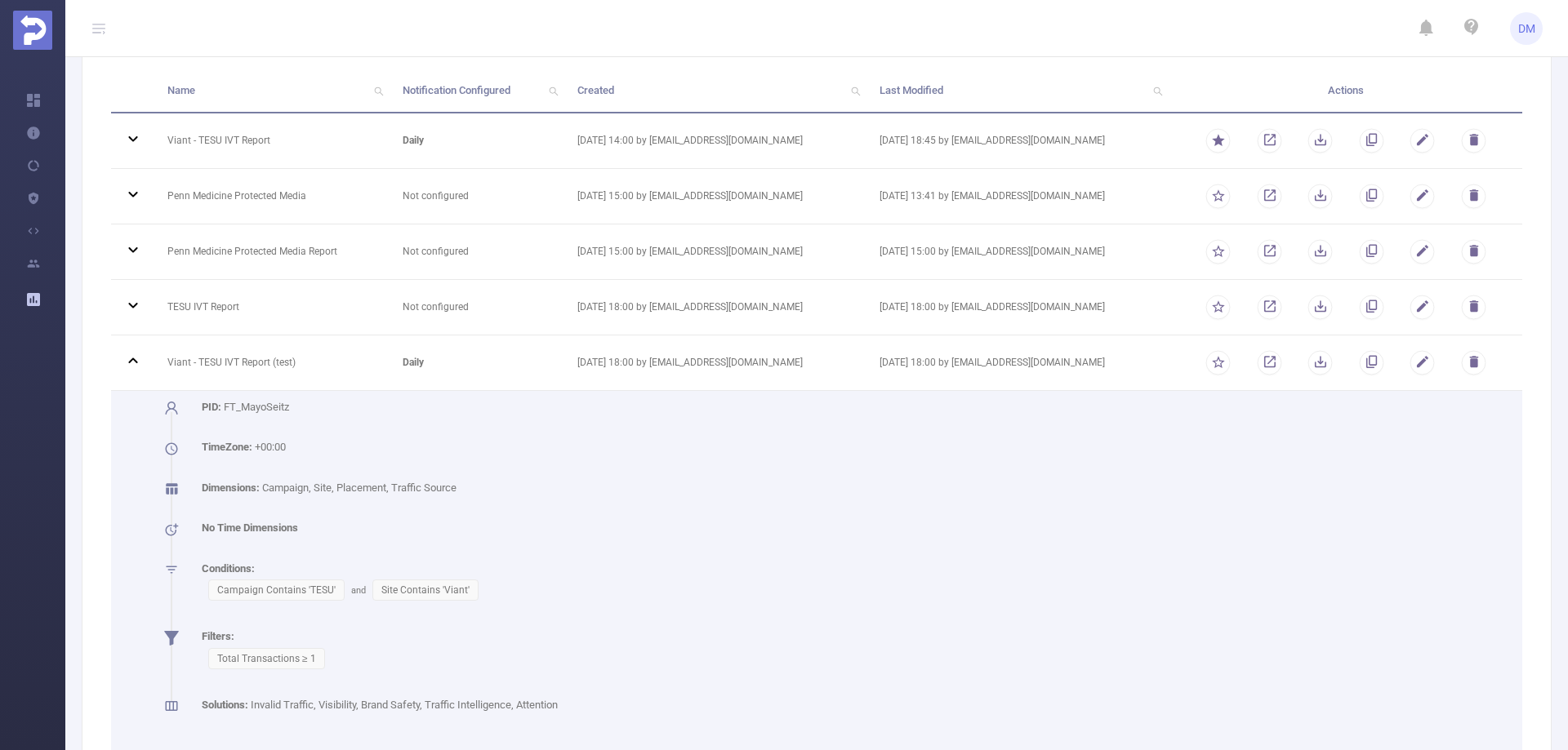
scroll to position [163, 0]
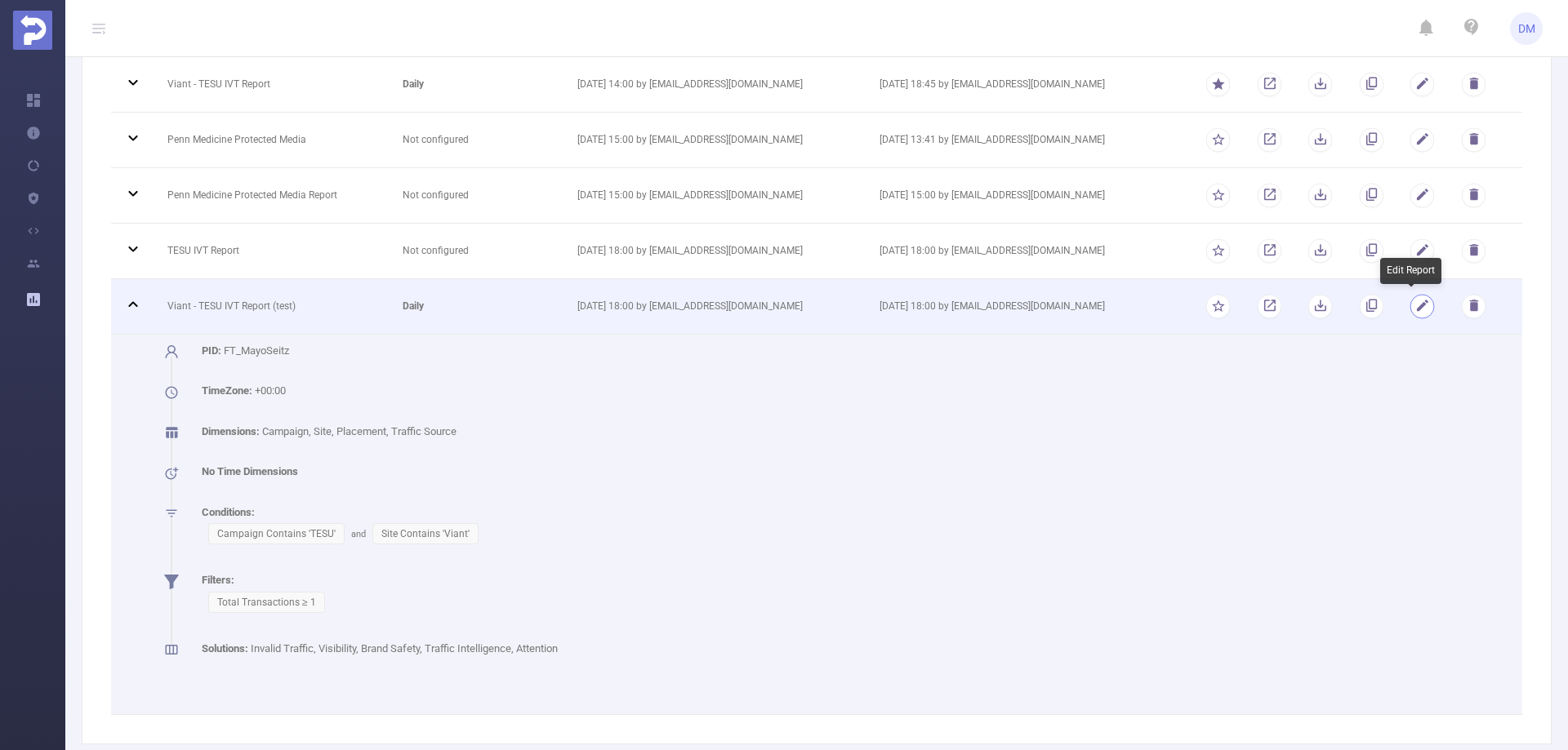
click at [1415, 309] on button "button" at bounding box center [1422, 306] width 24 height 24
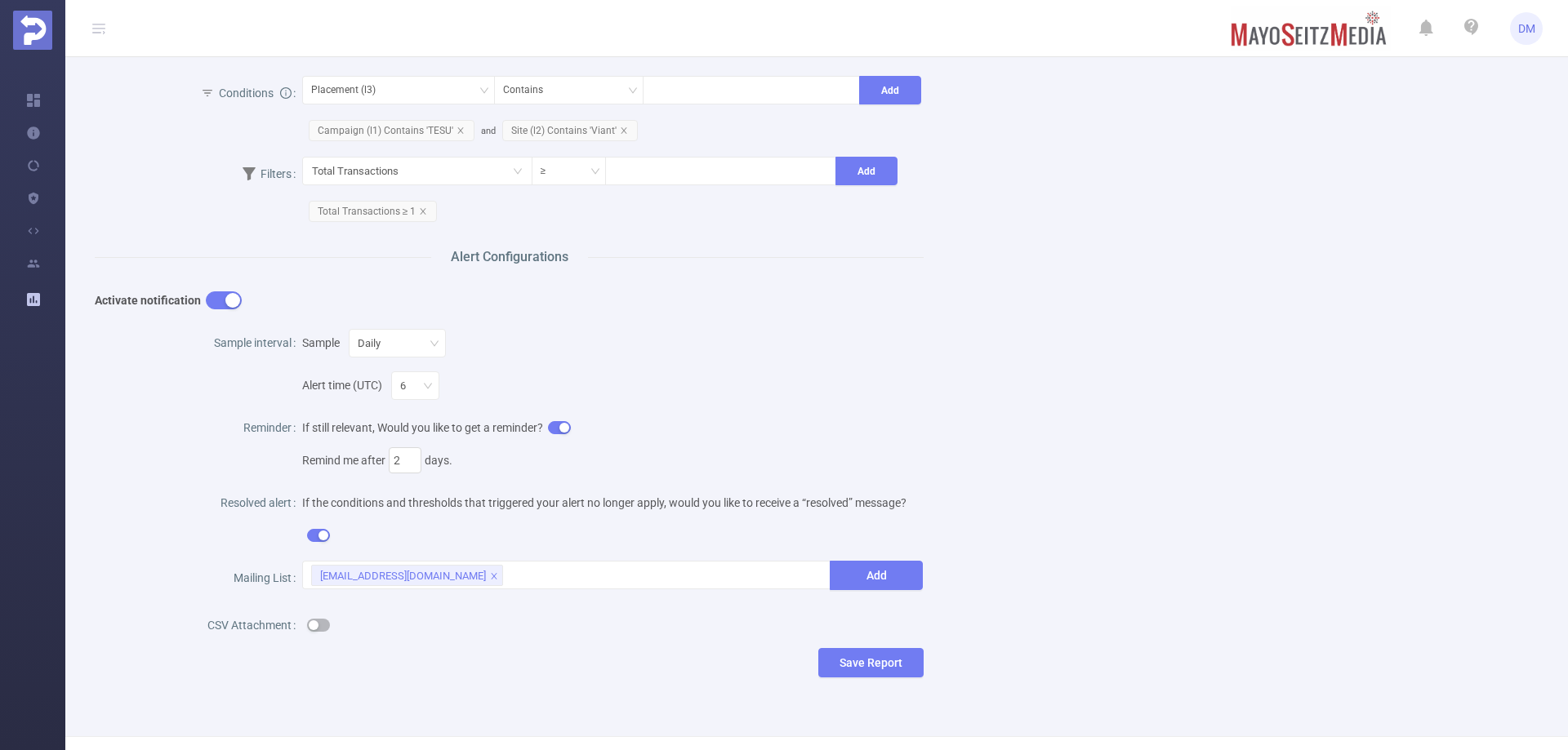
scroll to position [368, 0]
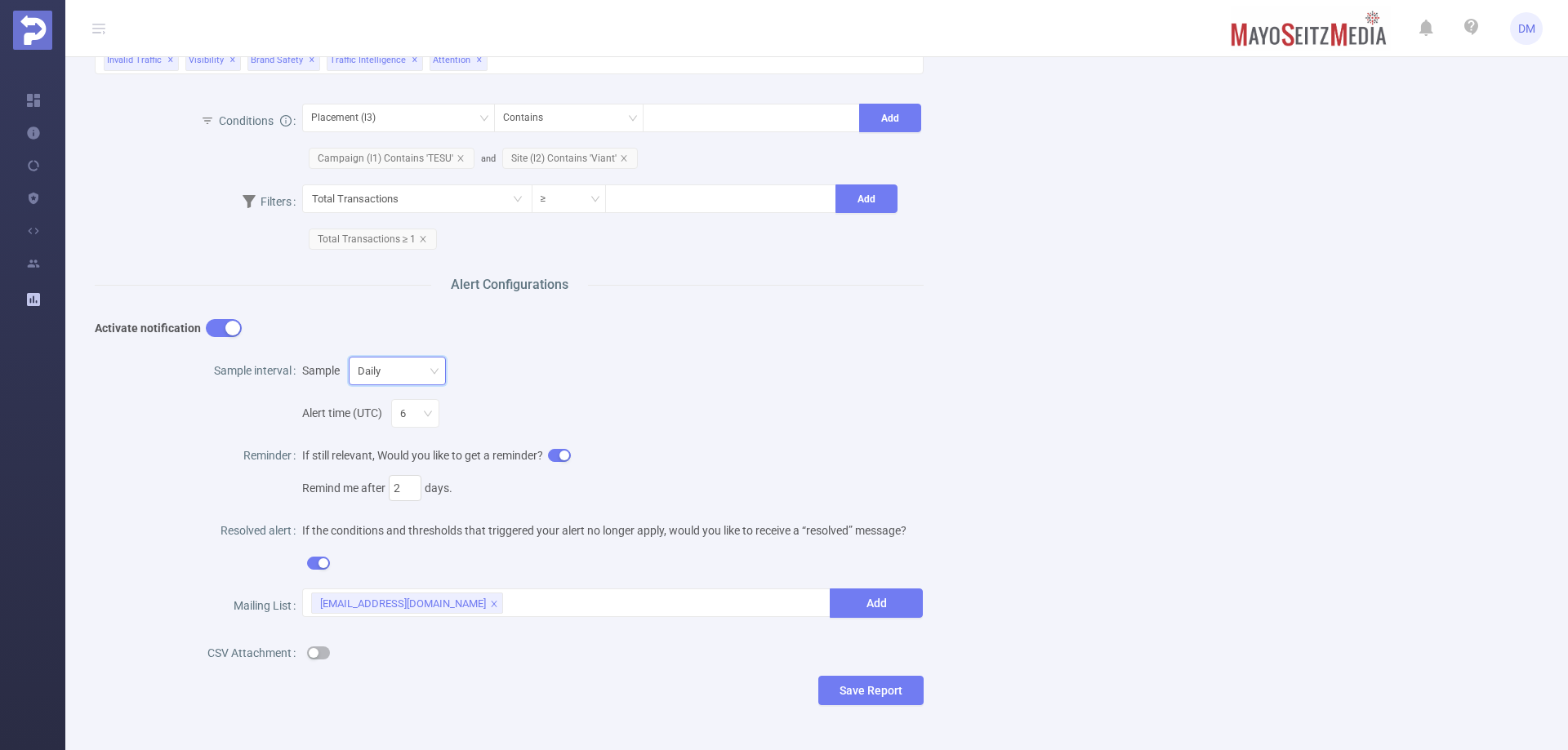
click at [393, 380] on div "Daily" at bounding box center [397, 371] width 79 height 27
click at [384, 401] on li "Hourly" at bounding box center [391, 402] width 106 height 26
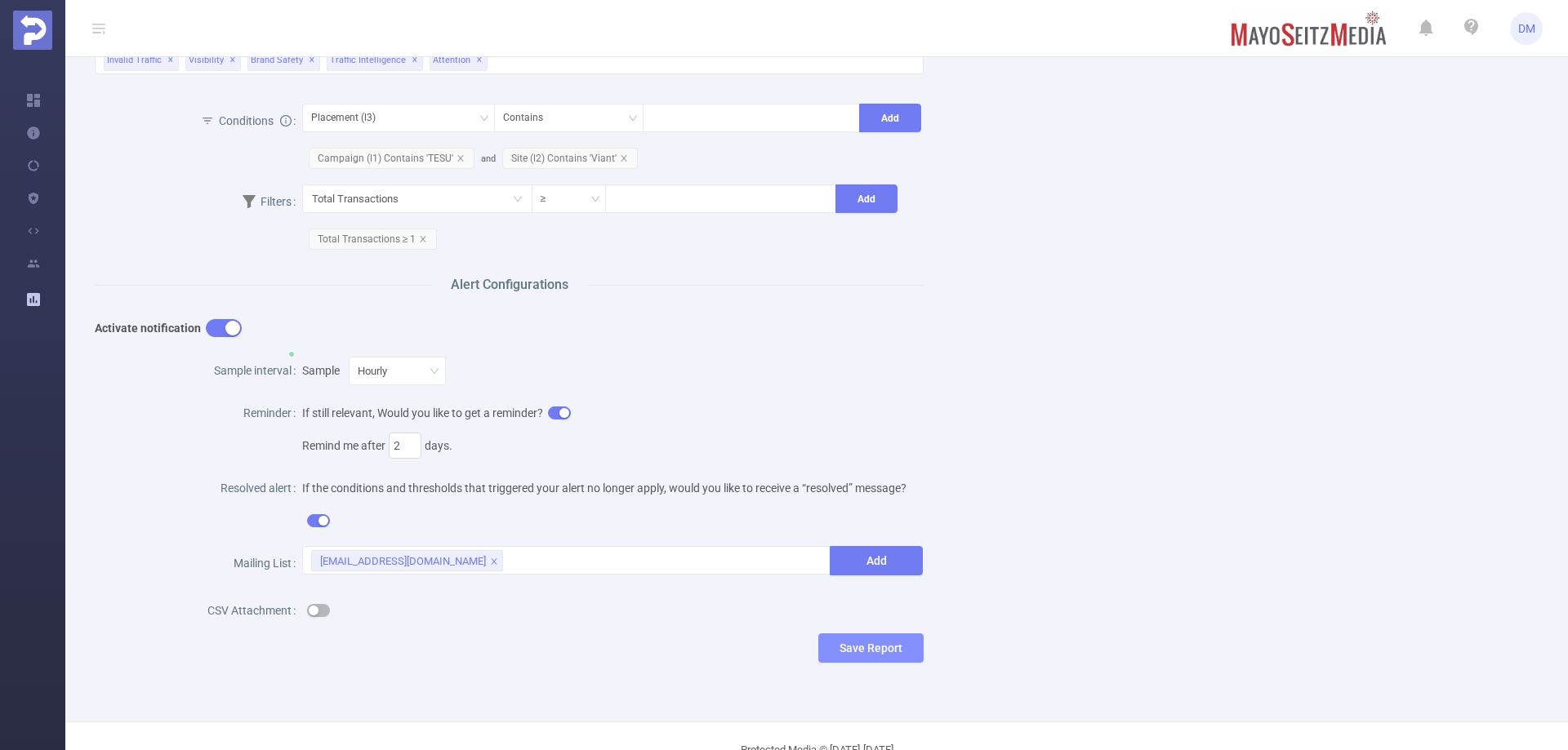
click at [853, 635] on button "Save Report" at bounding box center [871, 648] width 105 height 29
click at [933, 598] on button "Save" at bounding box center [941, 597] width 38 height 19
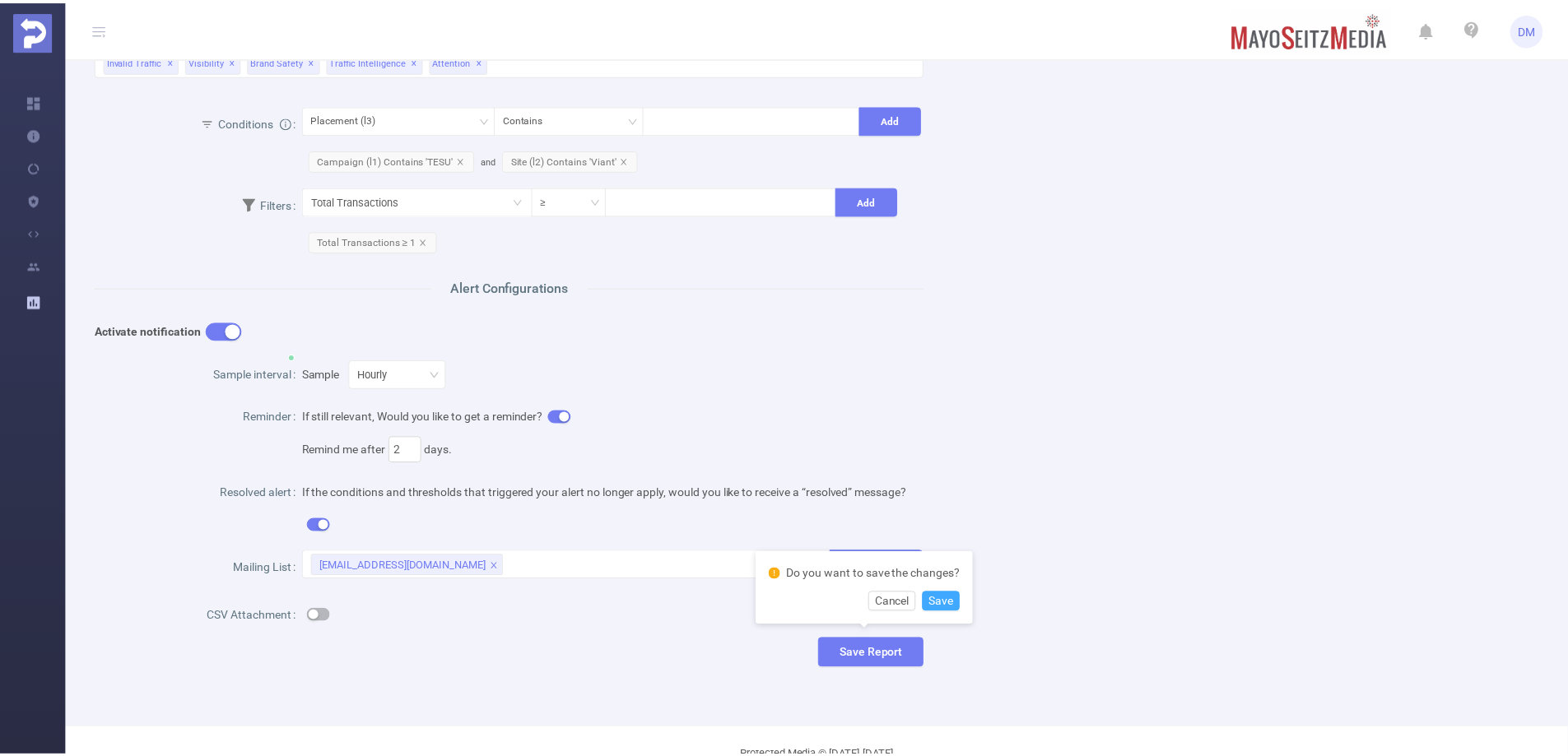
scroll to position [0, 0]
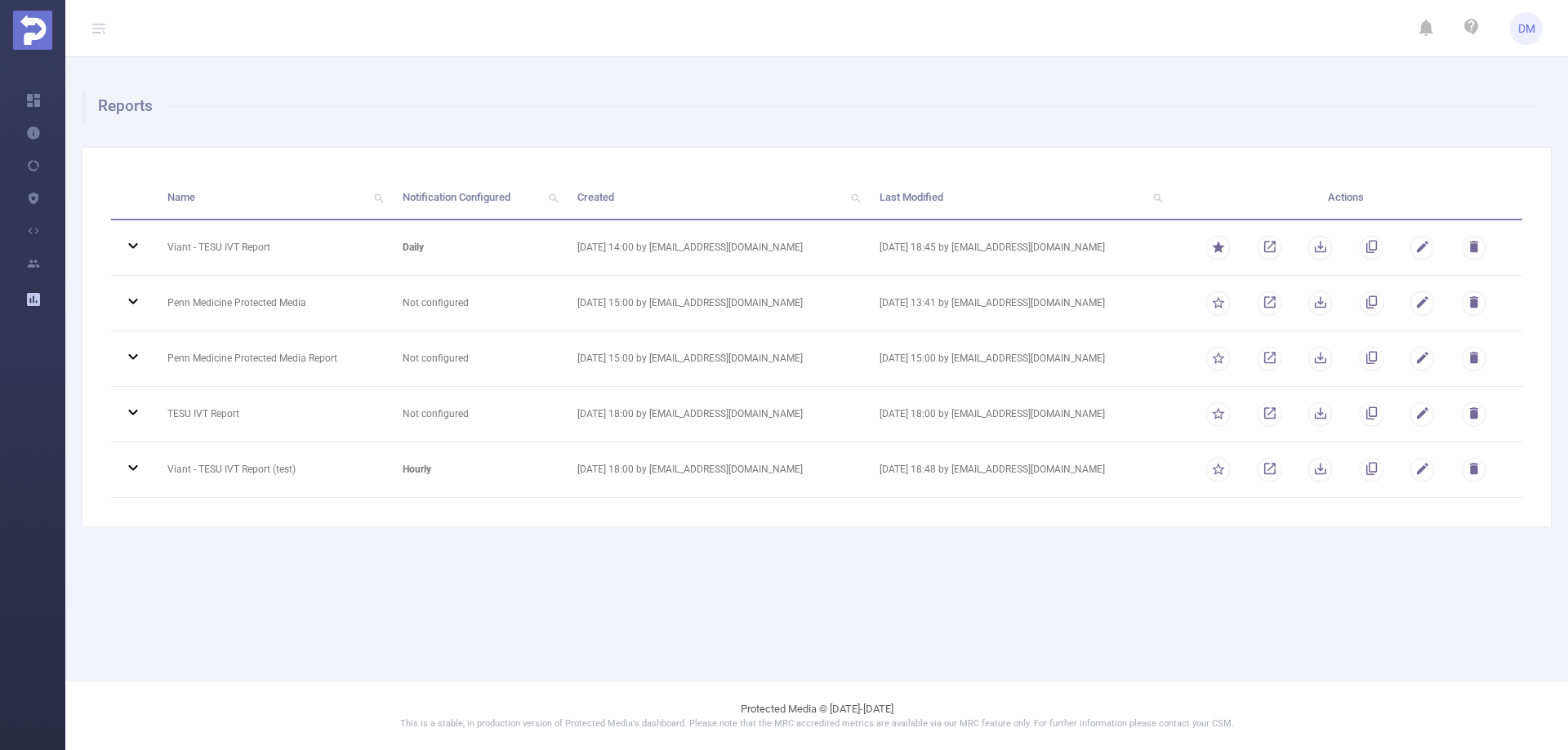
click at [921, 592] on main "Reports Name Notification Configured Created Last Modified Actions Viant - TESU…" at bounding box center [816, 340] width 1502 height 681
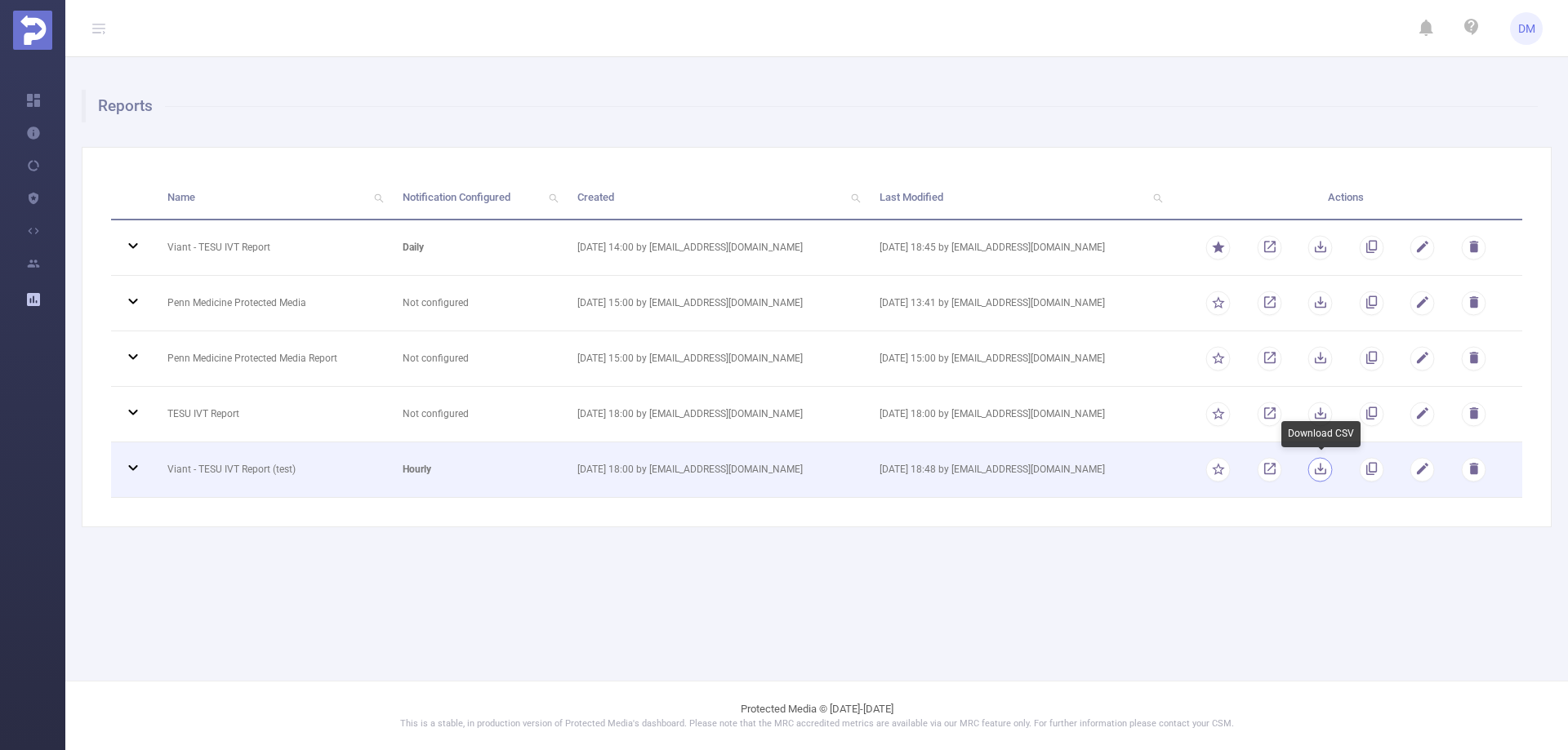
click at [1329, 474] on button "button" at bounding box center [1320, 469] width 24 height 24
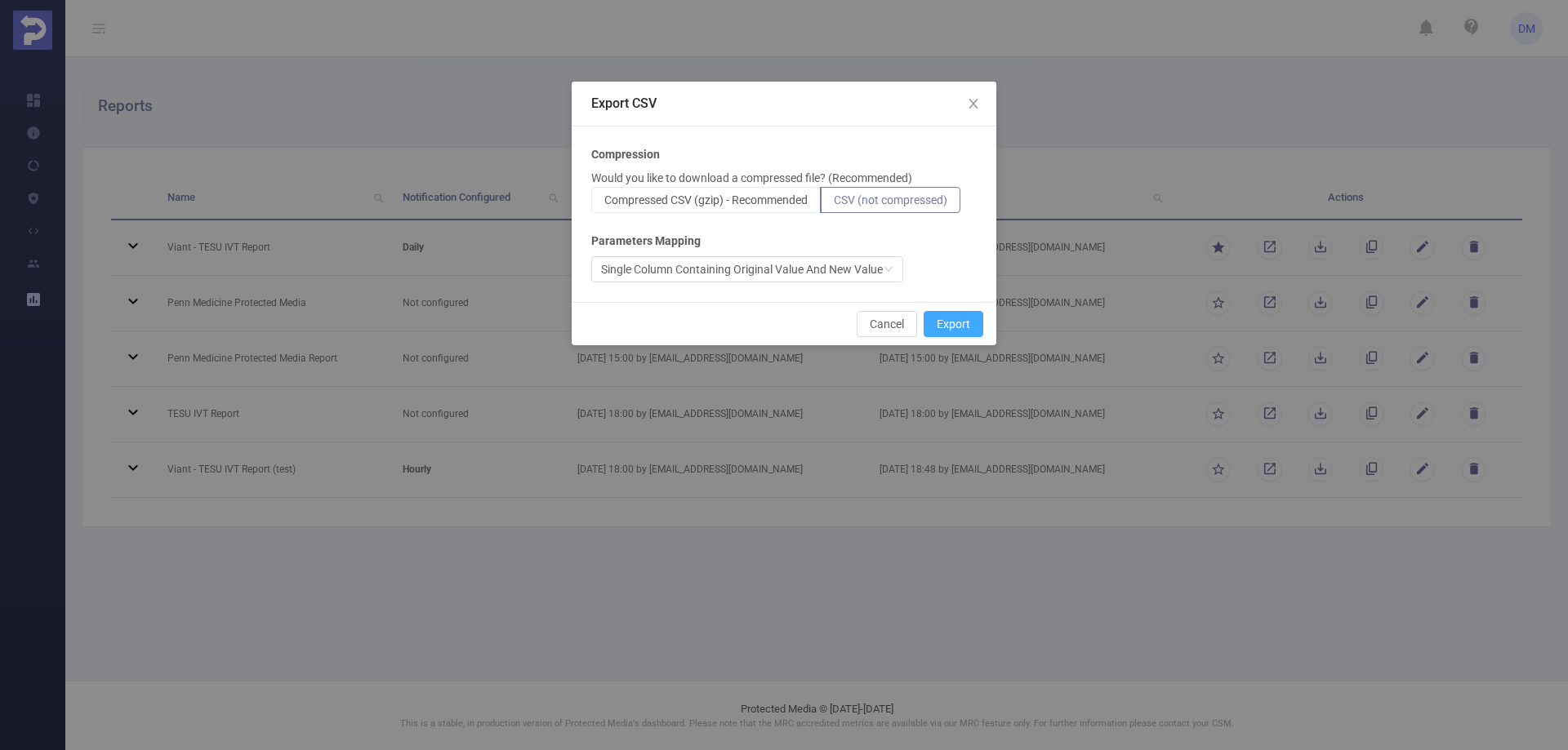
click at [948, 323] on button "Export" at bounding box center [953, 324] width 60 height 26
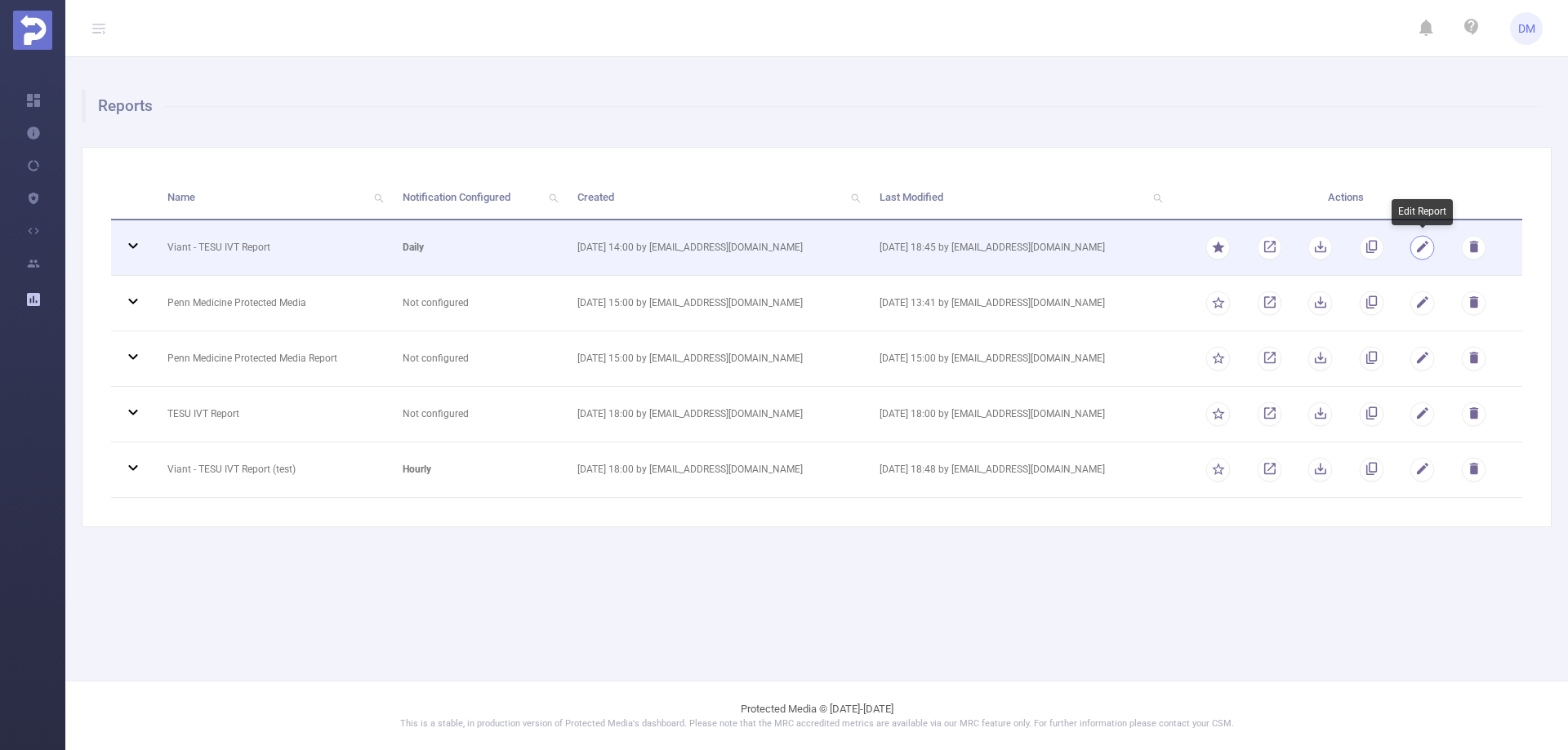
click at [1415, 253] on button "button" at bounding box center [1422, 247] width 24 height 24
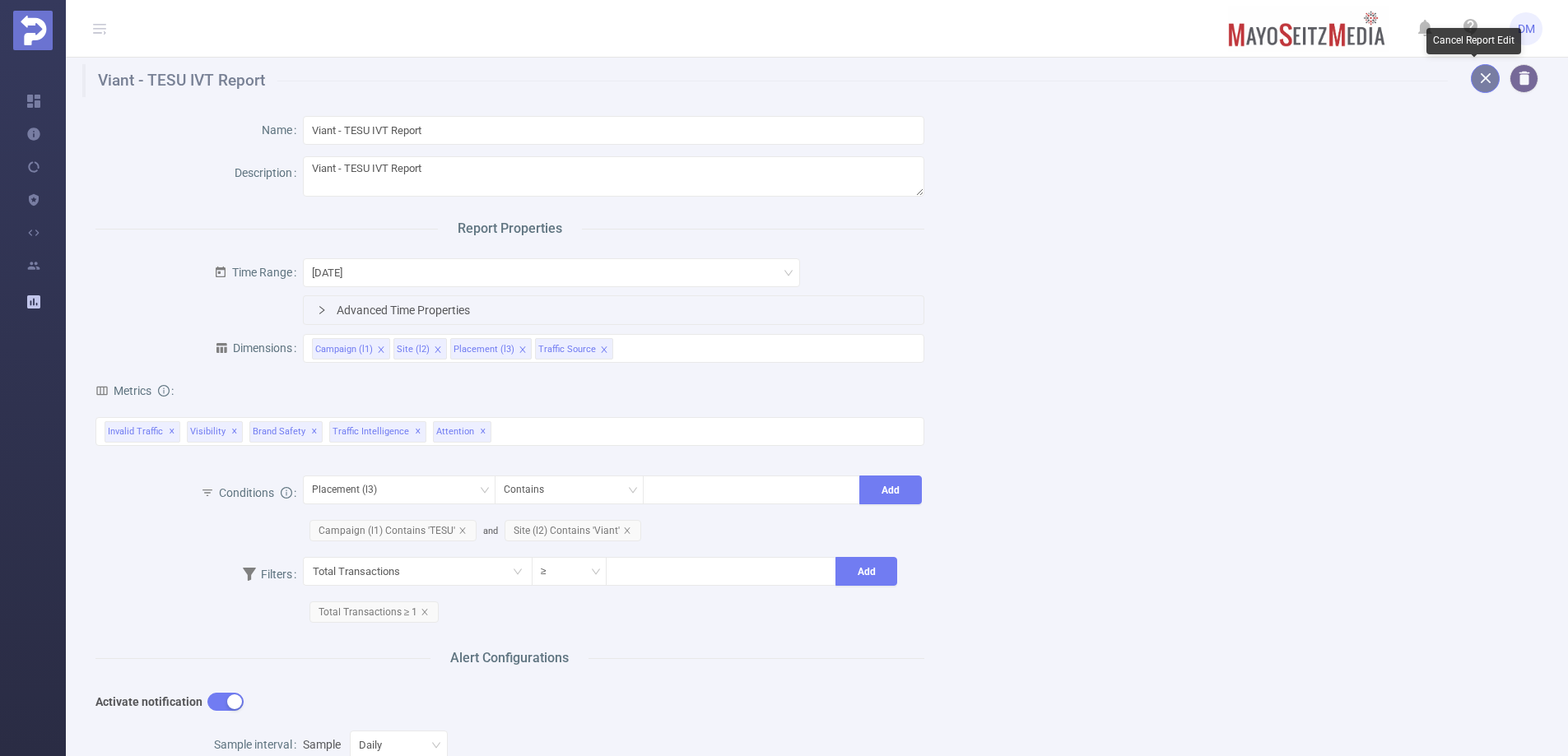
click at [1478, 79] on button "button" at bounding box center [1486, 79] width 29 height 29
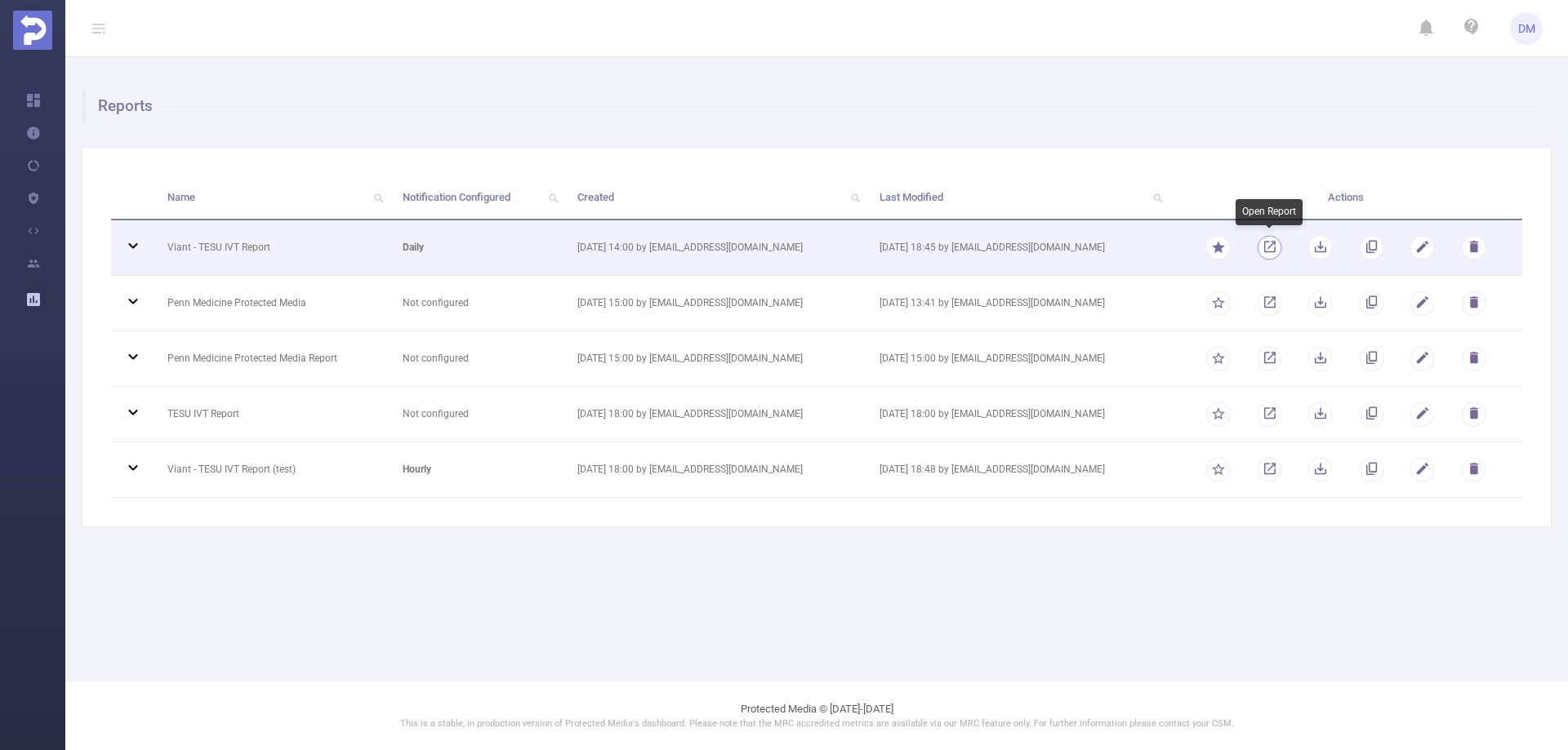
click at [1263, 252] on link "button" at bounding box center [1270, 251] width 15 height 12
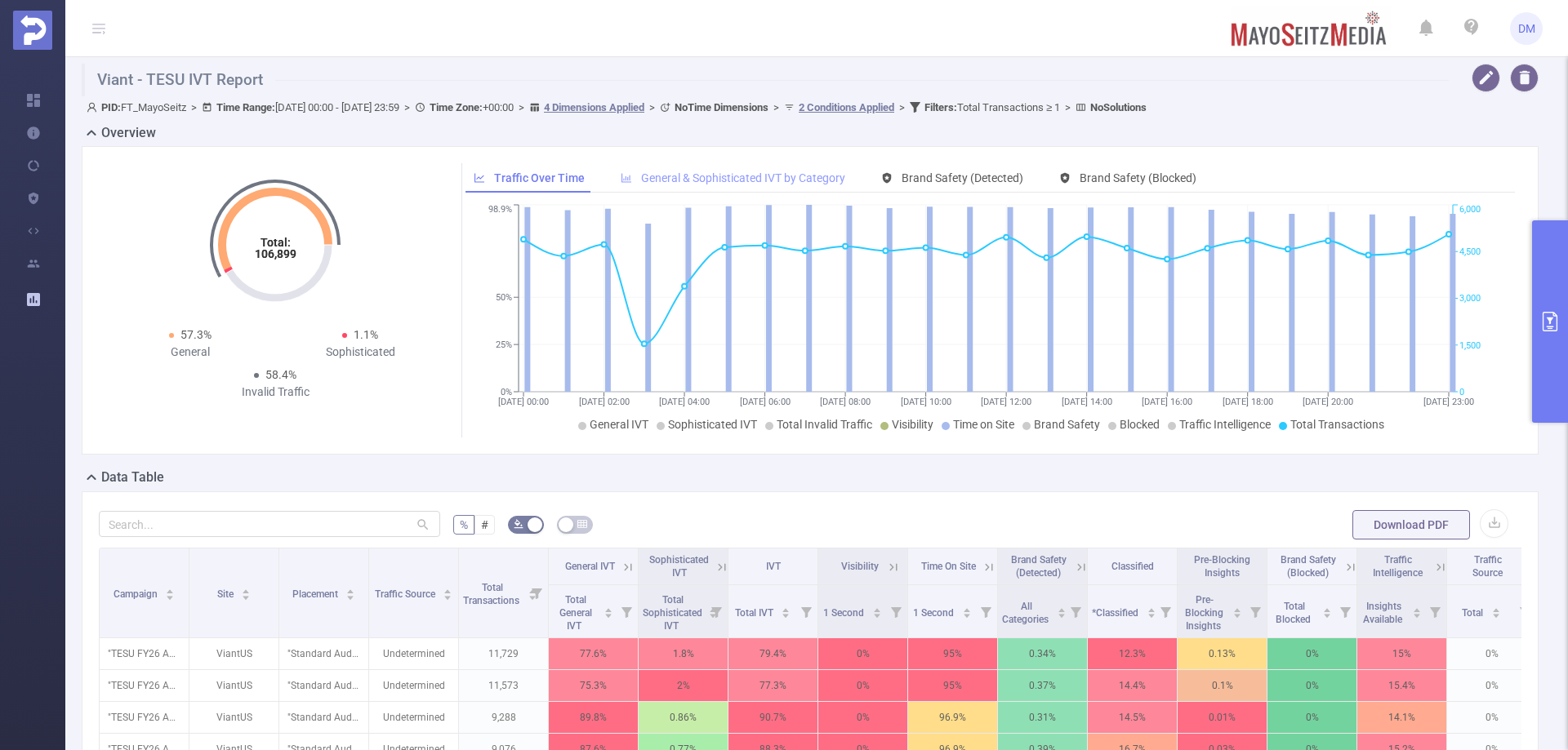
click at [767, 181] on span "General & Sophisticated IVT by Category" at bounding box center [743, 177] width 204 height 13
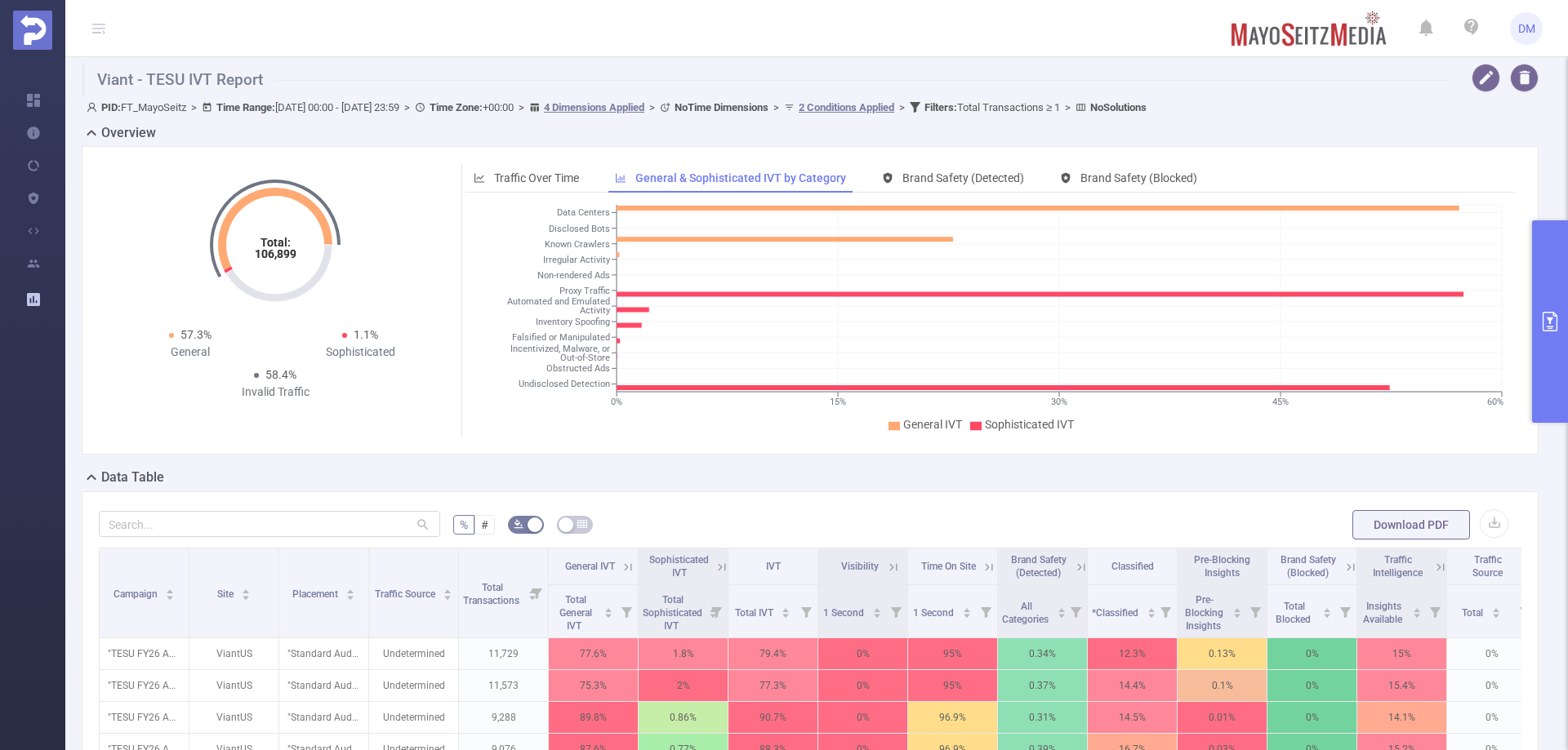
click at [685, 463] on div "Total: 106,899 Total: 106,899 57.3% General 1.1% Sophisticated 58.4% Invalid Tr…" at bounding box center [810, 307] width 1470 height 322
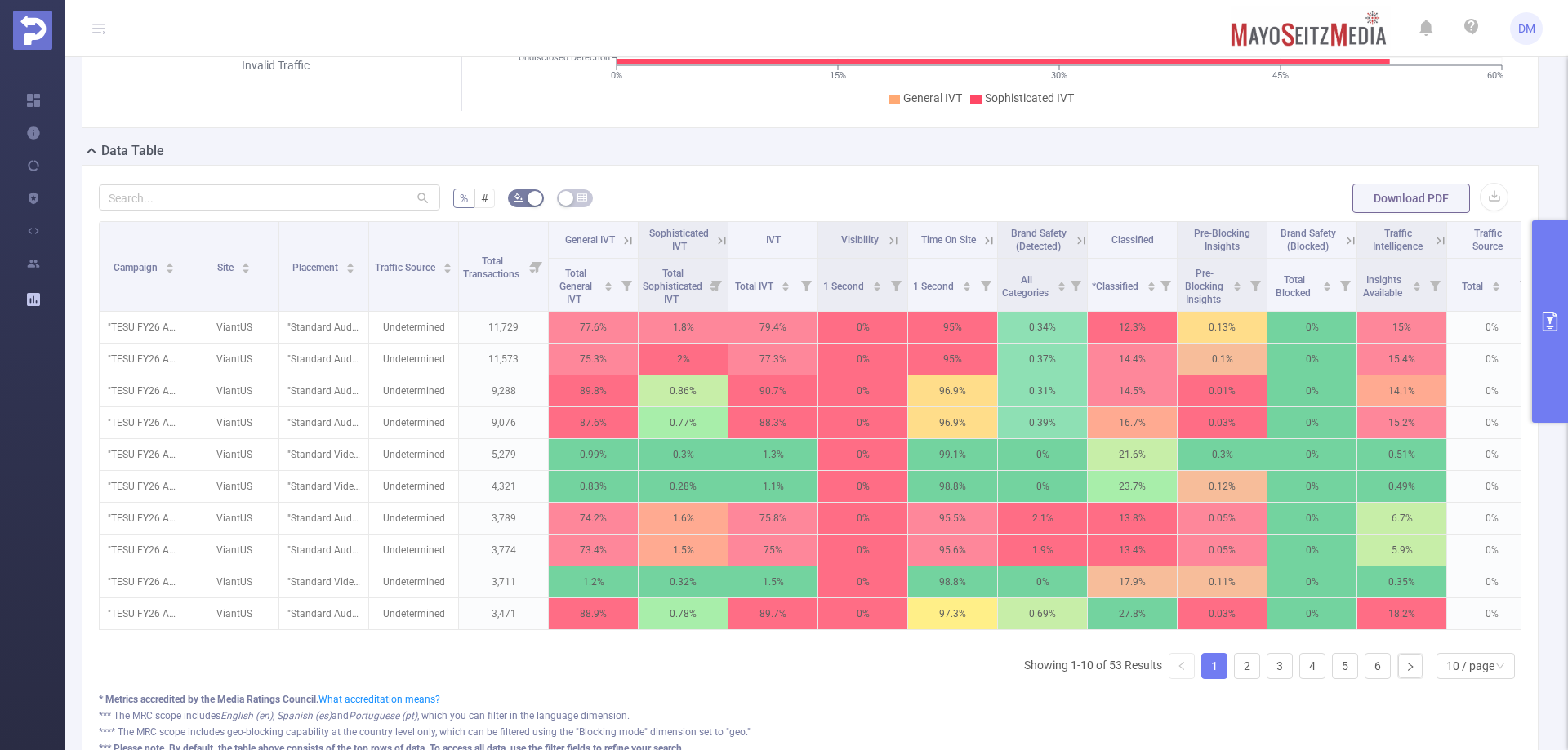
drag, startPoint x: 1134, startPoint y: 651, endPoint x: 667, endPoint y: 645, distance: 467.0
click at [667, 640] on div "Campaign Site Placement Traffic Source Total Transactions General IVT Sophistic…" at bounding box center [810, 431] width 1423 height 419
click at [662, 659] on div "Campaign Site Placement Traffic Source Total Transactions General IVT Sophistic…" at bounding box center [810, 457] width 1423 height 471
click at [846, 719] on div "* Metrics accredited by the Media Ratings Council. What accreditation means? **…" at bounding box center [810, 731] width 1423 height 80
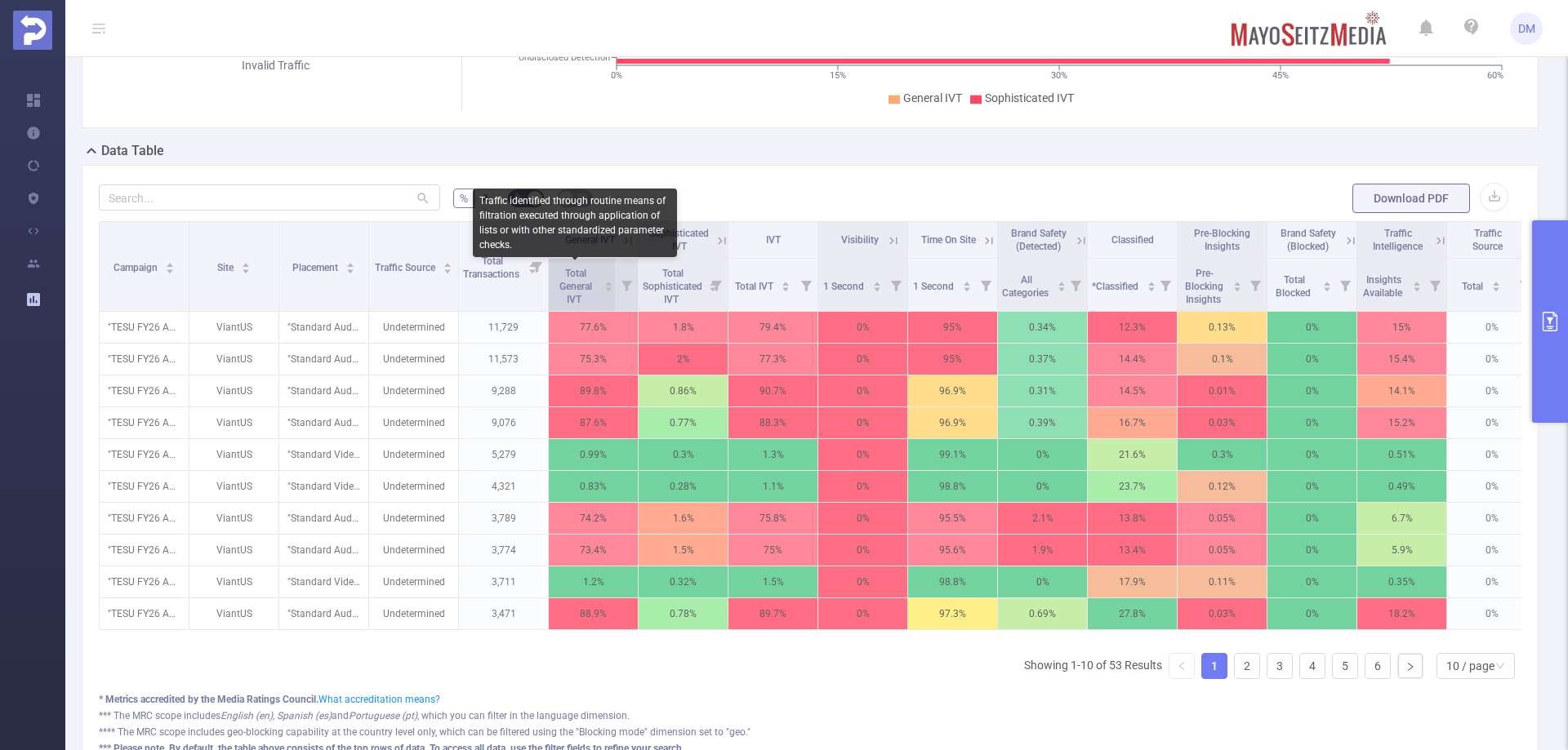
click at [591, 283] on span "Total General IVT" at bounding box center [576, 287] width 33 height 38
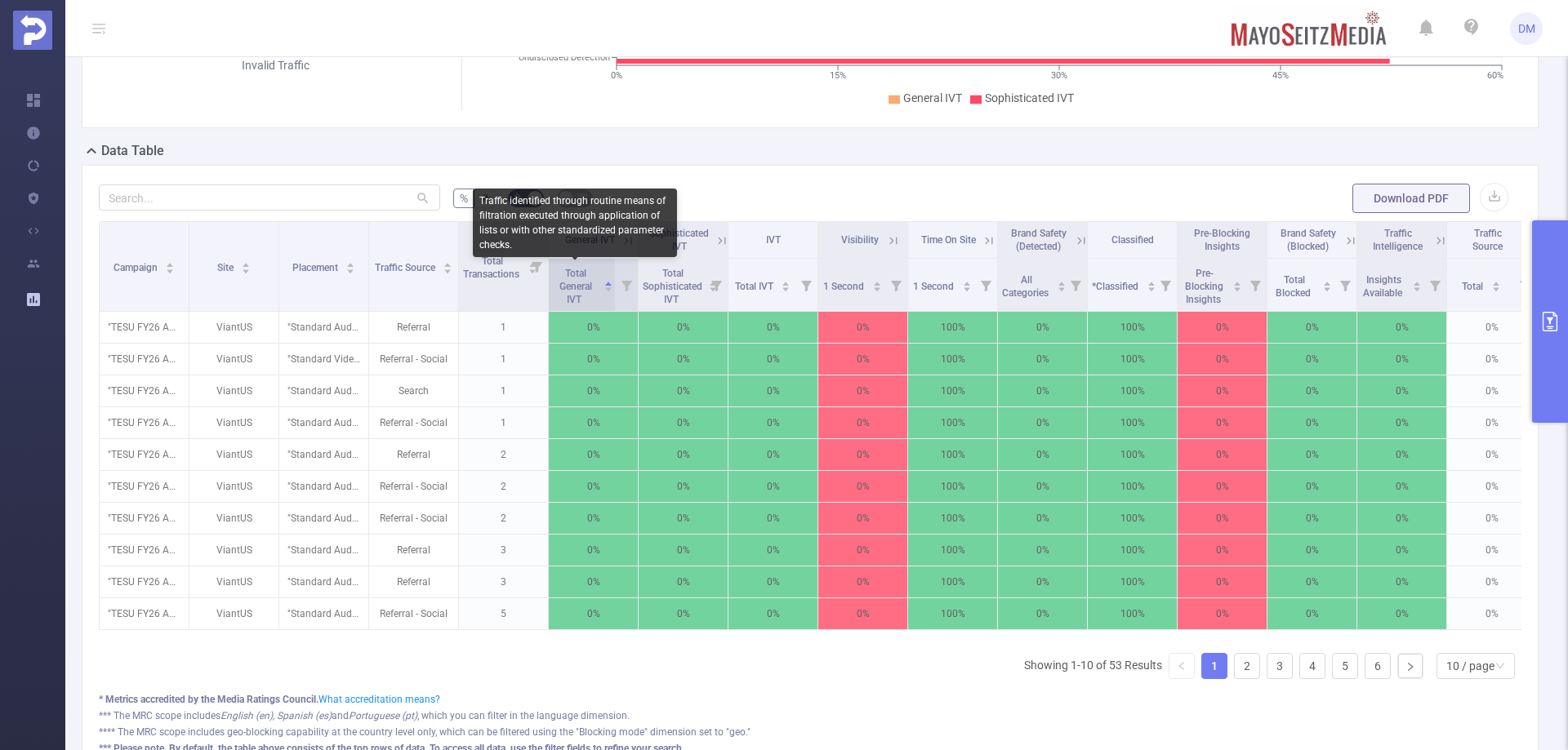
click at [589, 282] on span "Total General IVT" at bounding box center [576, 287] width 33 height 38
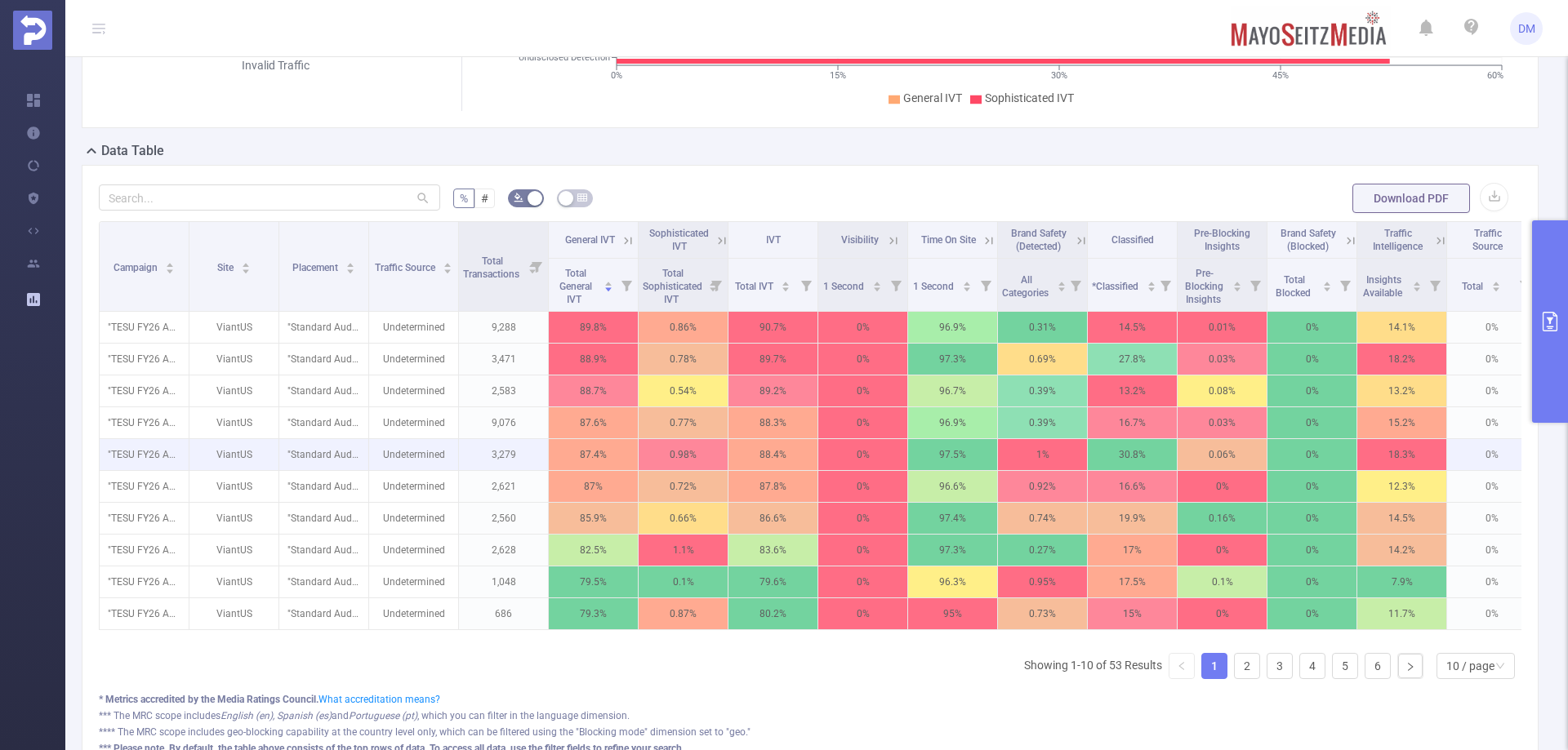
scroll to position [482, 0]
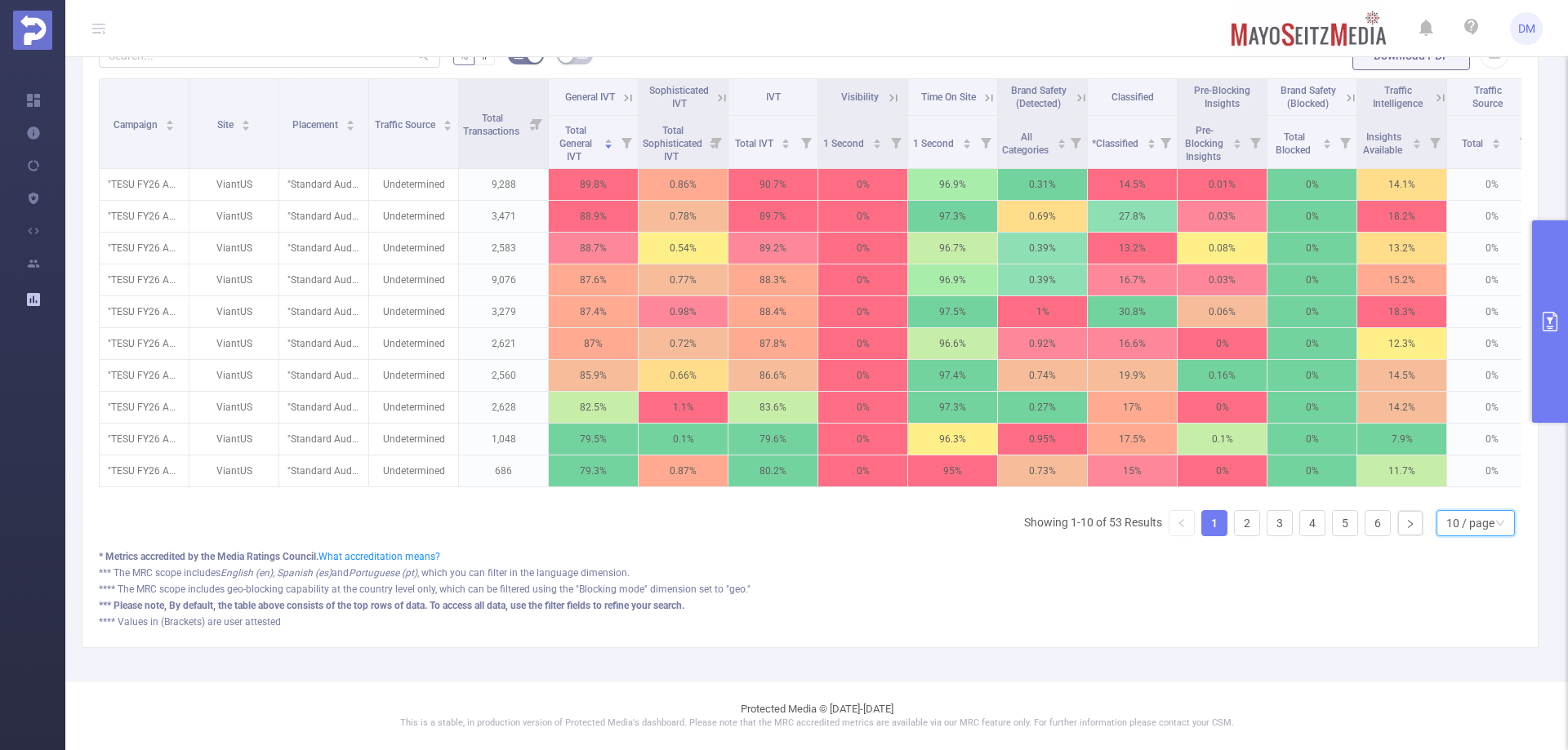
click at [1450, 519] on div "10 / page" at bounding box center [1470, 522] width 48 height 24
drag, startPoint x: 1479, startPoint y: 486, endPoint x: 1443, endPoint y: 483, distance: 36.1
click at [1478, 493] on li "50 / page" at bounding box center [1462, 506] width 78 height 26
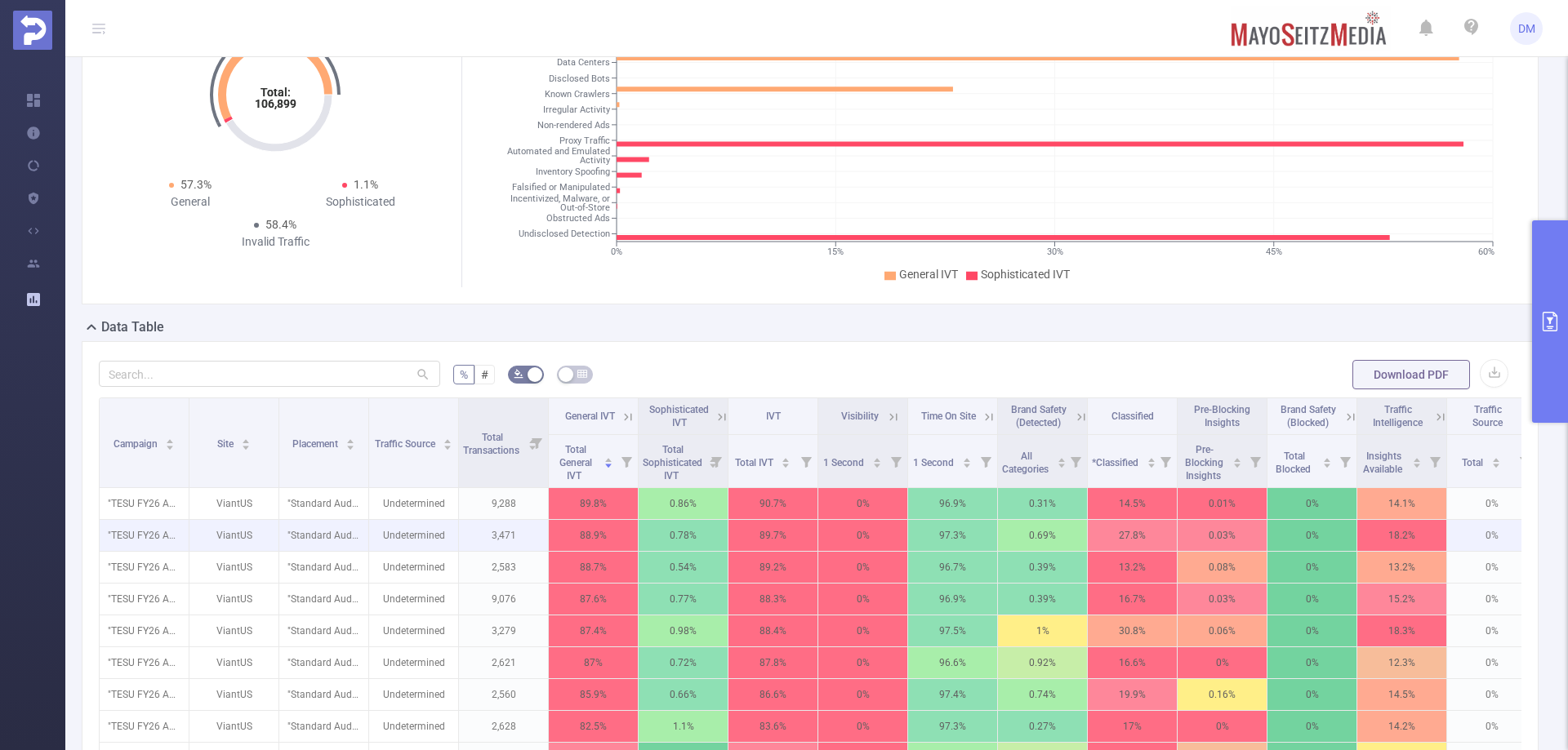
scroll to position [0, 0]
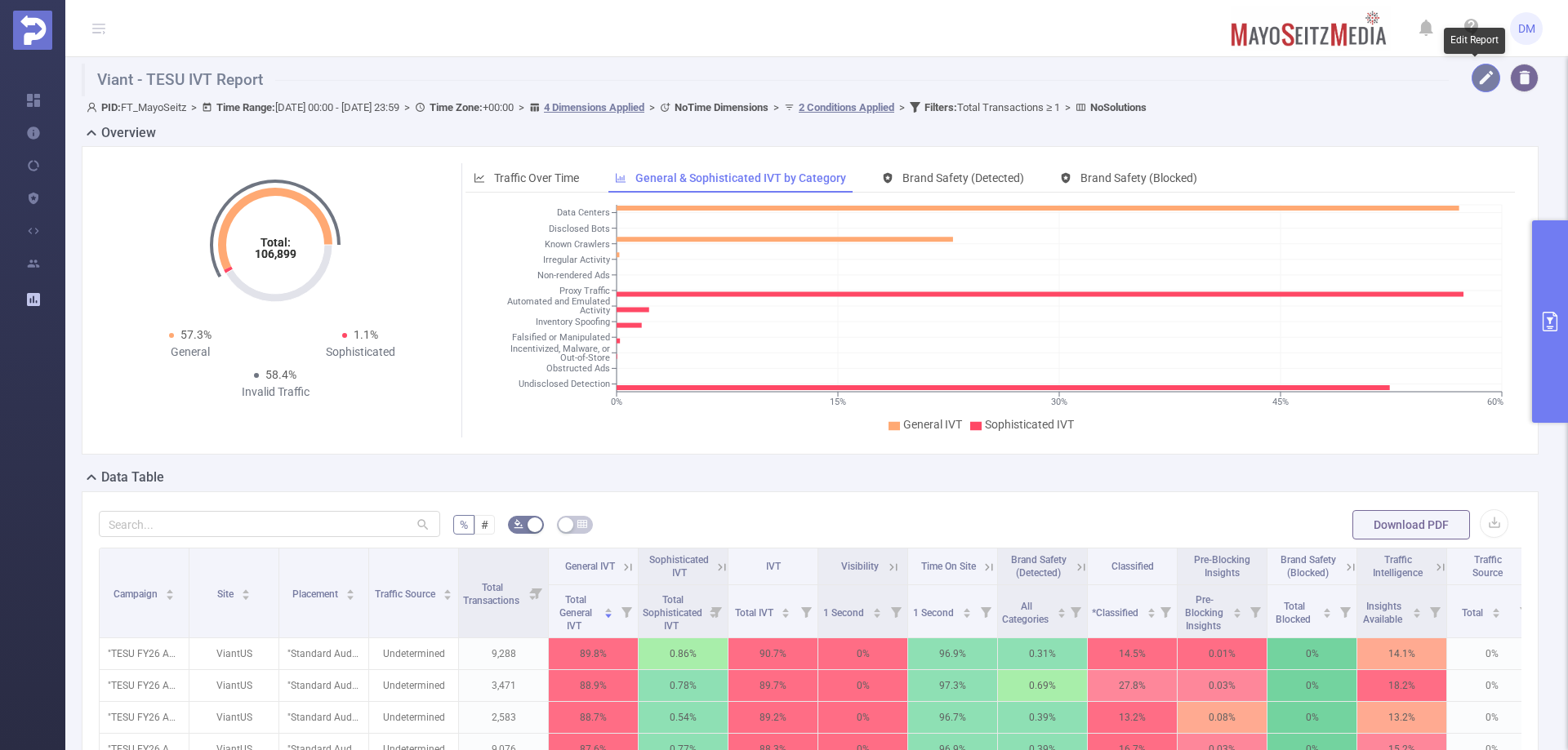
click at [1472, 74] on button "button" at bounding box center [1486, 78] width 29 height 29
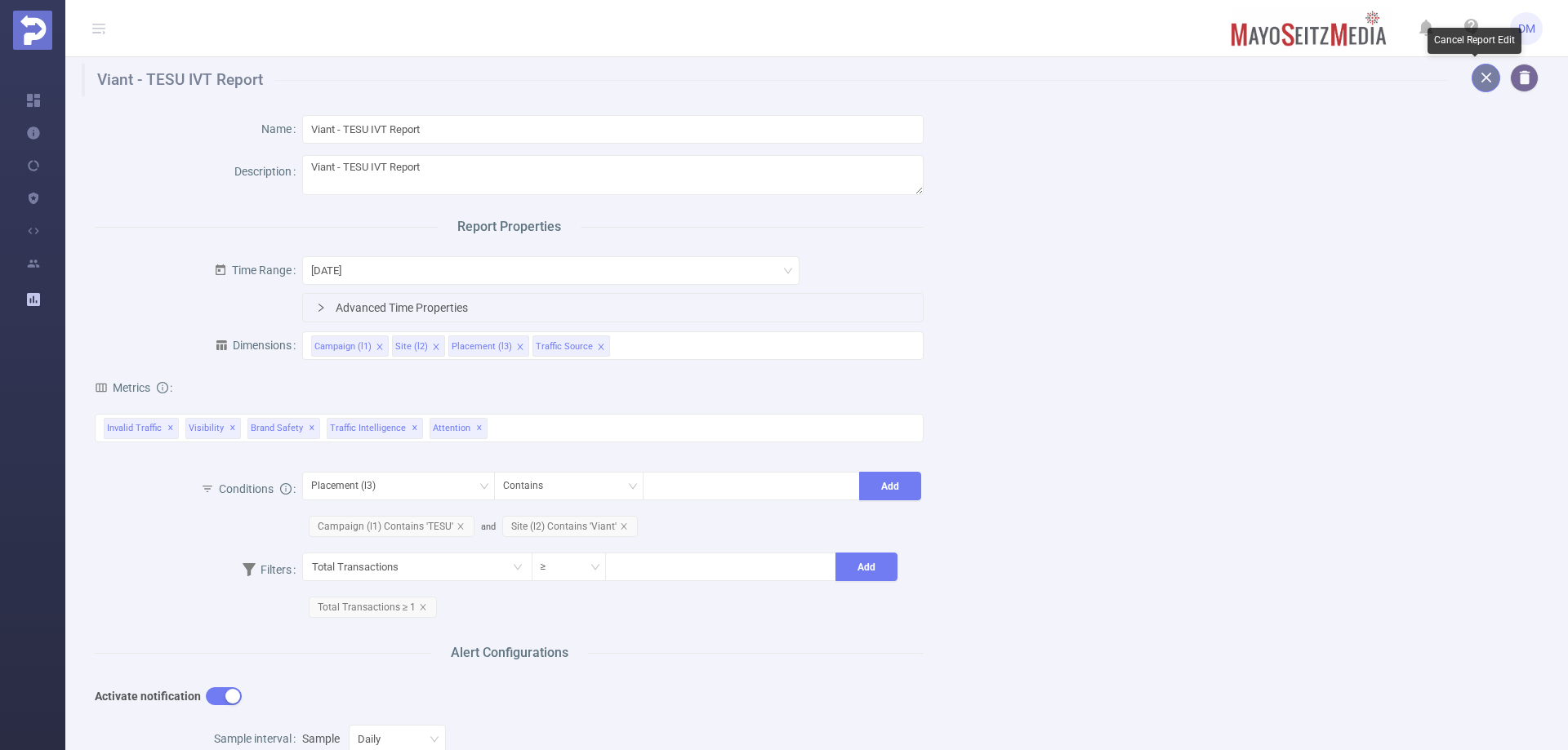
click at [1472, 77] on button "button" at bounding box center [1486, 78] width 29 height 29
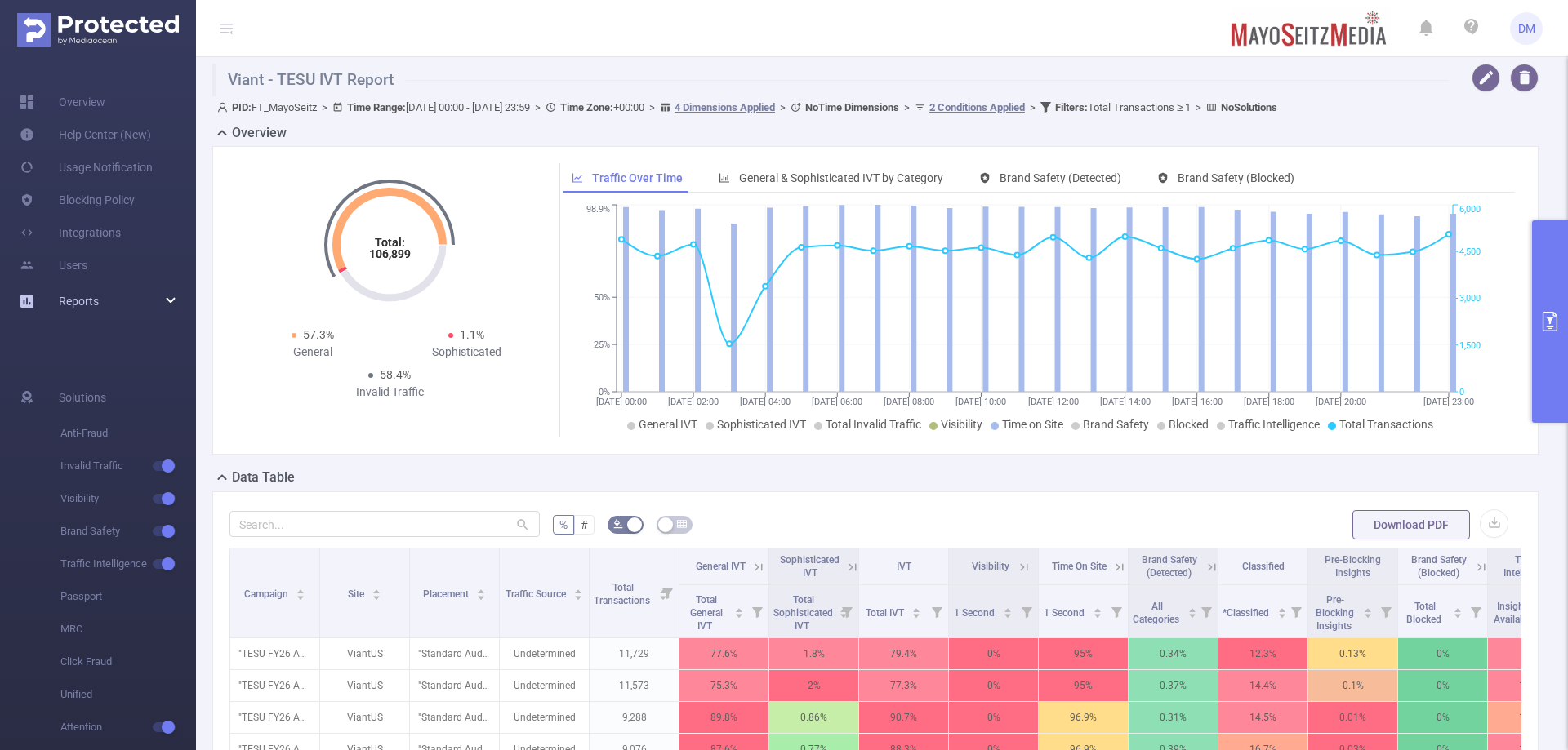
click at [151, 302] on div "Reports" at bounding box center [98, 301] width 196 height 33
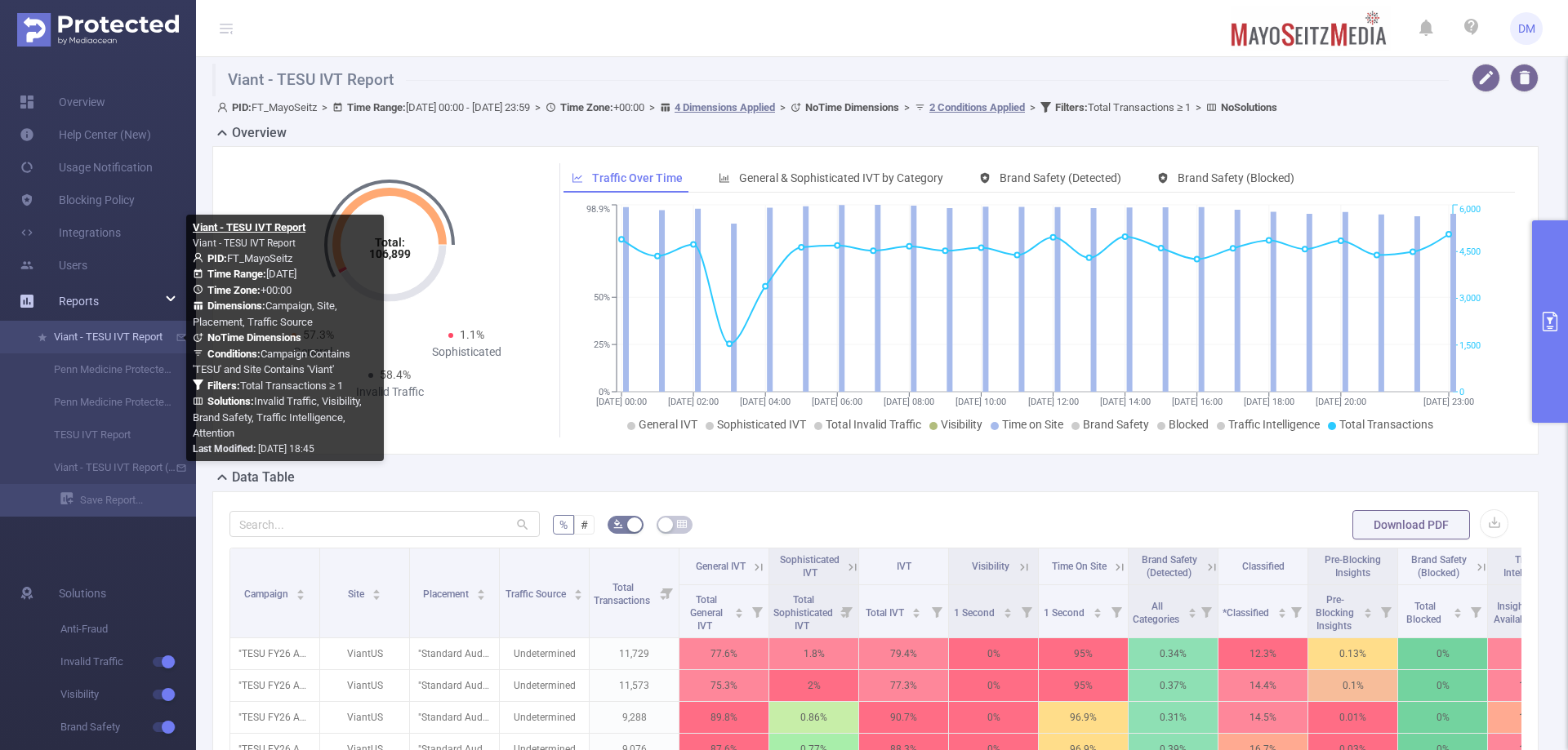
click at [132, 326] on link "Viant - TESU IVT Report" at bounding box center [105, 337] width 143 height 33
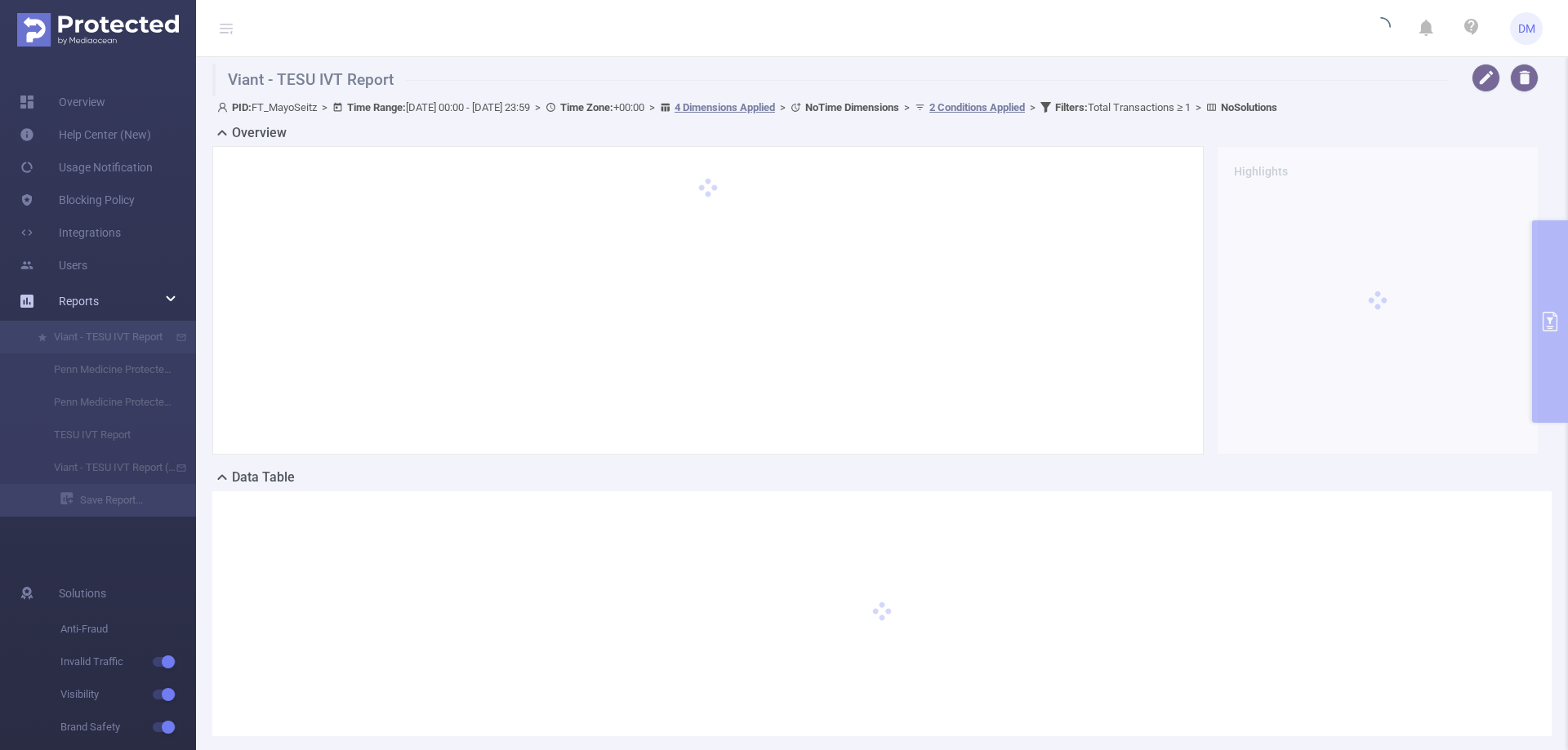
click at [119, 303] on div "Reports" at bounding box center [98, 301] width 196 height 33
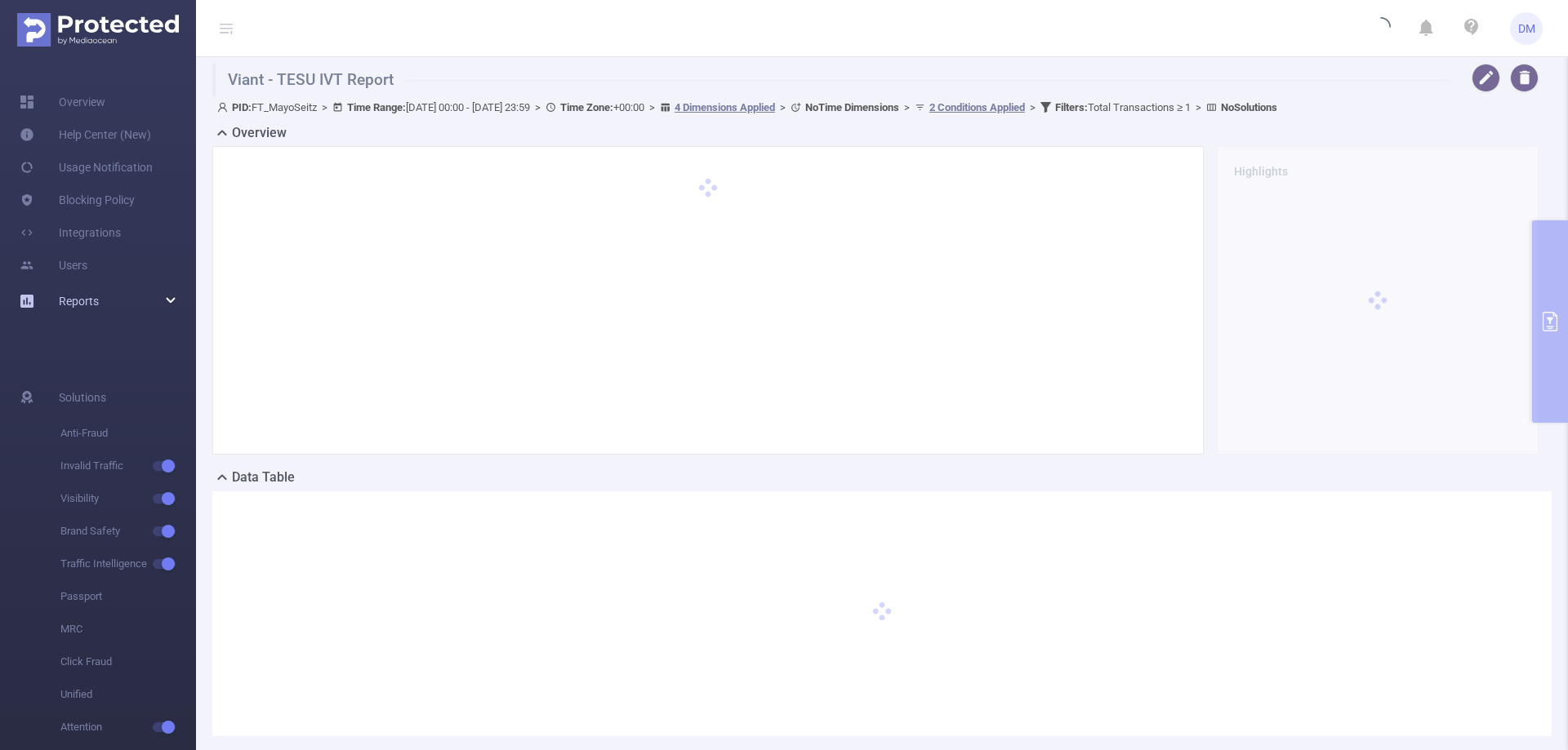
click at [83, 299] on span "Reports" at bounding box center [78, 301] width 40 height 13
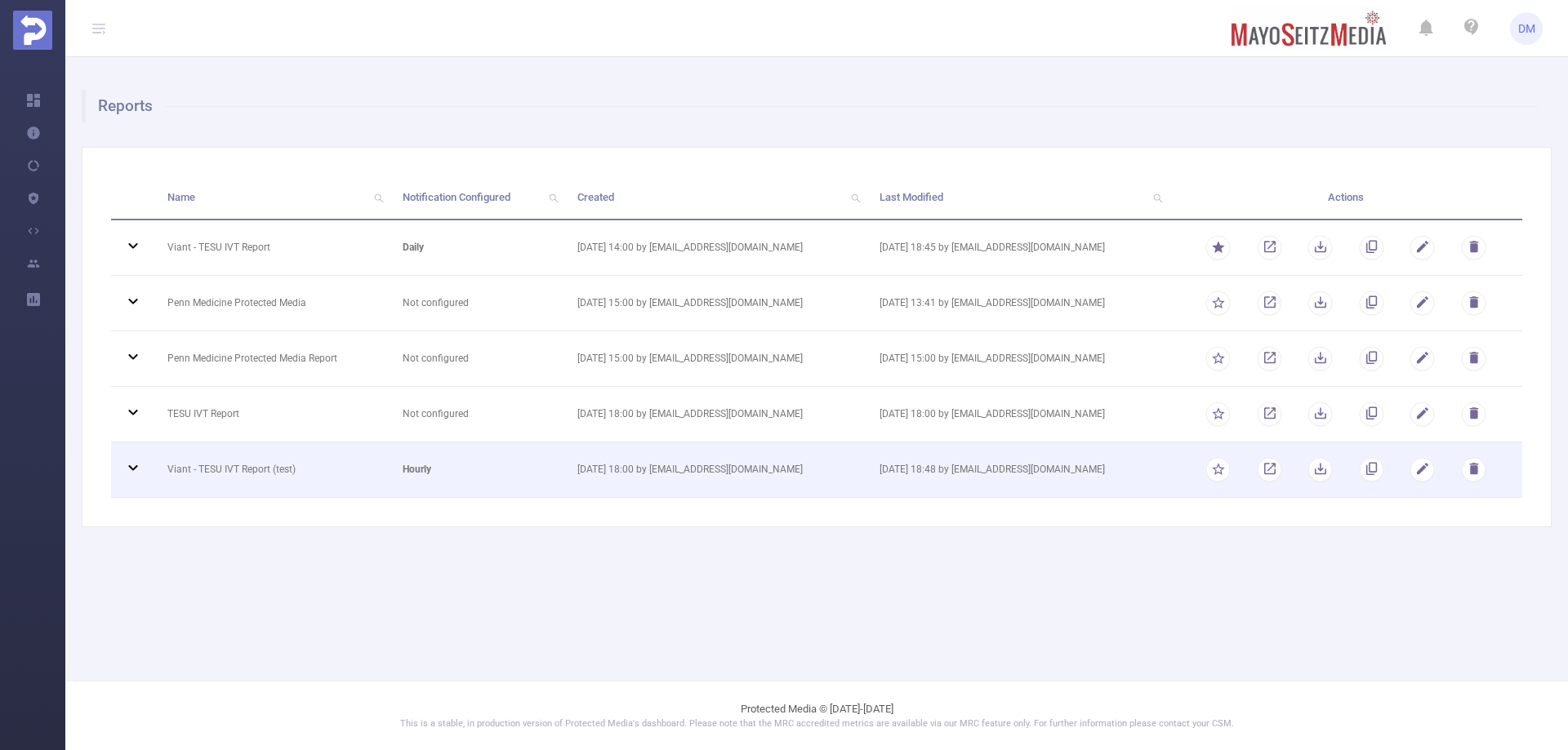
click at [522, 476] on td "hourly" at bounding box center [477, 470] width 175 height 56
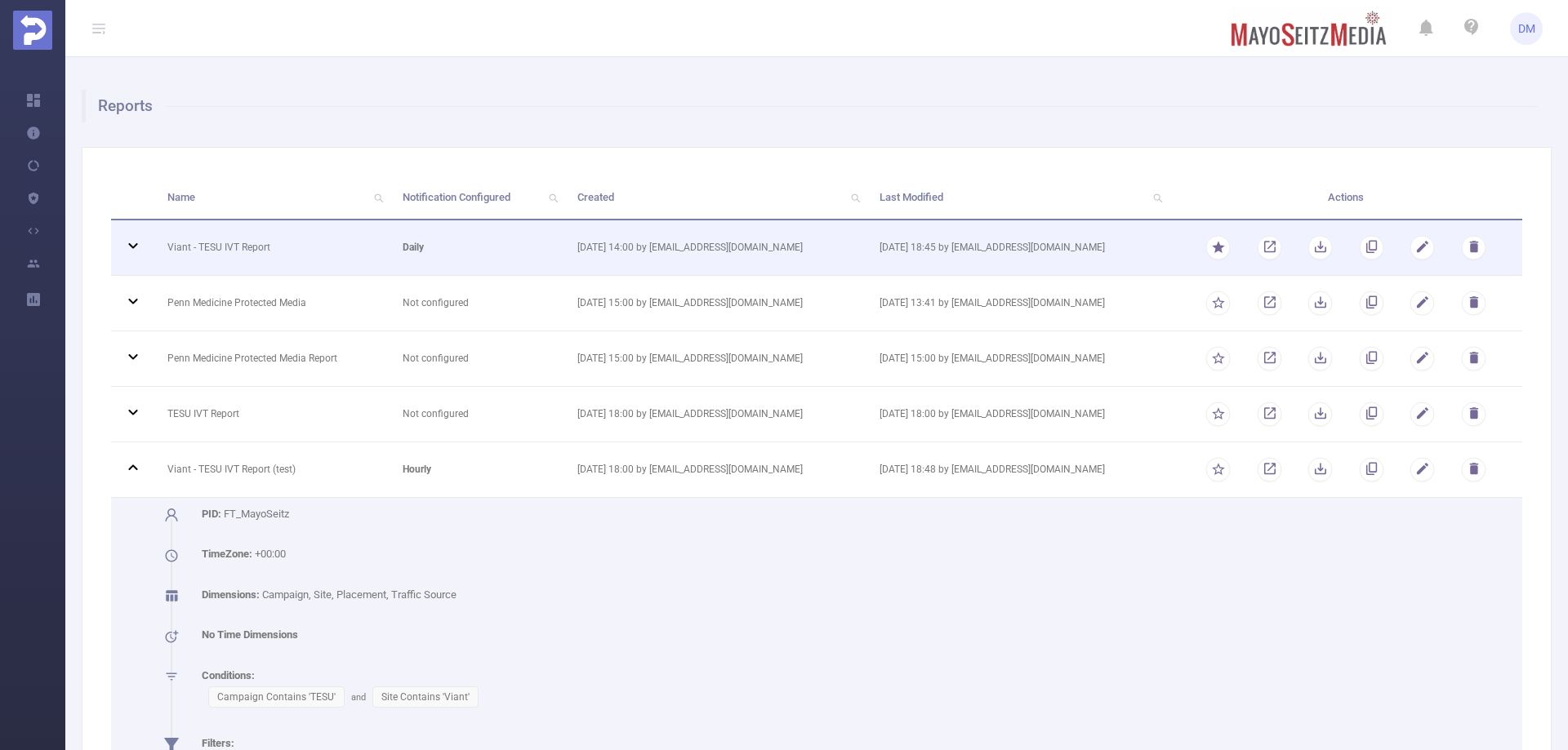
click at [506, 254] on td "daily" at bounding box center [477, 249] width 175 height 56
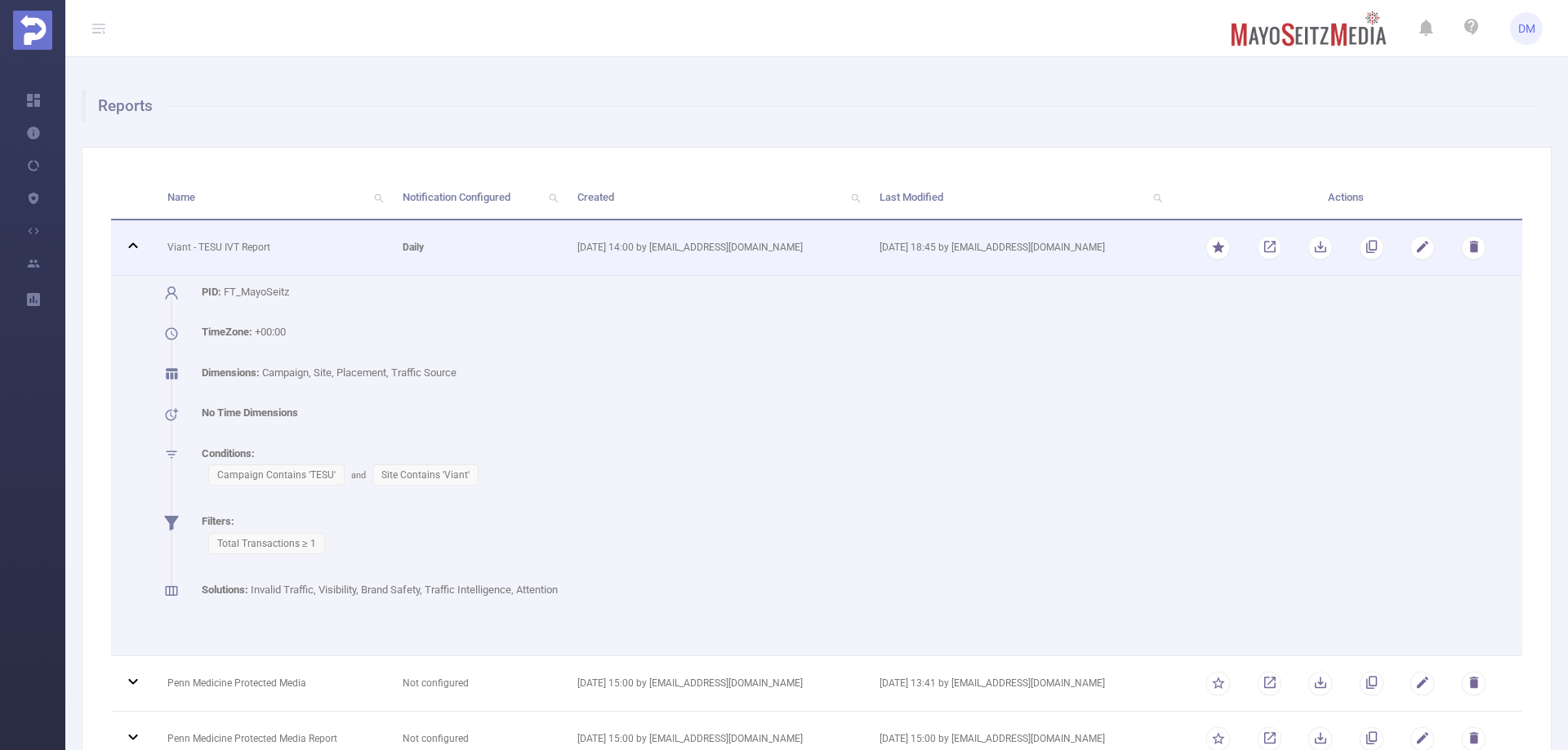
click at [506, 255] on td "daily" at bounding box center [477, 249] width 175 height 56
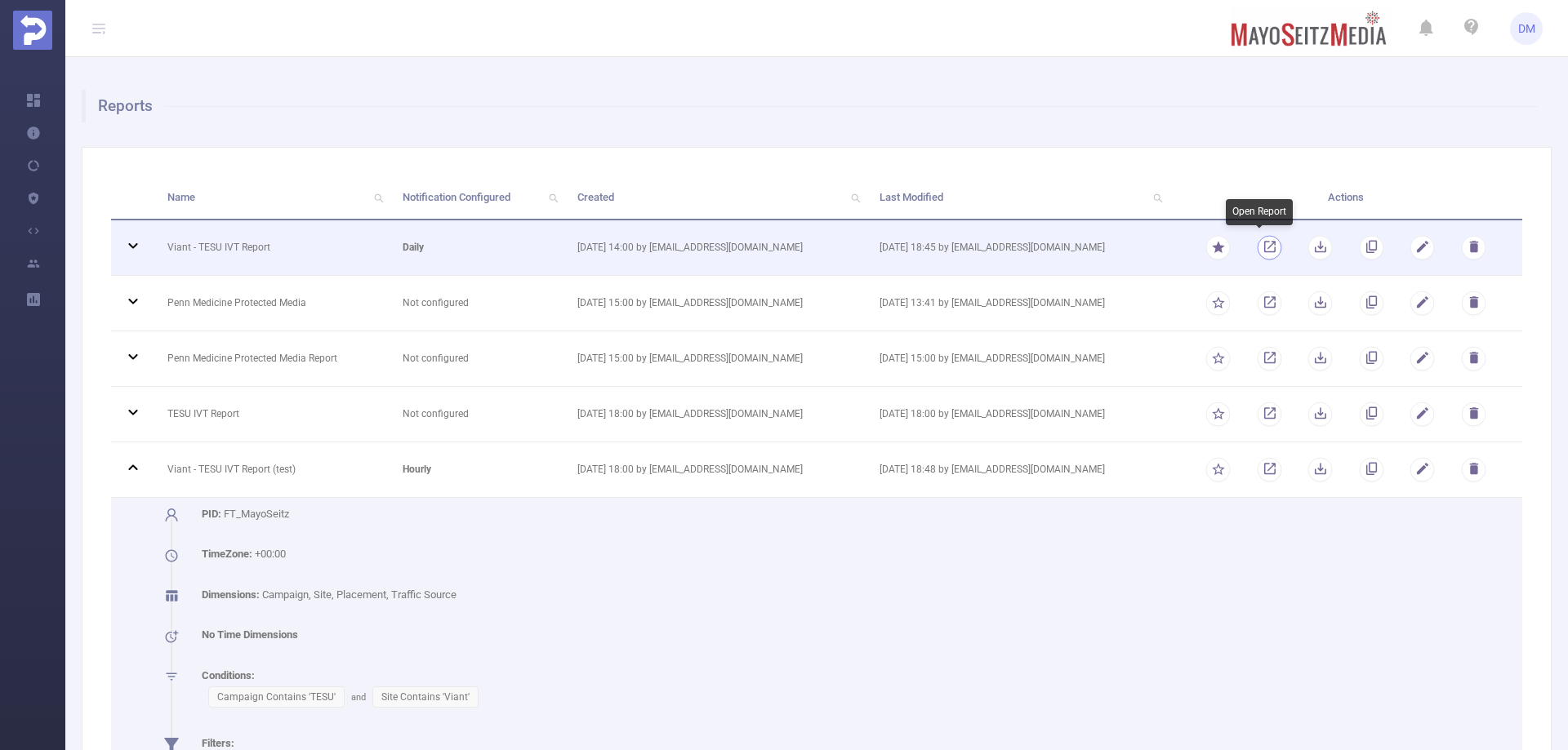
click at [1263, 248] on link "button" at bounding box center [1270, 251] width 15 height 12
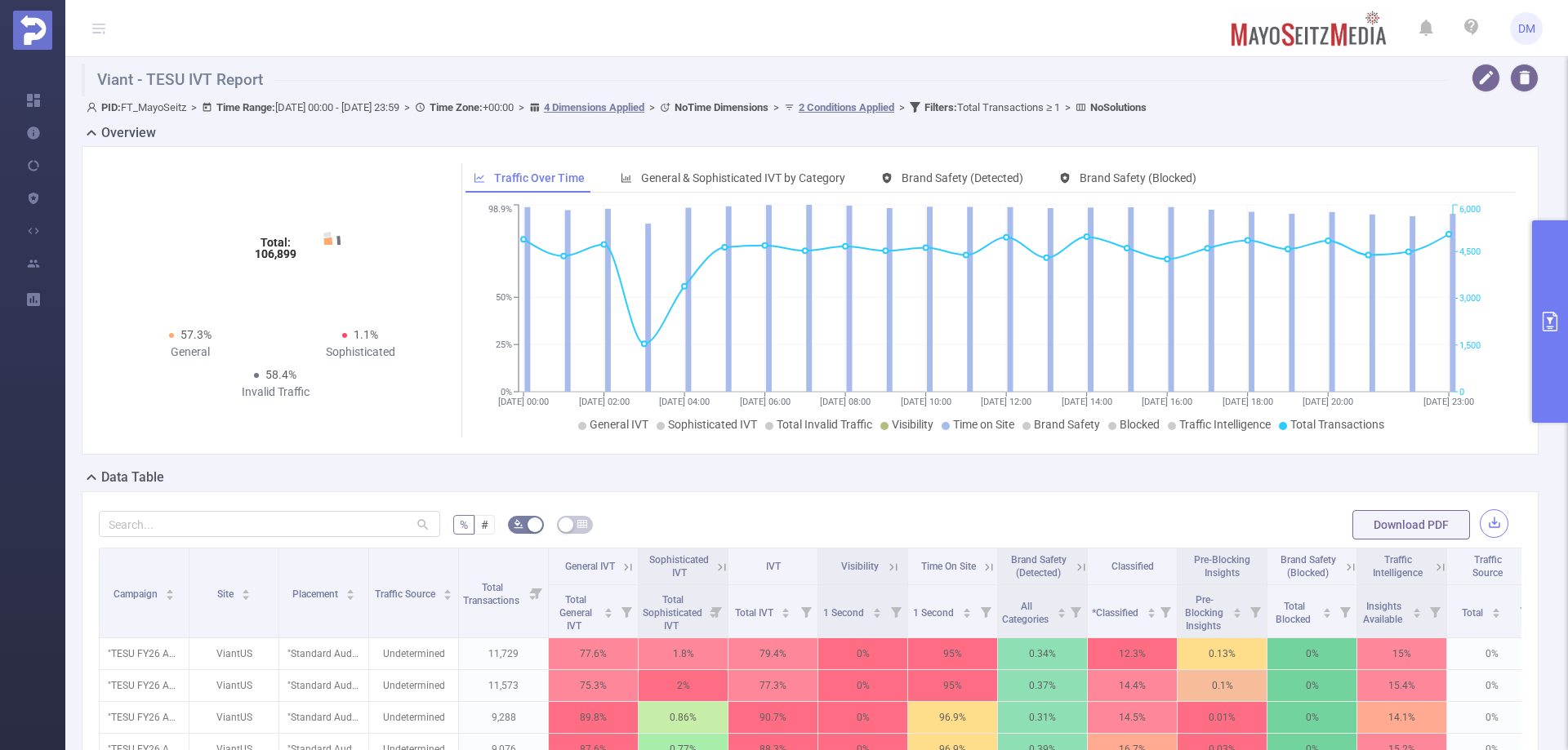
click at [1486, 529] on button "button" at bounding box center [1494, 523] width 29 height 29
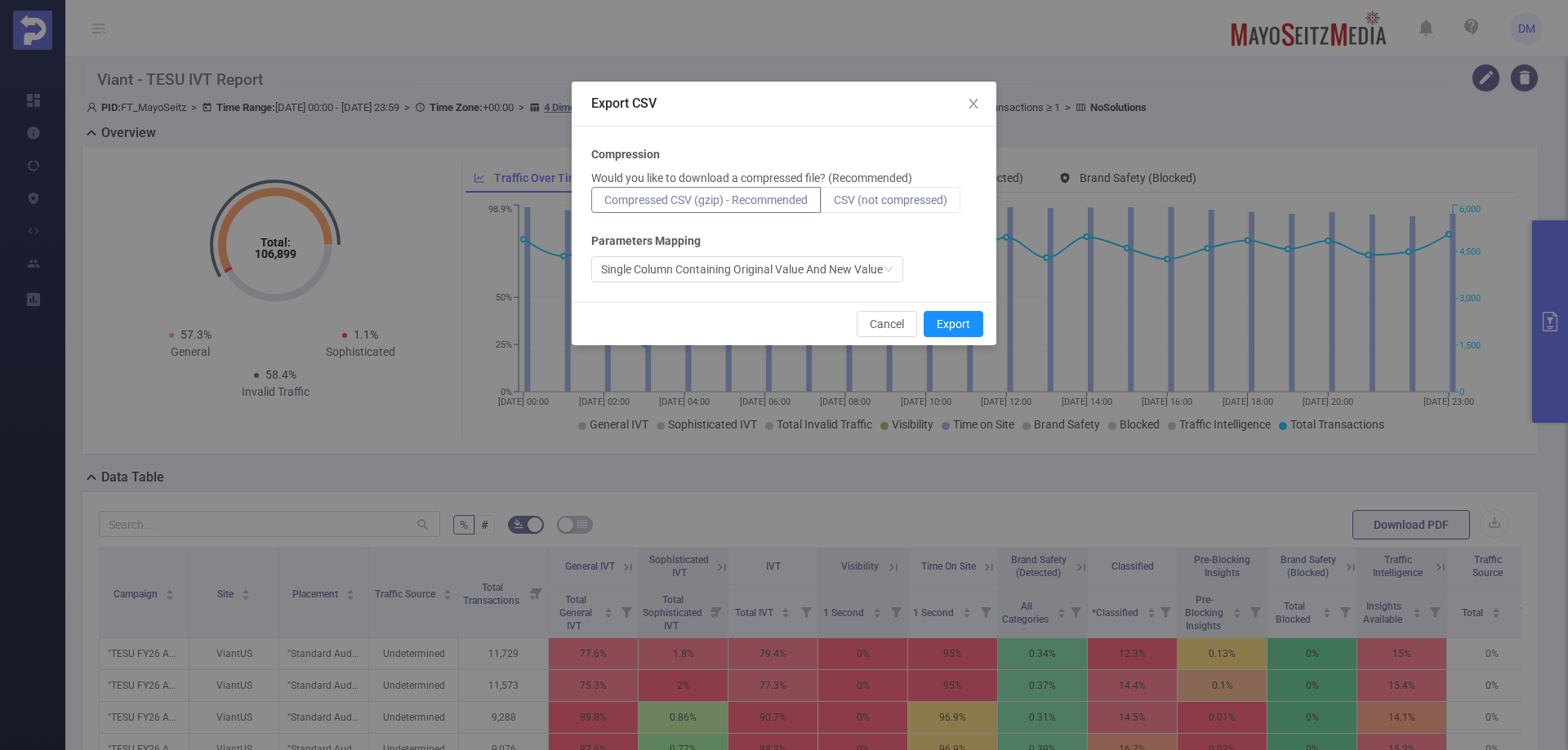
click at [867, 204] on span "CSV (not compressed)" at bounding box center [890, 200] width 114 height 13
click at [834, 204] on input "CSV (not compressed)" at bounding box center [834, 204] width 0 height 0
click at [830, 230] on div "Compression Would you like to download a compressed file? (Recommended) Compres…" at bounding box center [783, 214] width 385 height 137
click at [883, 271] on div "Single Column Containing Original Value And New Value" at bounding box center [742, 269] width 282 height 24
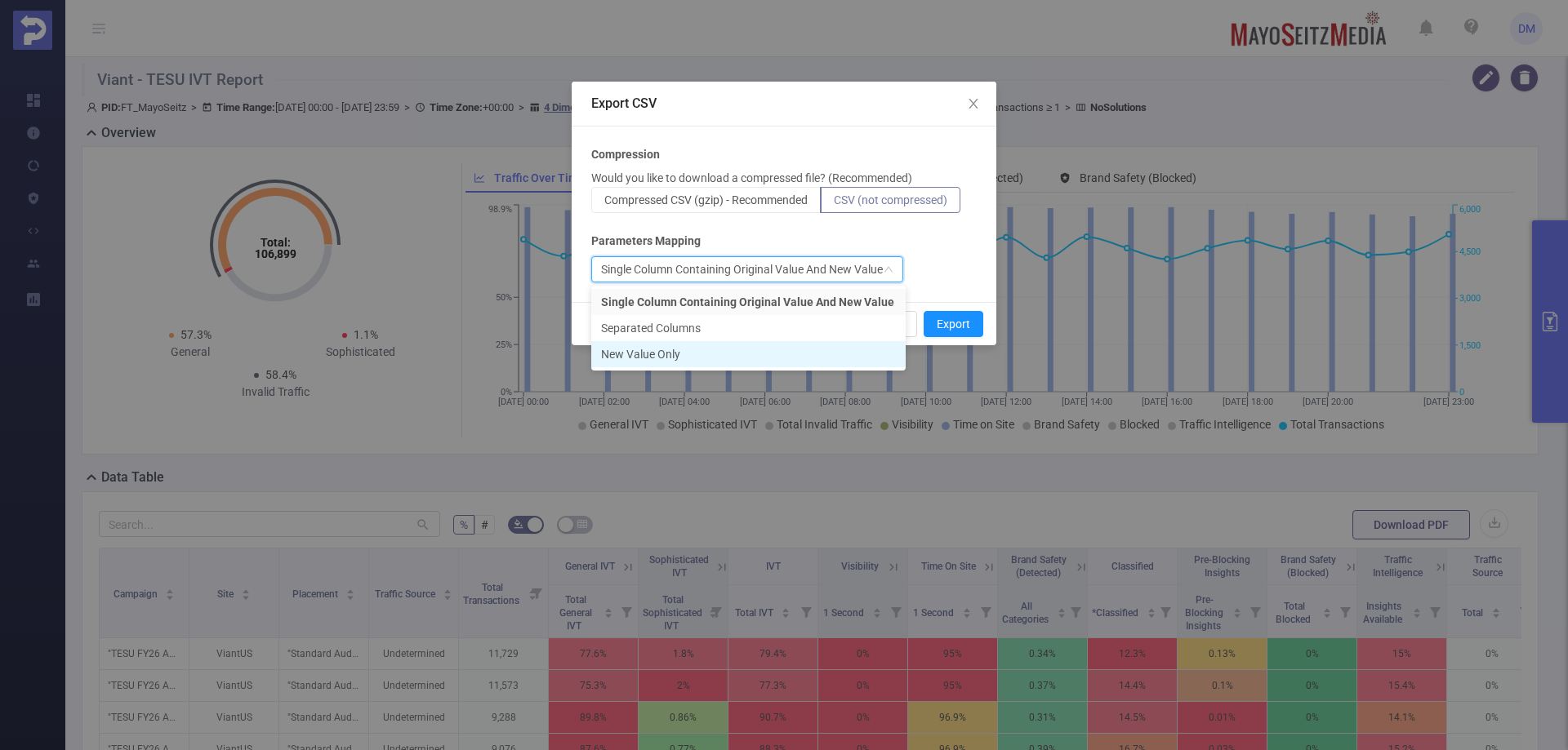
click at [858, 346] on li "New Value Only" at bounding box center [748, 354] width 314 height 26
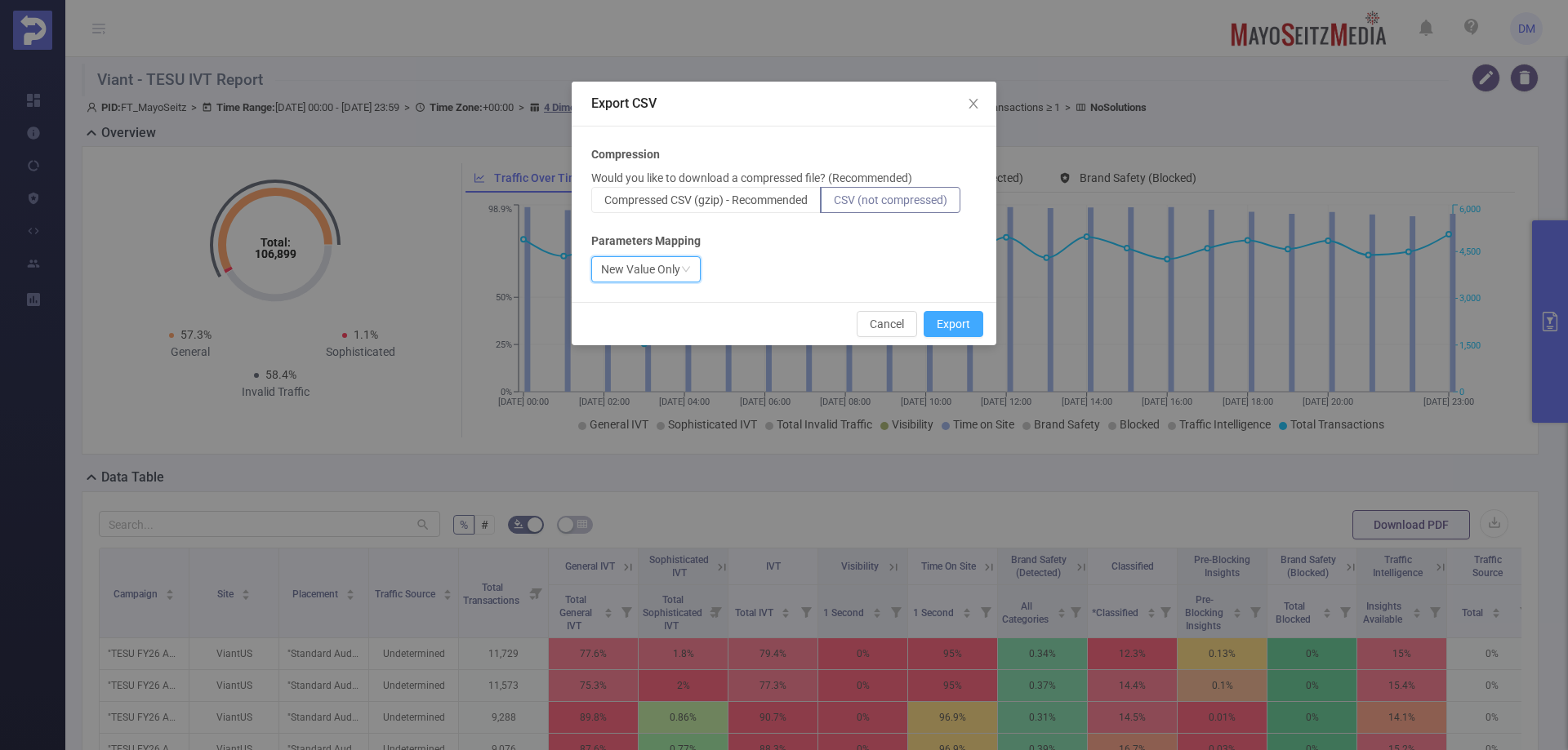
click at [945, 325] on button "Export" at bounding box center [953, 324] width 60 height 26
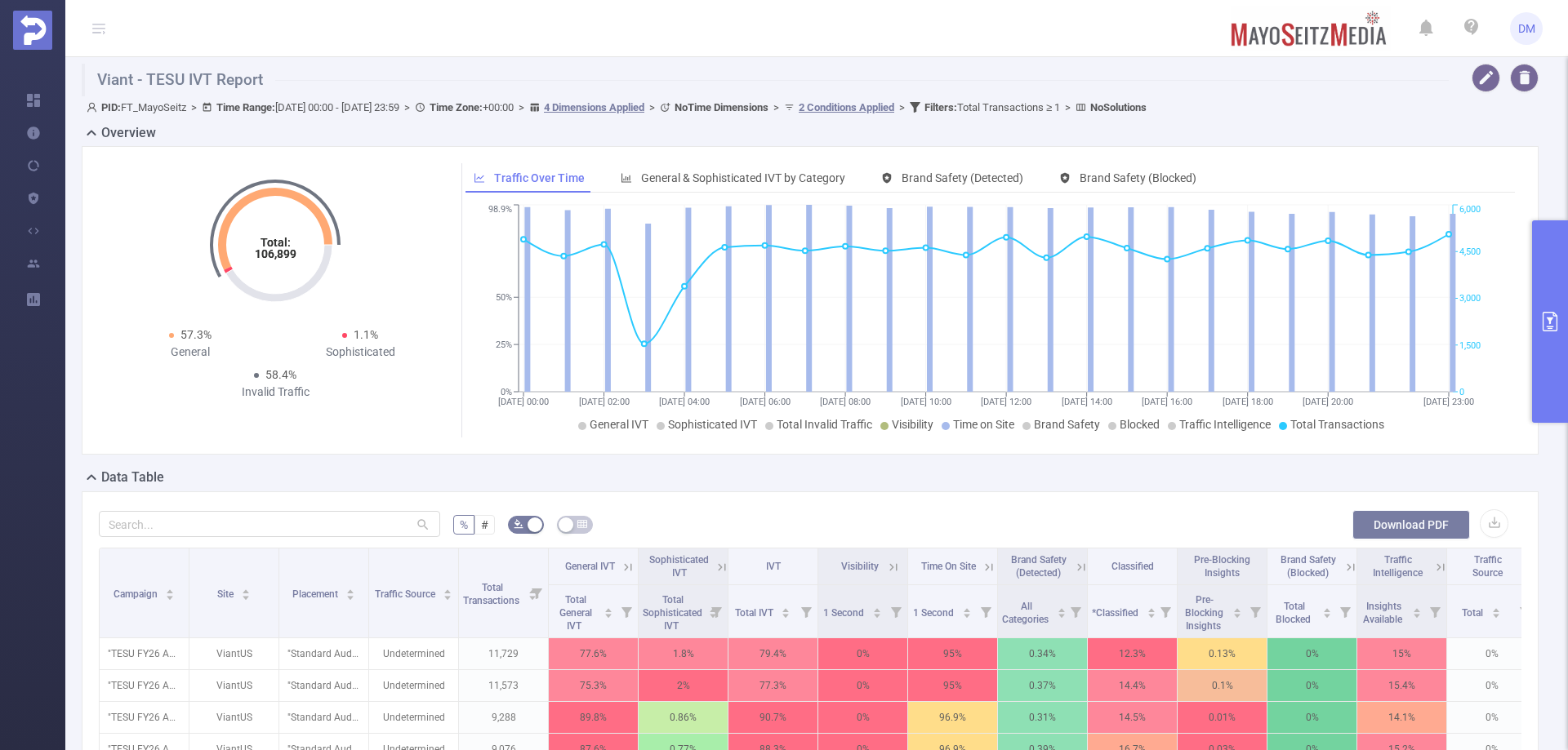
click at [1367, 519] on button "Download PDF" at bounding box center [1410, 524] width 117 height 29
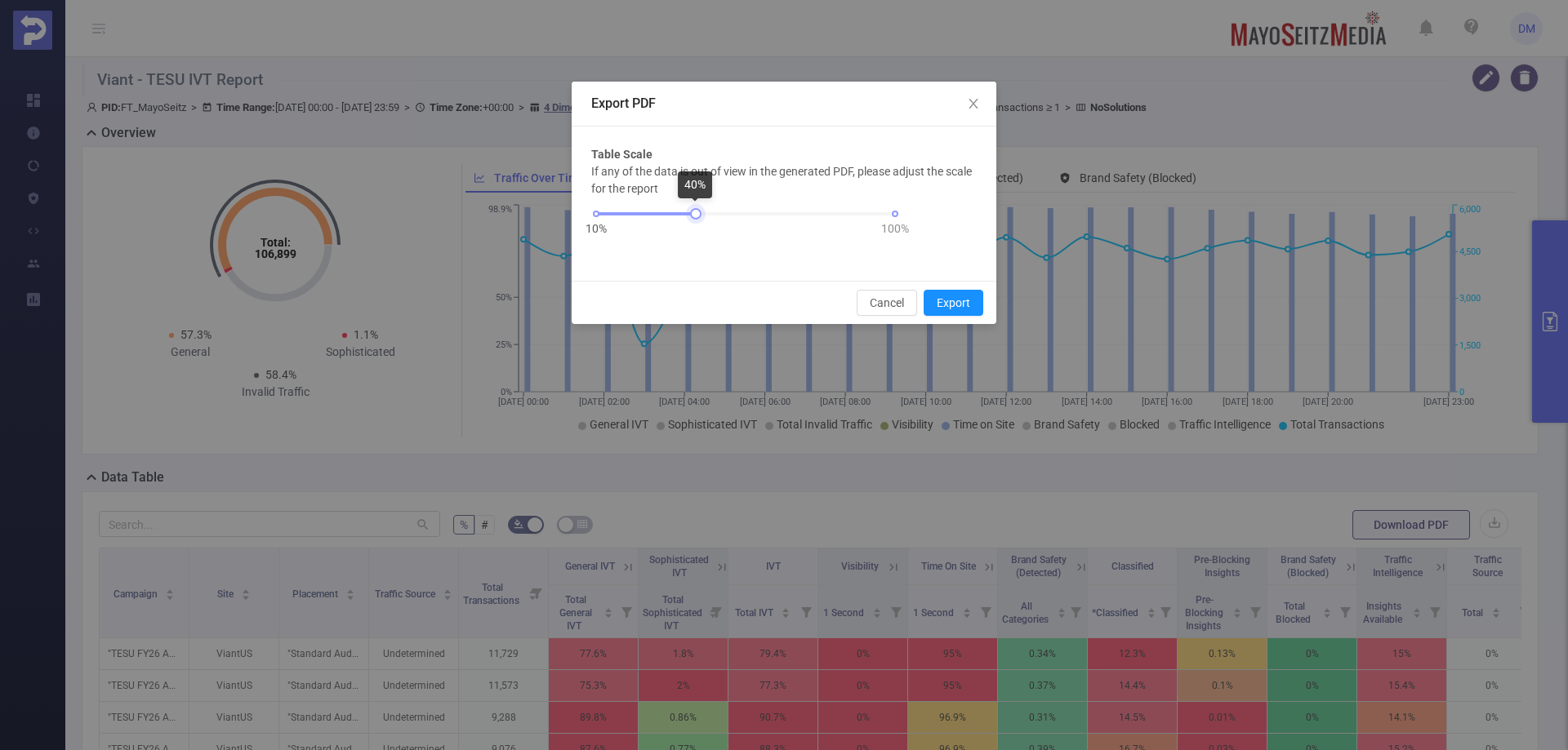
drag, startPoint x: 892, startPoint y: 217, endPoint x: 692, endPoint y: 255, distance: 203.6
click at [692, 255] on form "10% 100%" at bounding box center [745, 229] width 309 height 64
click at [973, 302] on button "Export" at bounding box center [953, 303] width 60 height 26
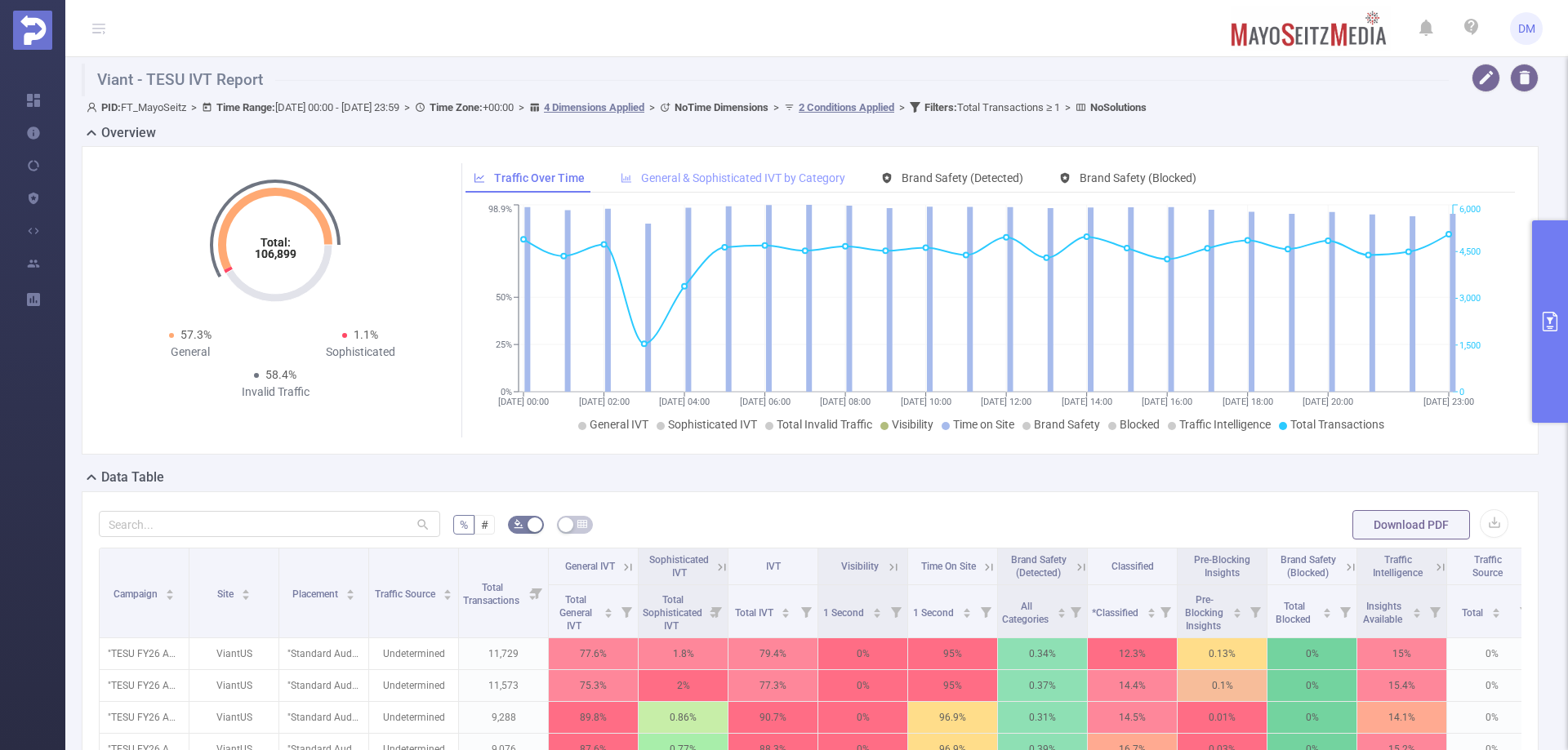
click at [737, 176] on span "General & Sophisticated IVT by Category" at bounding box center [743, 177] width 204 height 13
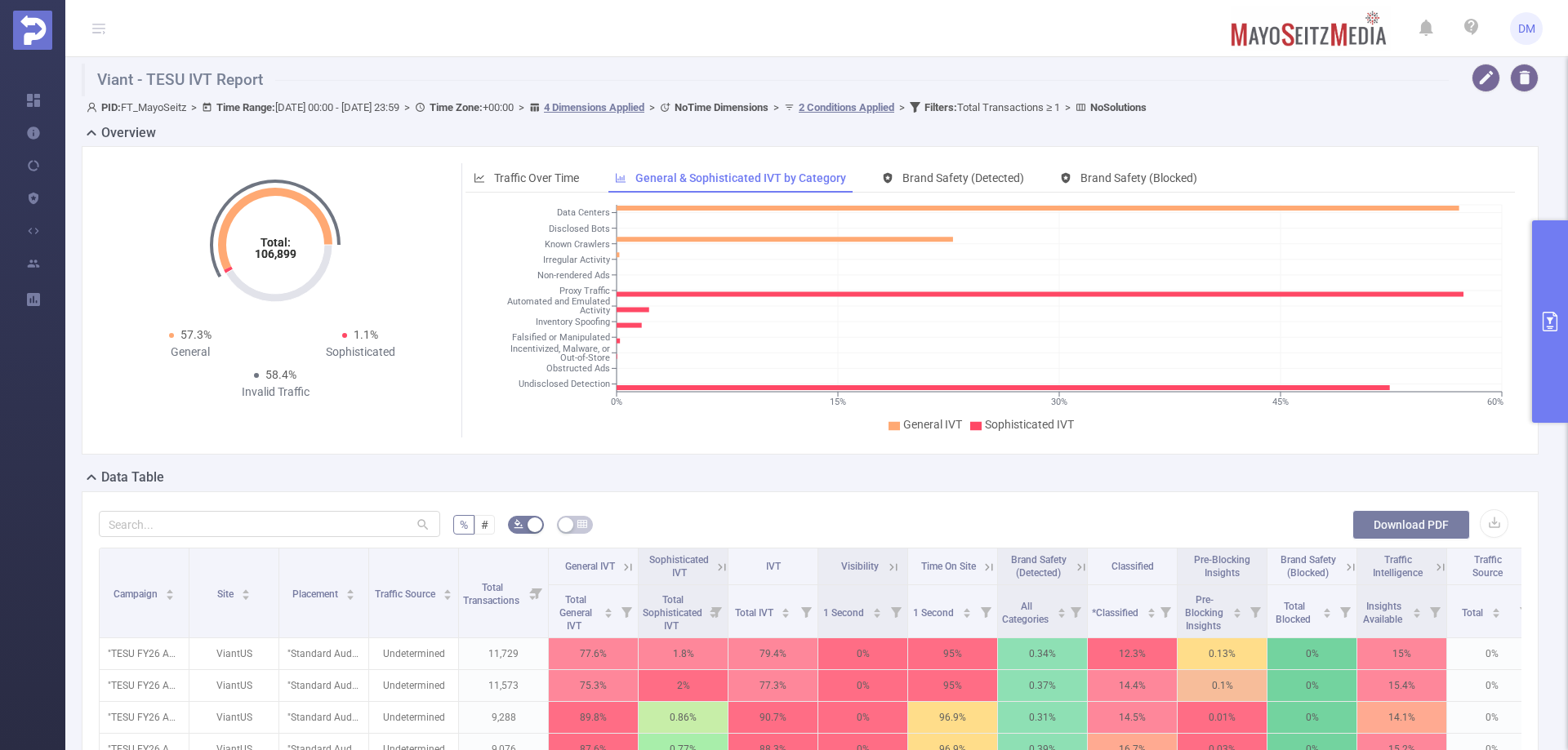
click at [1431, 527] on button "Download PDF" at bounding box center [1410, 524] width 117 height 29
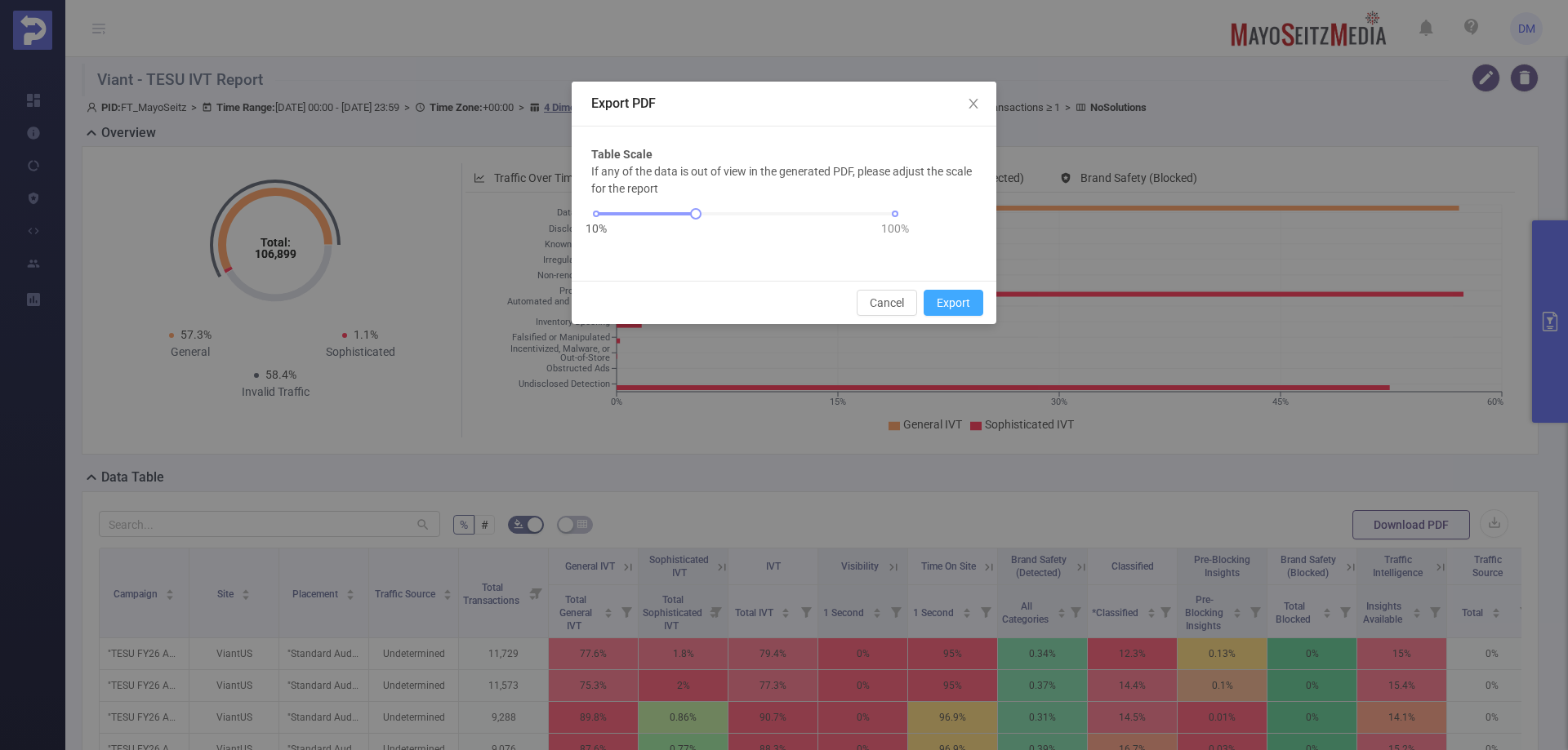
drag, startPoint x: 947, startPoint y: 301, endPoint x: 1277, endPoint y: 628, distance: 464.6
click at [947, 302] on button "Export" at bounding box center [953, 303] width 60 height 26
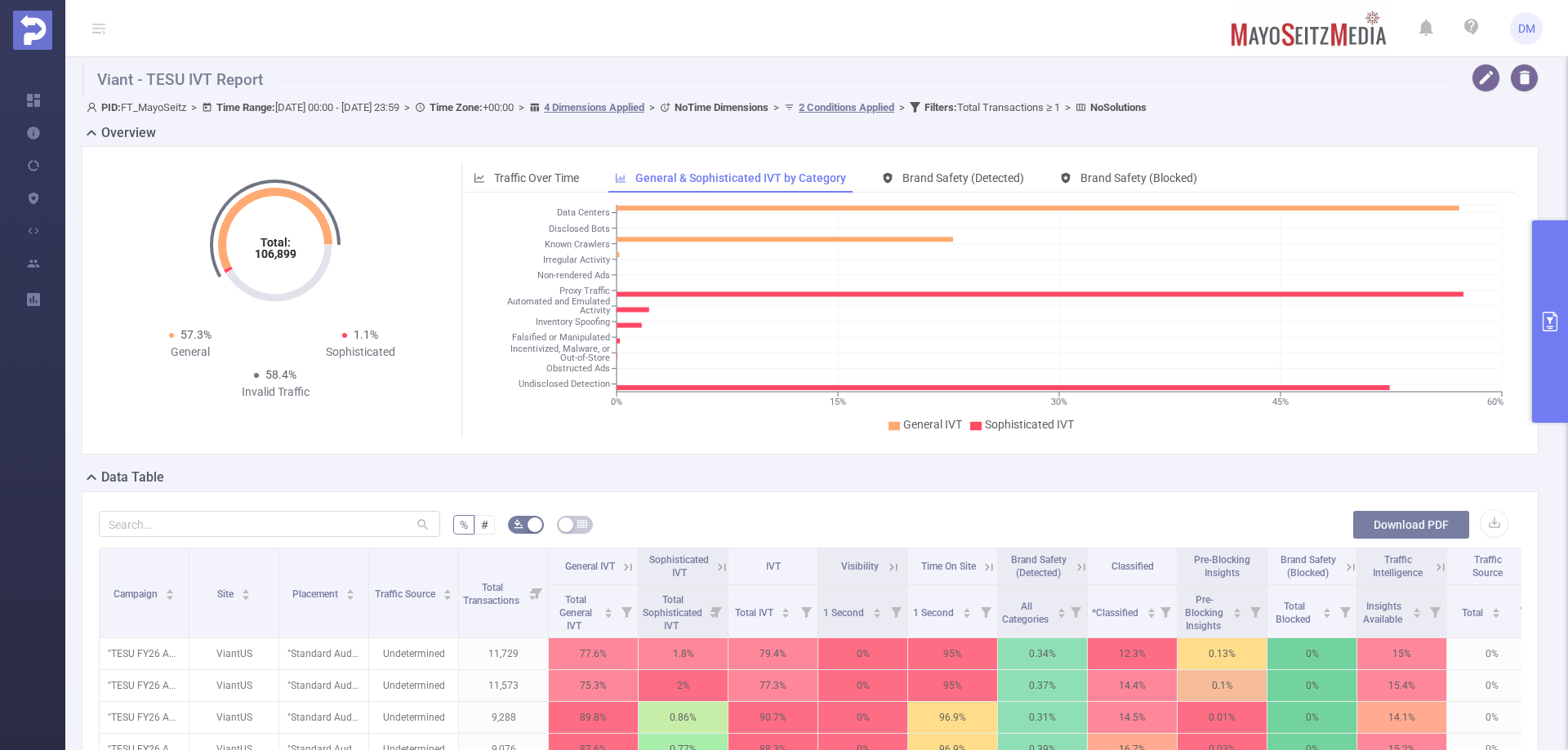
scroll to position [326, 0]
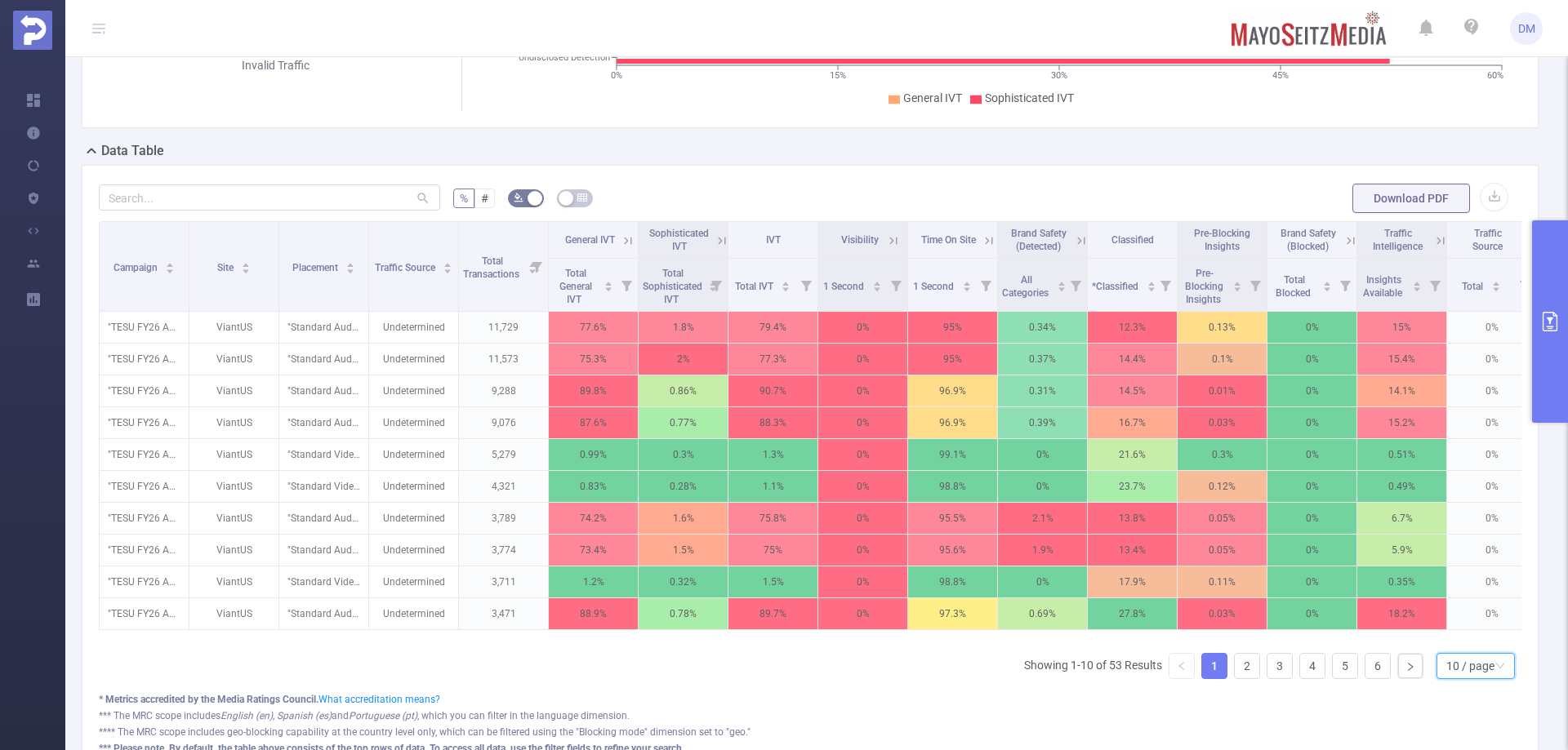
click at [1461, 678] on div "10 / page" at bounding box center [1470, 666] width 48 height 24
click at [1477, 656] on li "50 / page" at bounding box center [1462, 649] width 78 height 26
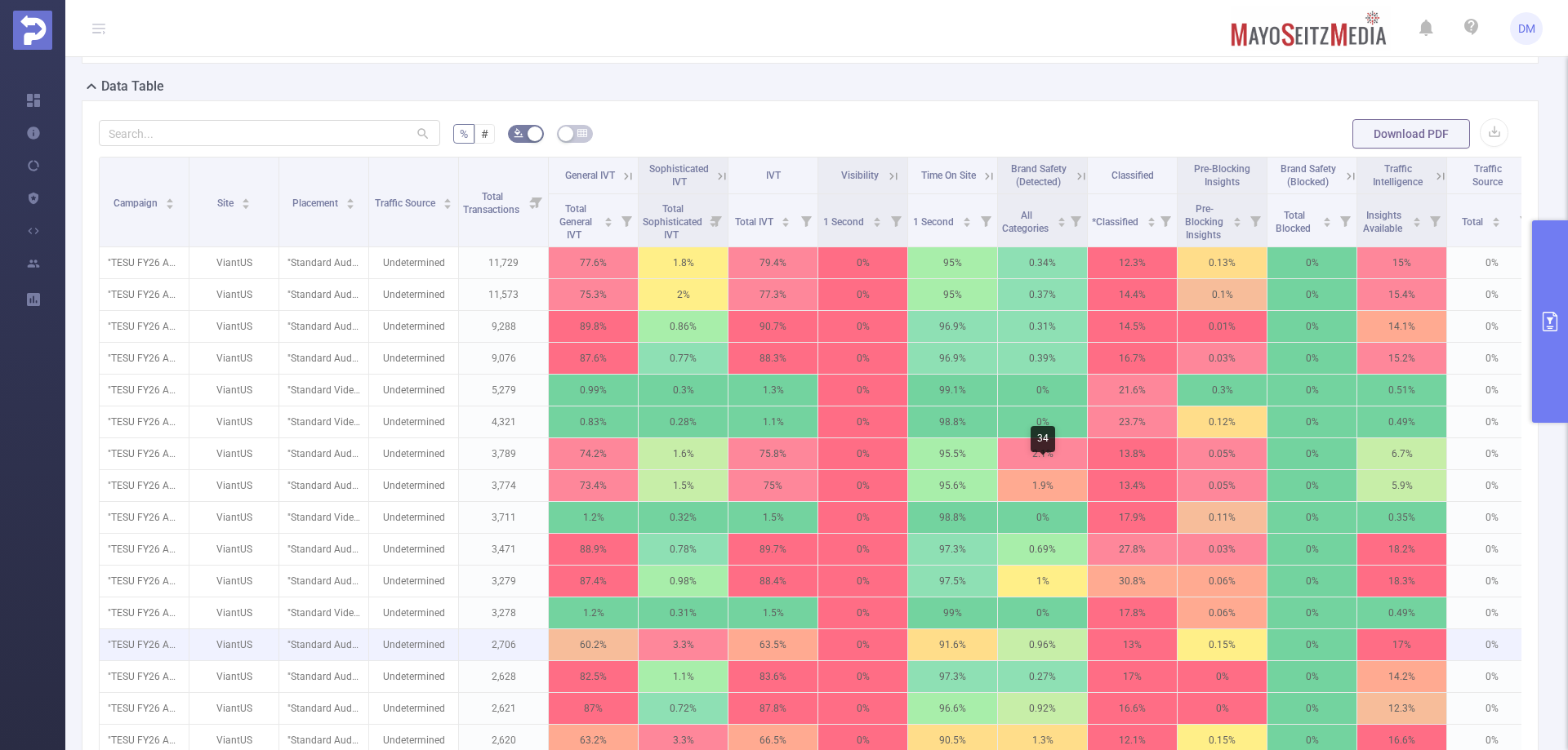
scroll to position [245, 0]
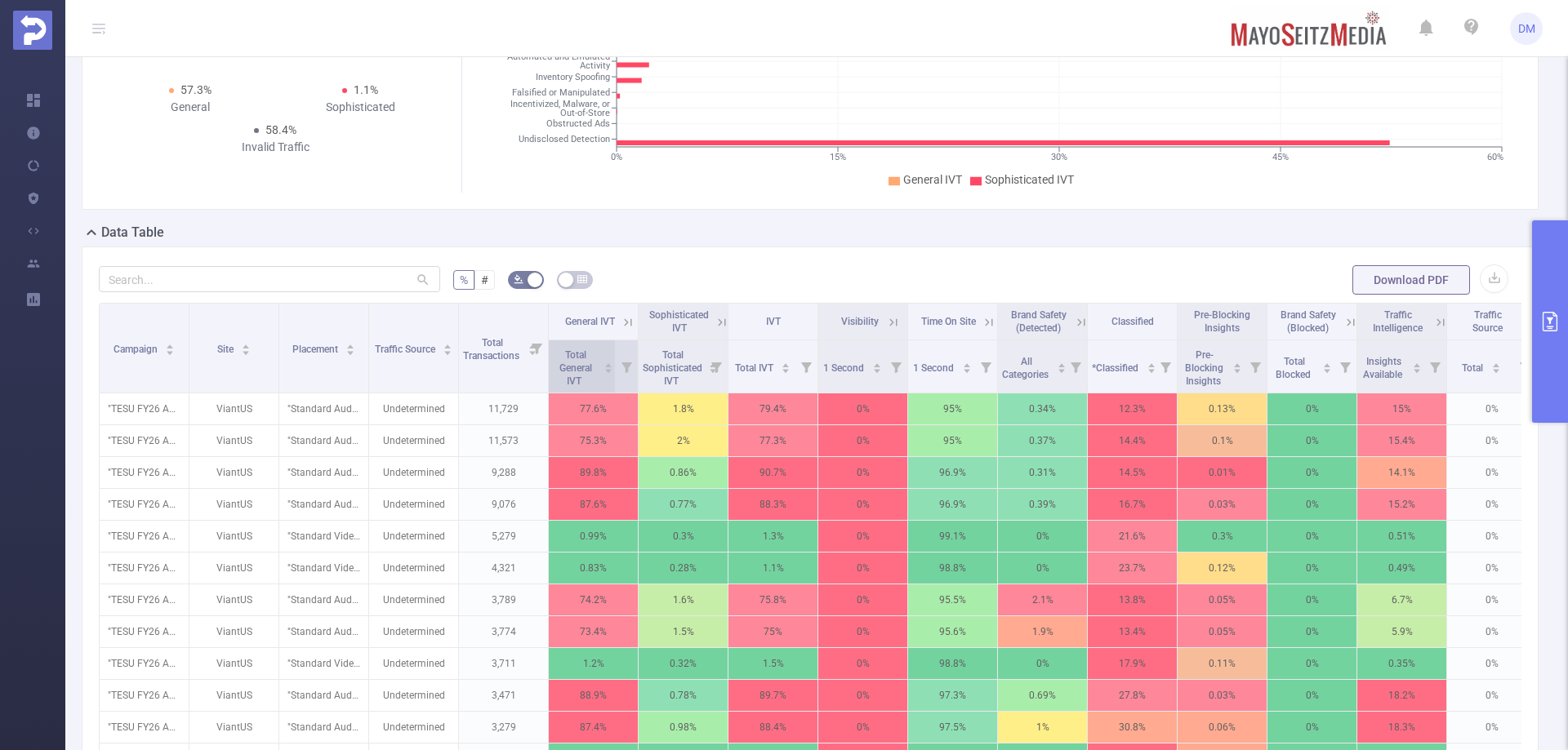
click at [614, 358] on div "Total General IVT" at bounding box center [583, 367] width 61 height 42
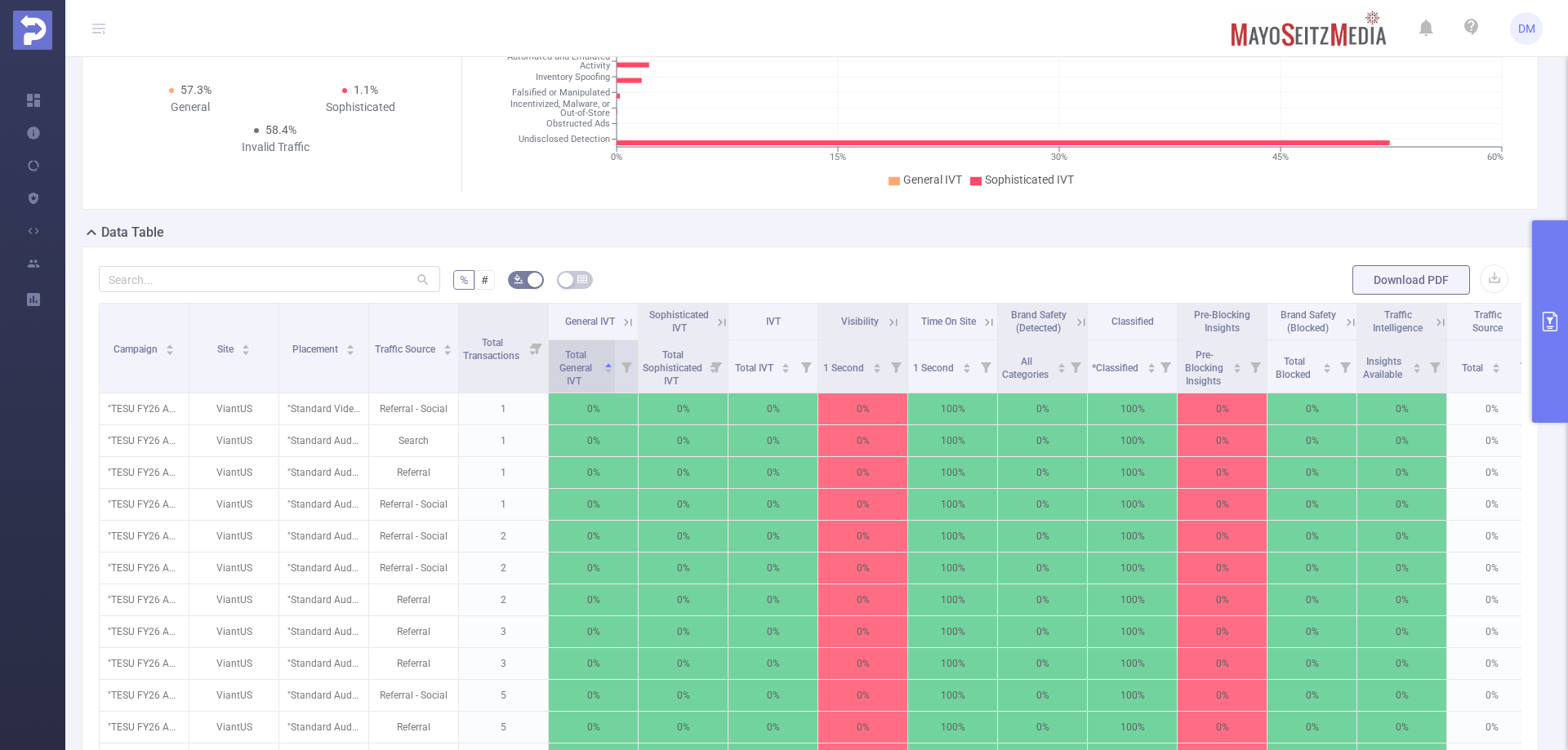
click at [614, 358] on div "Total General IVT" at bounding box center [583, 367] width 61 height 42
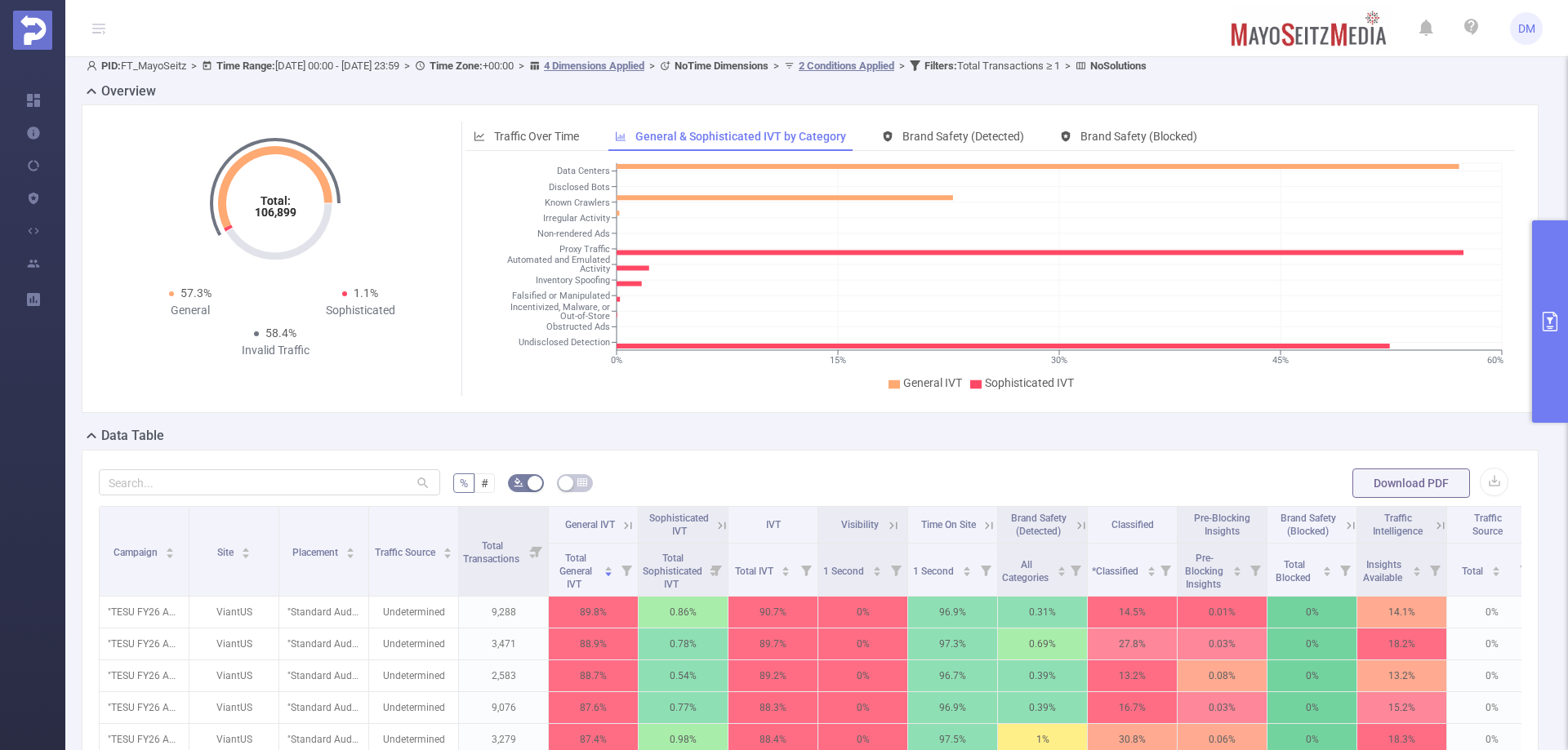
scroll to position [40, 0]
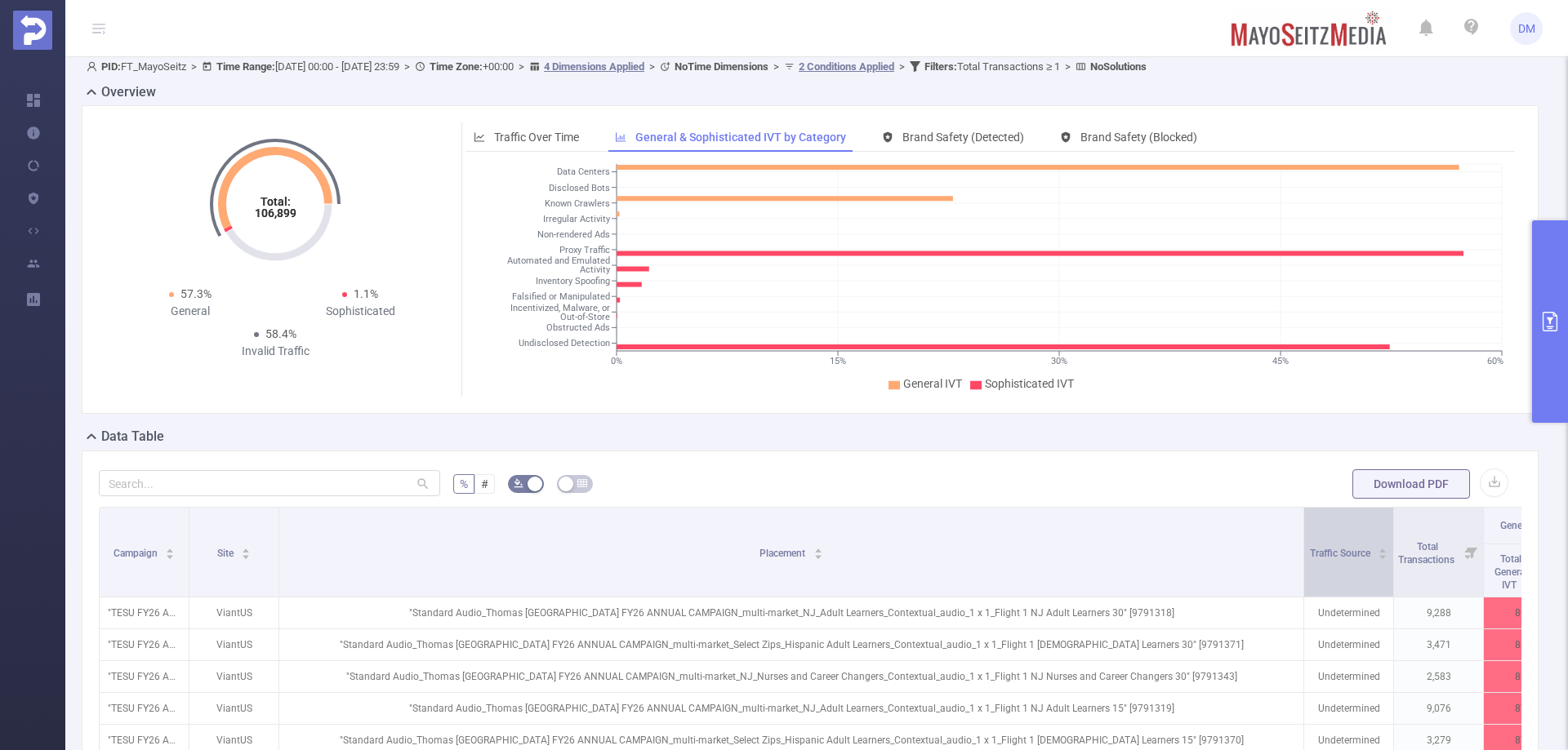
drag, startPoint x: 368, startPoint y: 529, endPoint x: 1303, endPoint y: 548, distance: 935.2
click at [1303, 548] on span at bounding box center [1303, 553] width 8 height 89
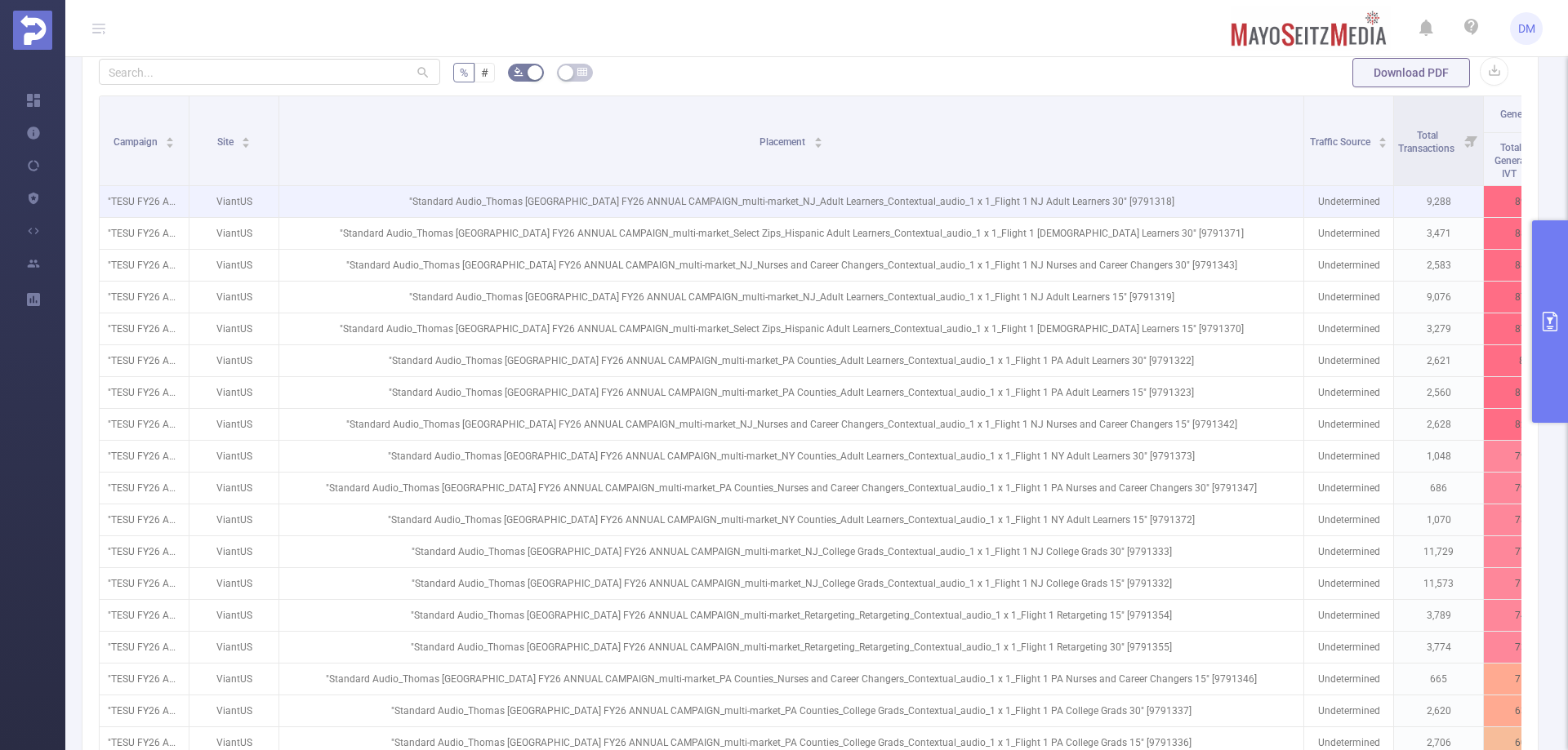
scroll to position [449, 0]
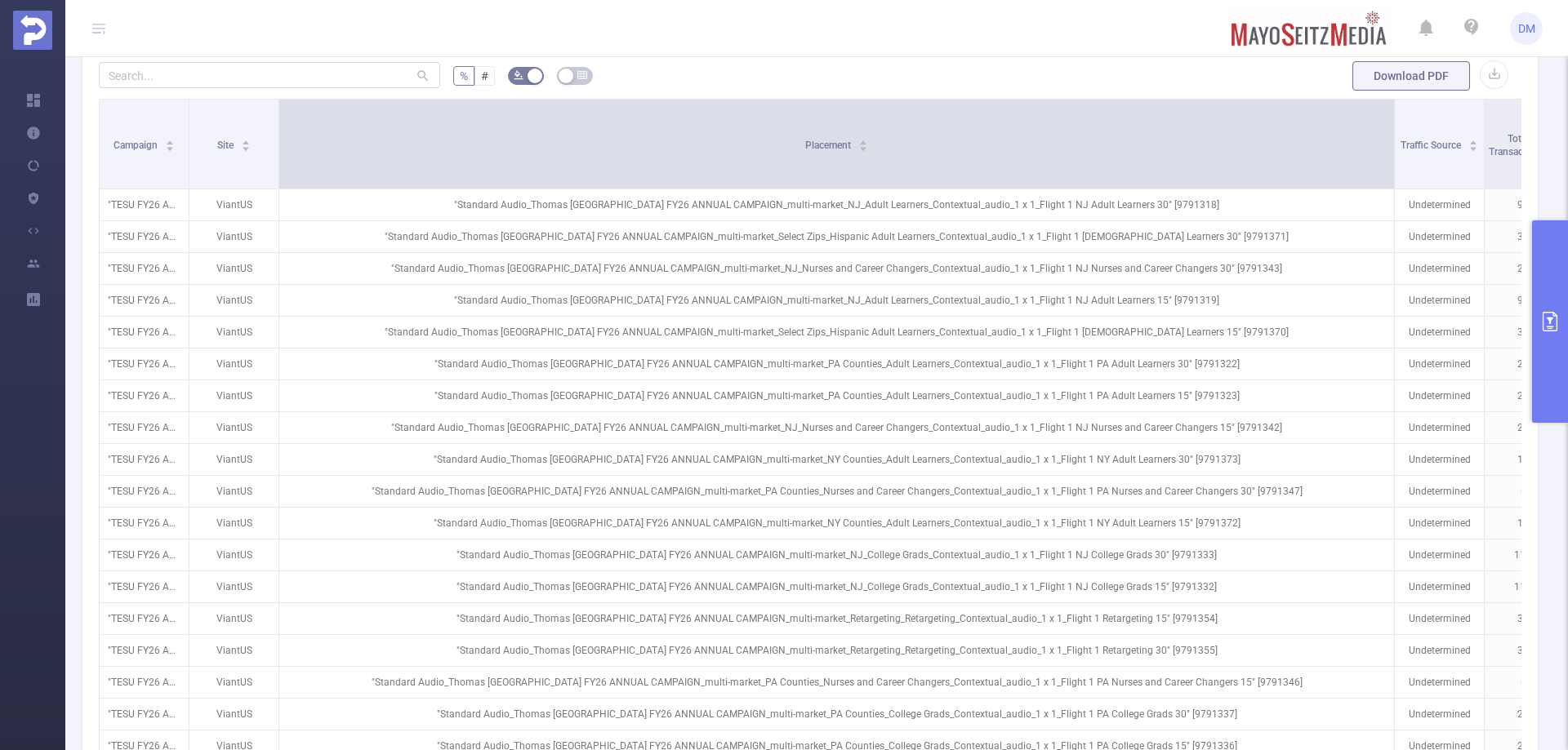
drag, startPoint x: 1302, startPoint y: 142, endPoint x: 1395, endPoint y: 153, distance: 93.6
click at [1395, 153] on span at bounding box center [1394, 144] width 8 height 89
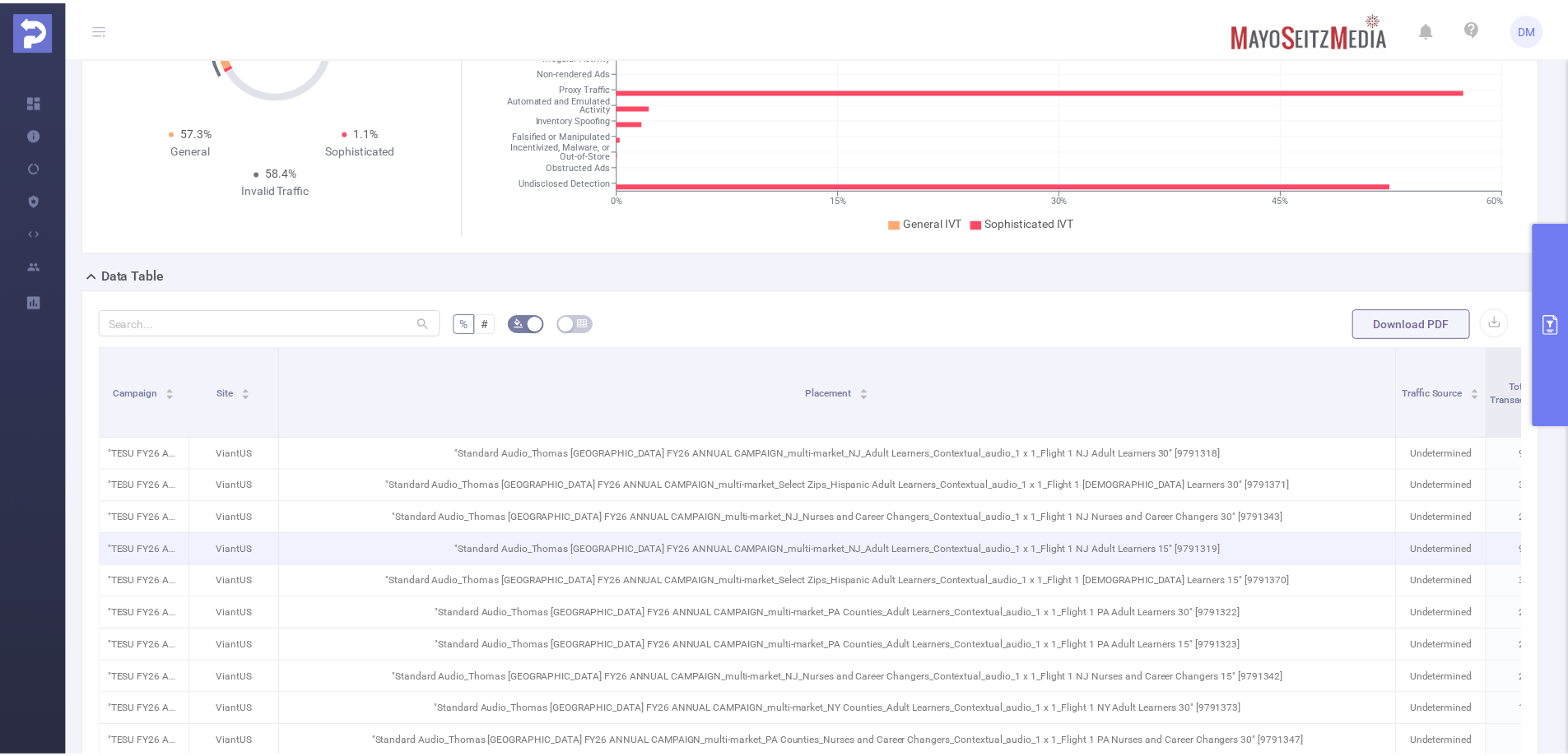
scroll to position [123, 0]
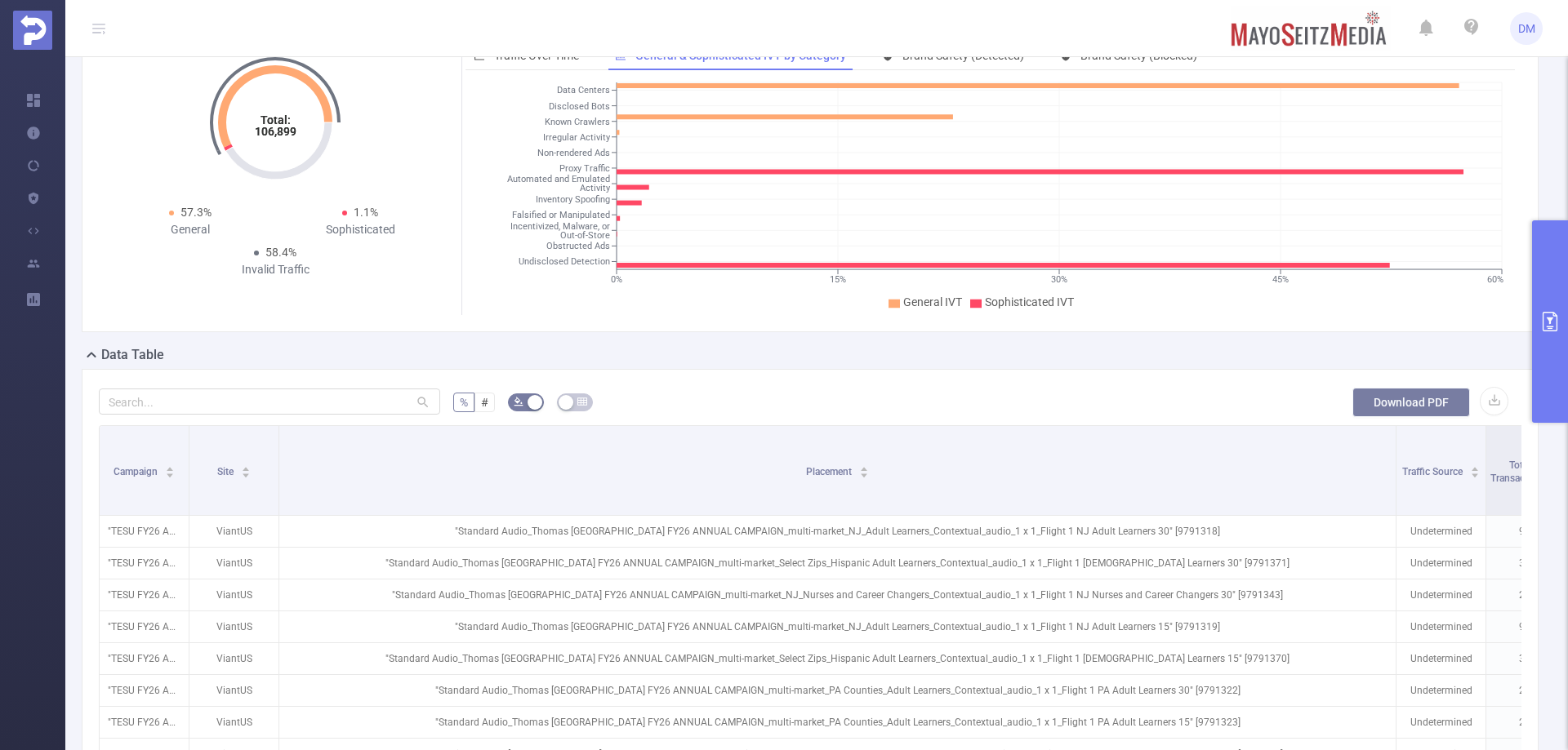
click at [1376, 407] on button "Download PDF" at bounding box center [1410, 402] width 117 height 29
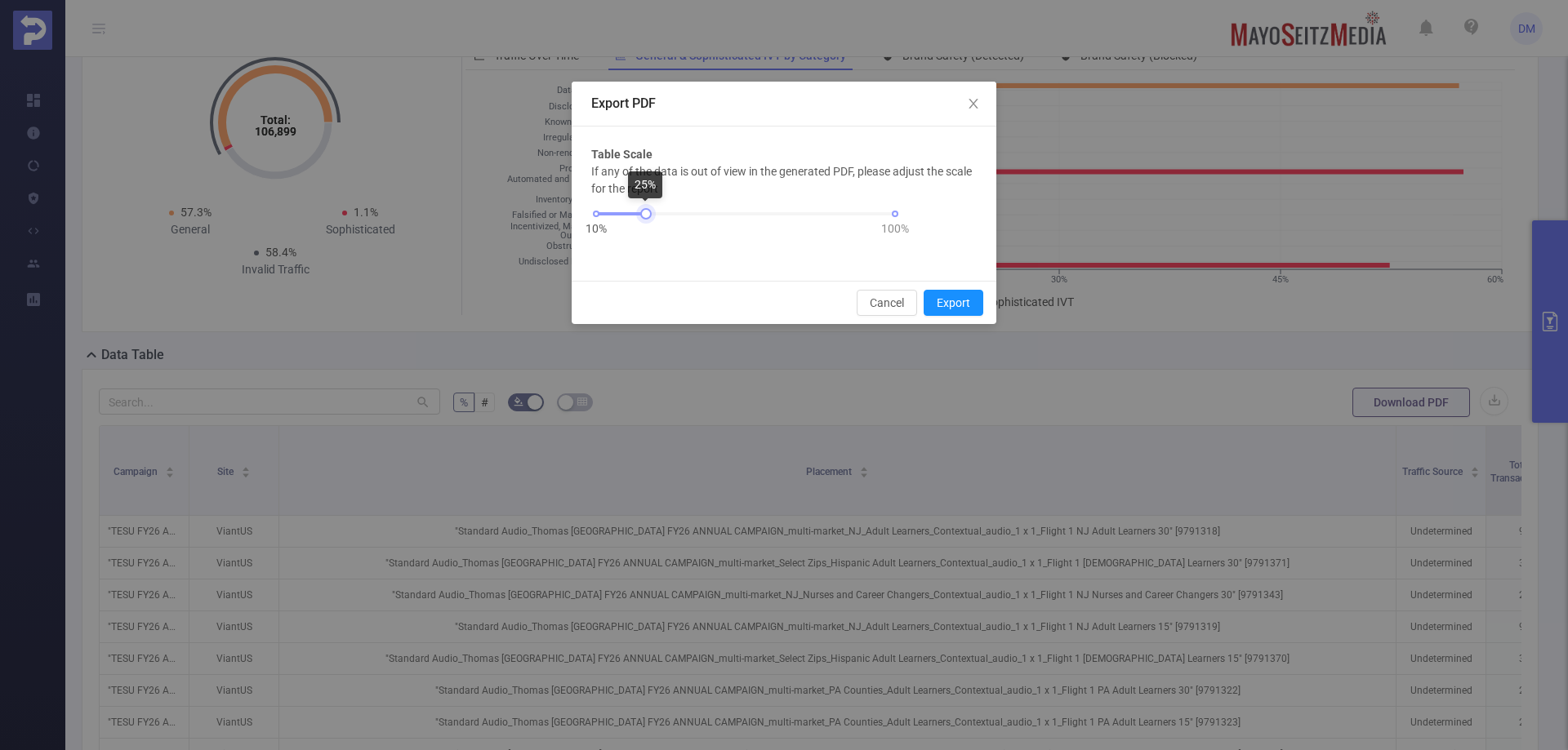
drag, startPoint x: 683, startPoint y: 215, endPoint x: 645, endPoint y: 221, distance: 38.5
click at [645, 221] on div "10% 100%" at bounding box center [745, 219] width 309 height 44
click at [953, 303] on button "Export" at bounding box center [953, 303] width 60 height 26
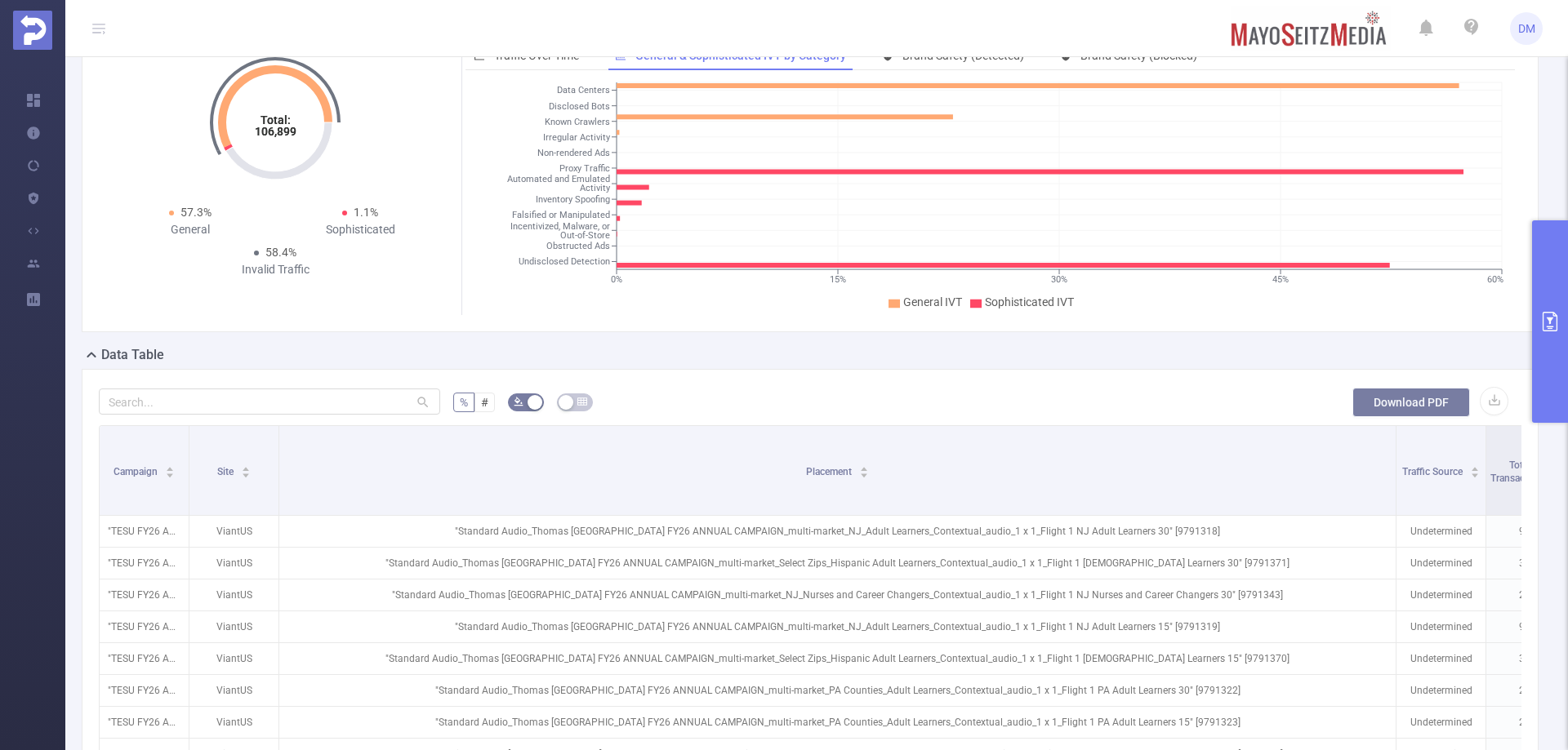
click at [1410, 403] on button "Download PDF" at bounding box center [1410, 402] width 117 height 29
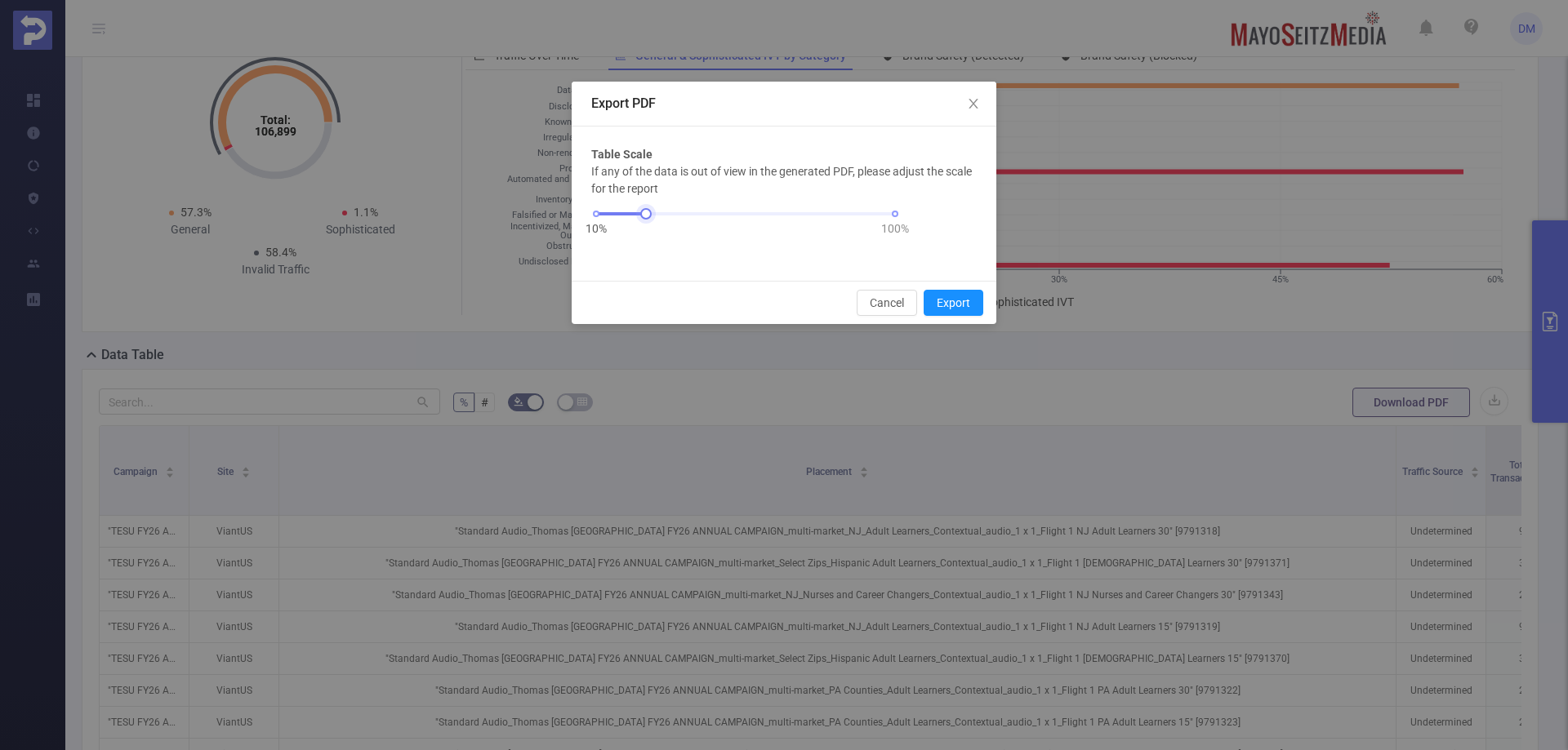
click at [712, 212] on div "10% 100%" at bounding box center [745, 214] width 299 height 10
click at [706, 212] on div at bounding box center [712, 214] width 12 height 12
click at [953, 297] on button "Export" at bounding box center [953, 303] width 60 height 26
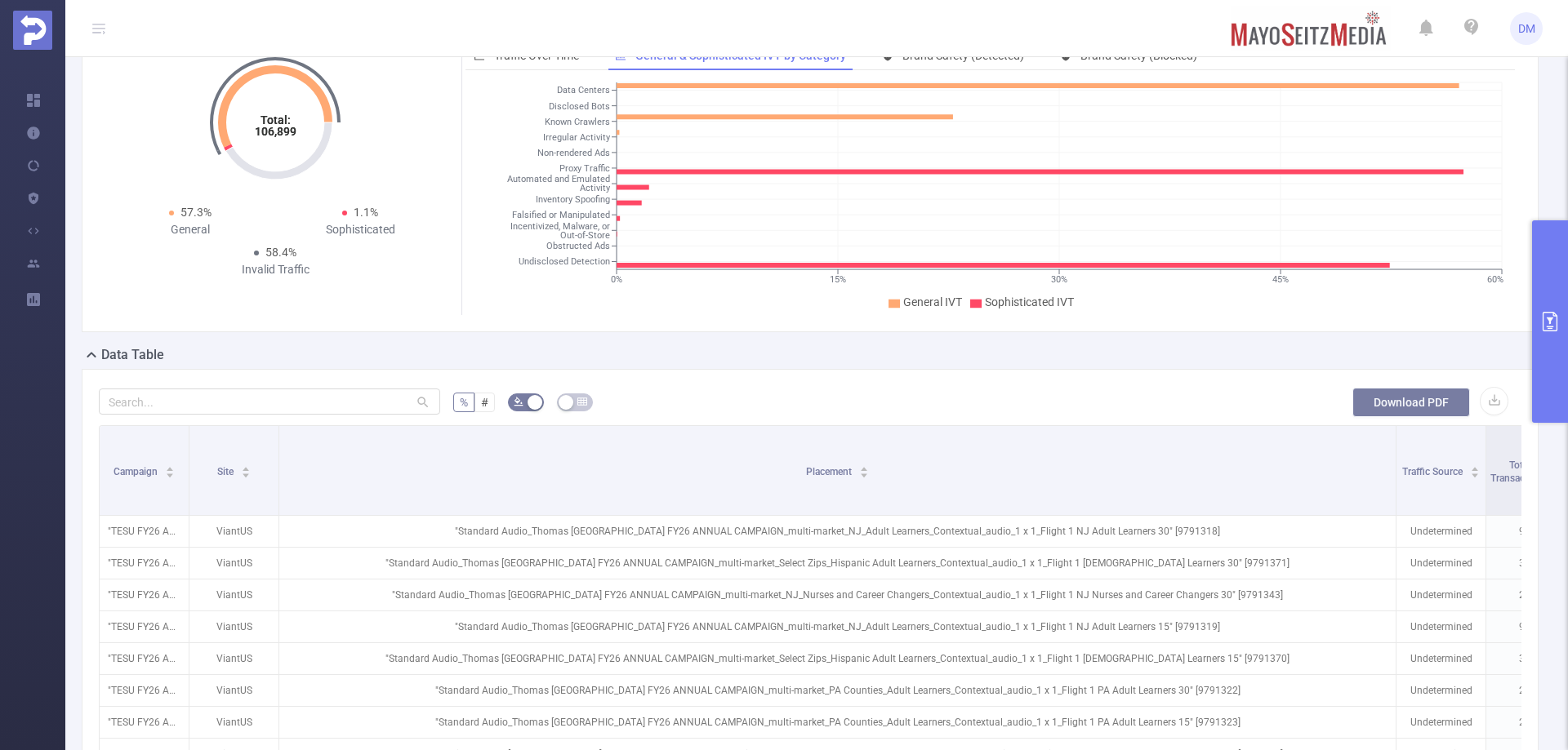
click at [1393, 395] on button "Download PDF" at bounding box center [1410, 402] width 117 height 29
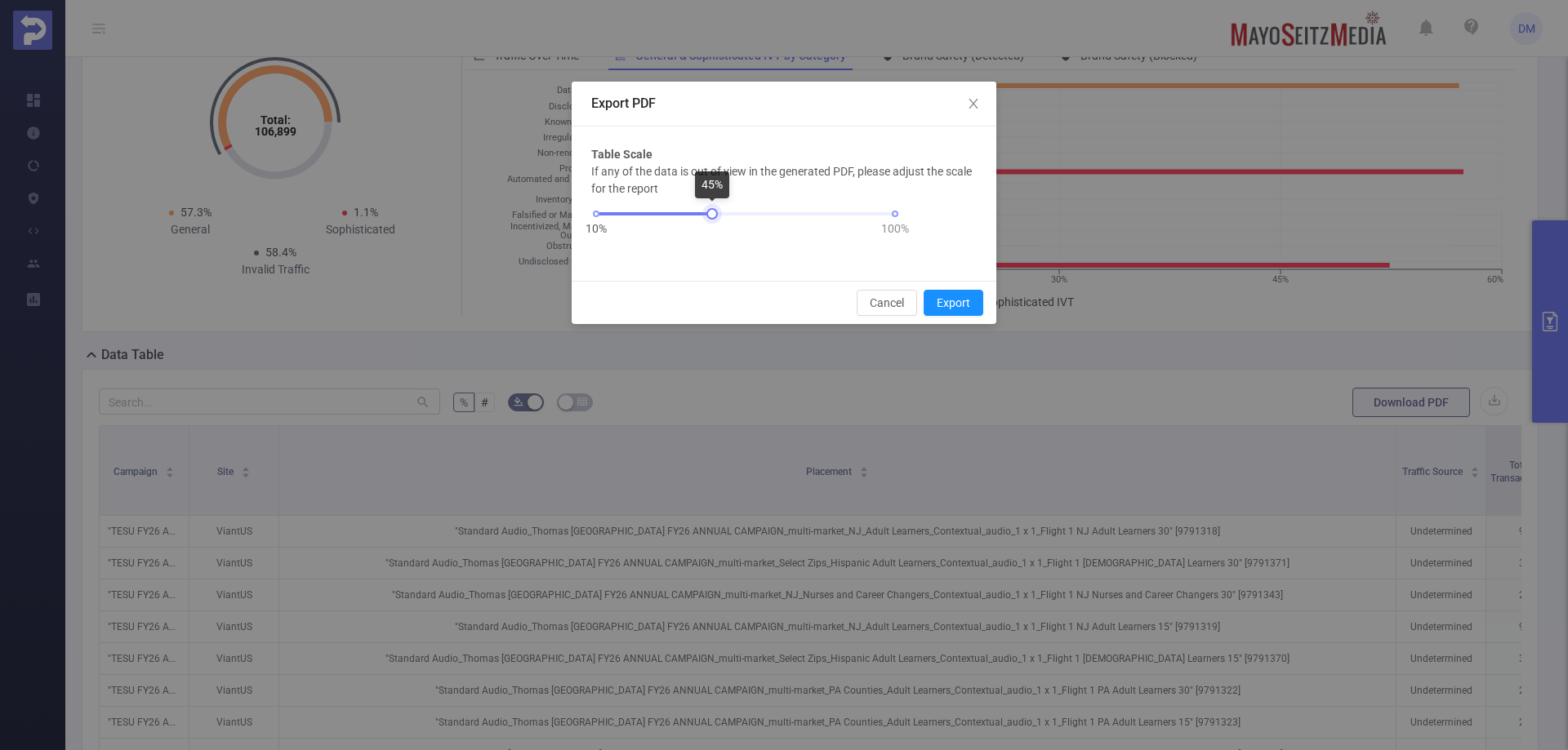
click at [690, 212] on div "10% 100%" at bounding box center [745, 214] width 299 height 10
click at [953, 293] on button "Export" at bounding box center [953, 303] width 60 height 26
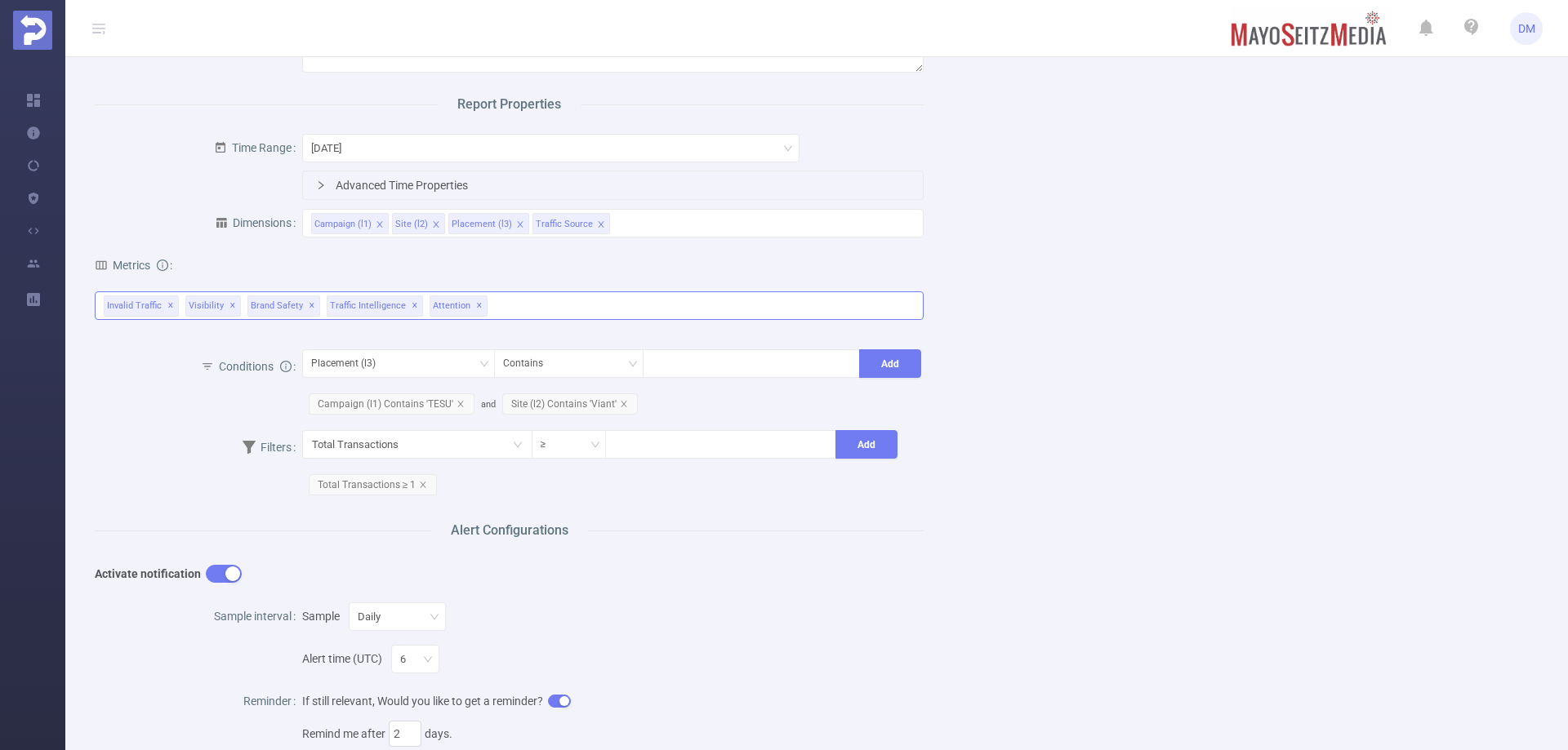
click at [371, 317] on span "Traffic Intelligence ✕" at bounding box center [374, 306] width 96 height 21
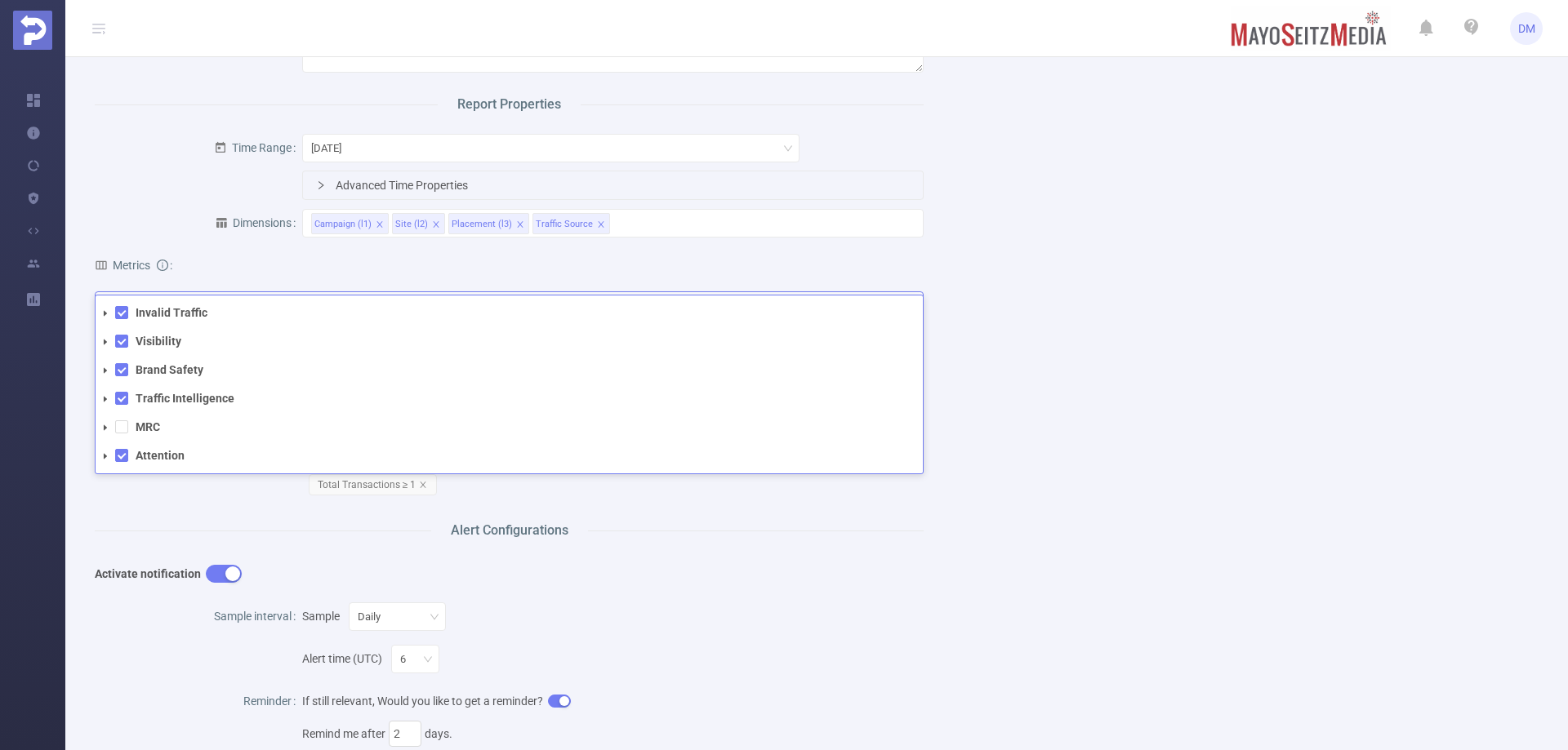
click at [101, 404] on icon "icon: caret-down" at bounding box center [105, 399] width 8 height 8
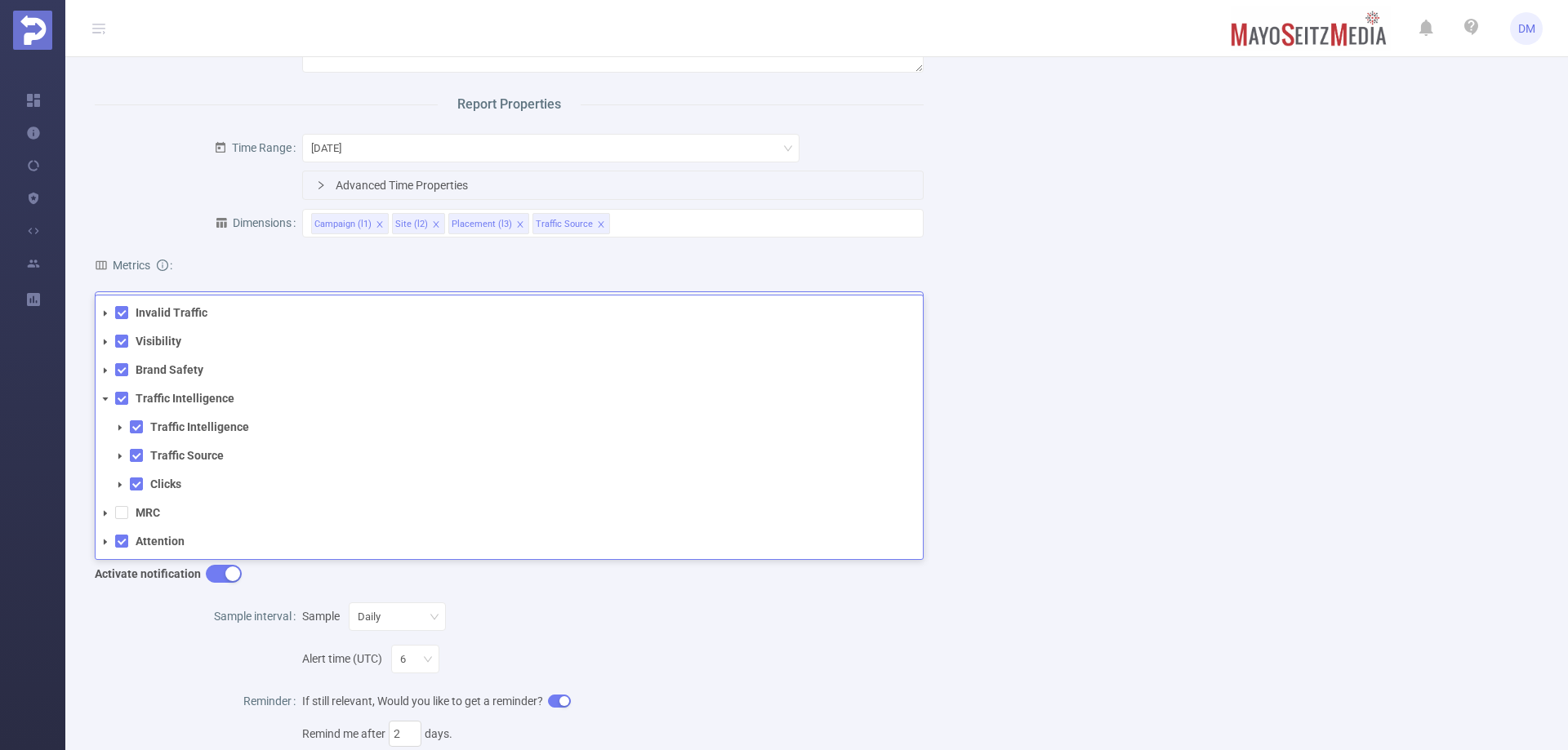
click at [100, 409] on span at bounding box center [105, 399] width 19 height 19
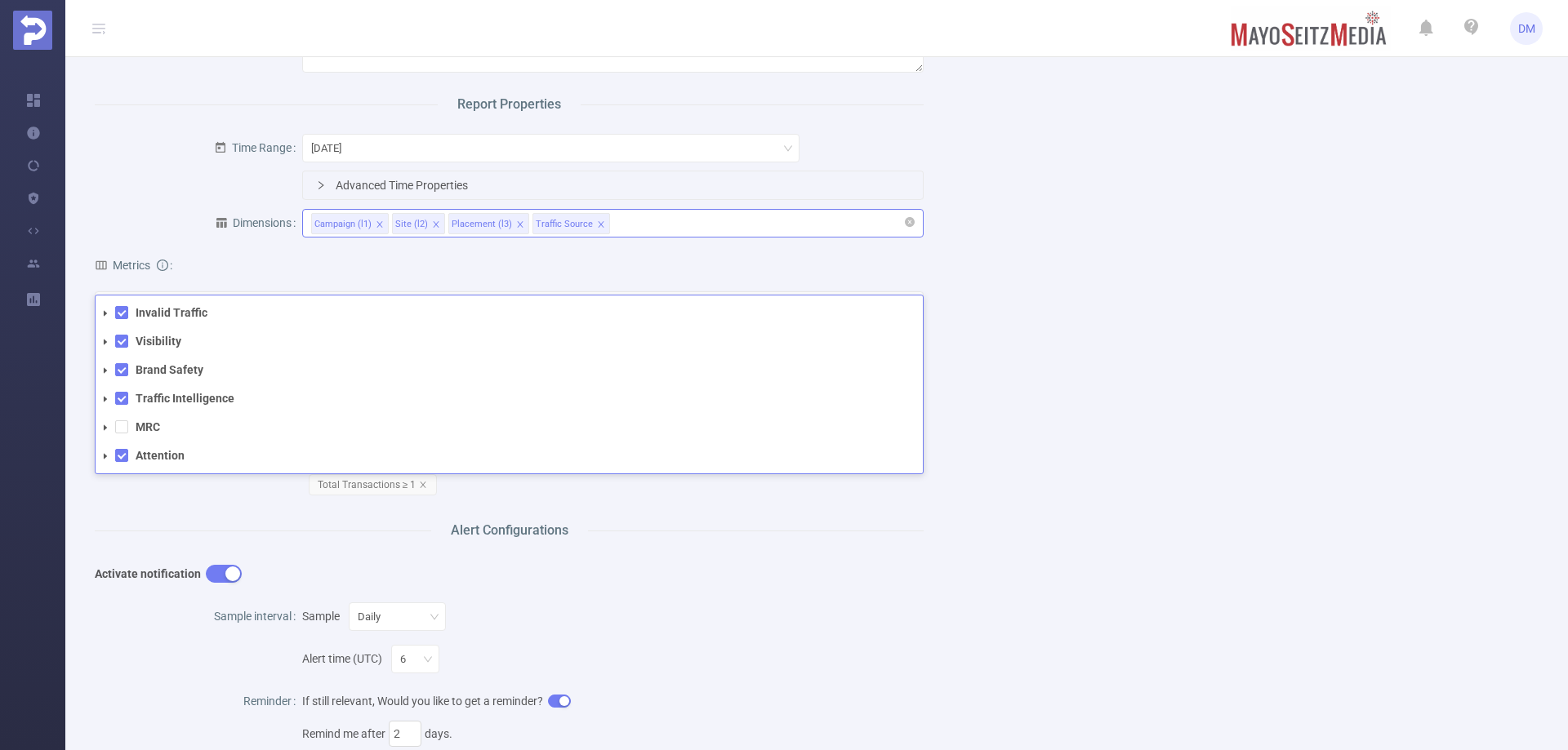
click at [597, 228] on icon "icon: close" at bounding box center [601, 225] width 8 height 8
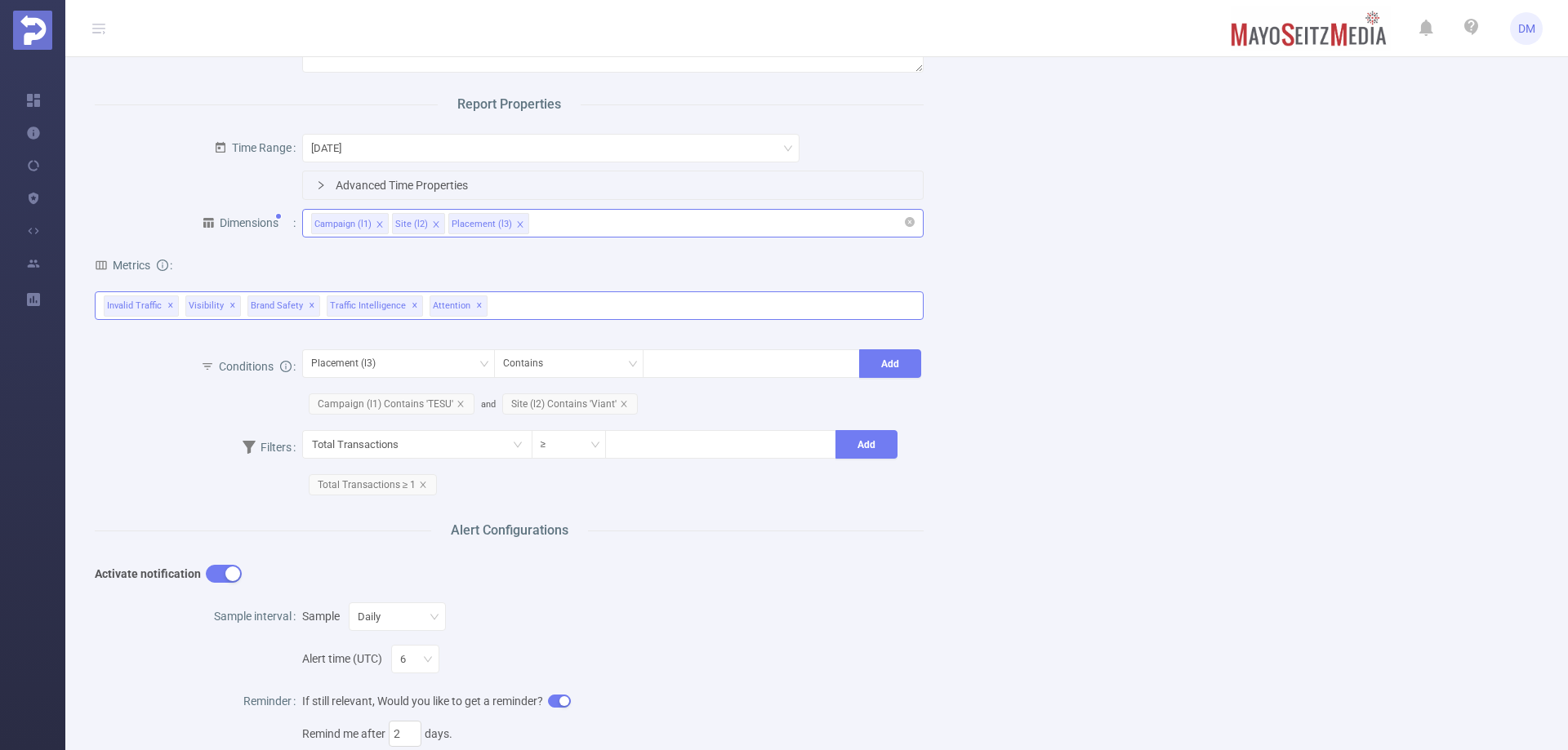
click at [438, 317] on span "Attention ✕" at bounding box center [459, 306] width 58 height 21
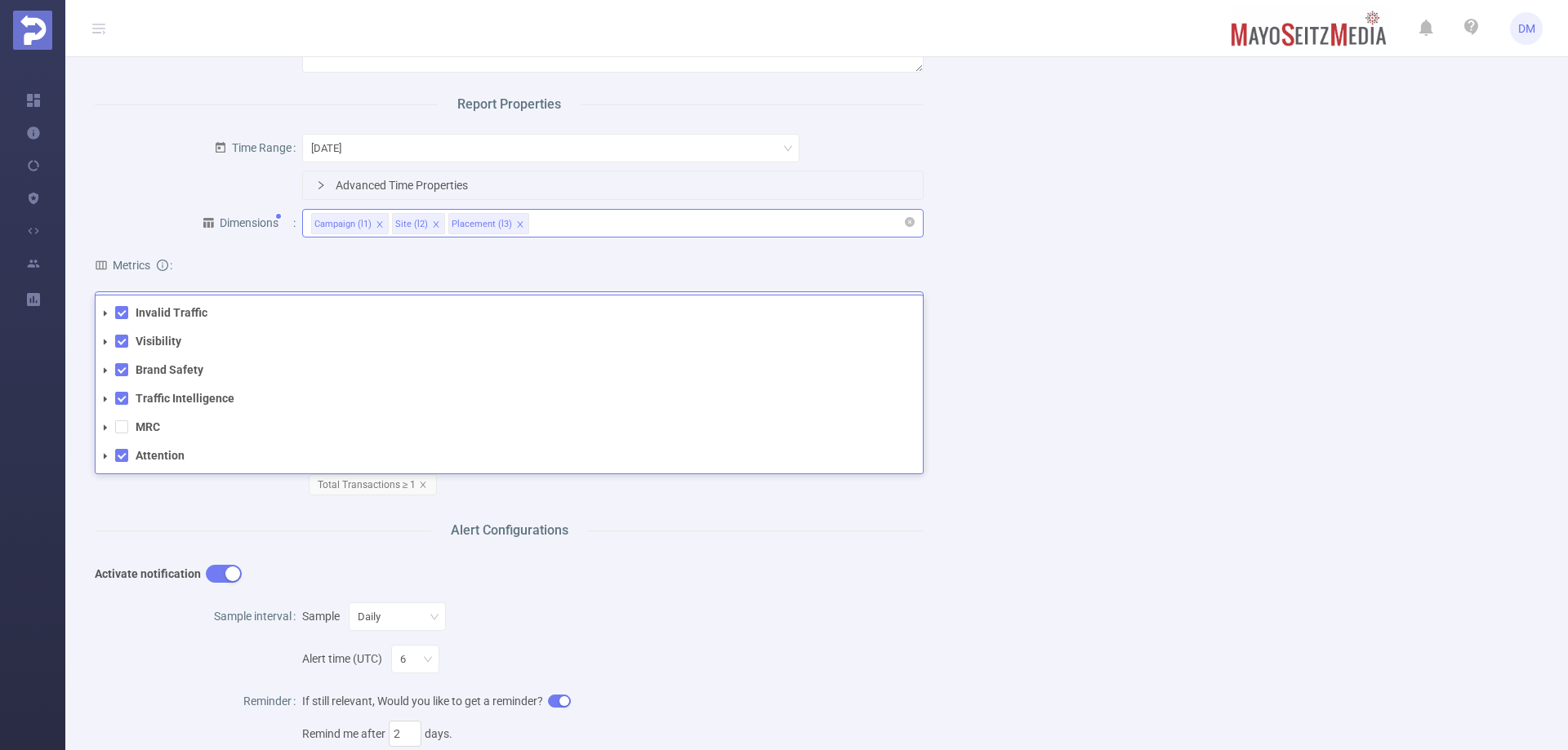
click at [108, 460] on icon "icon: caret-down" at bounding box center [105, 457] width 8 height 8
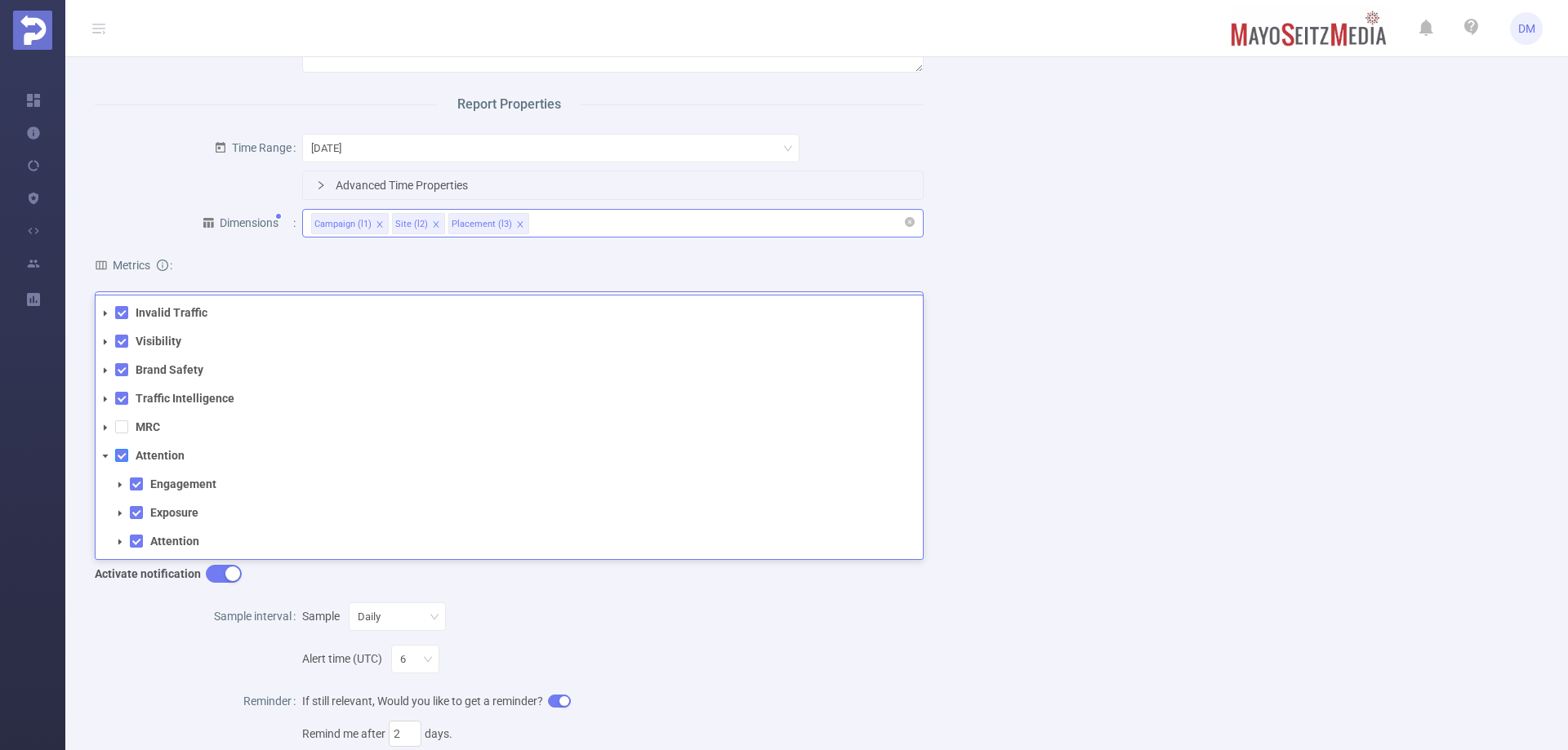
click at [126, 462] on span at bounding box center [121, 455] width 13 height 13
click at [101, 346] on icon "icon: caret-down" at bounding box center [105, 342] width 8 height 8
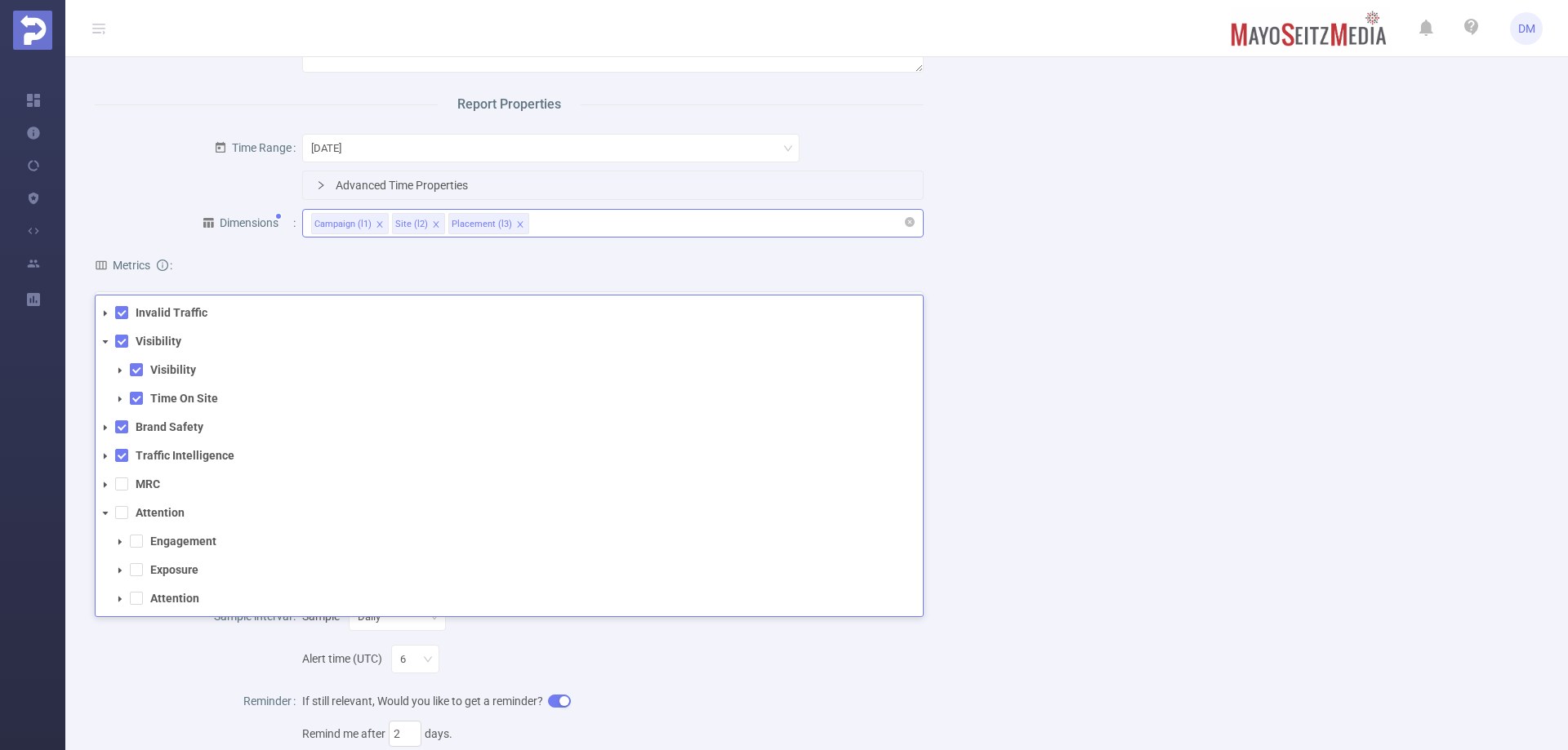
click at [1172, 491] on div "Name Viant - TESU IVT Report Description Viant - TESU IVT Report Report Propert…" at bounding box center [810, 503] width 1470 height 1059
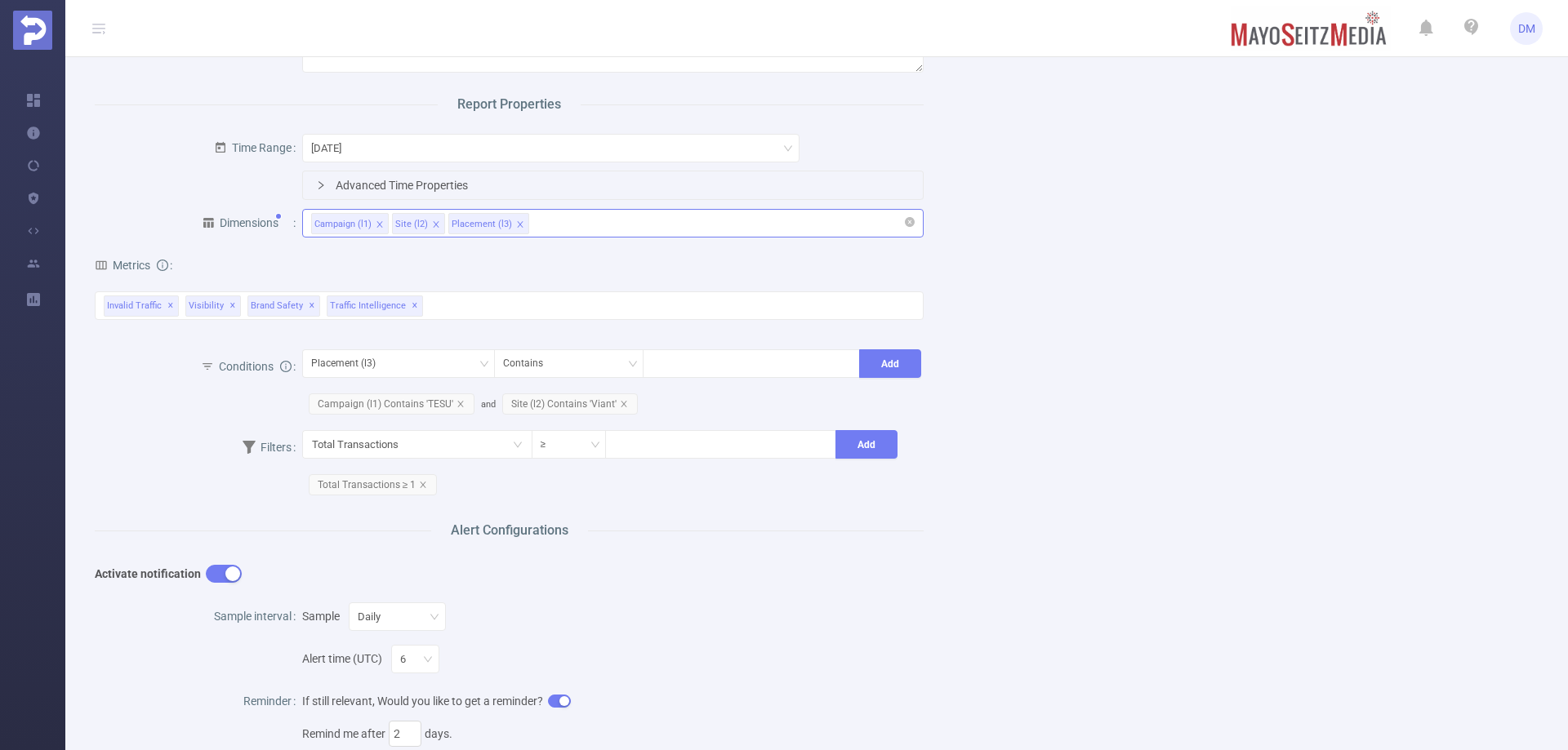
drag, startPoint x: 894, startPoint y: 613, endPoint x: 1038, endPoint y: 610, distance: 144.0
click at [1038, 610] on div "Name Viant - TESU IVT Report Description Viant - TESU IVT Report Report Propert…" at bounding box center [810, 503] width 1470 height 1059
click at [937, 671] on button "Save" at bounding box center [941, 671] width 38 height 19
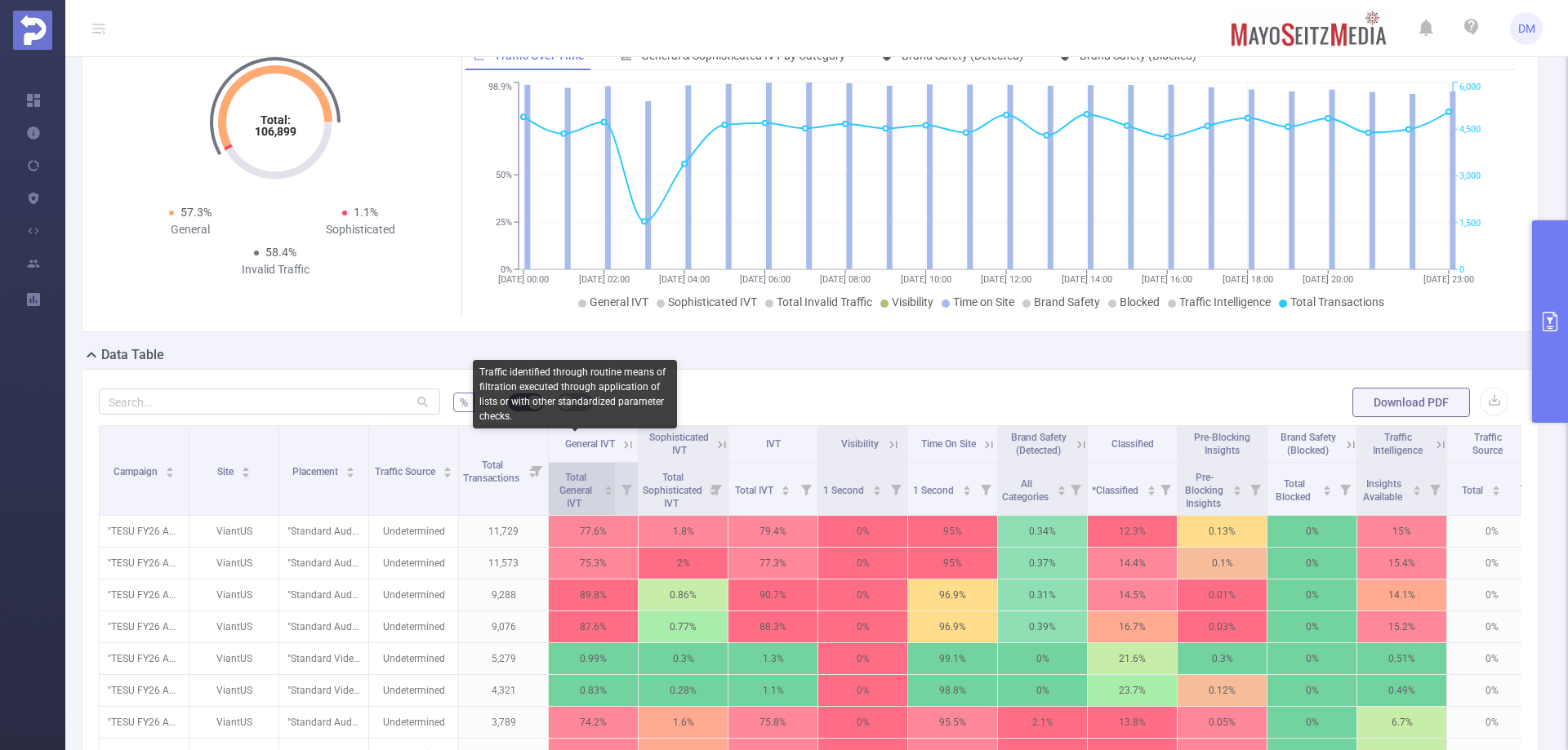
click at [588, 472] on span "Total General IVT" at bounding box center [576, 490] width 33 height 38
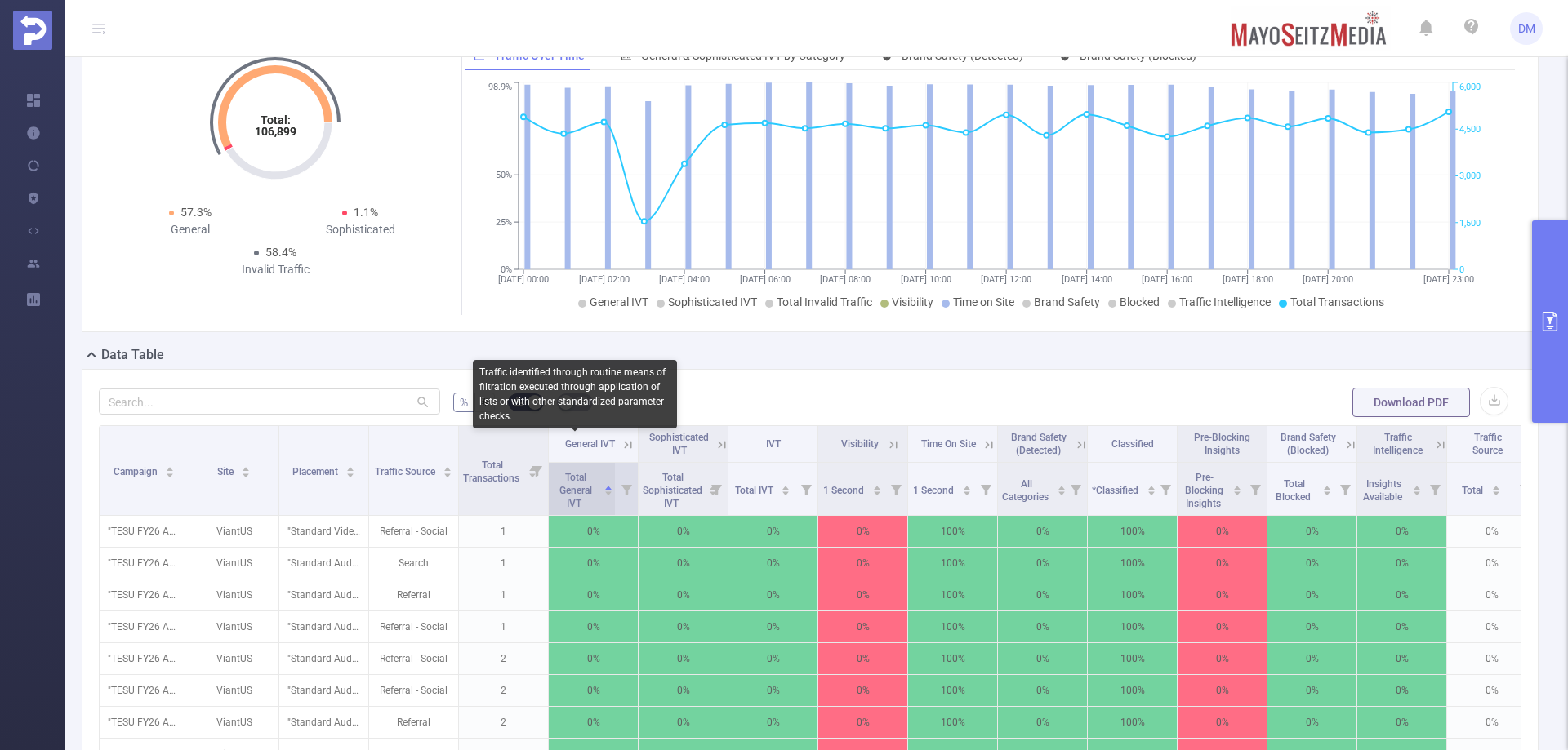
click at [588, 472] on span "Total General IVT" at bounding box center [576, 490] width 33 height 38
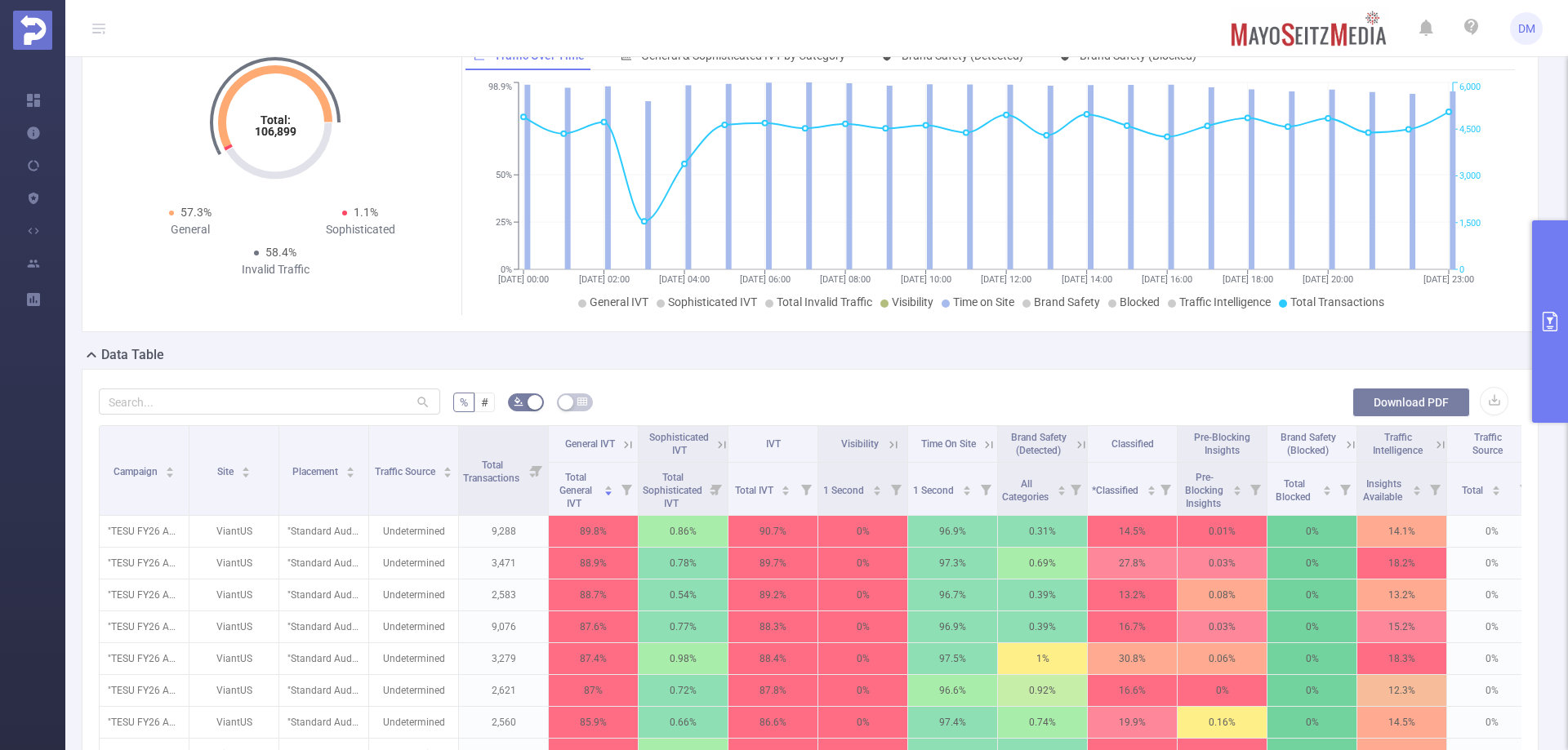
click at [1436, 417] on button "Download PDF" at bounding box center [1410, 402] width 117 height 29
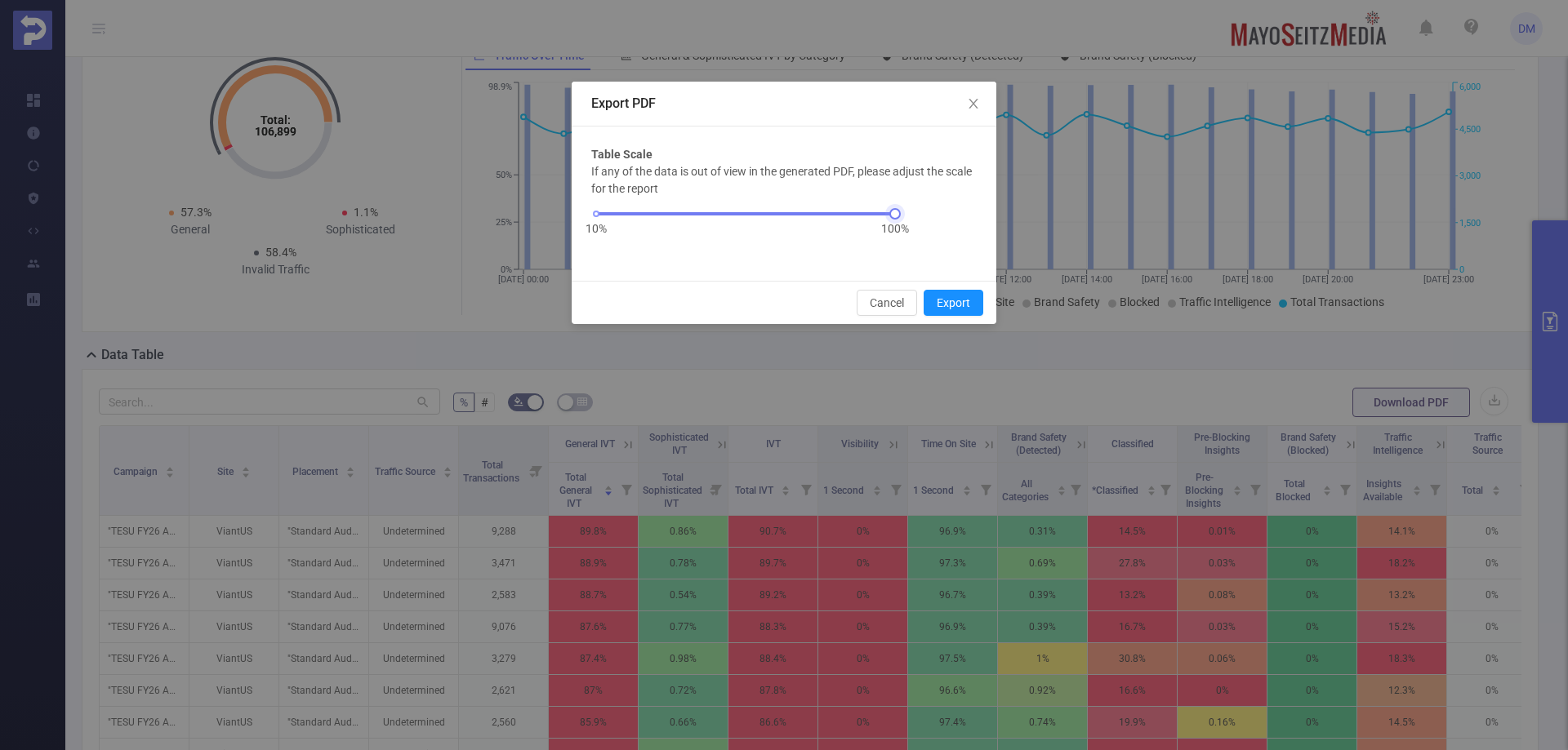
click at [709, 217] on div "10% 100%" at bounding box center [745, 214] width 299 height 10
click at [942, 301] on button "Export" at bounding box center [953, 303] width 60 height 26
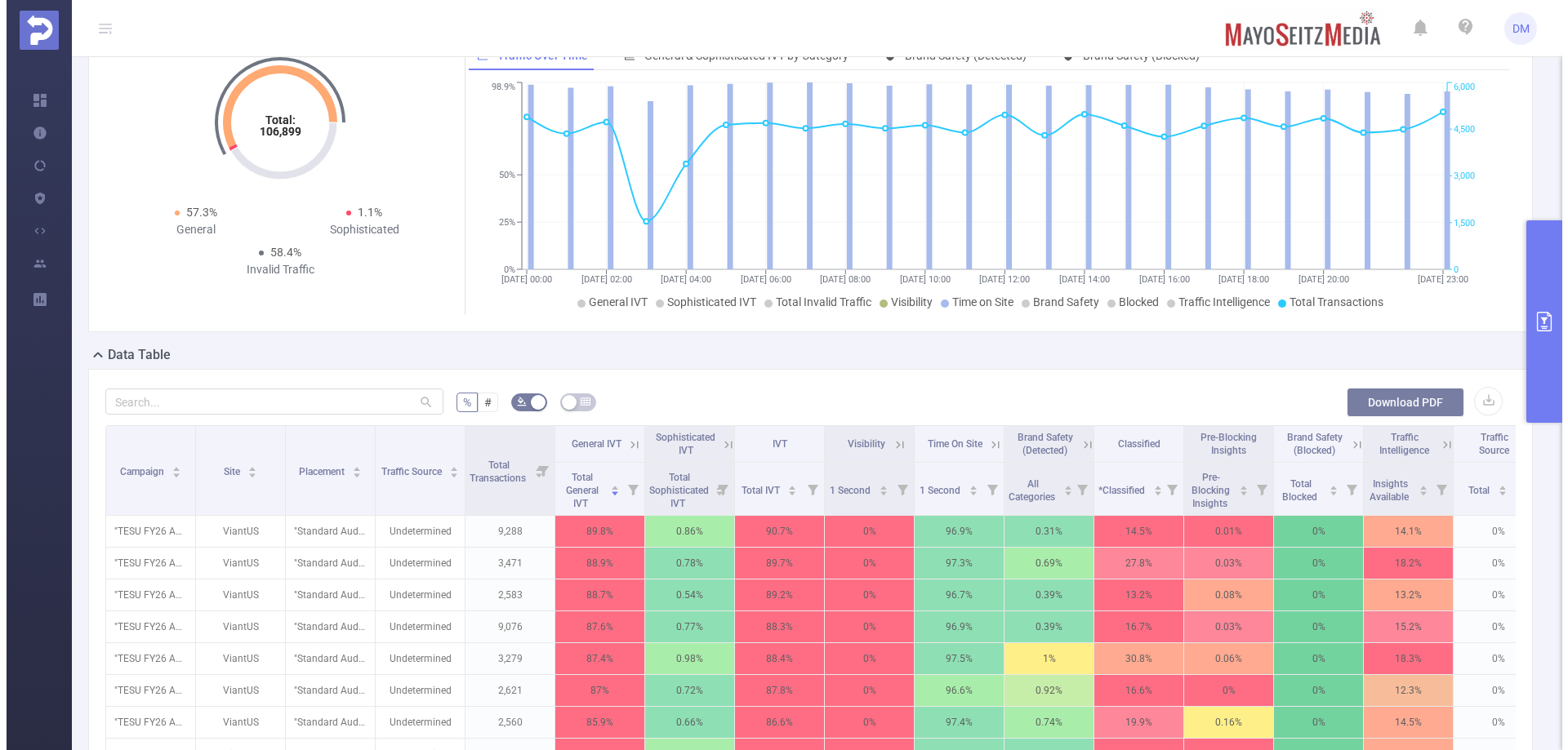
scroll to position [0, 0]
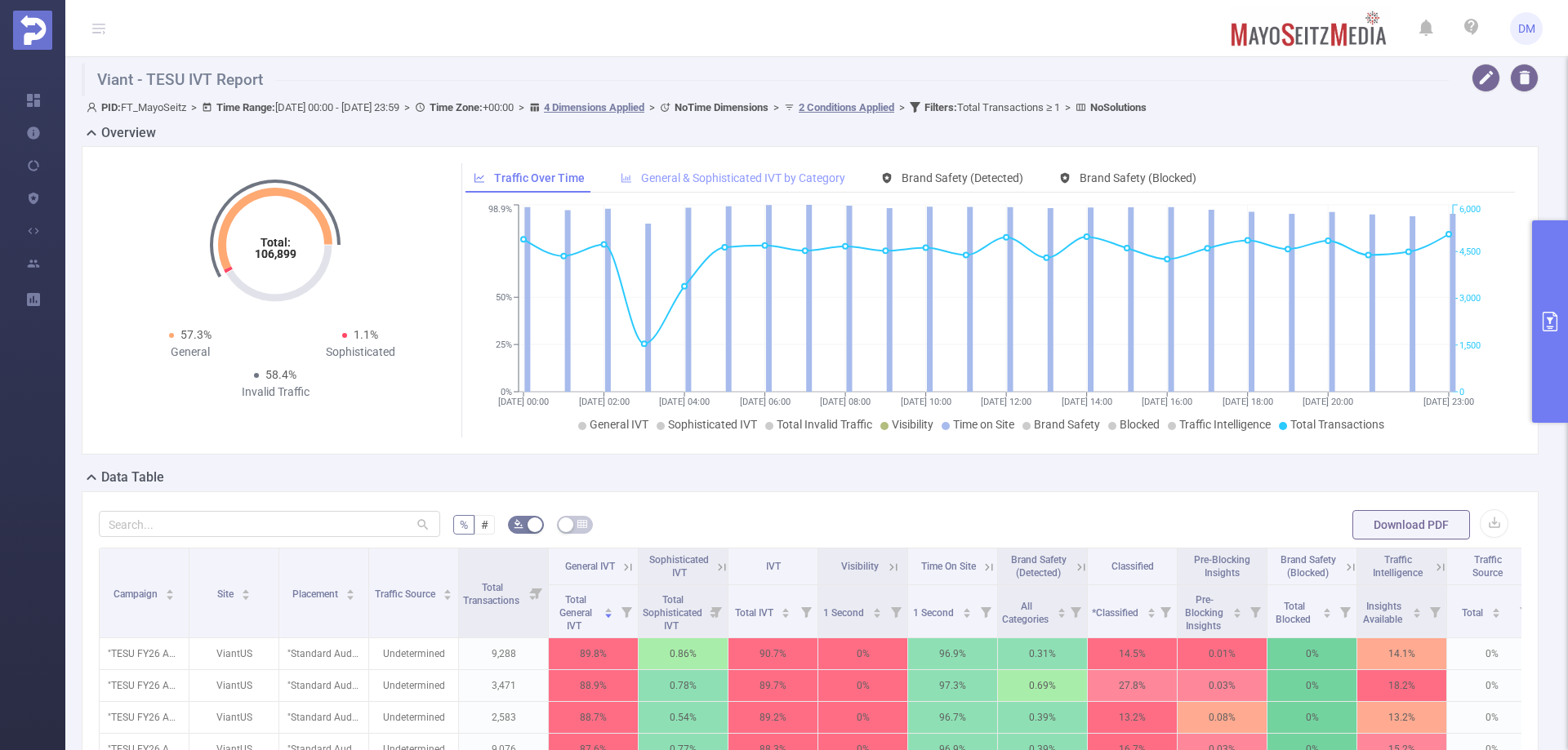
click at [792, 179] on span "General & Sophisticated IVT by Category" at bounding box center [743, 177] width 204 height 13
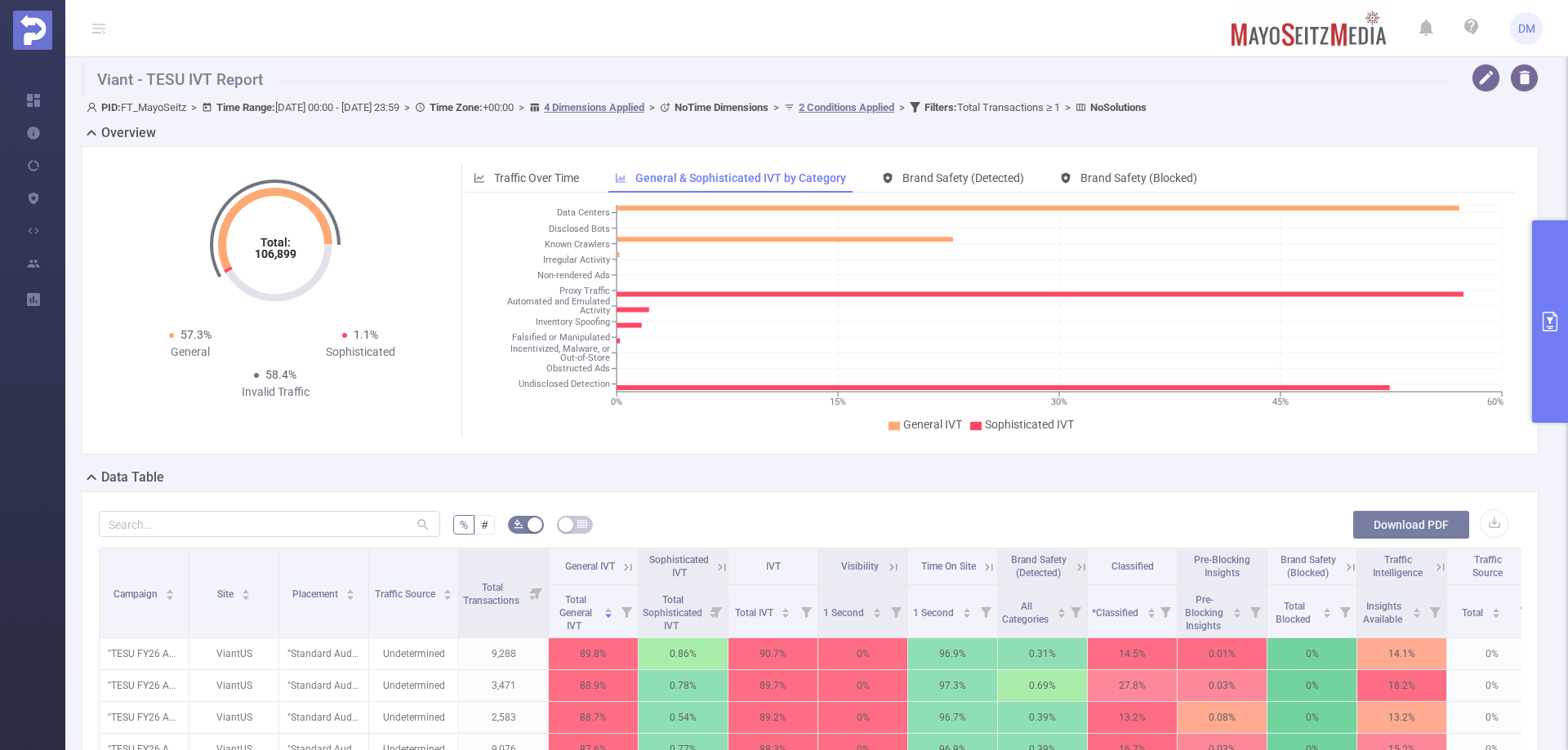
click at [1410, 535] on button "Download PDF" at bounding box center [1410, 524] width 117 height 29
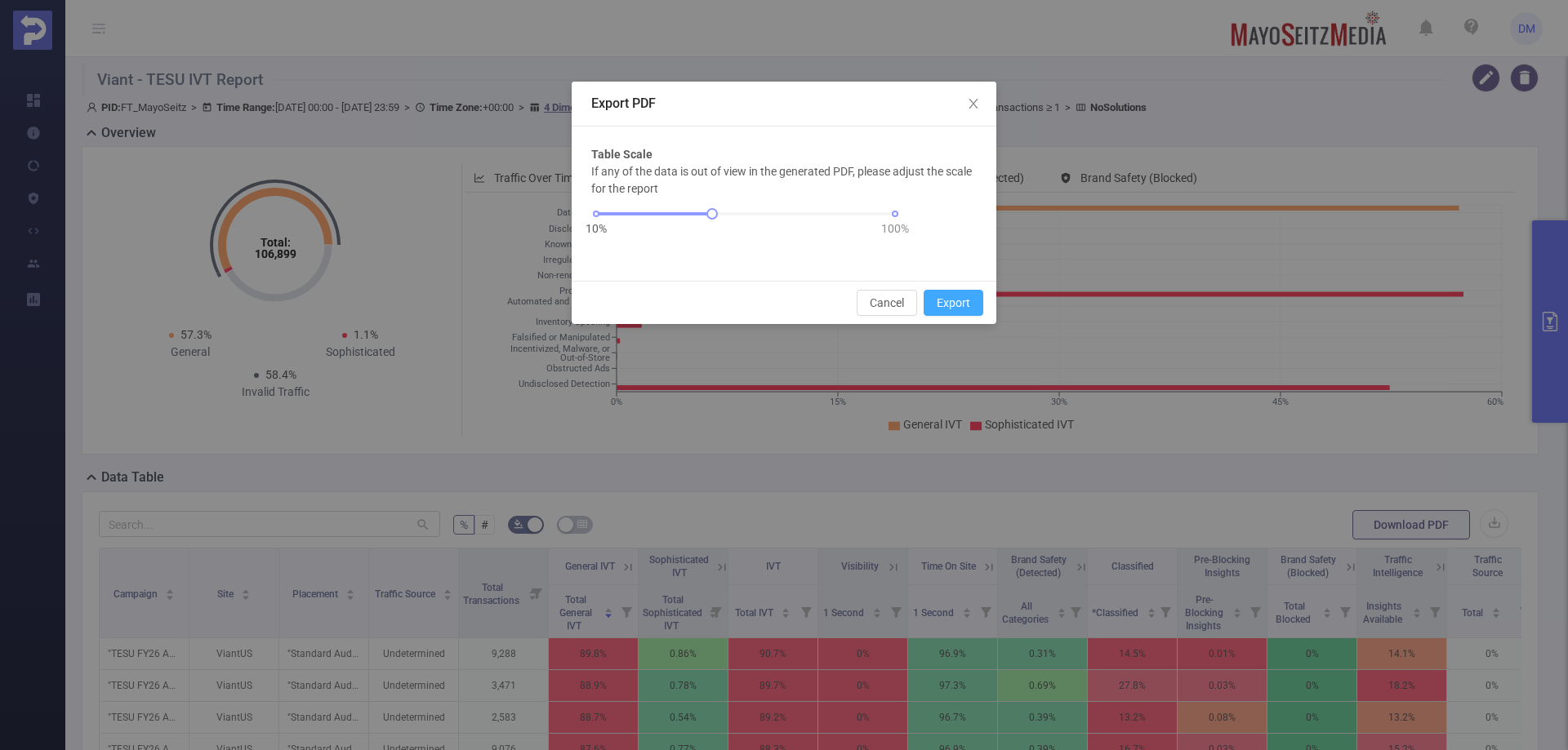
click at [969, 315] on button "Export" at bounding box center [953, 303] width 60 height 26
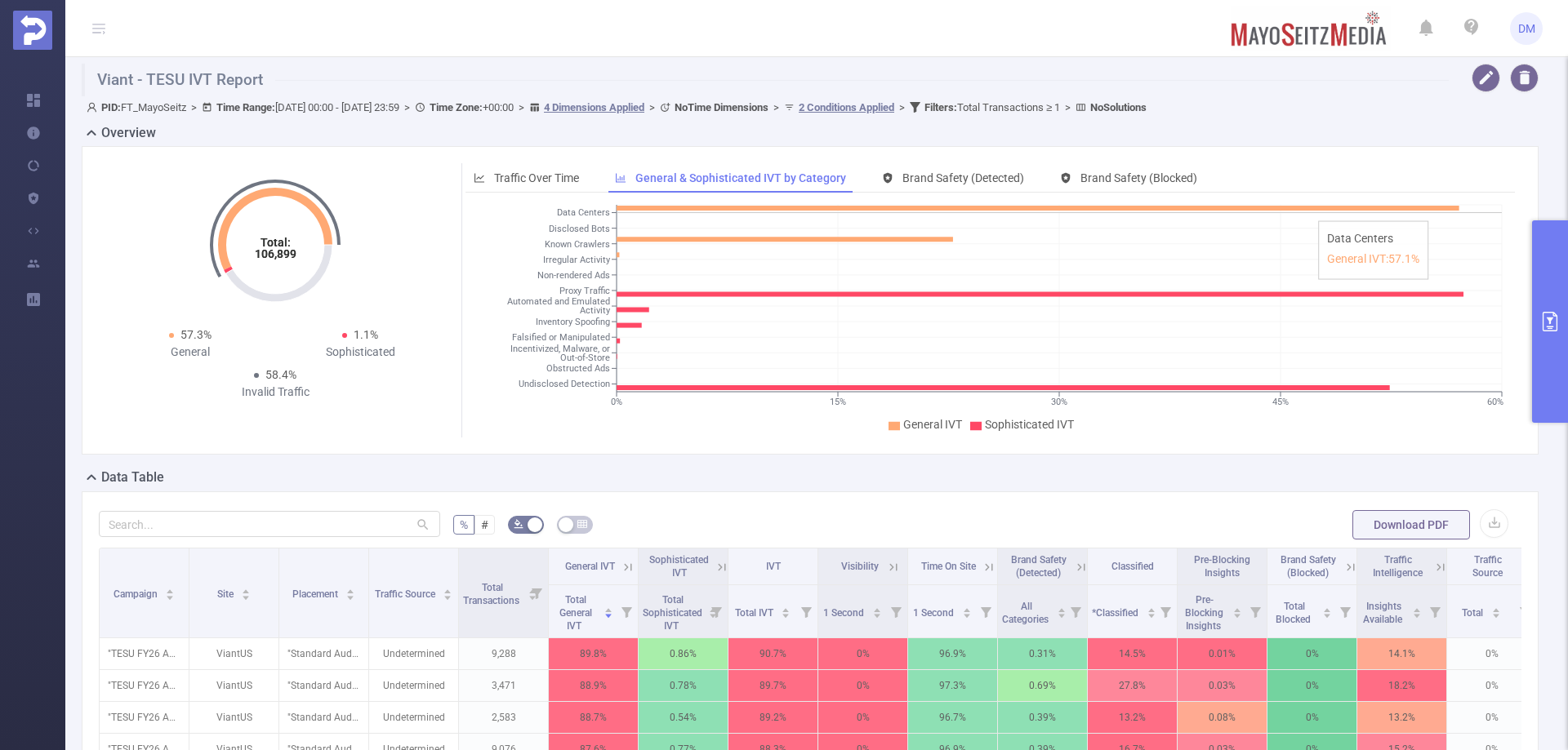
click at [1439, 206] on icon "0% 15% 30% 45% 60% Data Centers Disclosed Bots Known Crawlers Irregular Activit…" at bounding box center [985, 319] width 1040 height 237
click at [1405, 518] on button "Download PDF" at bounding box center [1410, 524] width 117 height 29
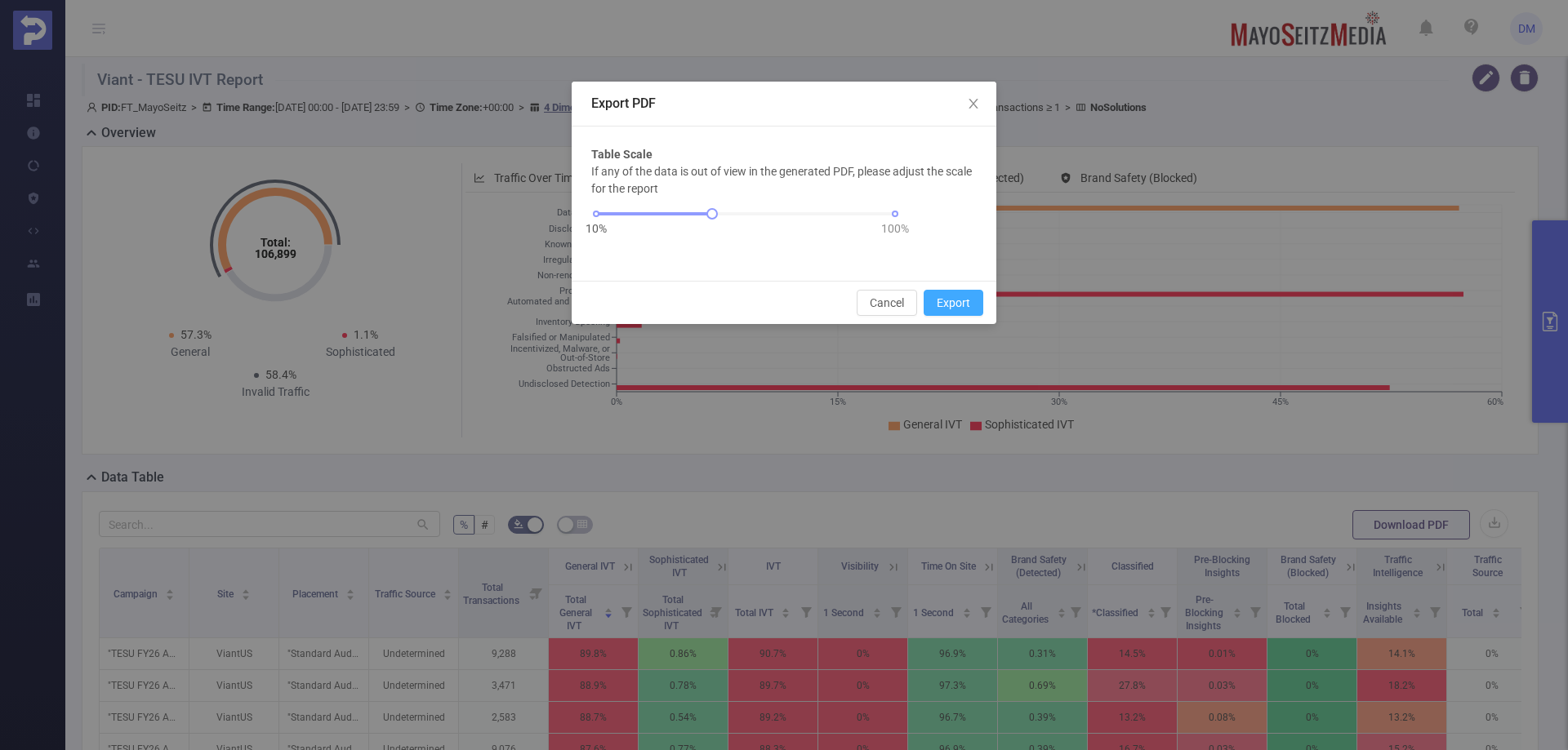
click at [935, 300] on button "Export" at bounding box center [953, 303] width 60 height 26
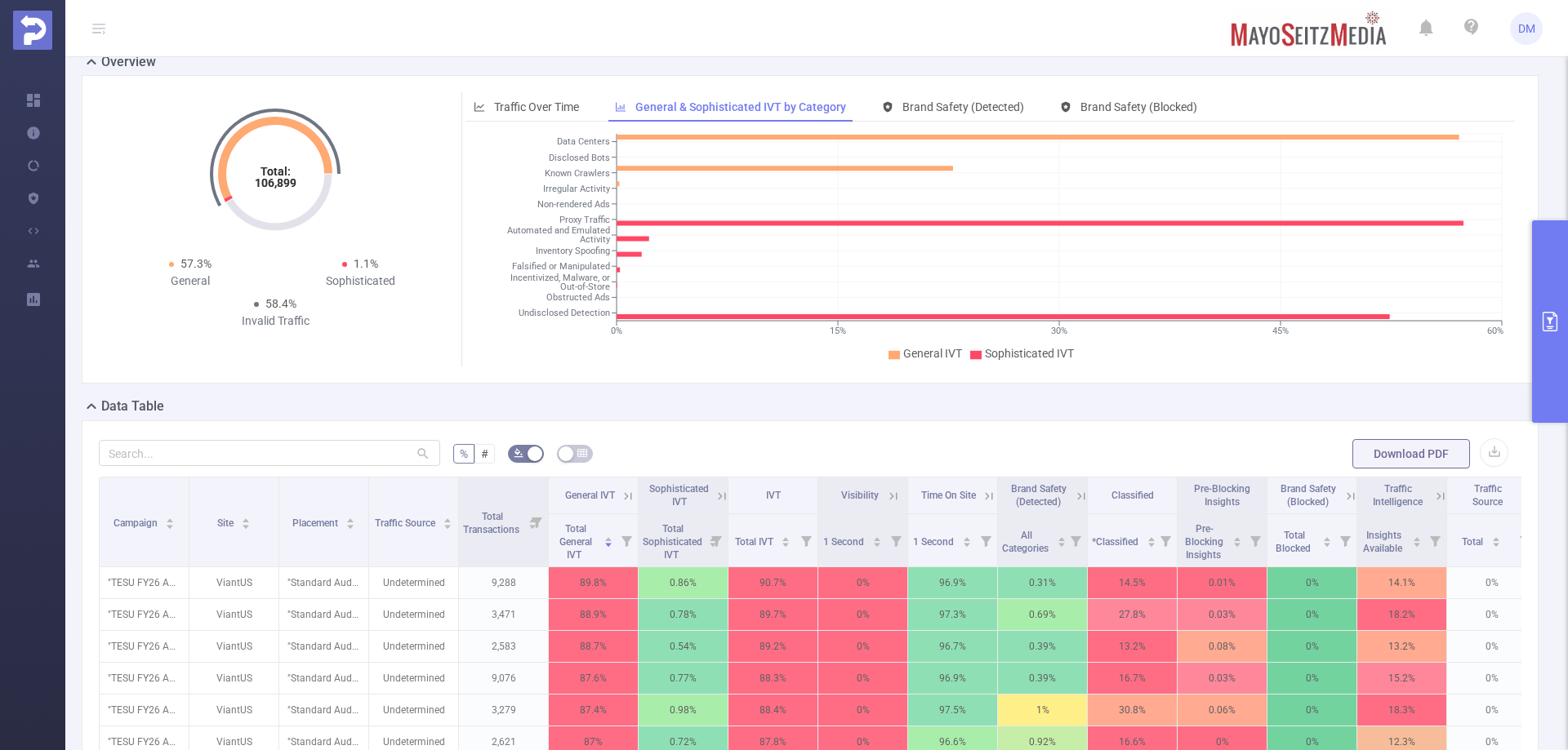
scroll to position [163, 0]
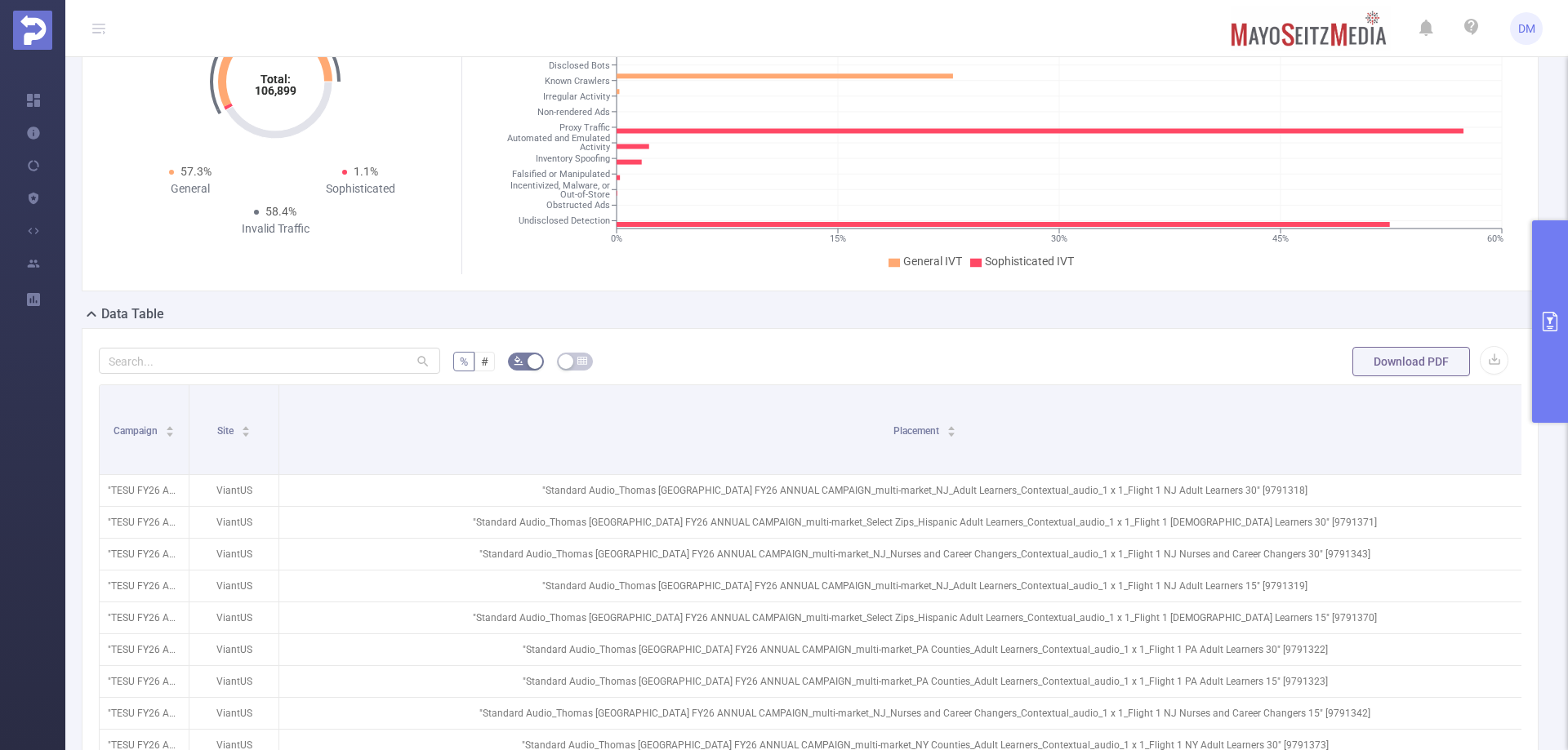
drag, startPoint x: 365, startPoint y: 394, endPoint x: 1567, endPoint y: 431, distance: 1202.6
click at [1567, 431] on section "Viant - TESU IVT Report PID: FT_MayoSeitz > Time Range: [DATE] 00:00 - [DATE] 2…" at bounding box center [816, 375] width 1502 height 750
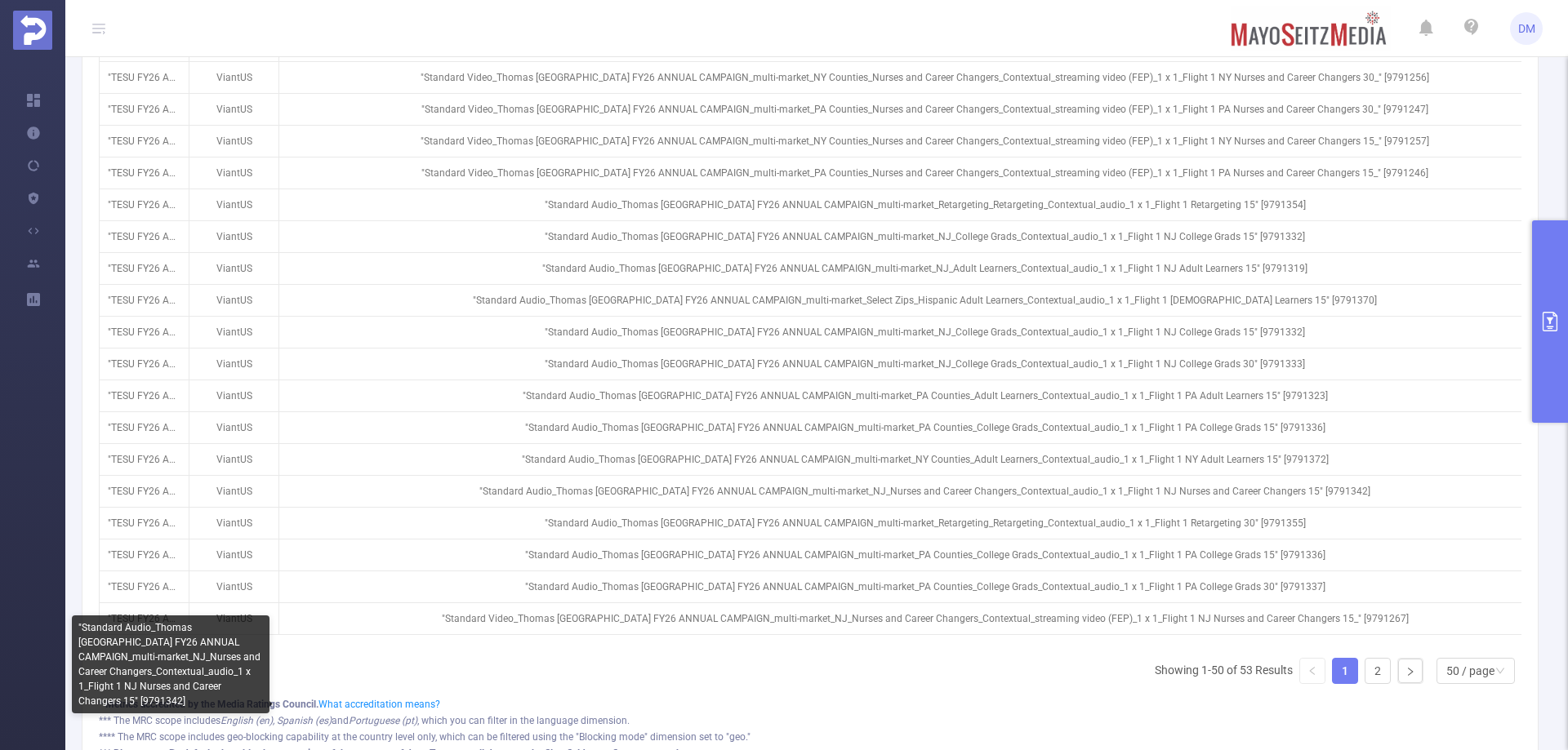
scroll to position [1755, 0]
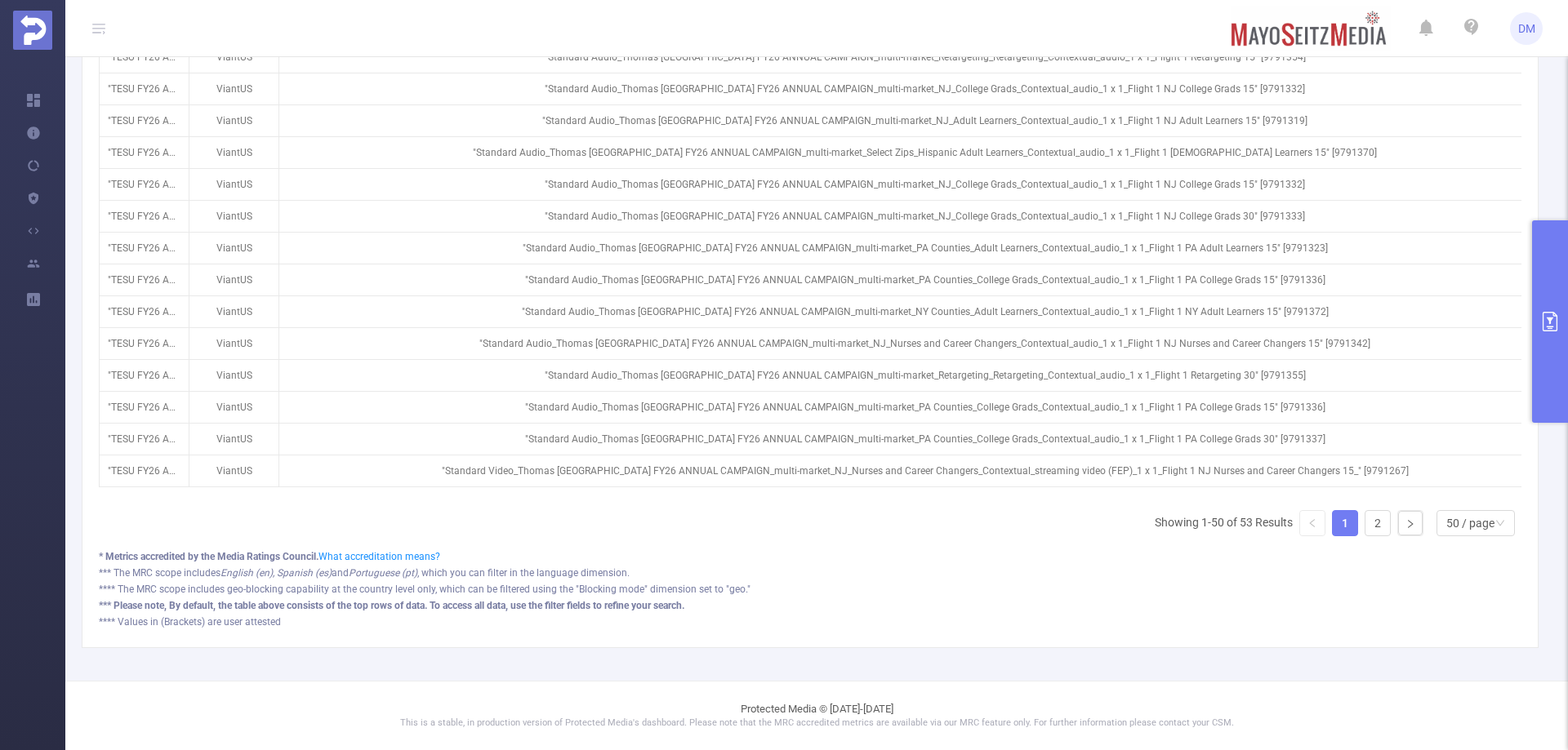
drag, startPoint x: 689, startPoint y: 497, endPoint x: 810, endPoint y: 496, distance: 121.0
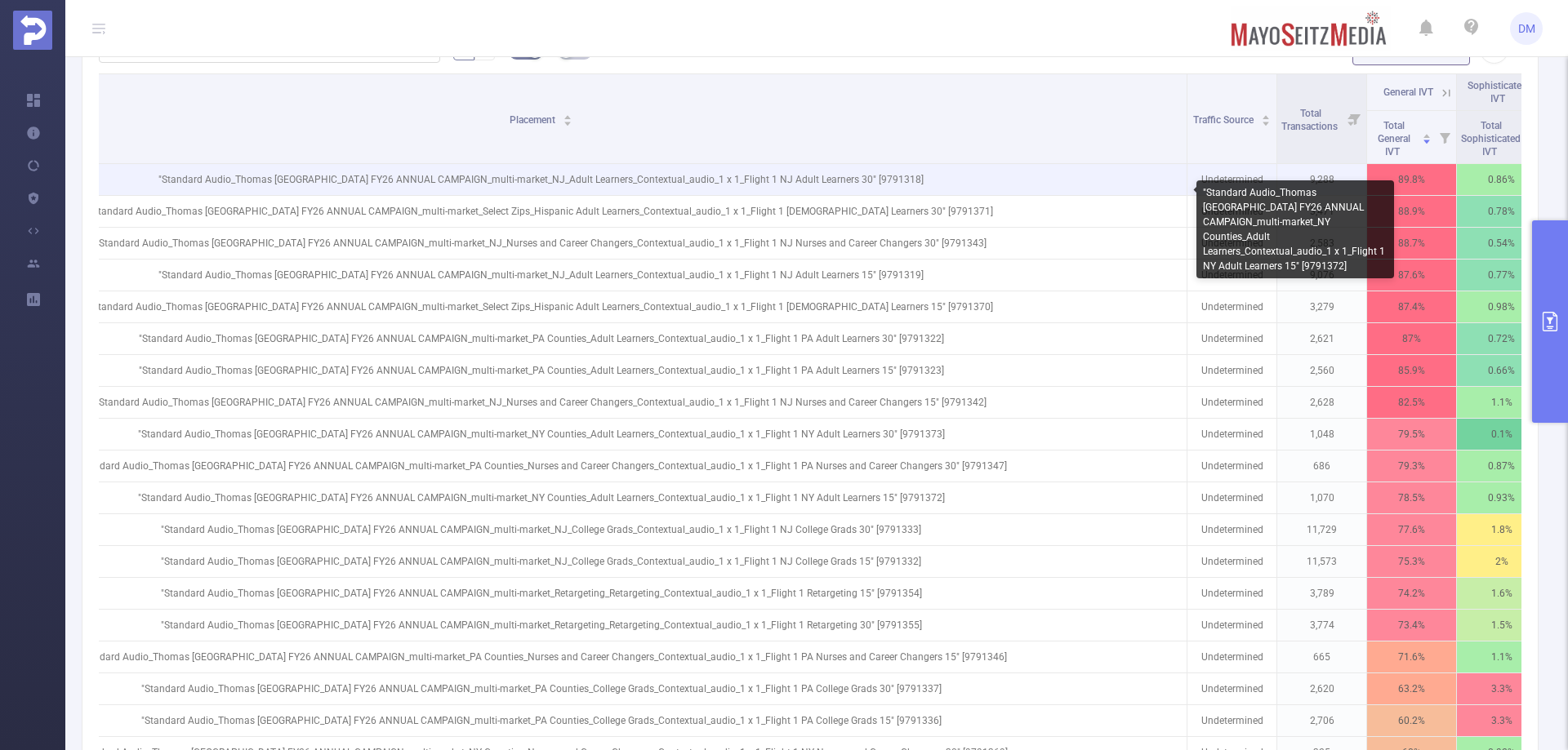
scroll to position [449, 0]
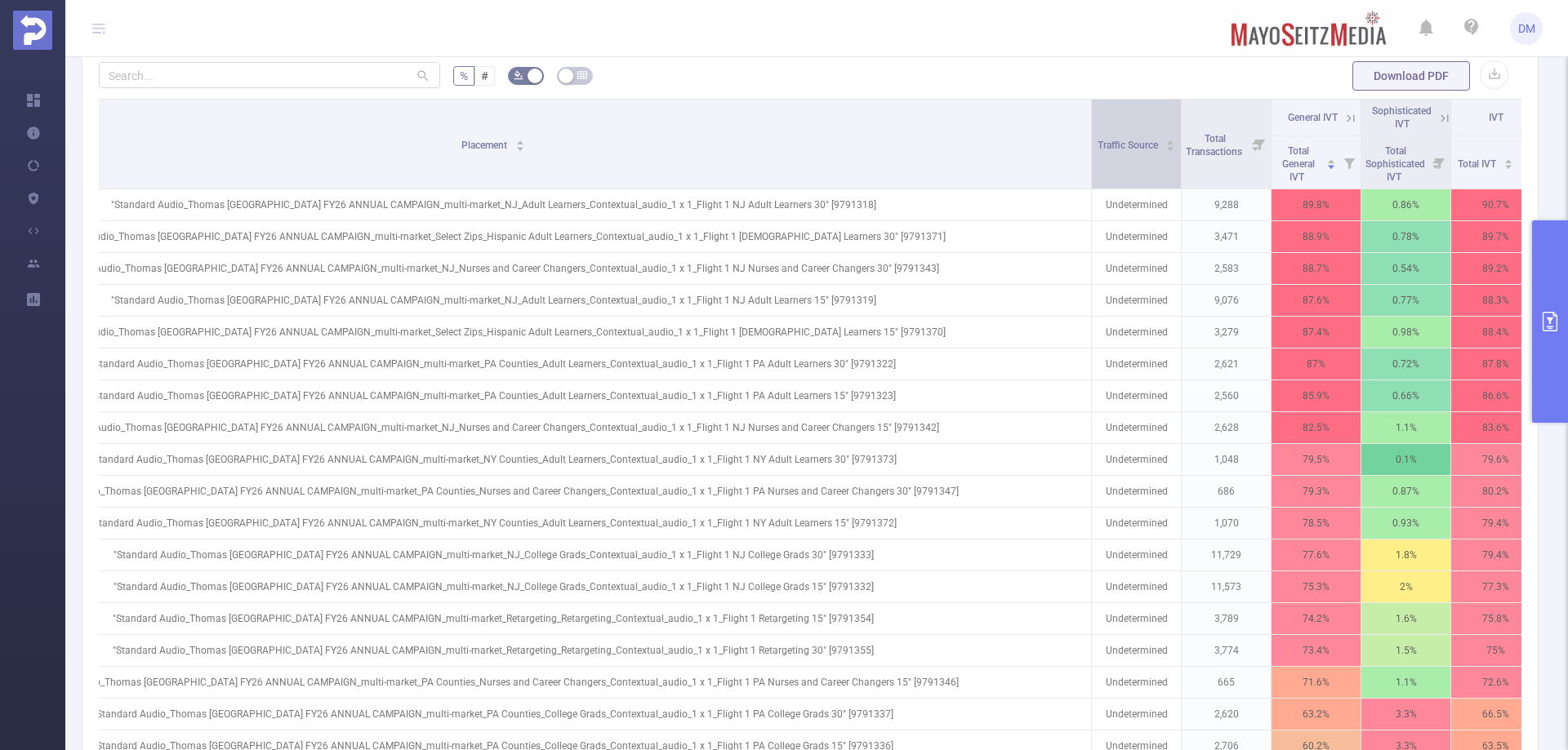
drag, startPoint x: 1187, startPoint y: 135, endPoint x: 1075, endPoint y: 147, distance: 112.6
click at [1087, 137] on span at bounding box center [1091, 144] width 8 height 89
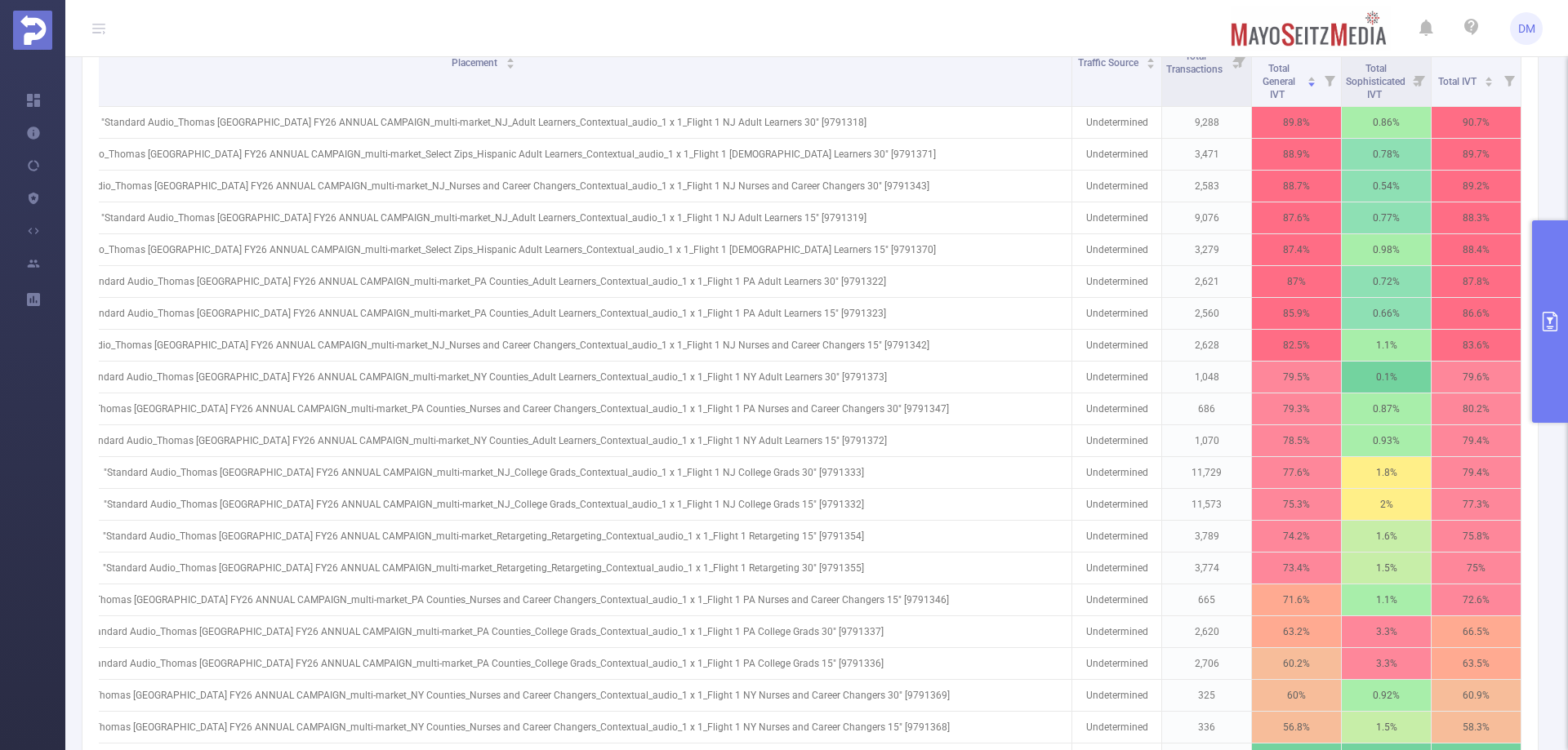
scroll to position [367, 0]
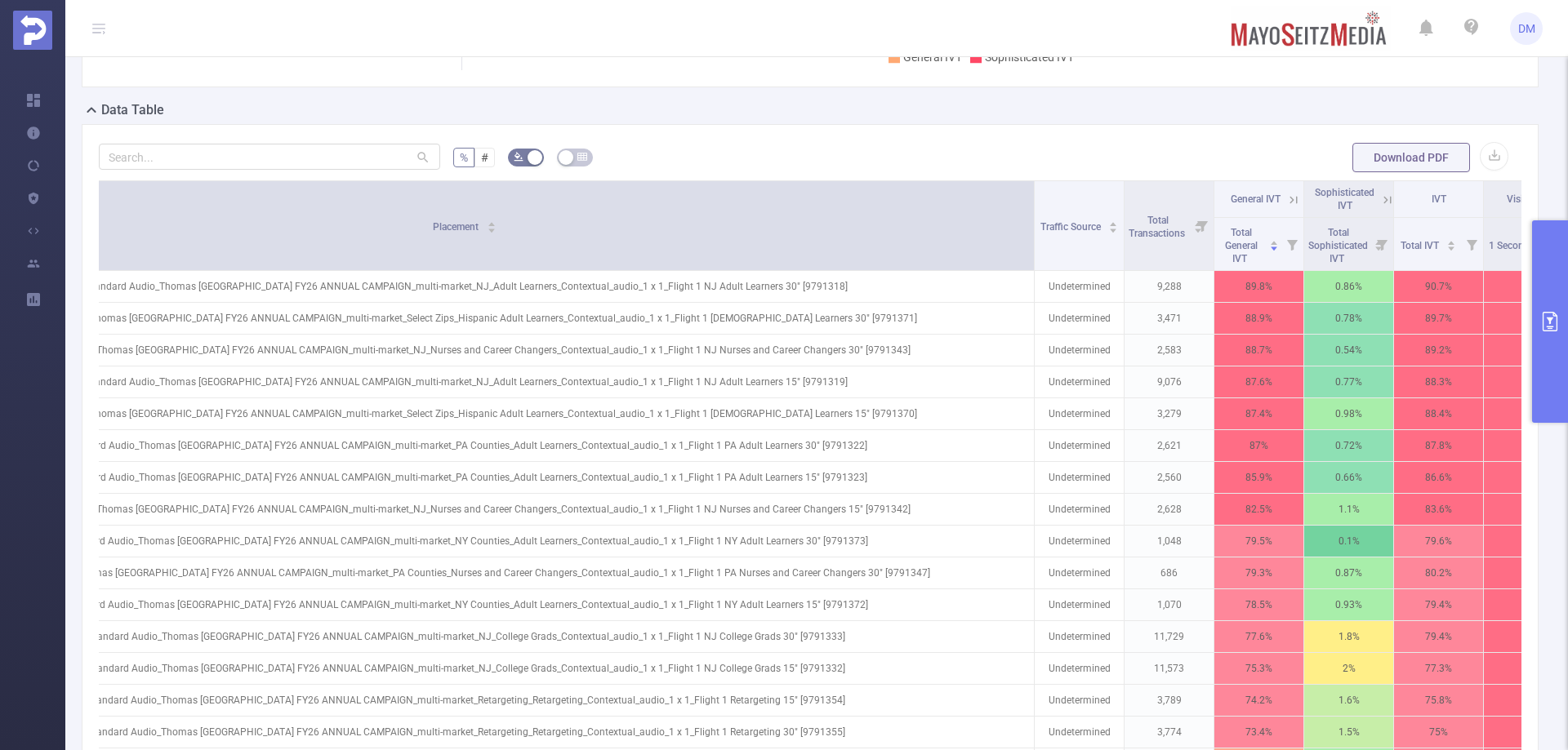
drag, startPoint x: 1068, startPoint y: 209, endPoint x: 1027, endPoint y: 212, distance: 41.1
click at [1030, 212] on span at bounding box center [1034, 226] width 8 height 89
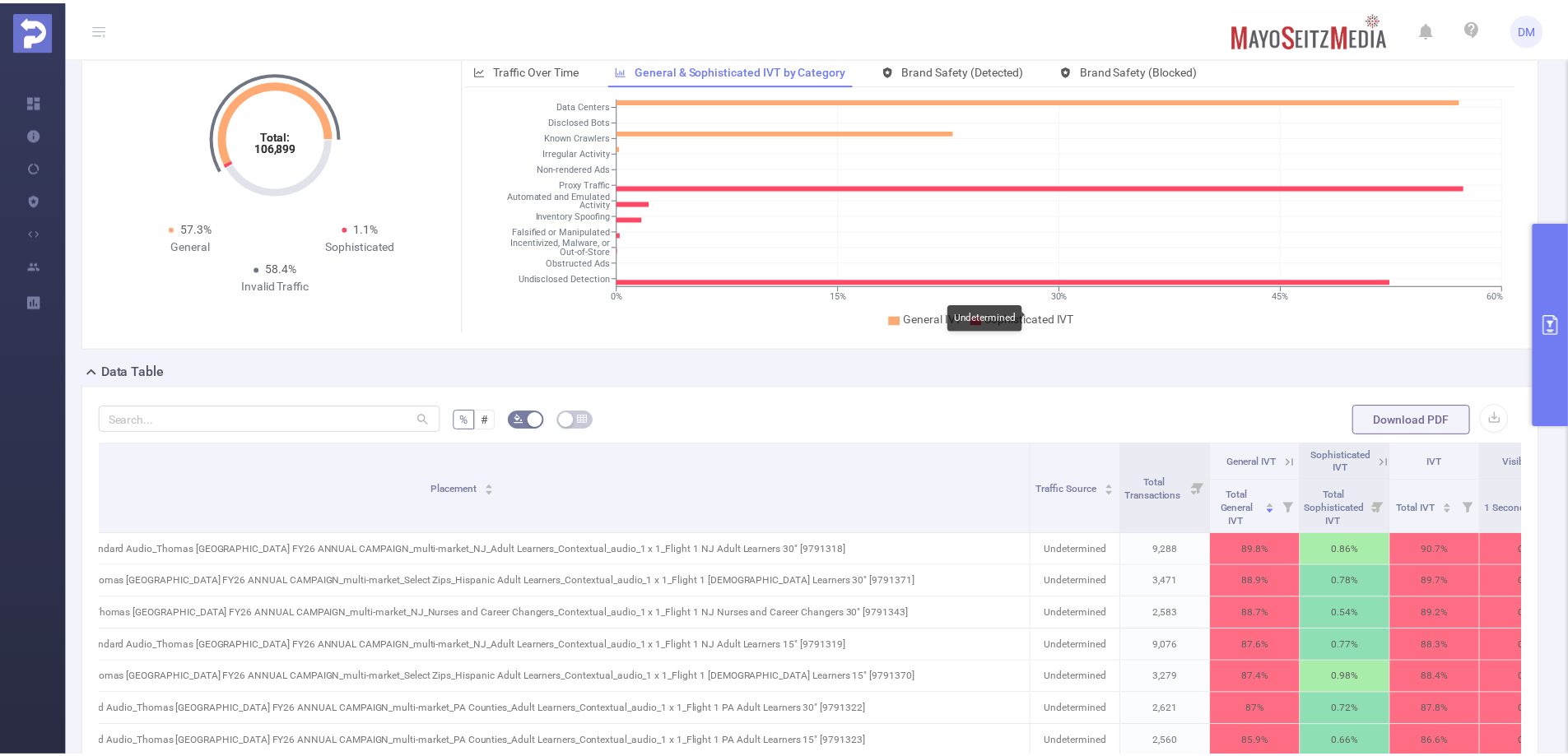
scroll to position [0, 0]
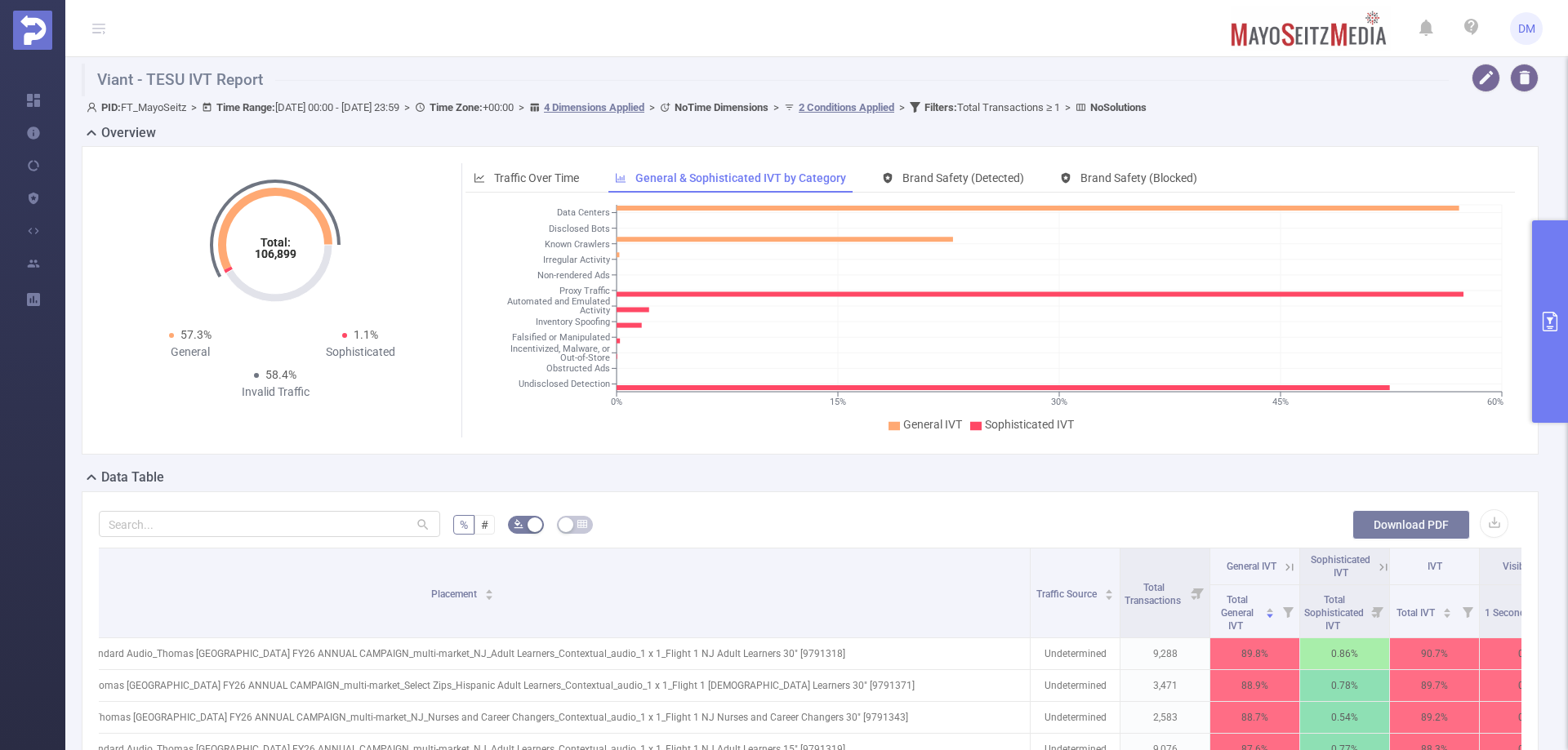
click at [1406, 521] on button "Download PDF" at bounding box center [1410, 524] width 117 height 29
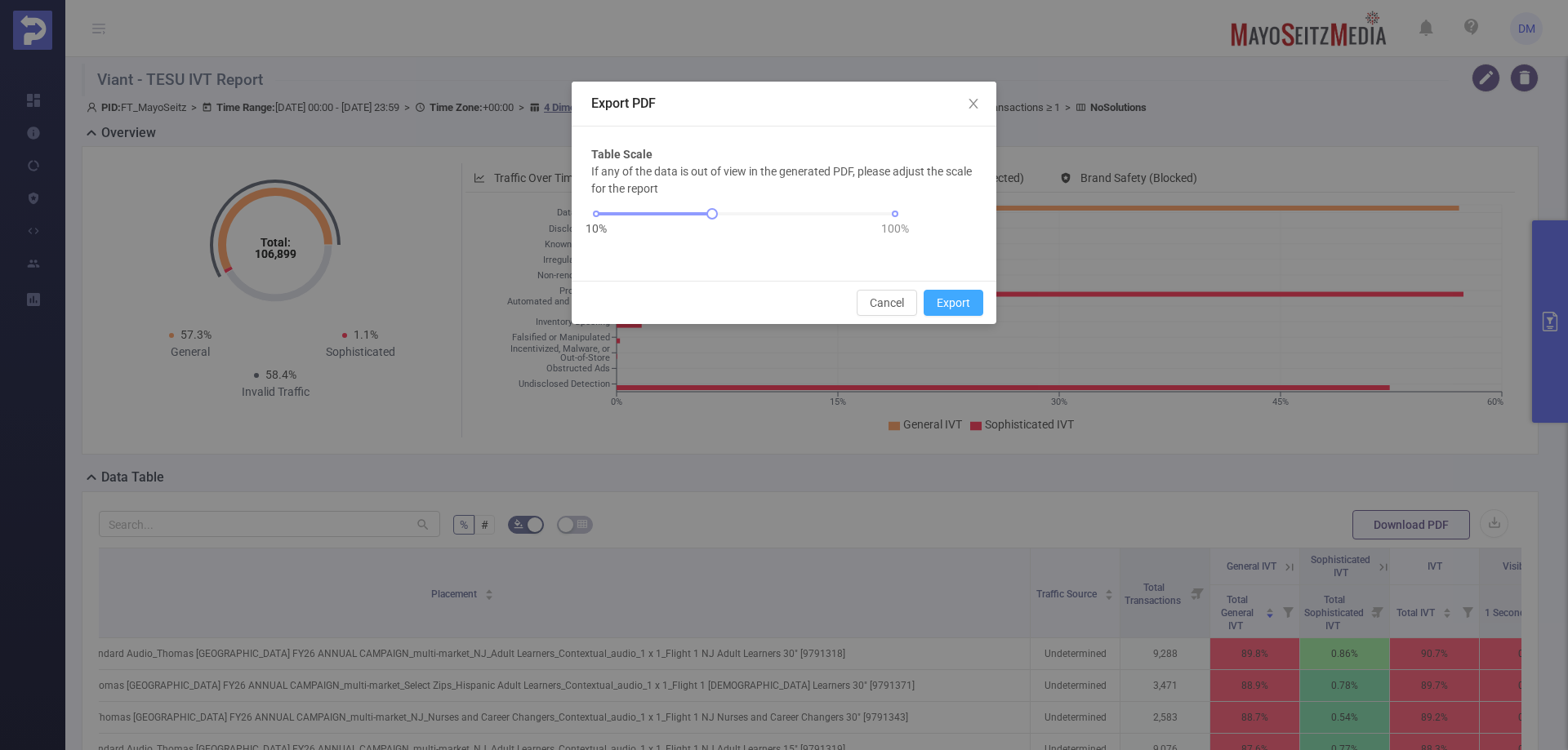
click at [960, 302] on button "Export" at bounding box center [953, 303] width 60 height 26
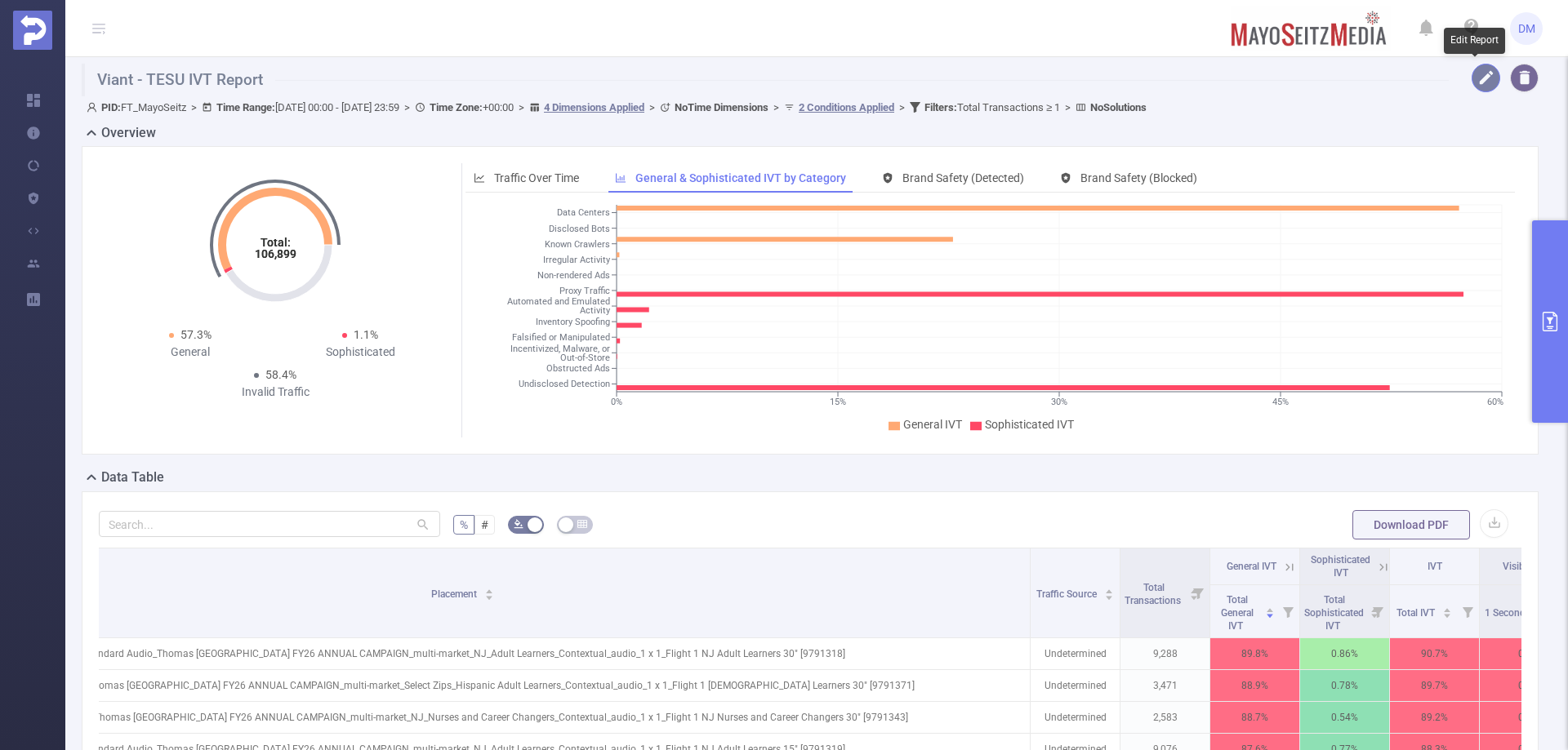
click at [1479, 78] on button "button" at bounding box center [1486, 78] width 29 height 29
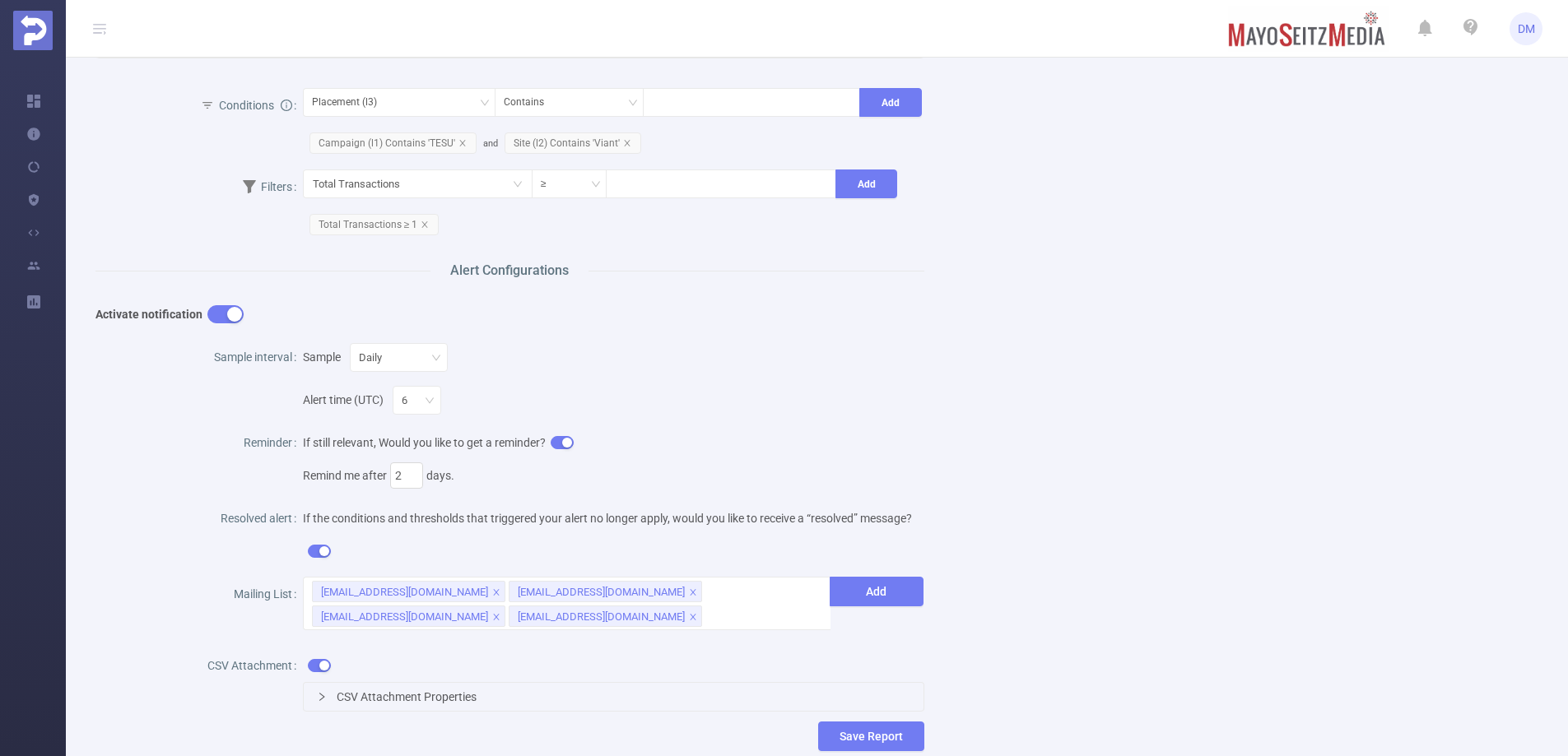
scroll to position [511, 0]
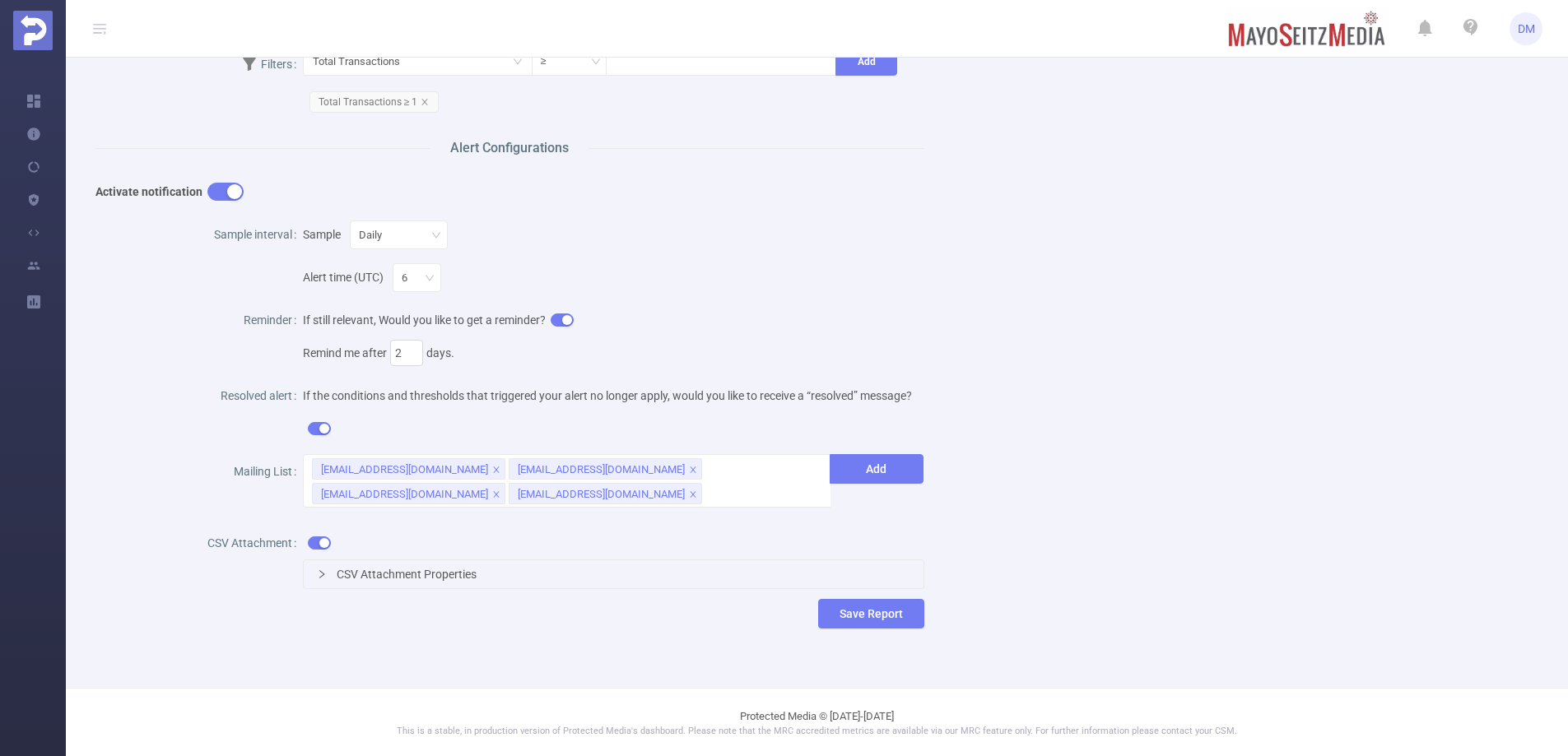
click at [422, 561] on div "CSV Attachment Properties" at bounding box center [613, 574] width 620 height 28
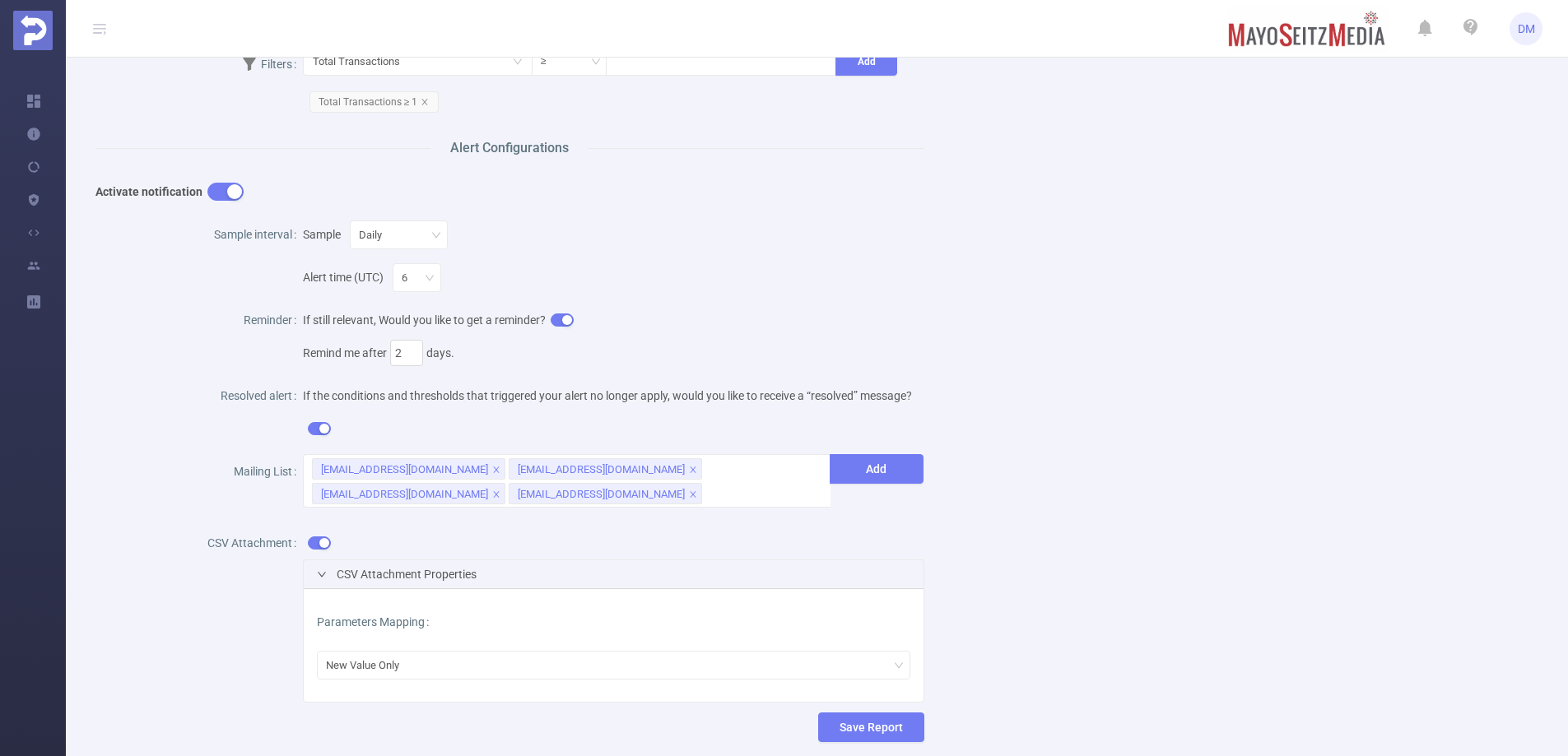
click at [422, 561] on div "CSV Attachment Properties" at bounding box center [613, 574] width 620 height 28
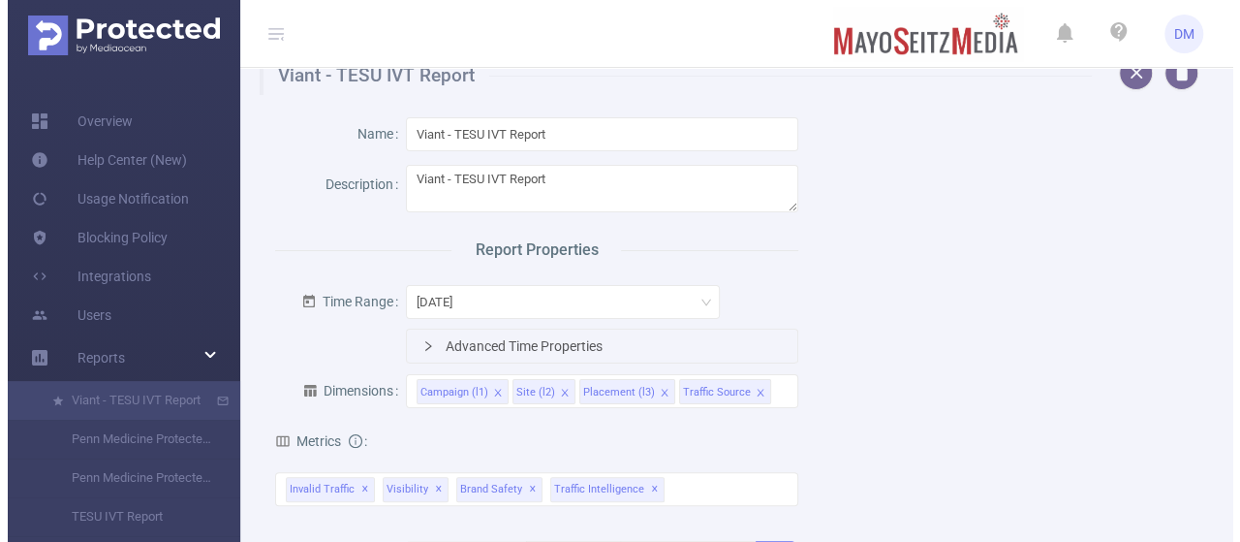
scroll to position [19, 0]
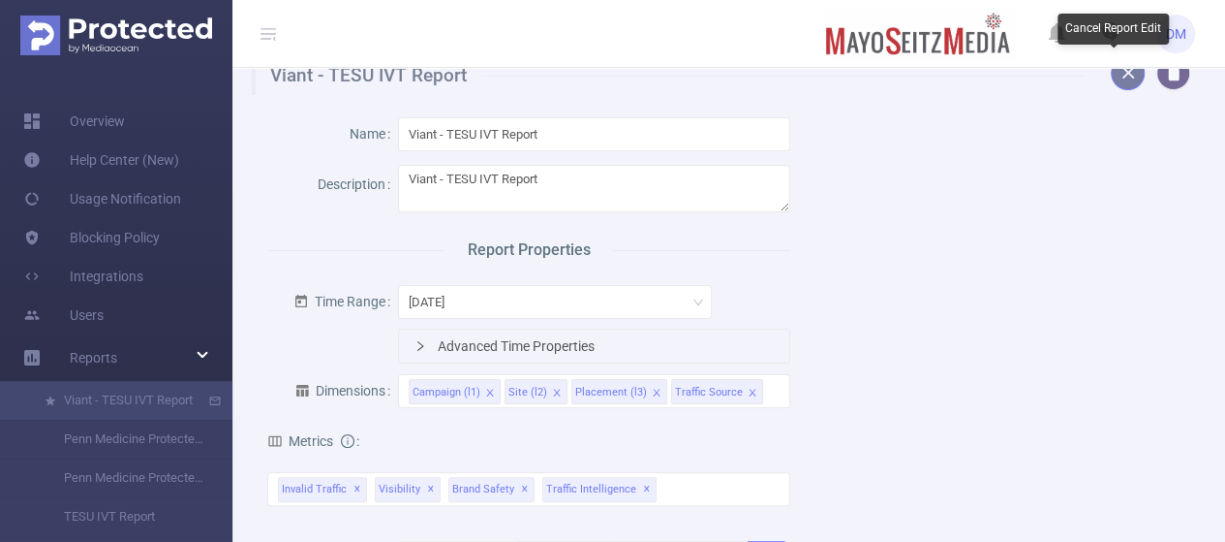
click at [1120, 82] on button "button" at bounding box center [1128, 73] width 34 height 34
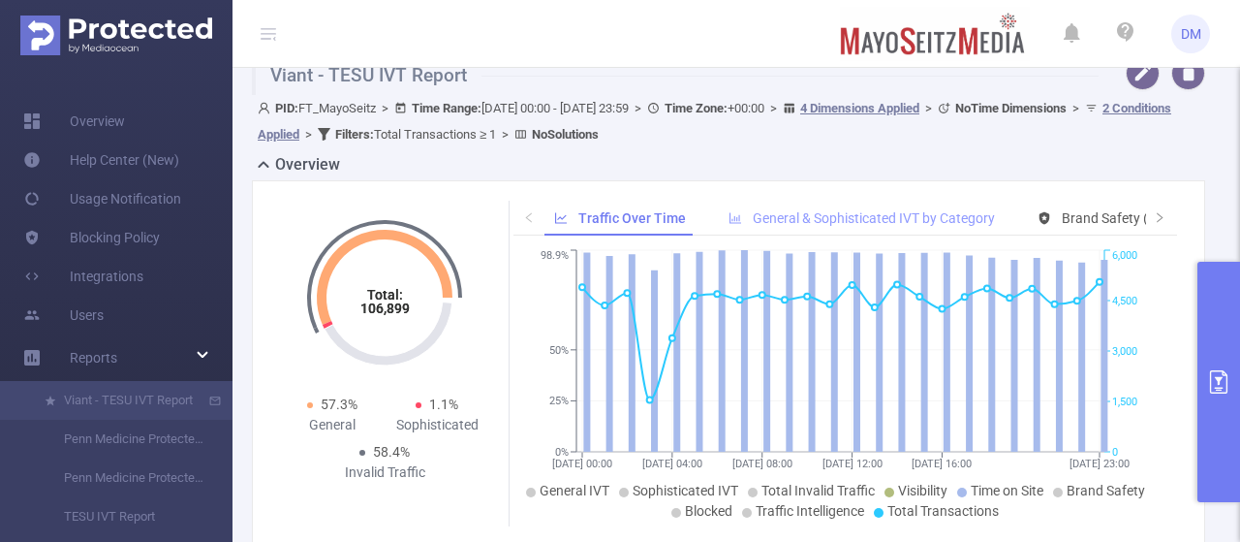
click at [806, 202] on div "General & Sophisticated IVT by Category" at bounding box center [862, 219] width 286 height 36
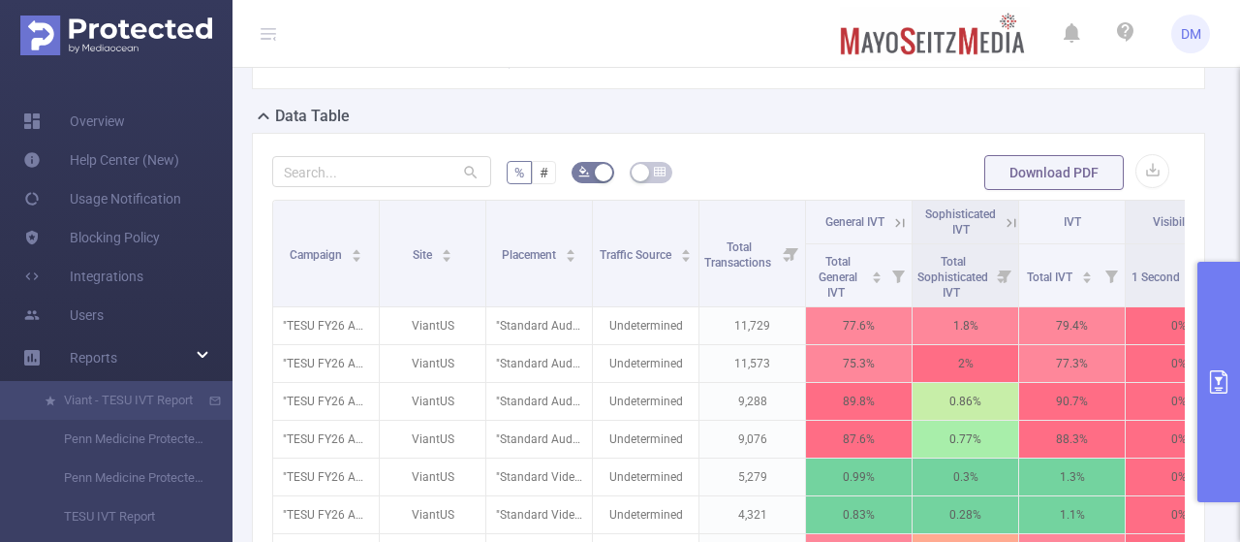
scroll to position [471, 0]
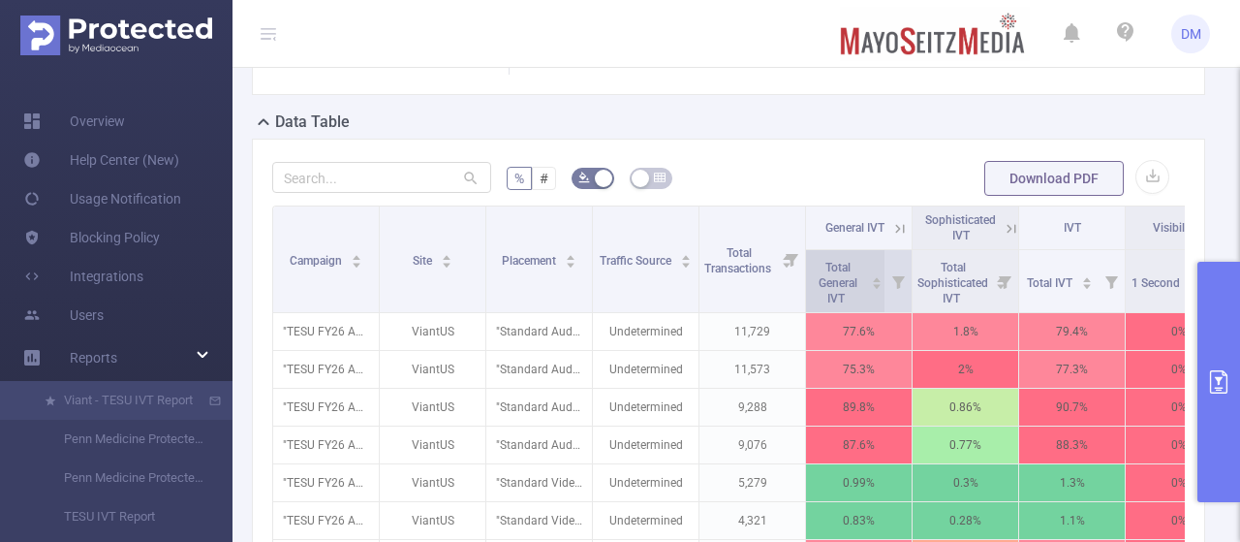
click at [856, 261] on span "Total General IVT" at bounding box center [837, 281] width 53 height 50
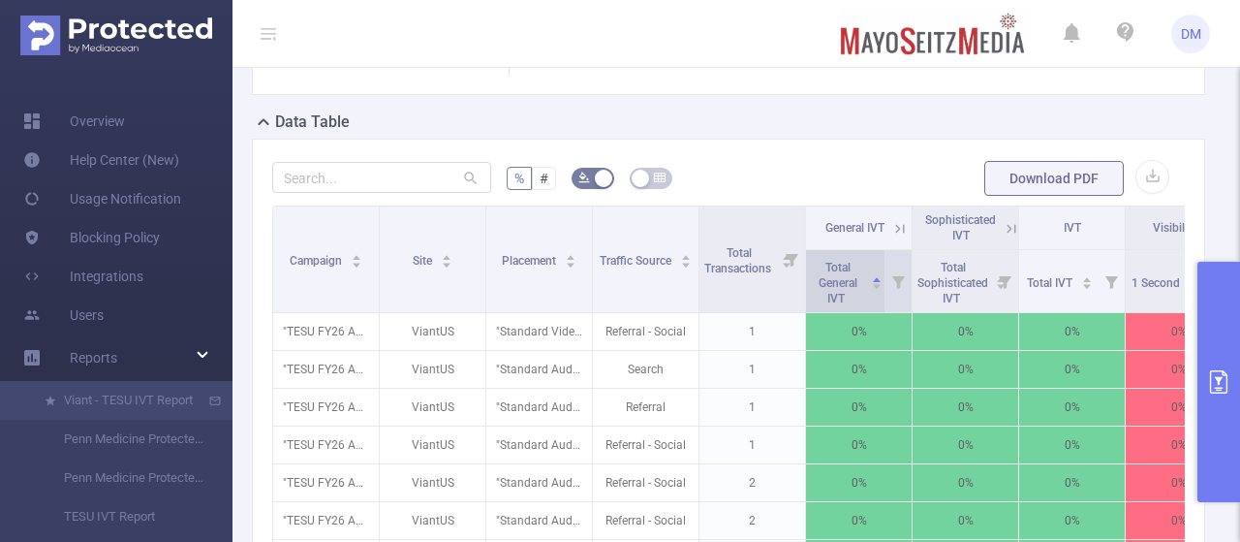
click at [856, 261] on span "Total General IVT" at bounding box center [837, 281] width 53 height 50
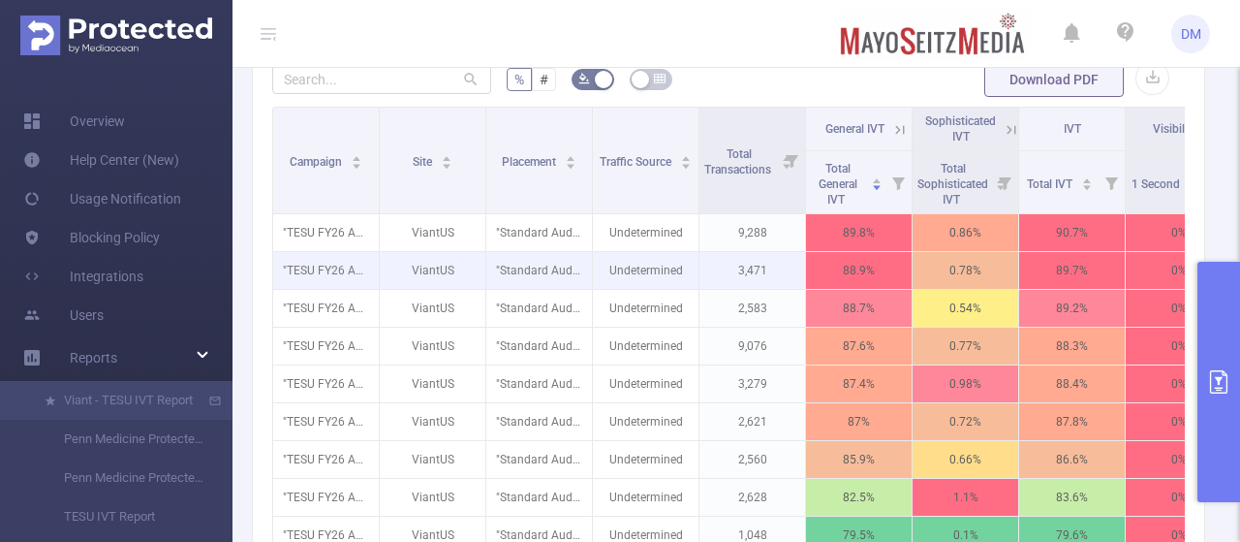
scroll to position [665, 0]
